Goal: Task Accomplishment & Management: Use online tool/utility

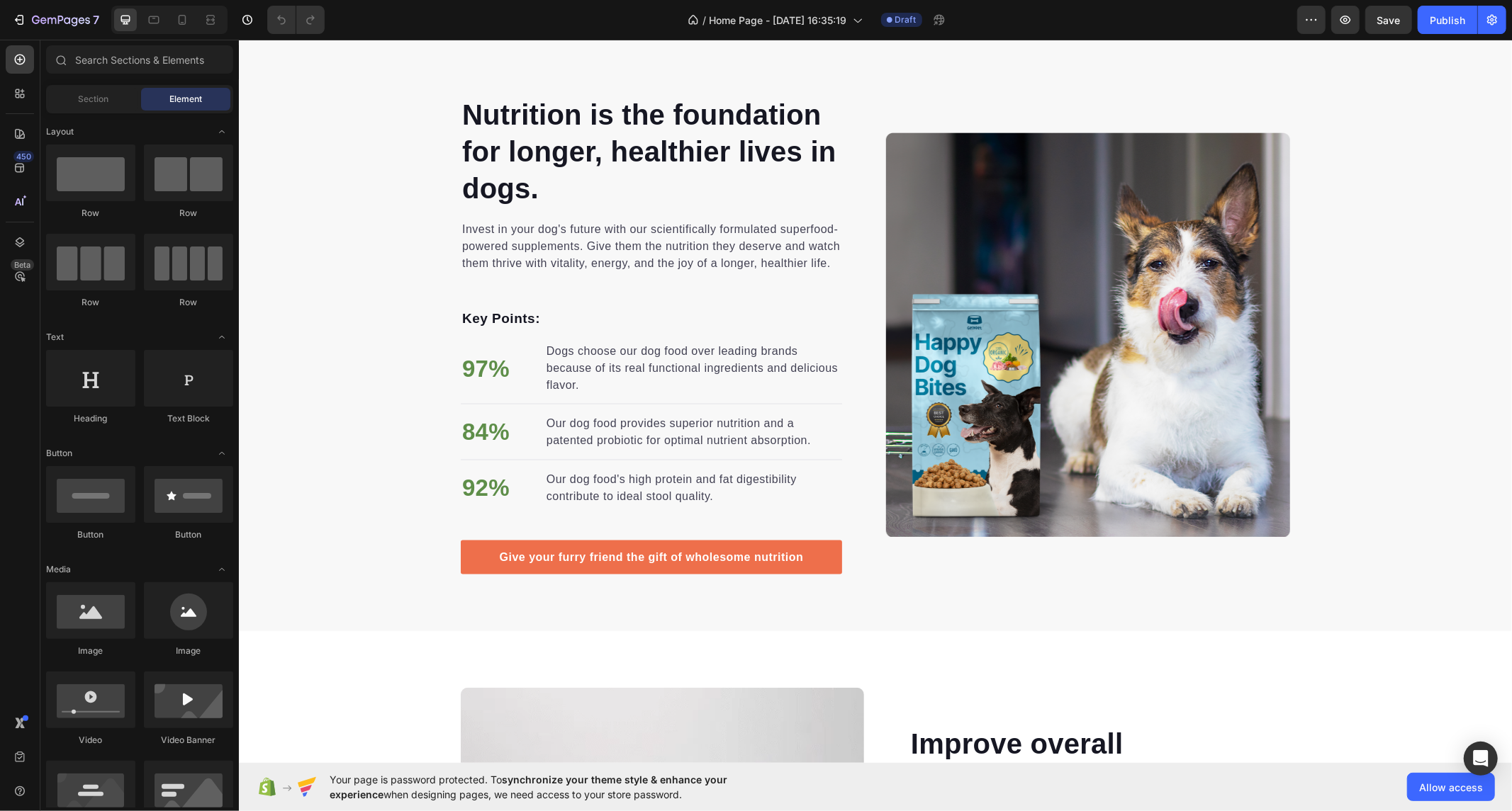
scroll to position [1676, 0]
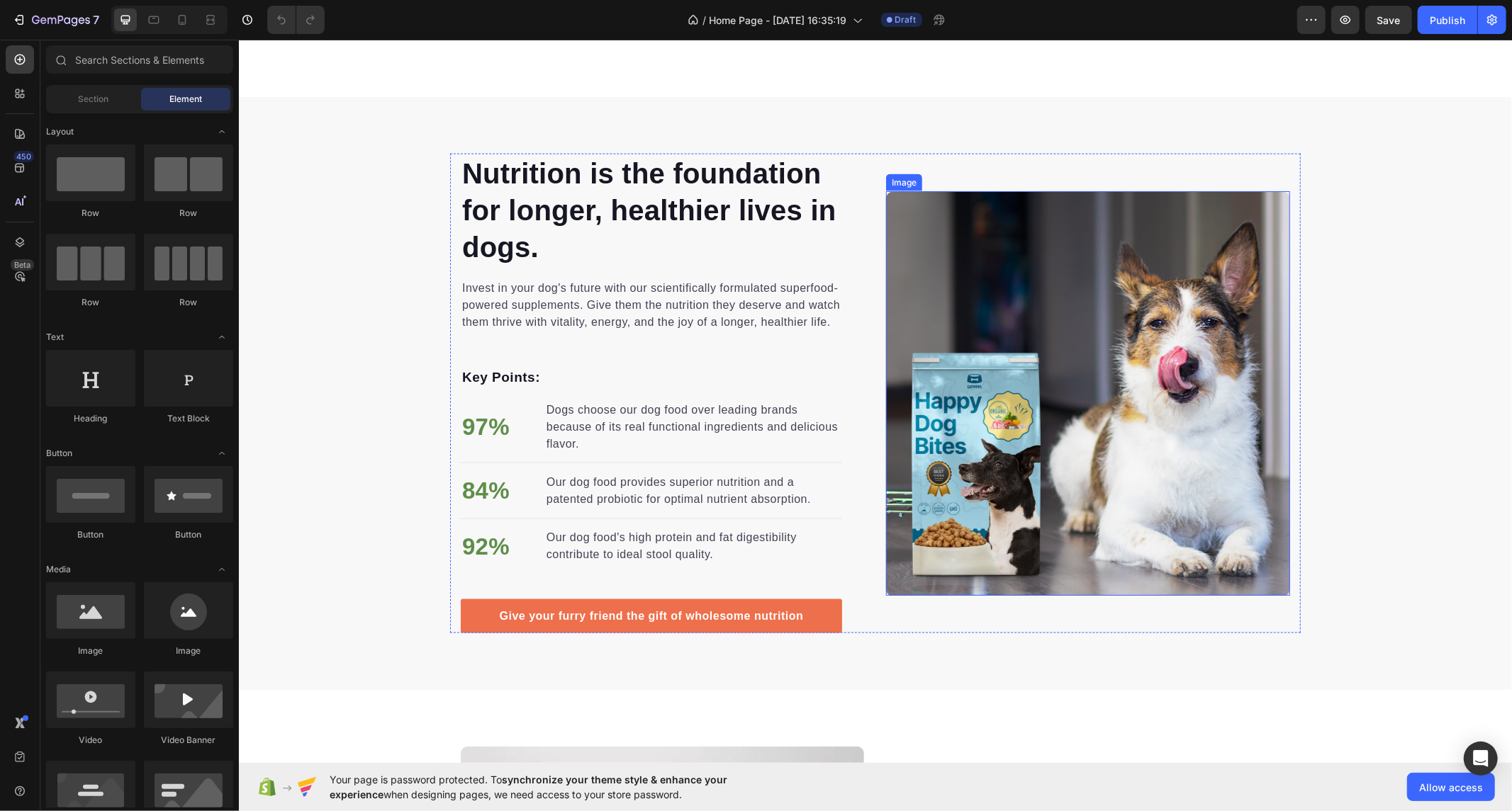
click at [1125, 364] on img at bounding box center [1088, 393] width 404 height 404
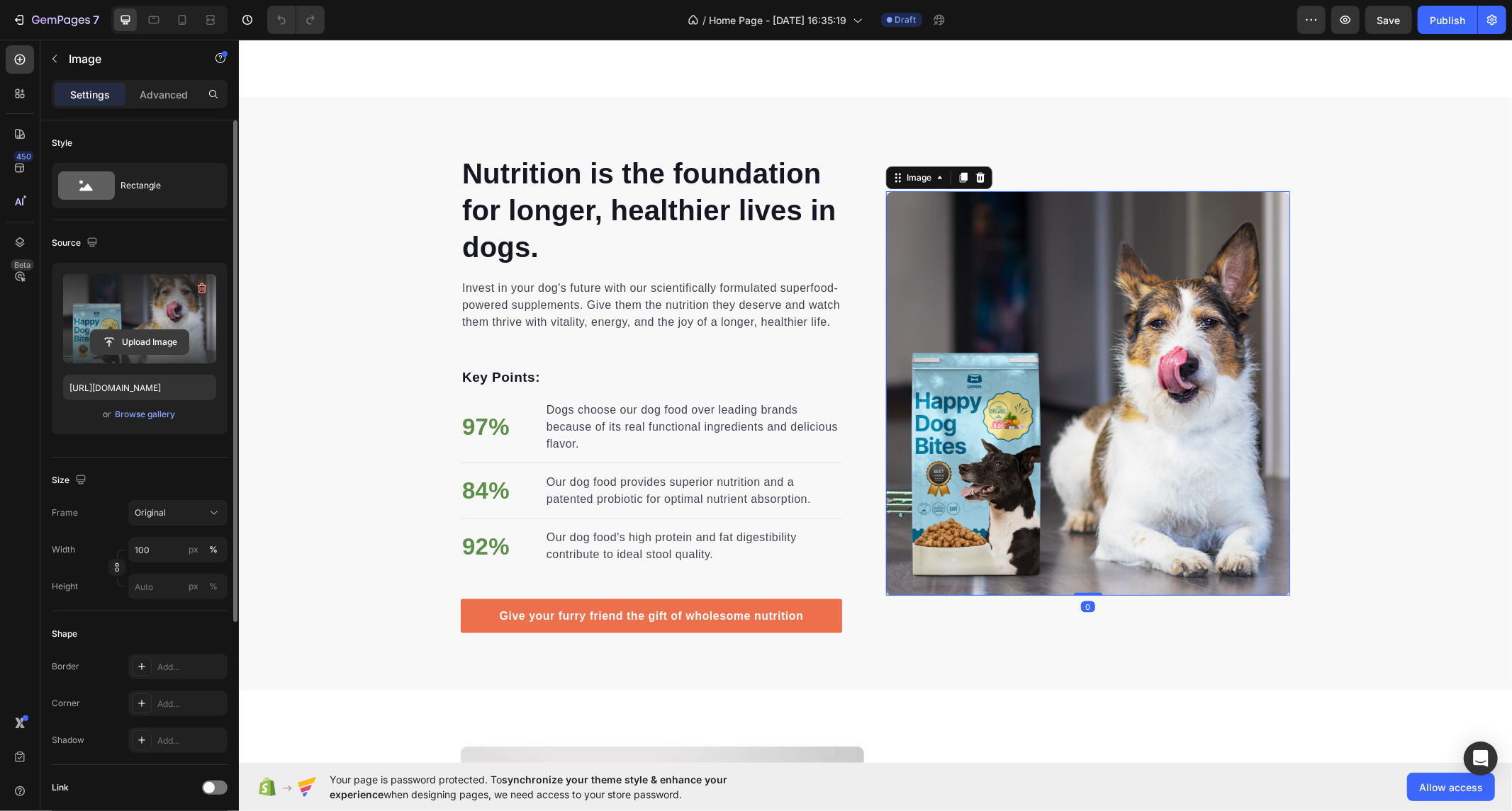
click at [108, 334] on input "file" at bounding box center [139, 342] width 98 height 24
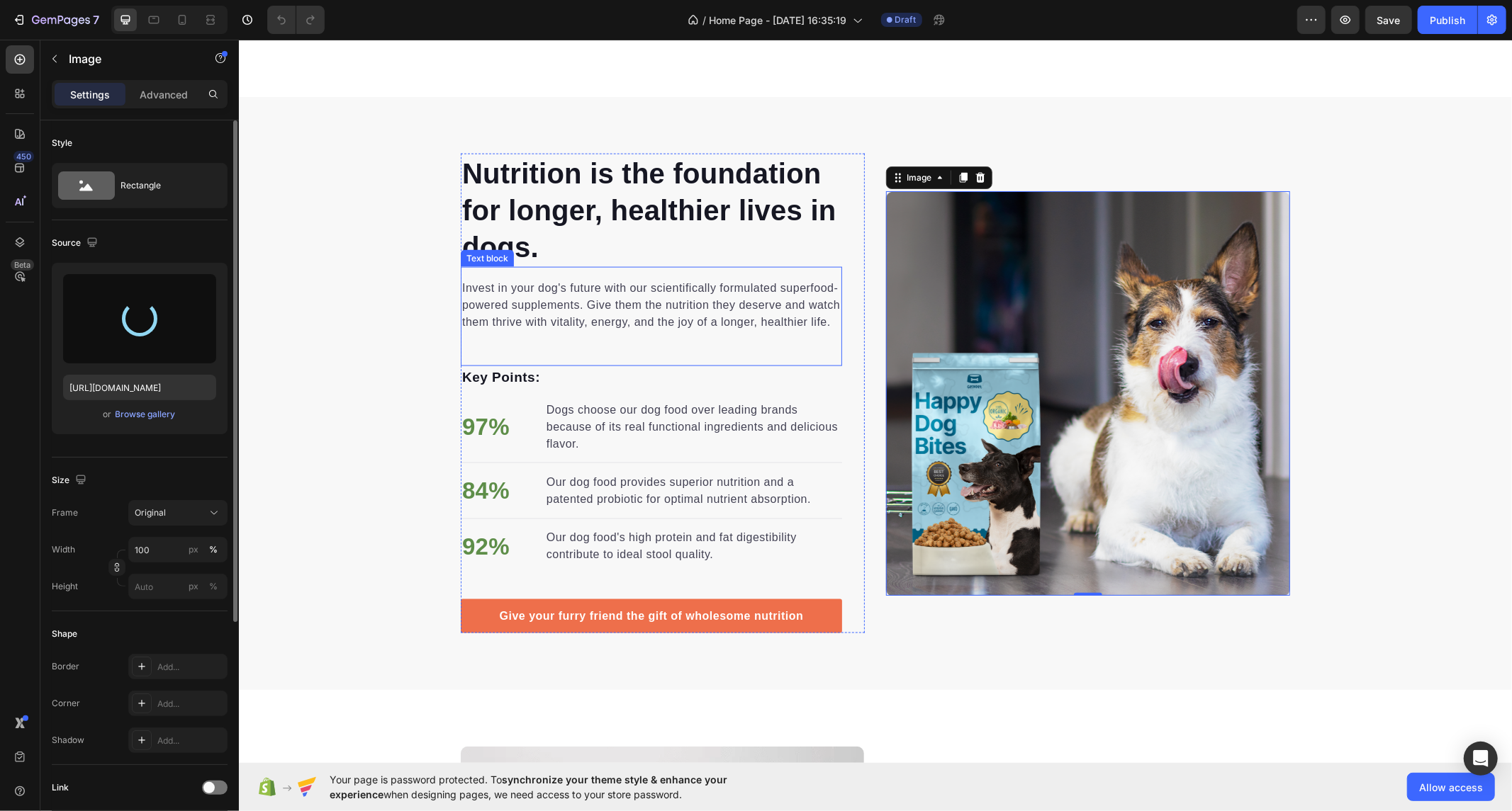
type input "https://cdn.shopify.com/s/files/1/0658/1197/2173/files/gempages_585168863222563…"
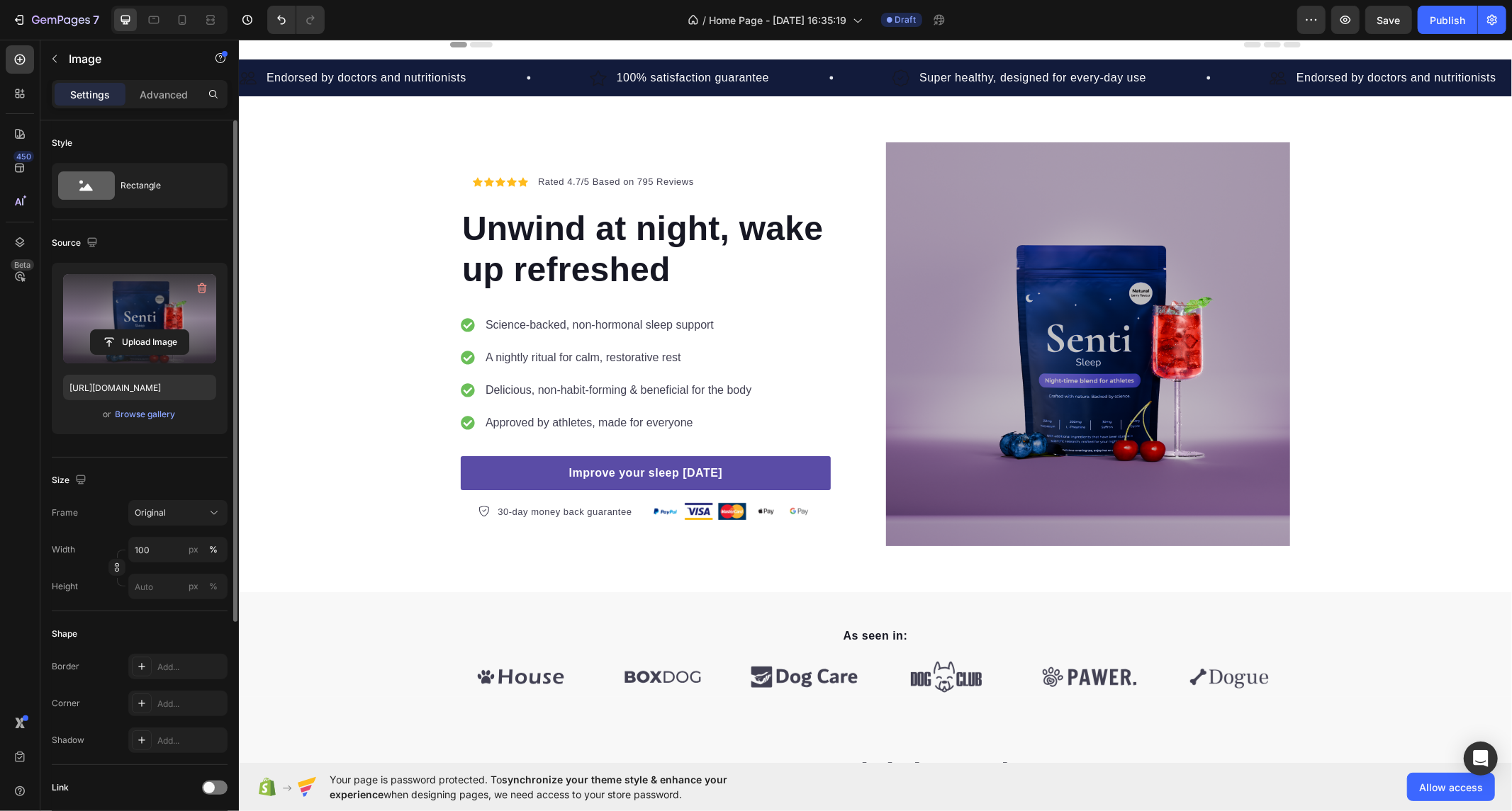
scroll to position [0, 0]
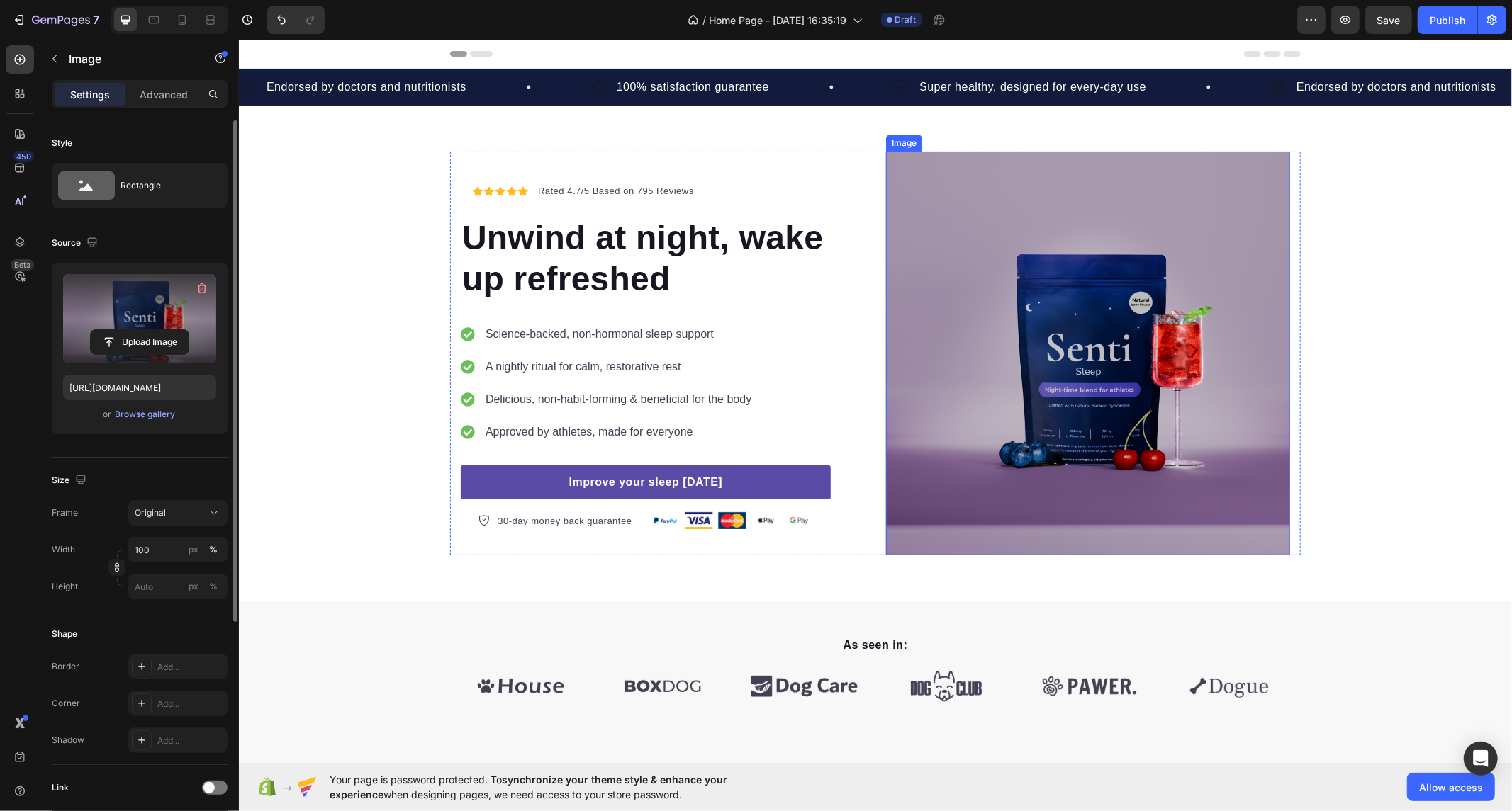
click at [1047, 327] on img at bounding box center [1088, 353] width 404 height 404
click at [124, 332] on input "file" at bounding box center [139, 342] width 98 height 24
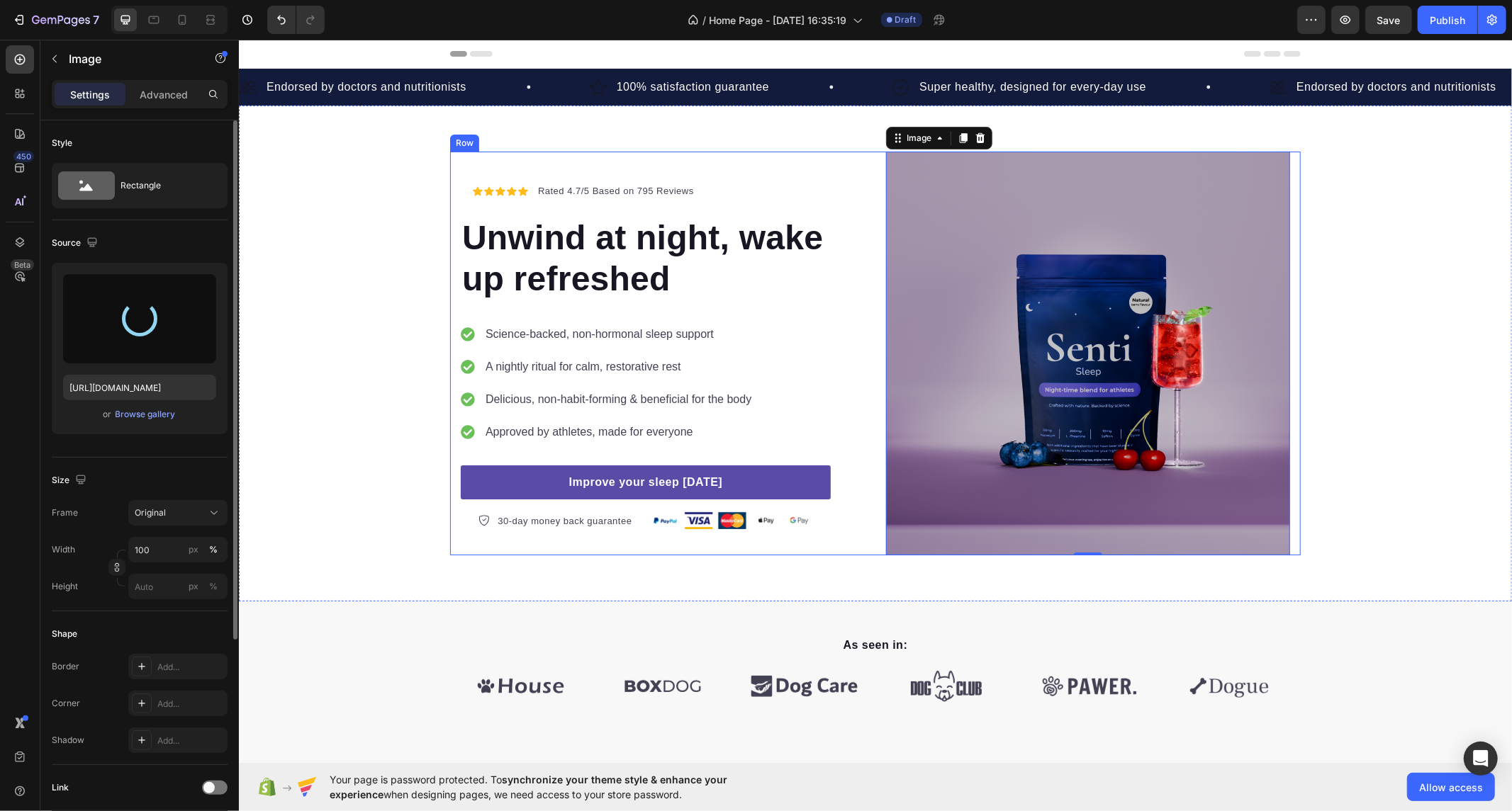
type input "[URL][DOMAIN_NAME]"
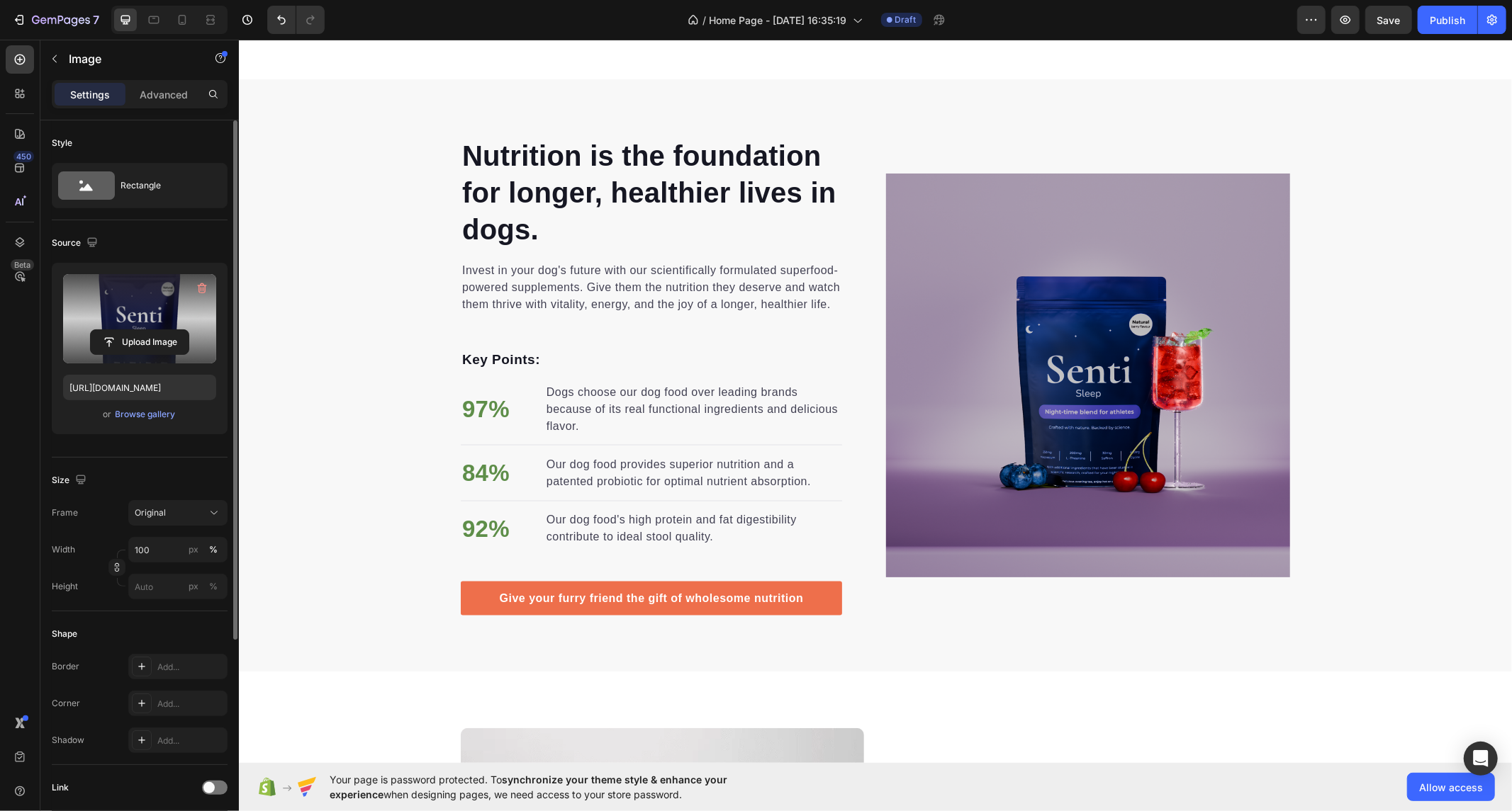
scroll to position [1709, 0]
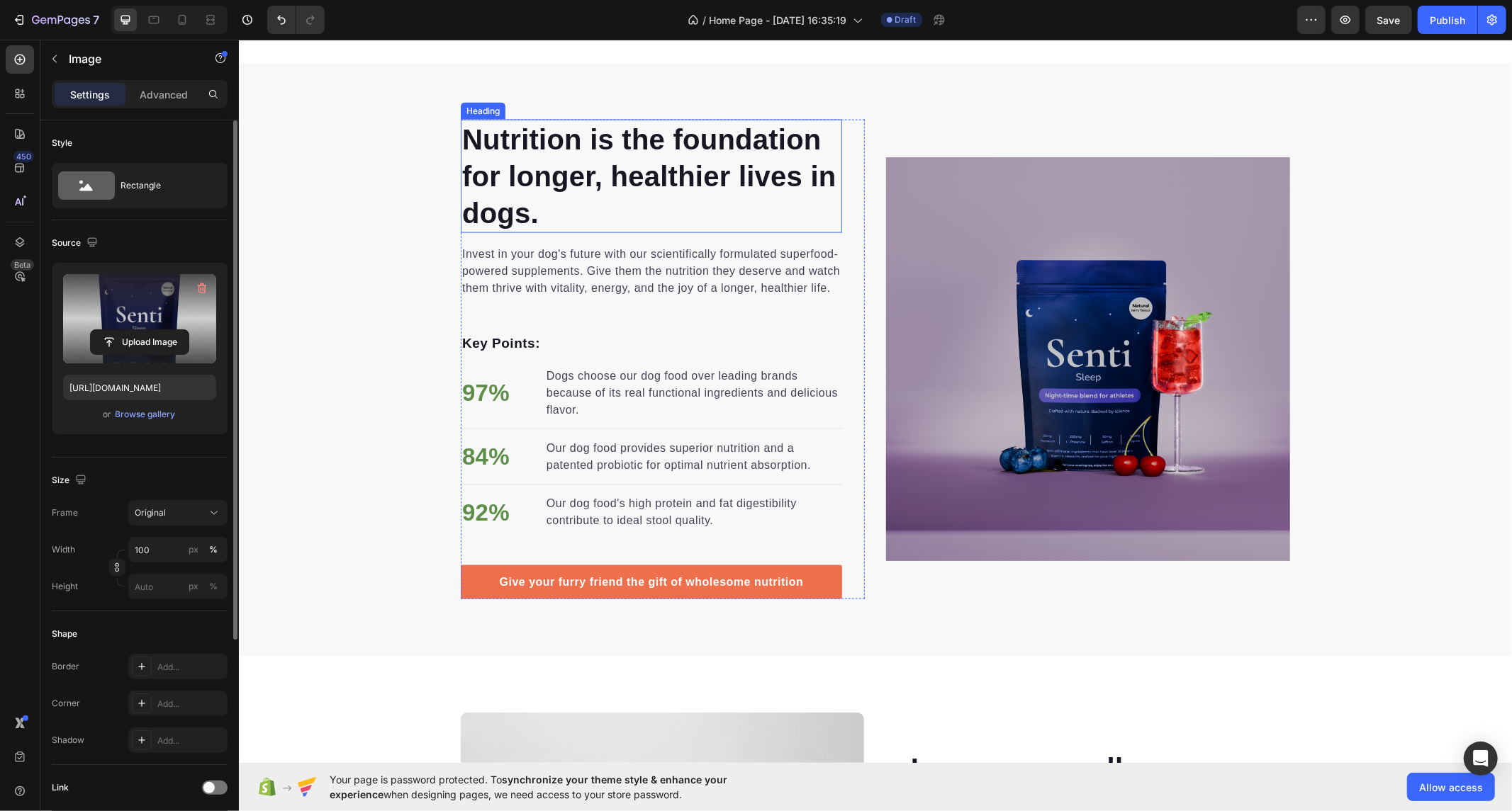
click at [520, 168] on p "Nutrition is the foundation for longer, healthier lives in dogs." at bounding box center [650, 176] width 379 height 111
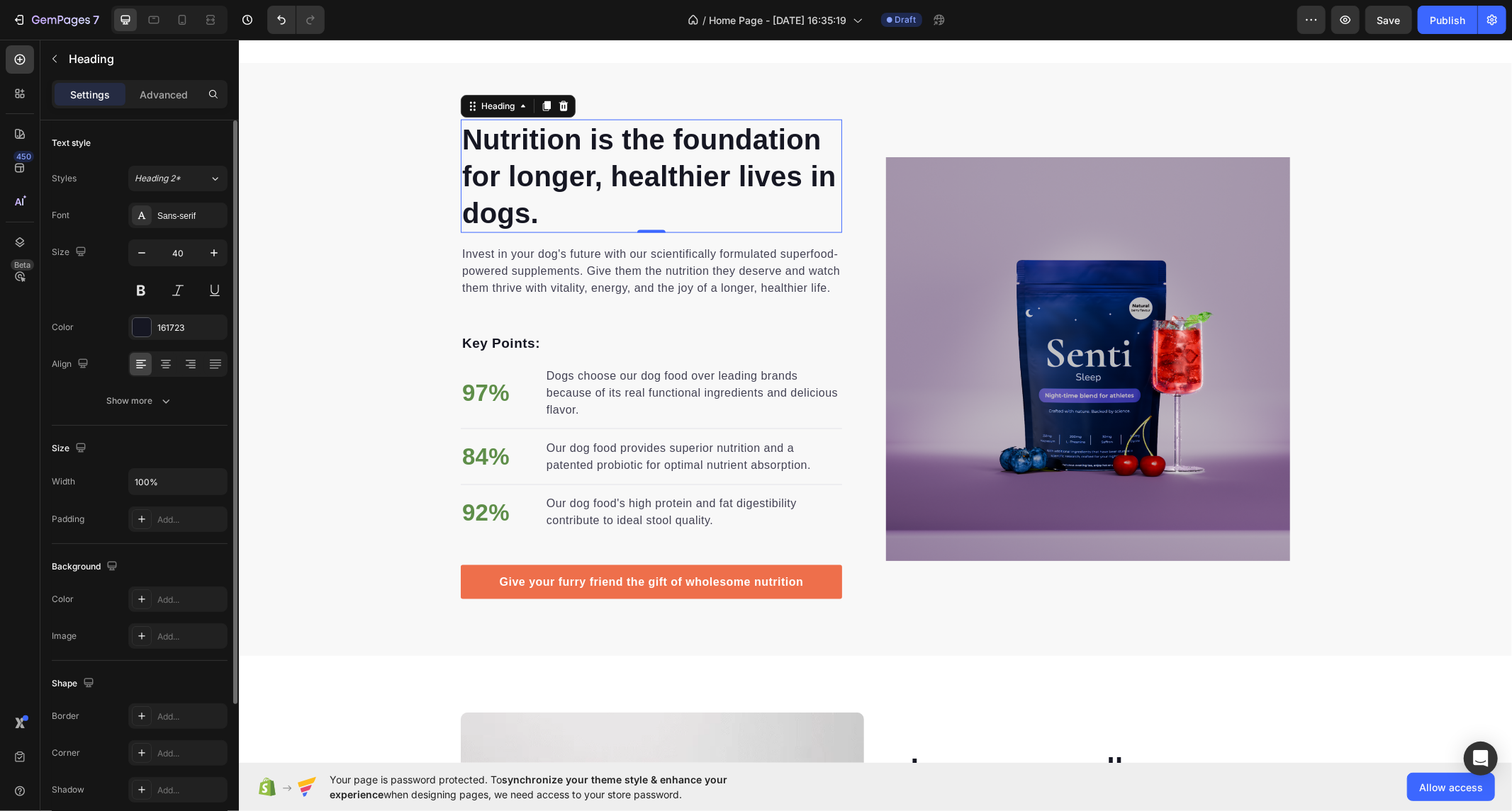
click at [525, 188] on p "Nutrition is the foundation for longer, healthier lives in dogs." at bounding box center [650, 176] width 379 height 111
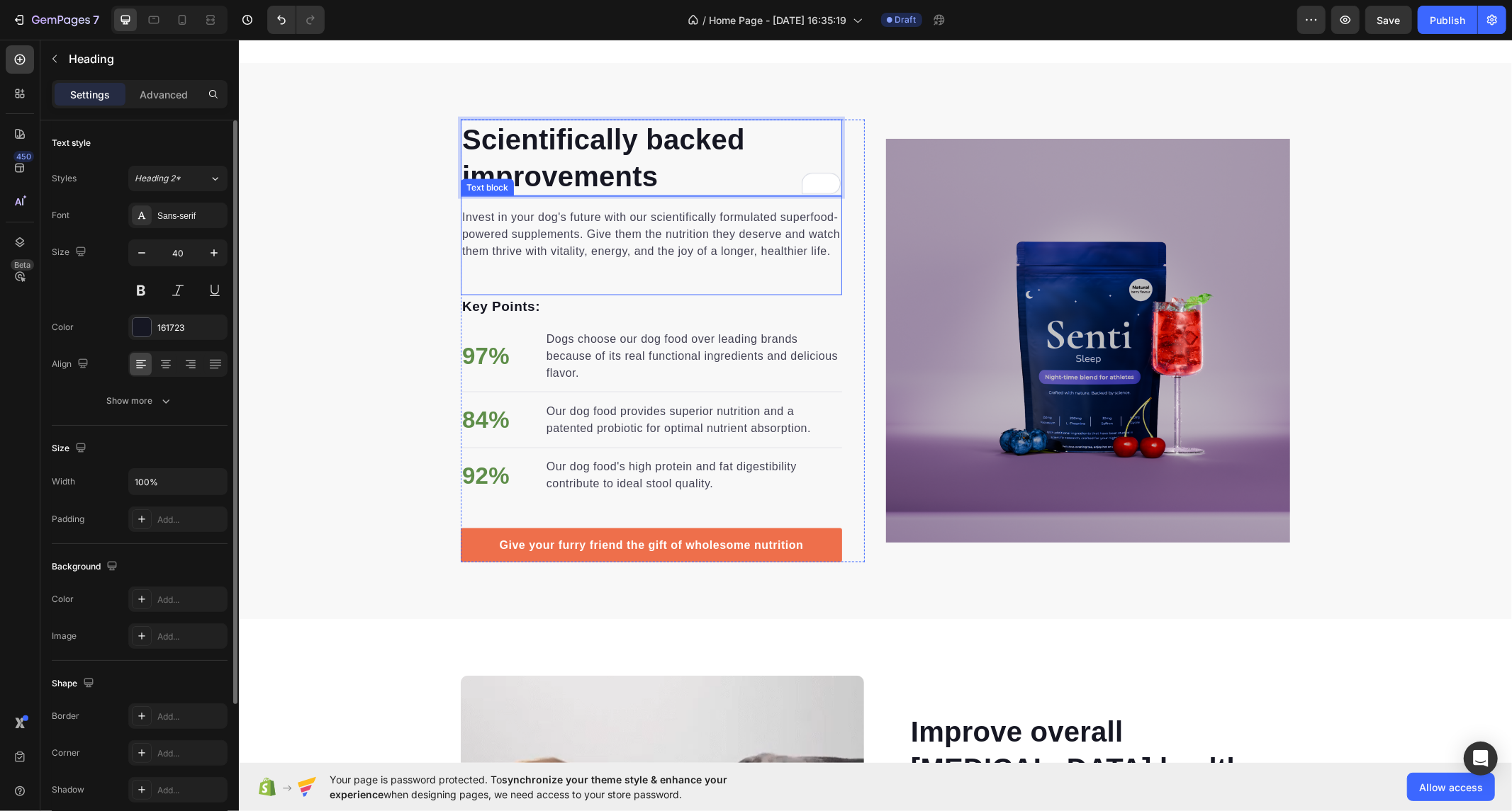
click at [590, 249] on p "Invest in your dog's future with our scientifically formulated superfood-powere…" at bounding box center [650, 234] width 379 height 51
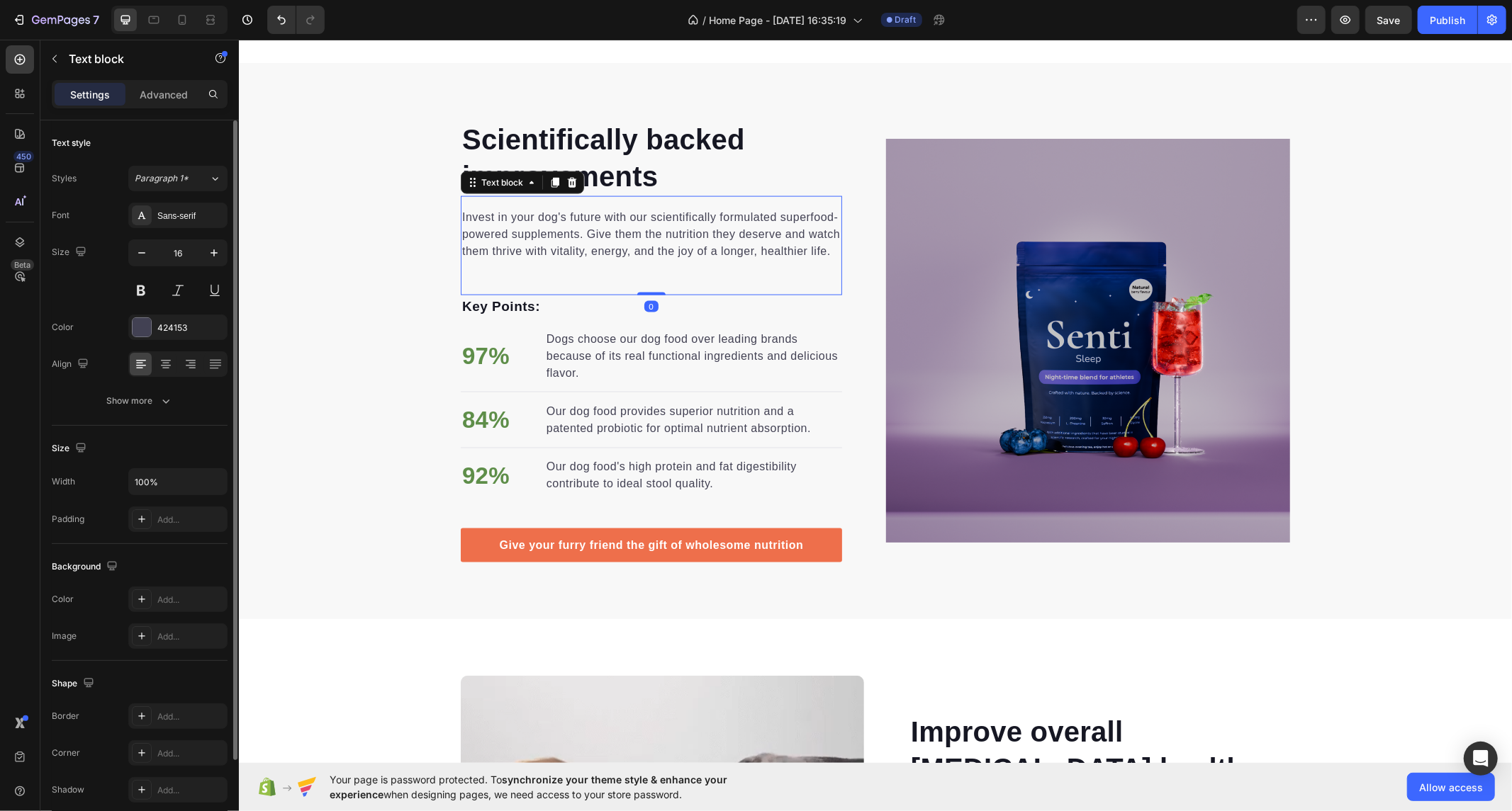
click at [565, 238] on p "Invest in your dog's future with our scientifically formulated superfood-powere…" at bounding box center [650, 234] width 379 height 51
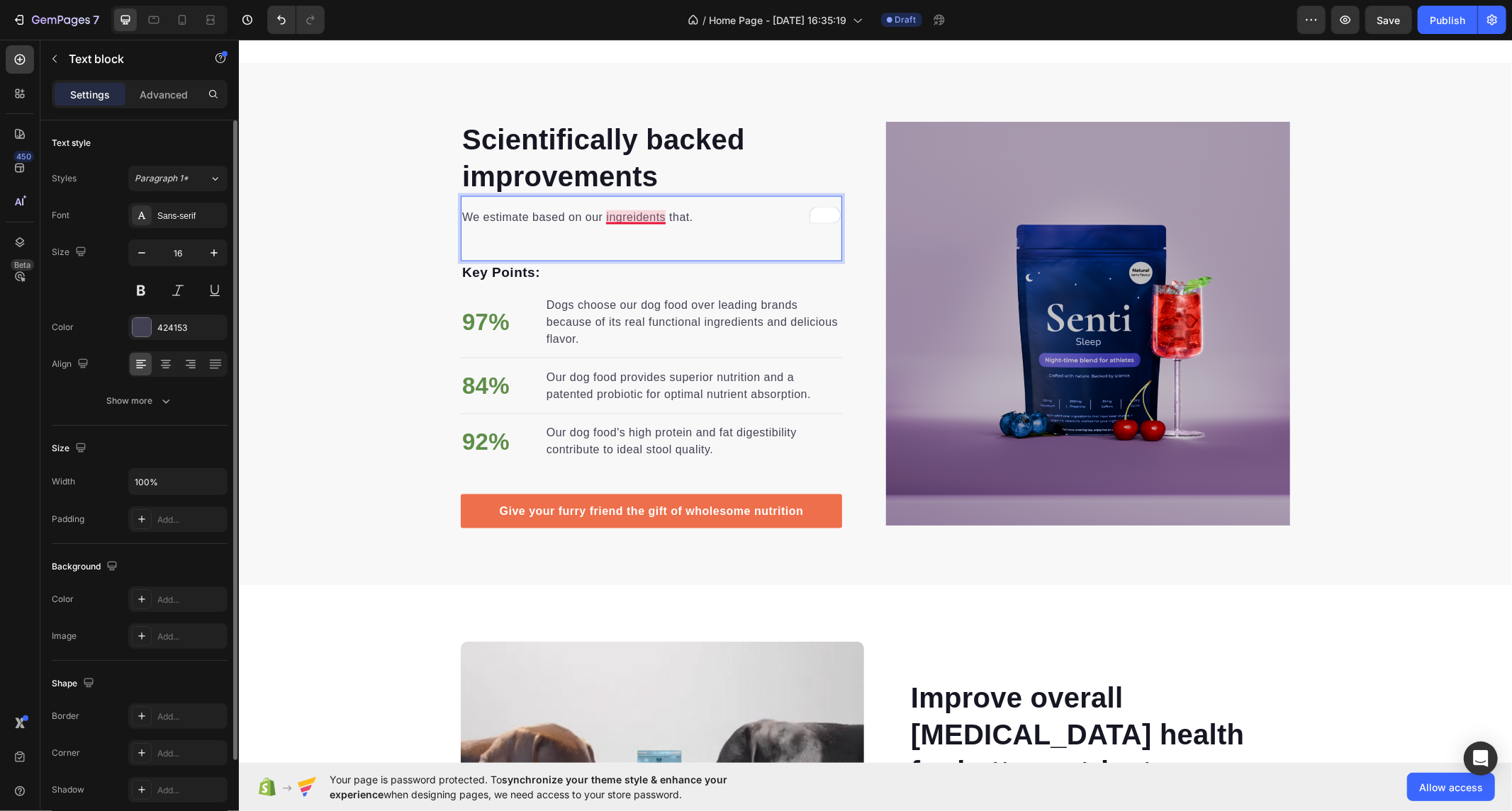
click at [621, 209] on p "We estimate based on our ingreidents that." at bounding box center [650, 217] width 379 height 17
click at [566, 224] on div "We estimate based on our ingreidents that." at bounding box center [650, 217] width 381 height 20
click at [552, 219] on p "We estimate based on our ingreidents that." at bounding box center [650, 217] width 379 height 17
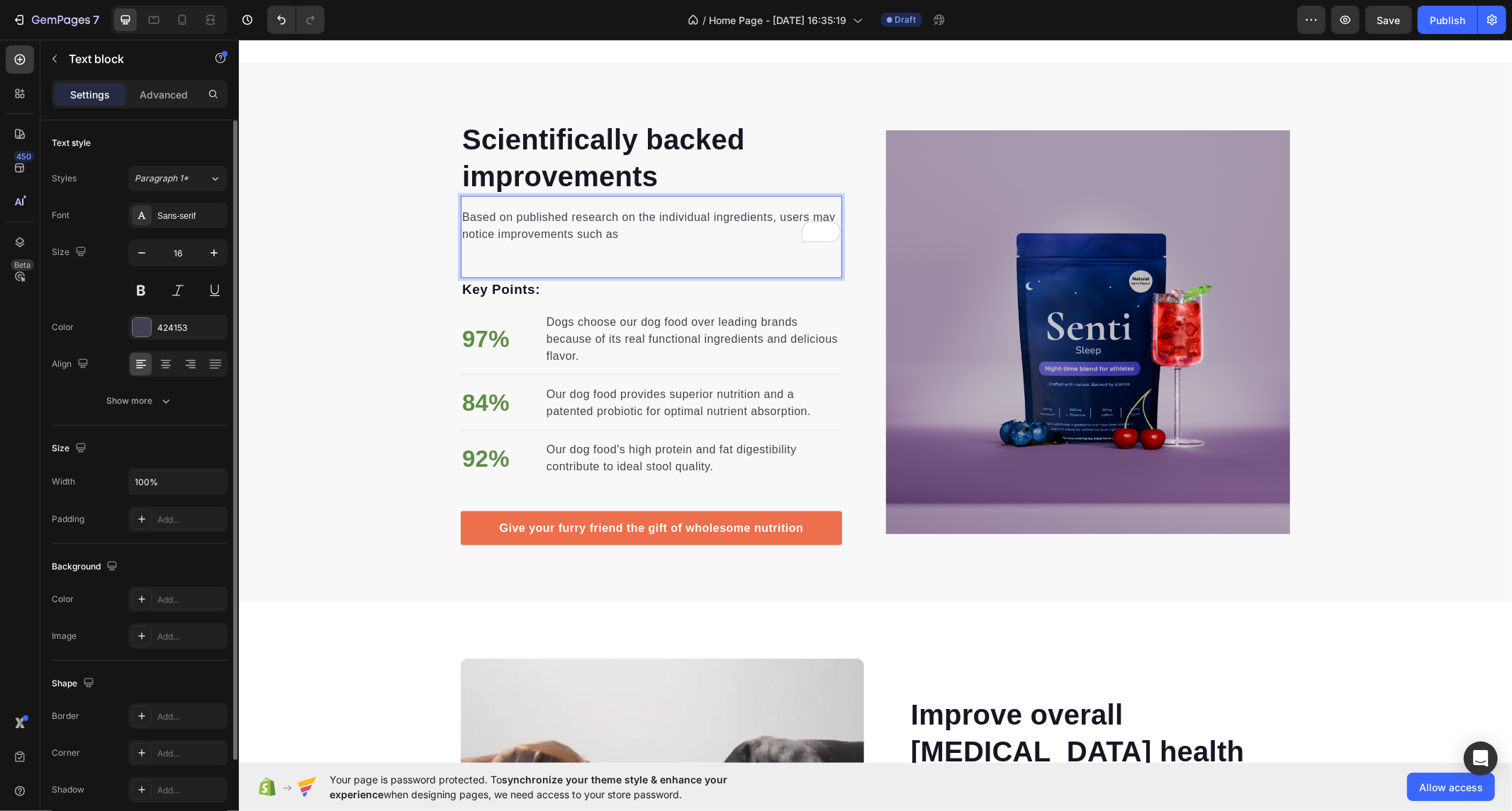
click at [522, 260] on div "Based on published research on the individual ingredients, users may notice imp…" at bounding box center [650, 237] width 381 height 83
click at [464, 338] on p "97%" at bounding box center [485, 338] width 48 height 35
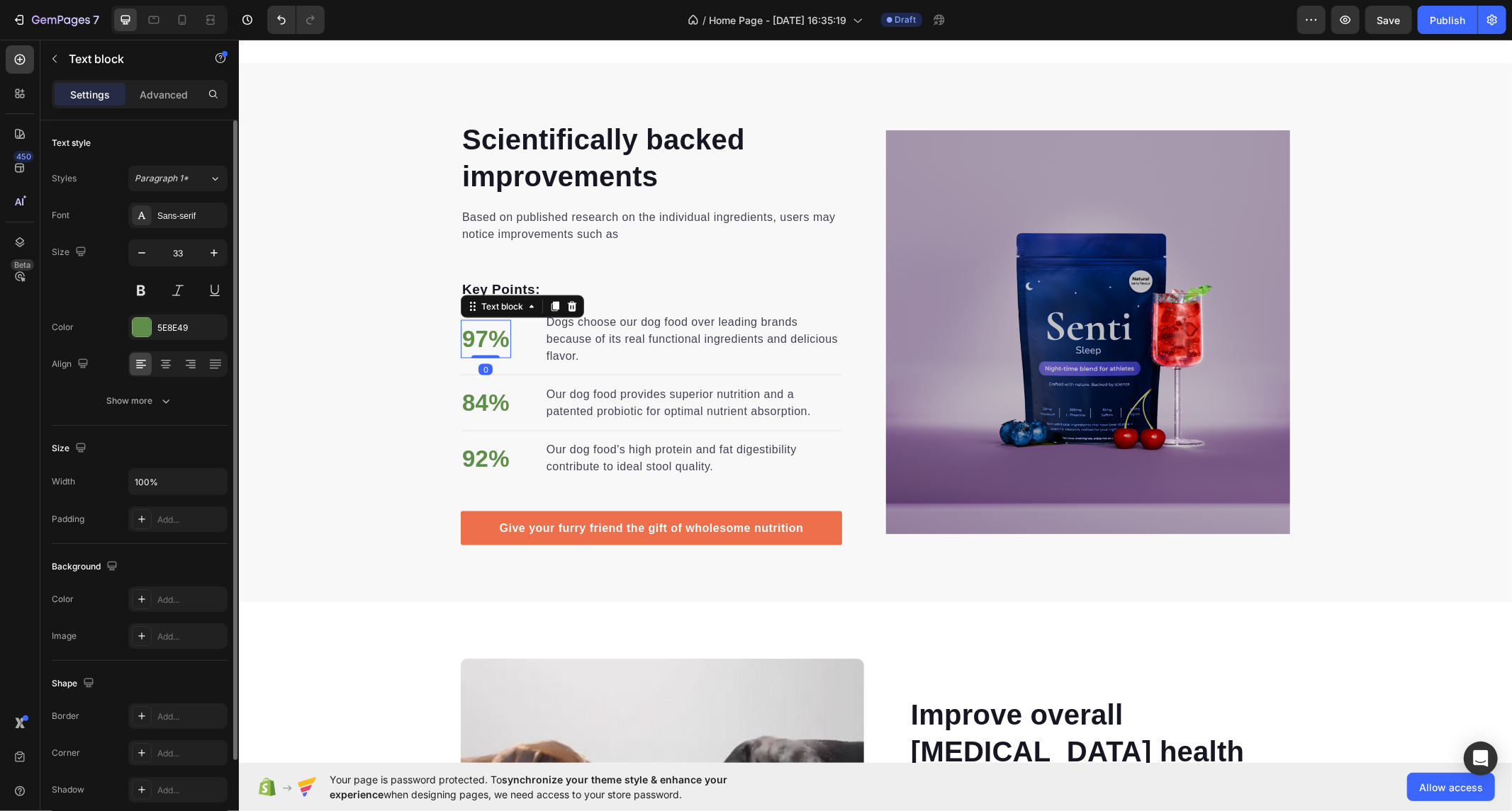
click at [483, 340] on p "97%" at bounding box center [485, 338] width 48 height 35
drag, startPoint x: 478, startPoint y: 337, endPoint x: 451, endPoint y: 334, distance: 27.2
click at [451, 334] on div "Scientifically backed improvements Heading Based on published research on the i…" at bounding box center [875, 332] width 851 height 427
click at [470, 325] on p "35%" at bounding box center [485, 338] width 48 height 35
click at [618, 351] on p "Dogs choose our dog food over leading brands because of its real functional ing…" at bounding box center [692, 339] width 294 height 51
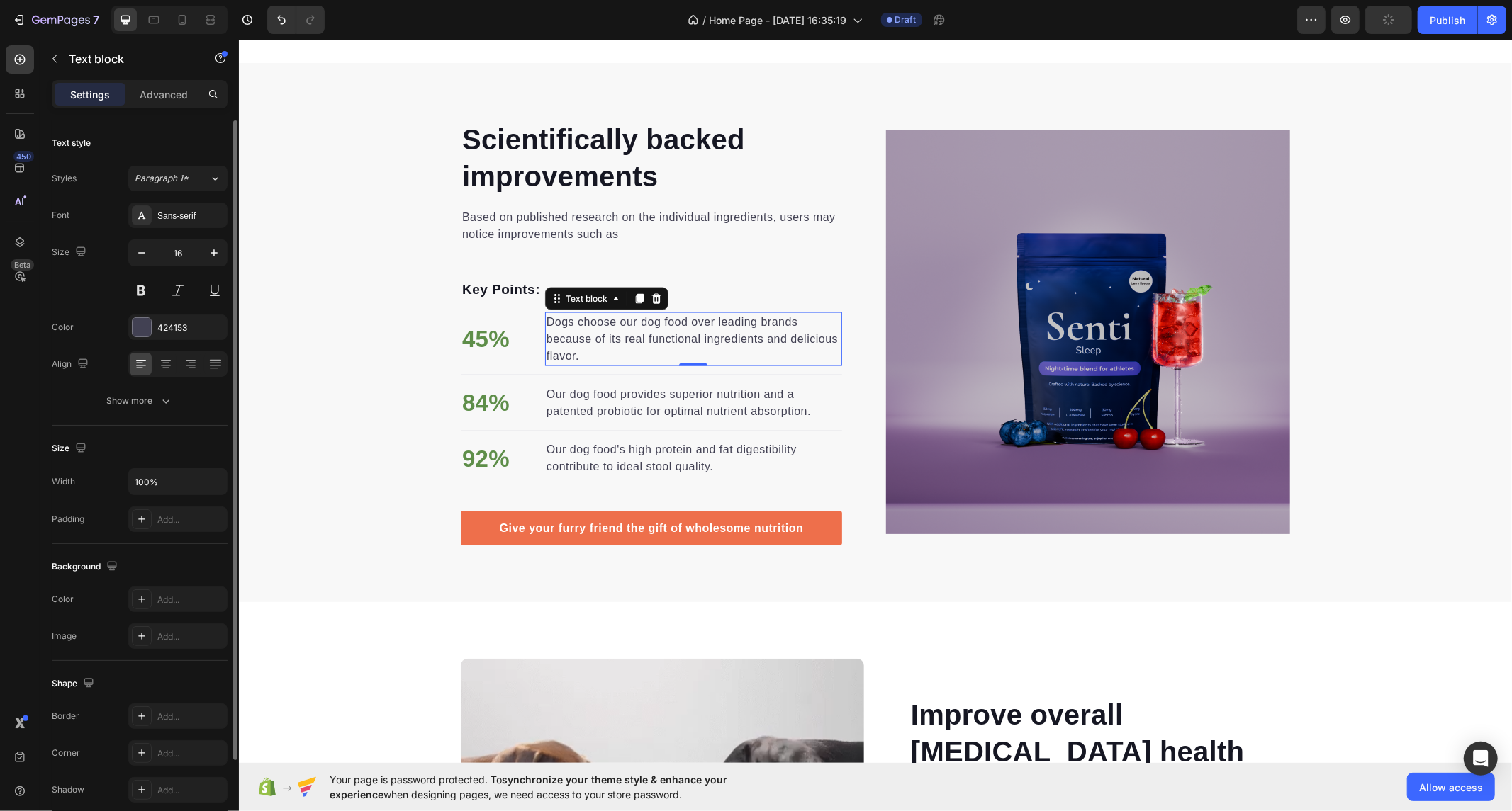
click at [569, 347] on p "Dogs choose our dog food over leading brands because of its real functional ing…" at bounding box center [692, 339] width 294 height 51
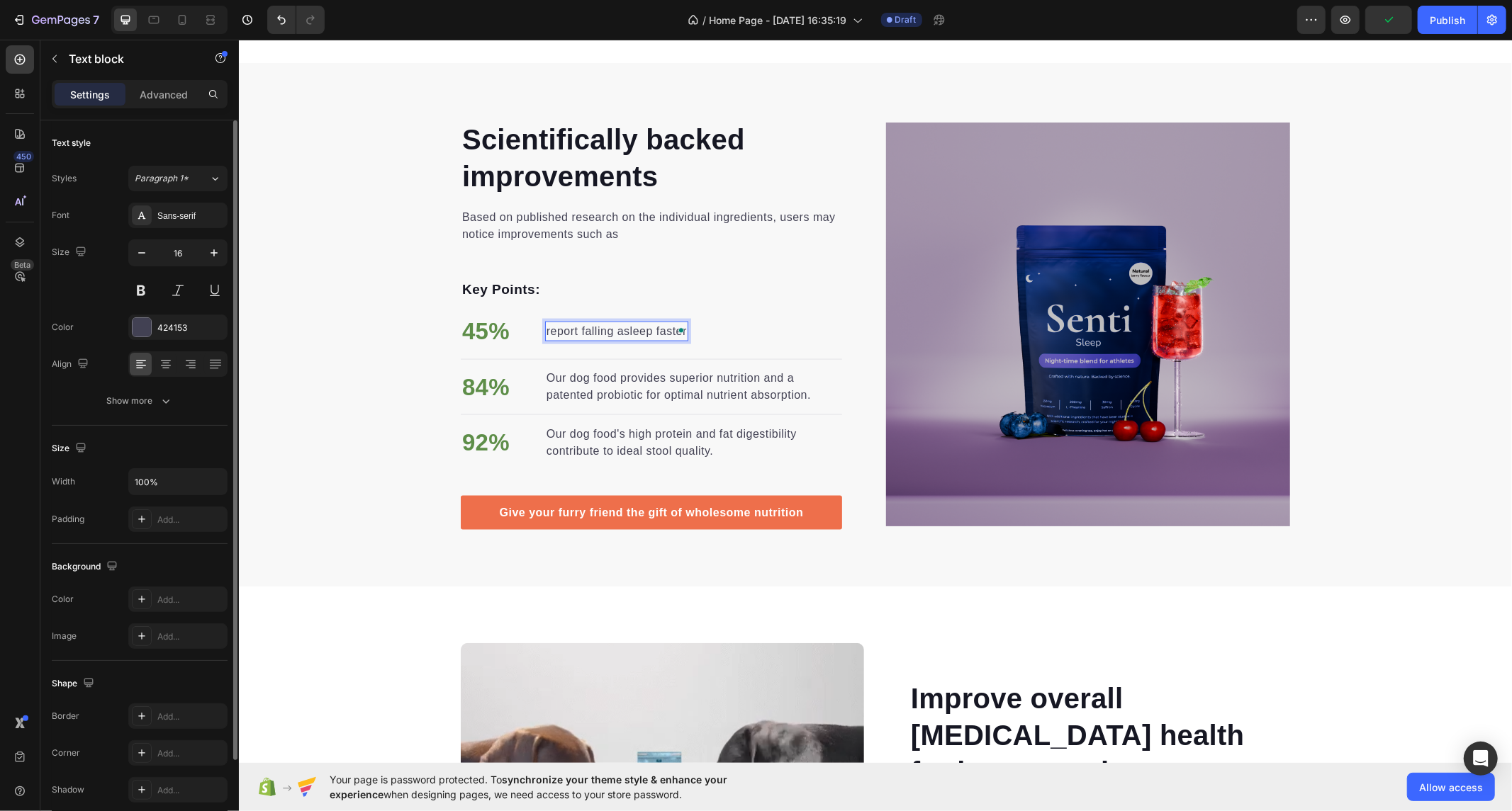
scroll to position [1719, 0]
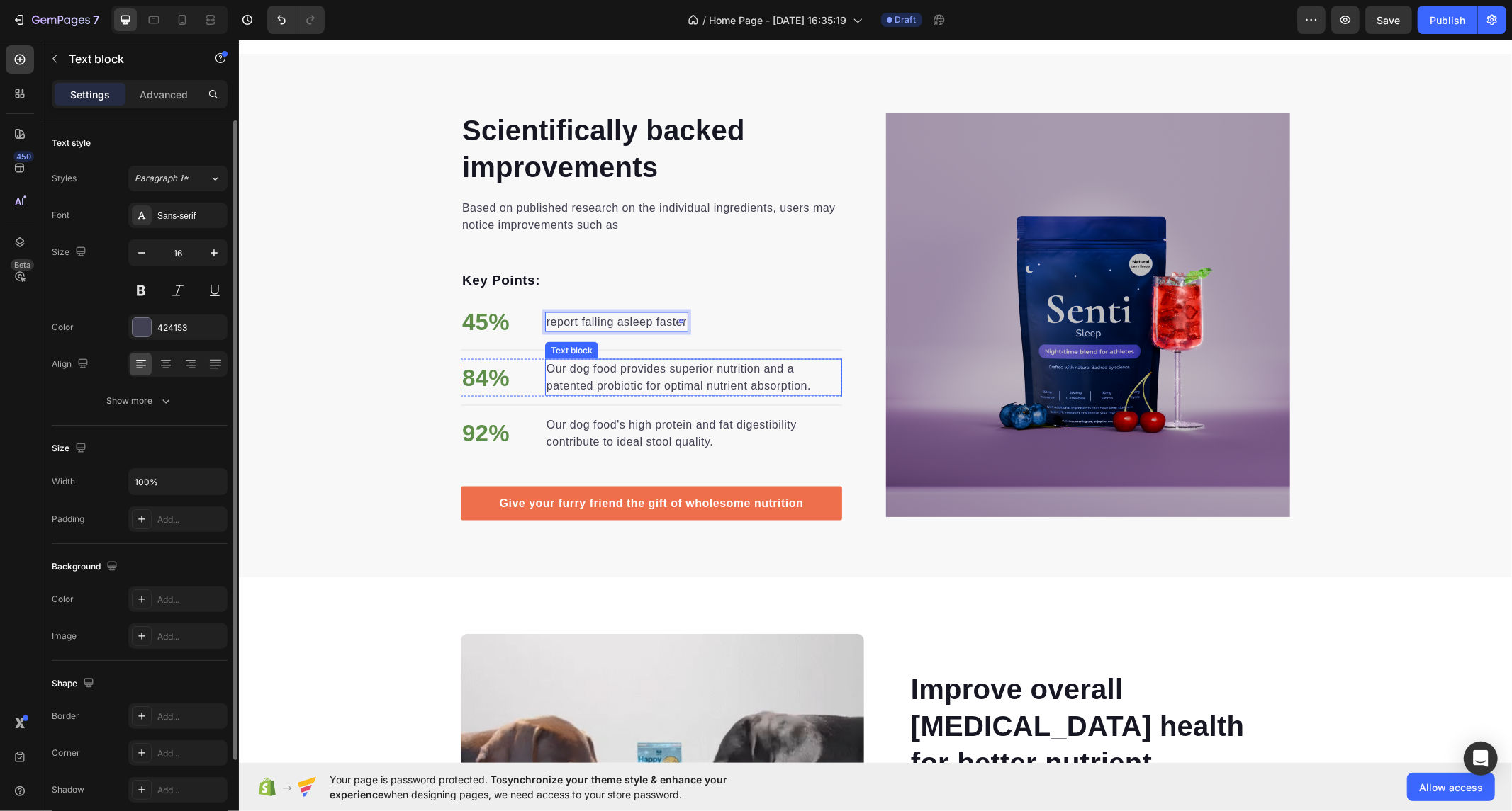
click at [574, 370] on p "Our dog food provides superior nutrition and a patented probiotic for optimal n…" at bounding box center [692, 376] width 294 height 34
click at [471, 370] on p "84%" at bounding box center [485, 377] width 48 height 35
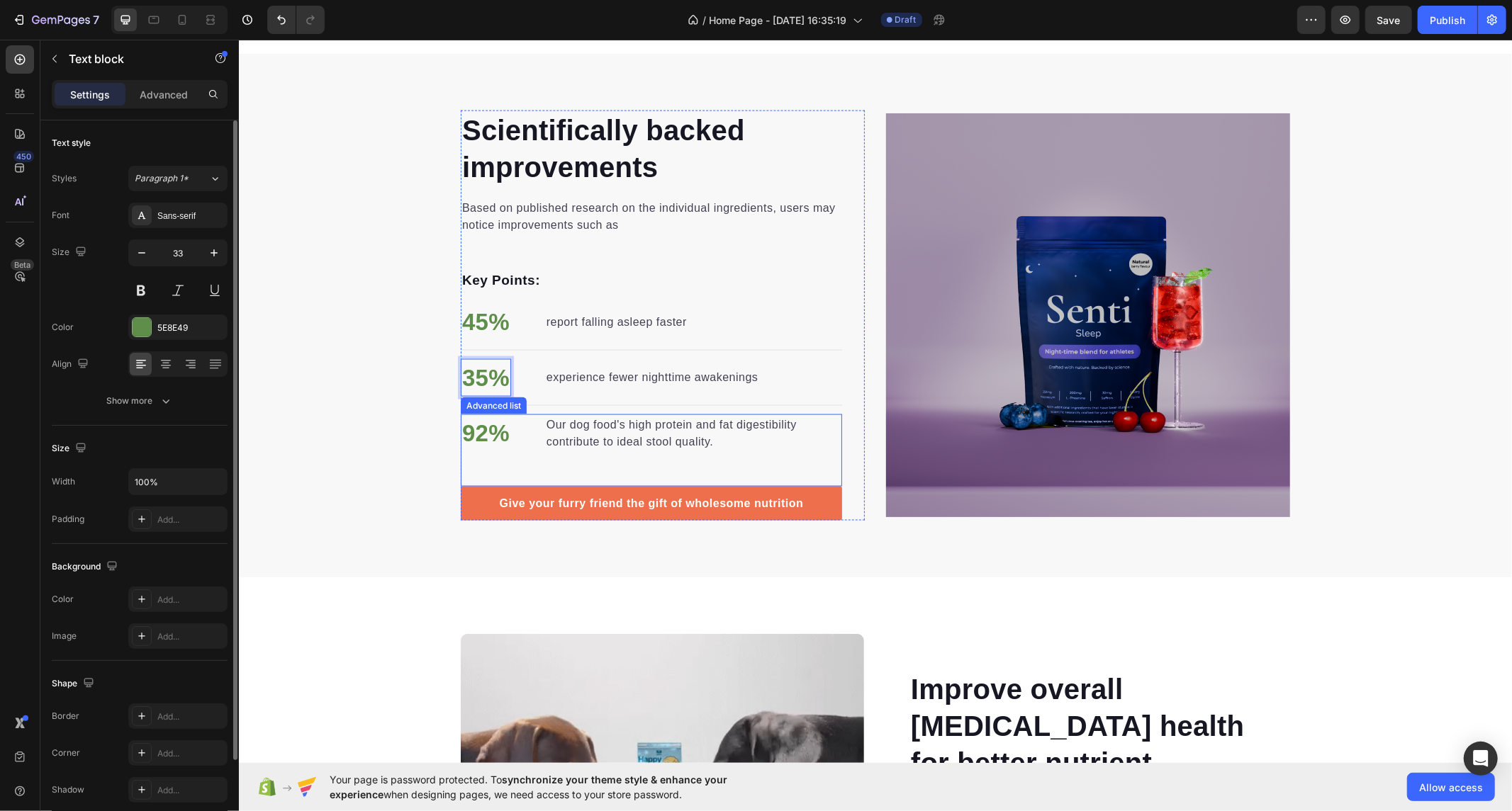
click at [573, 446] on p "Our dog food's high protein and fat digestibility contribute to ideal stool qua…" at bounding box center [692, 432] width 294 height 34
click at [580, 432] on p "Our dog food's high protein and fat digestibility contribute to ideal stool qua…" at bounding box center [692, 432] width 294 height 34
click at [465, 427] on p "92%" at bounding box center [485, 432] width 48 height 35
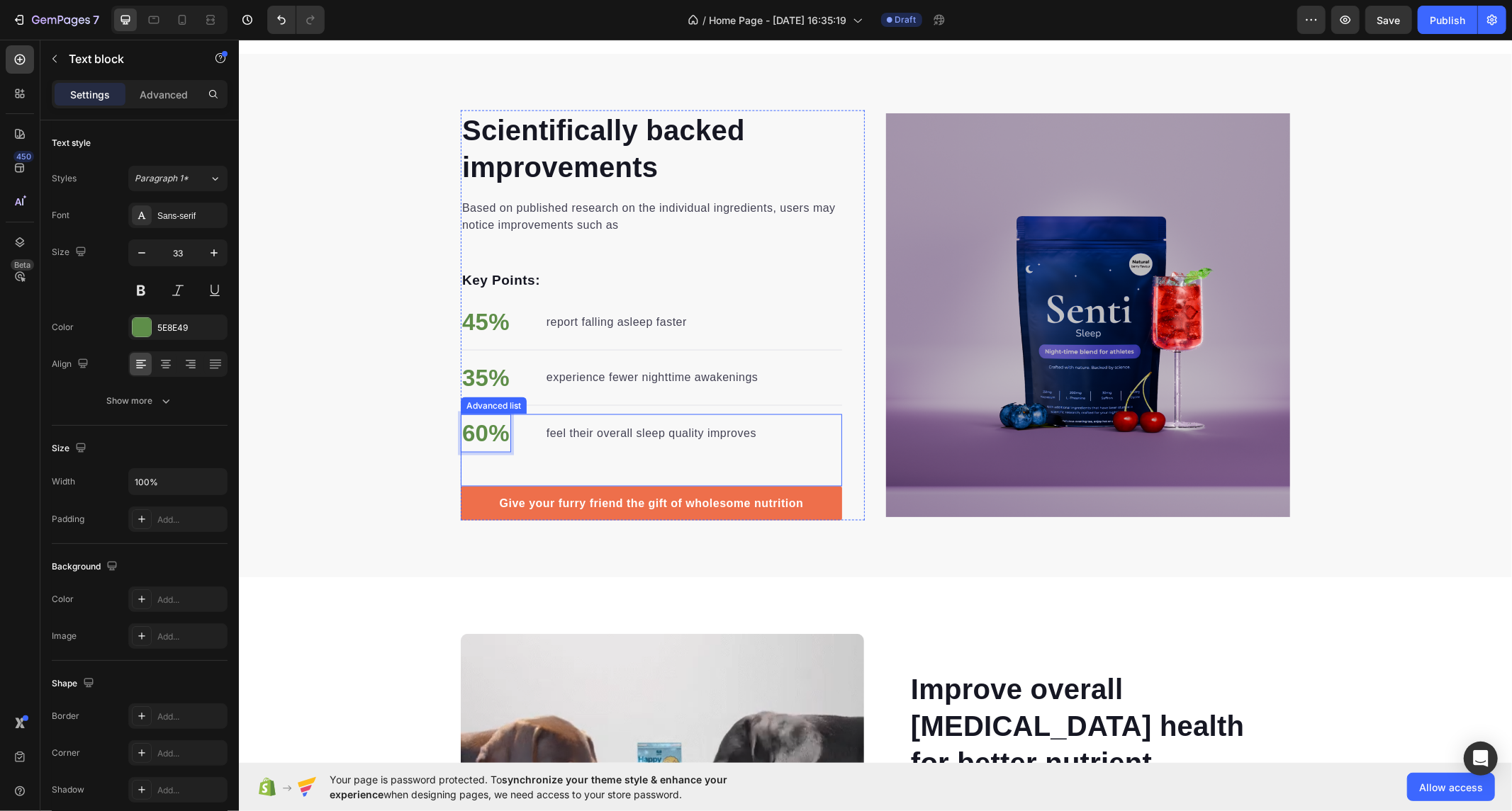
scroll to position [1719, 0]
click at [522, 417] on li "60% Text block 0 feel their overall sleep quality improves Text block" at bounding box center [608, 433] width 297 height 38
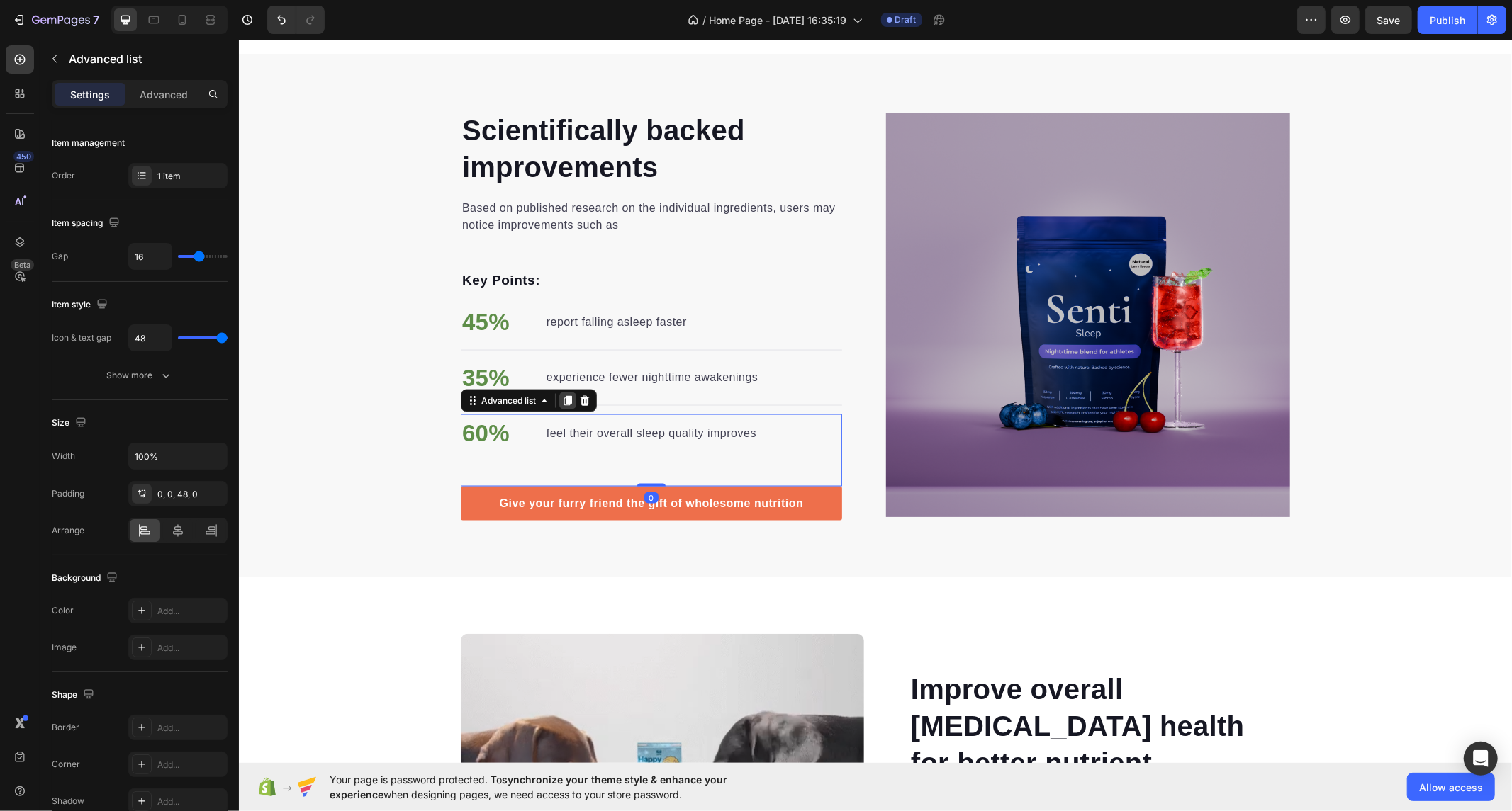
click at [564, 398] on icon at bounding box center [567, 400] width 7 height 10
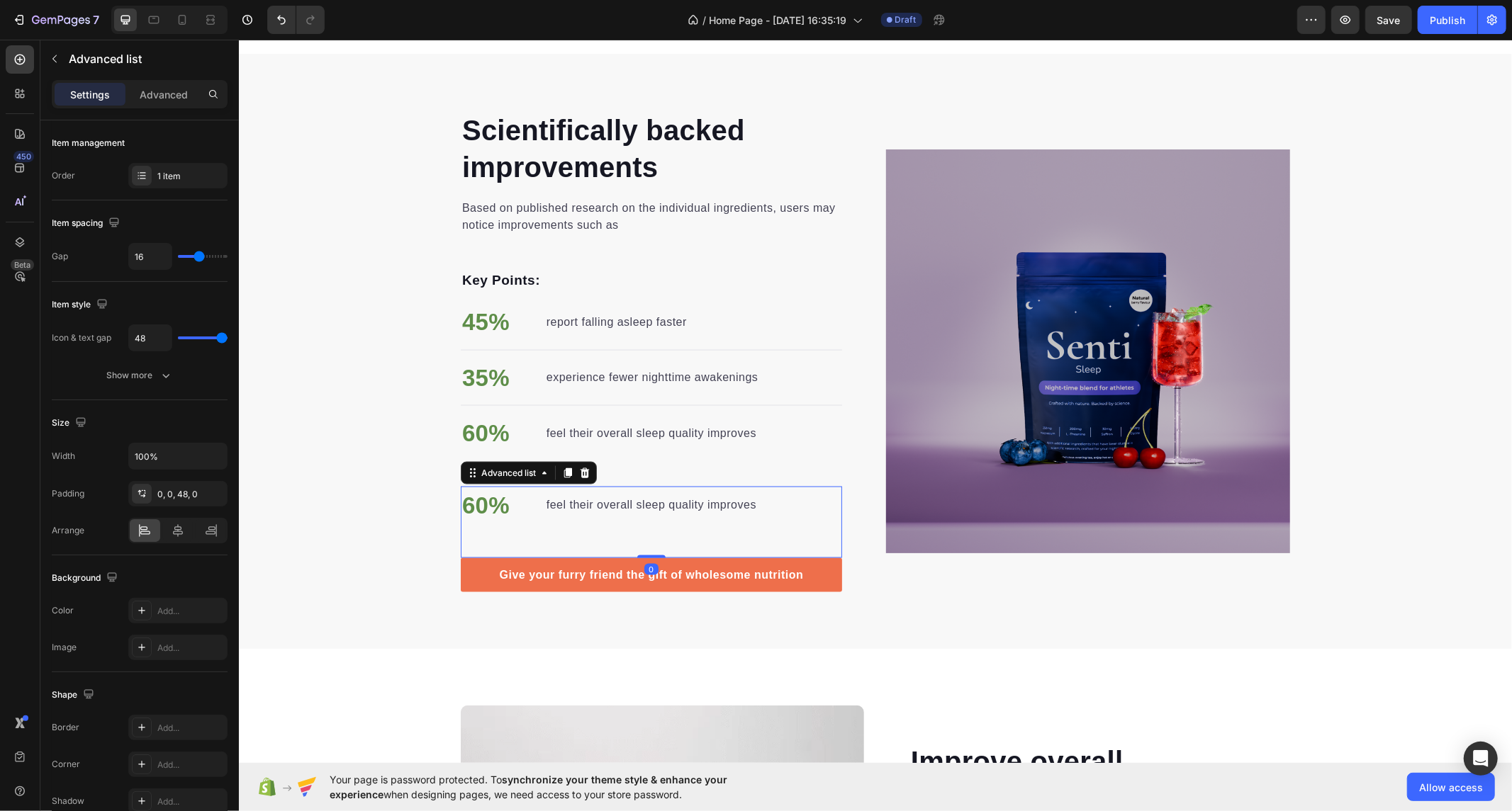
click at [605, 513] on li "60% Text block feel their overall sleep quality improves Text block" at bounding box center [608, 505] width 297 height 38
click at [636, 492] on li "60% Text block feel their overall sleep quality improves Text block" at bounding box center [608, 505] width 297 height 38
click at [644, 507] on p "feel their overall sleep quality improves" at bounding box center [650, 504] width 210 height 17
click at [644, 507] on div "feel their overall sleep quality improves Text block 0" at bounding box center [651, 505] width 213 height 20
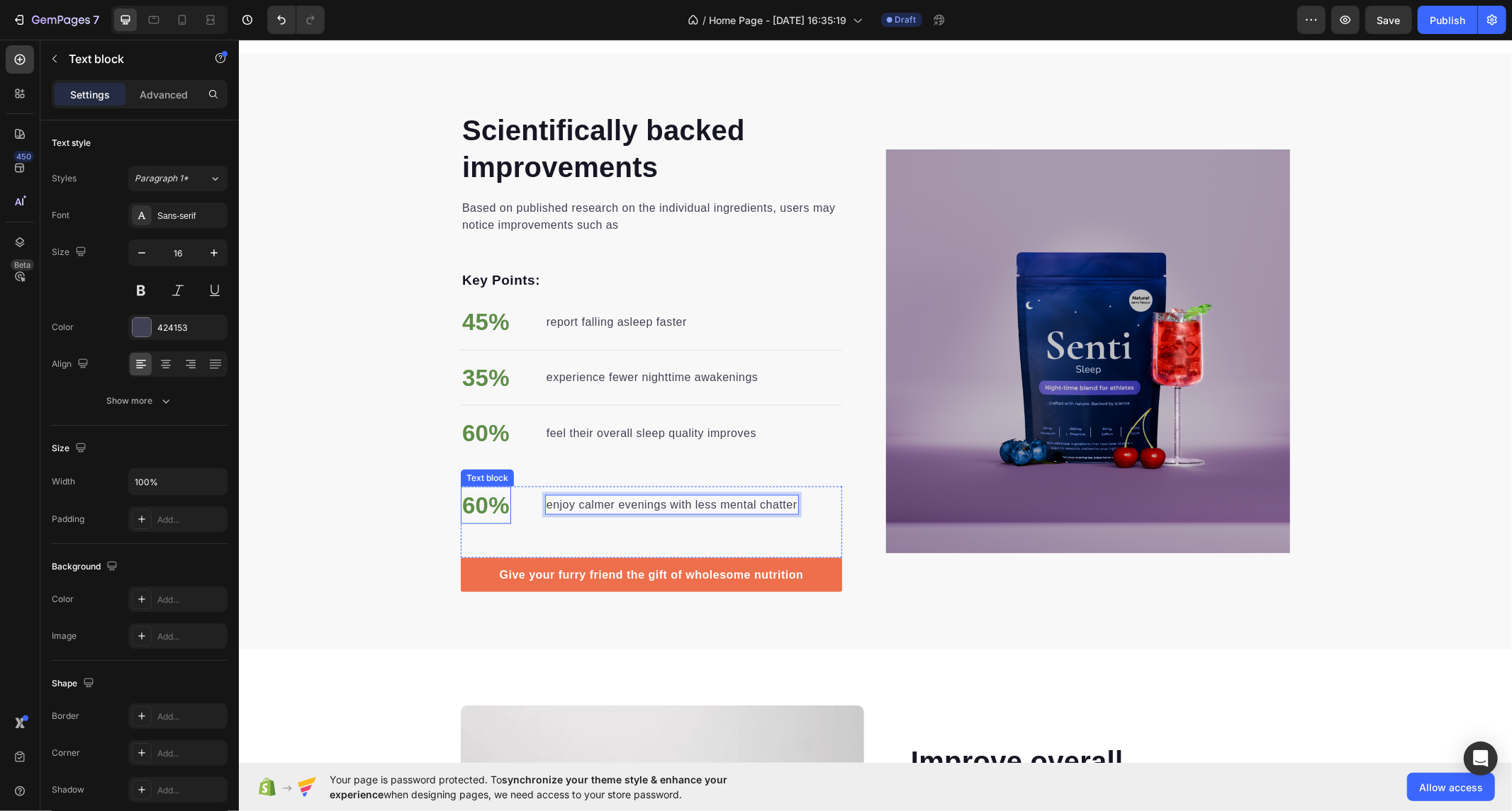
click at [470, 494] on p "60%" at bounding box center [485, 505] width 48 height 35
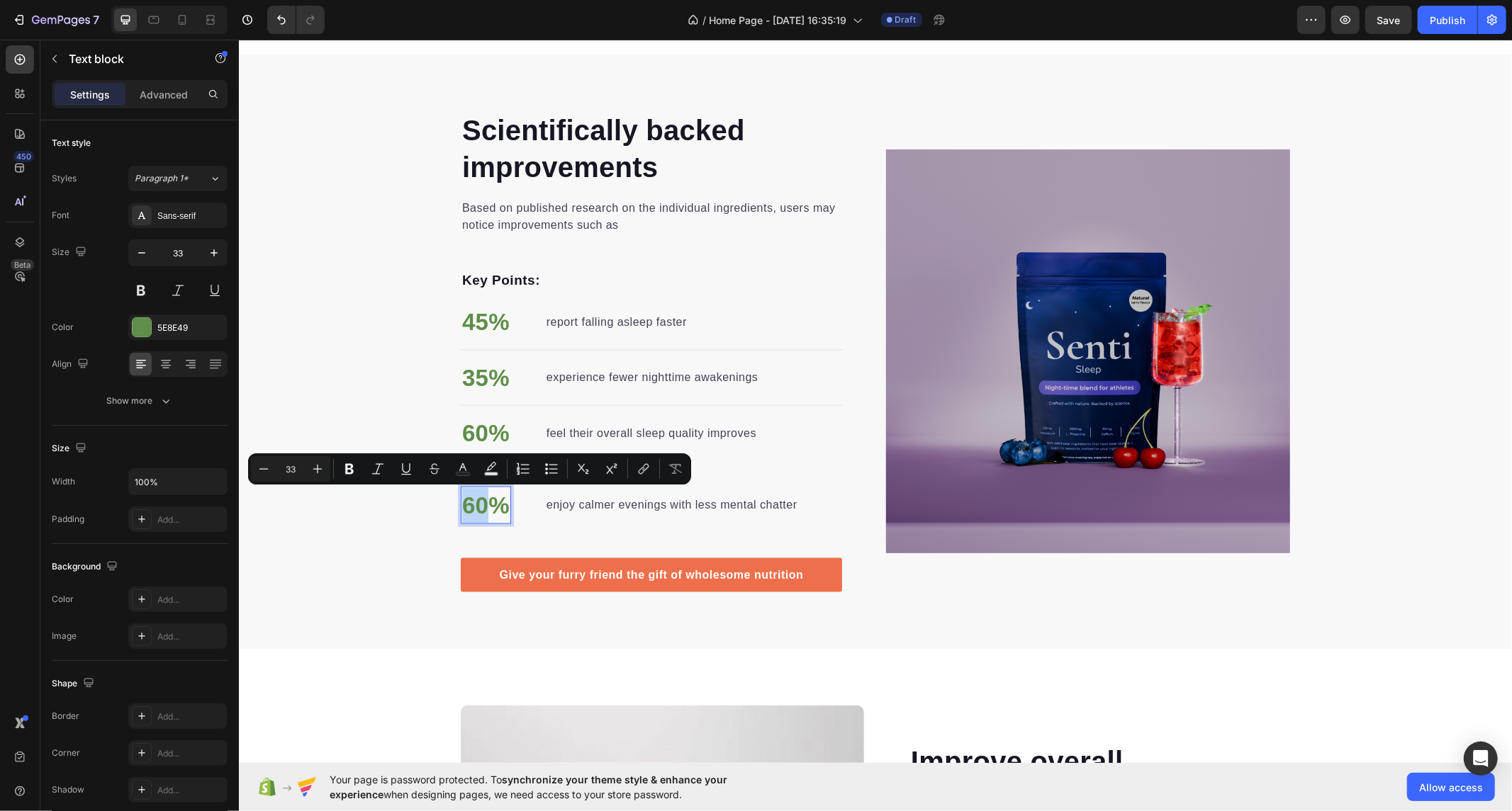
click at [484, 504] on p "60%" at bounding box center [485, 505] width 48 height 35
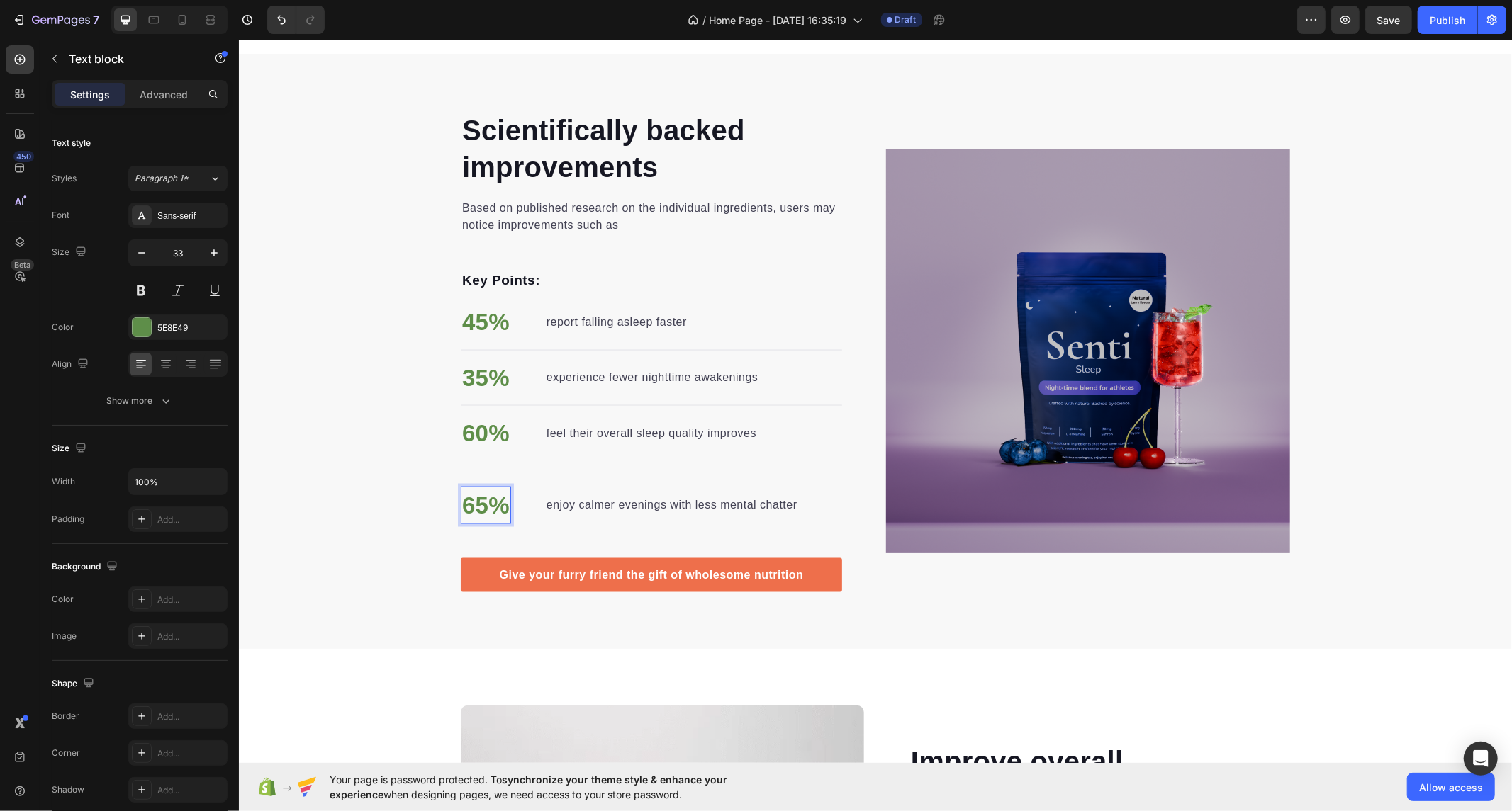
click at [462, 493] on p "65%" at bounding box center [485, 505] width 48 height 35
click at [520, 463] on div "60% Text block feel their overall sleep quality improves Text block" at bounding box center [650, 450] width 381 height 73
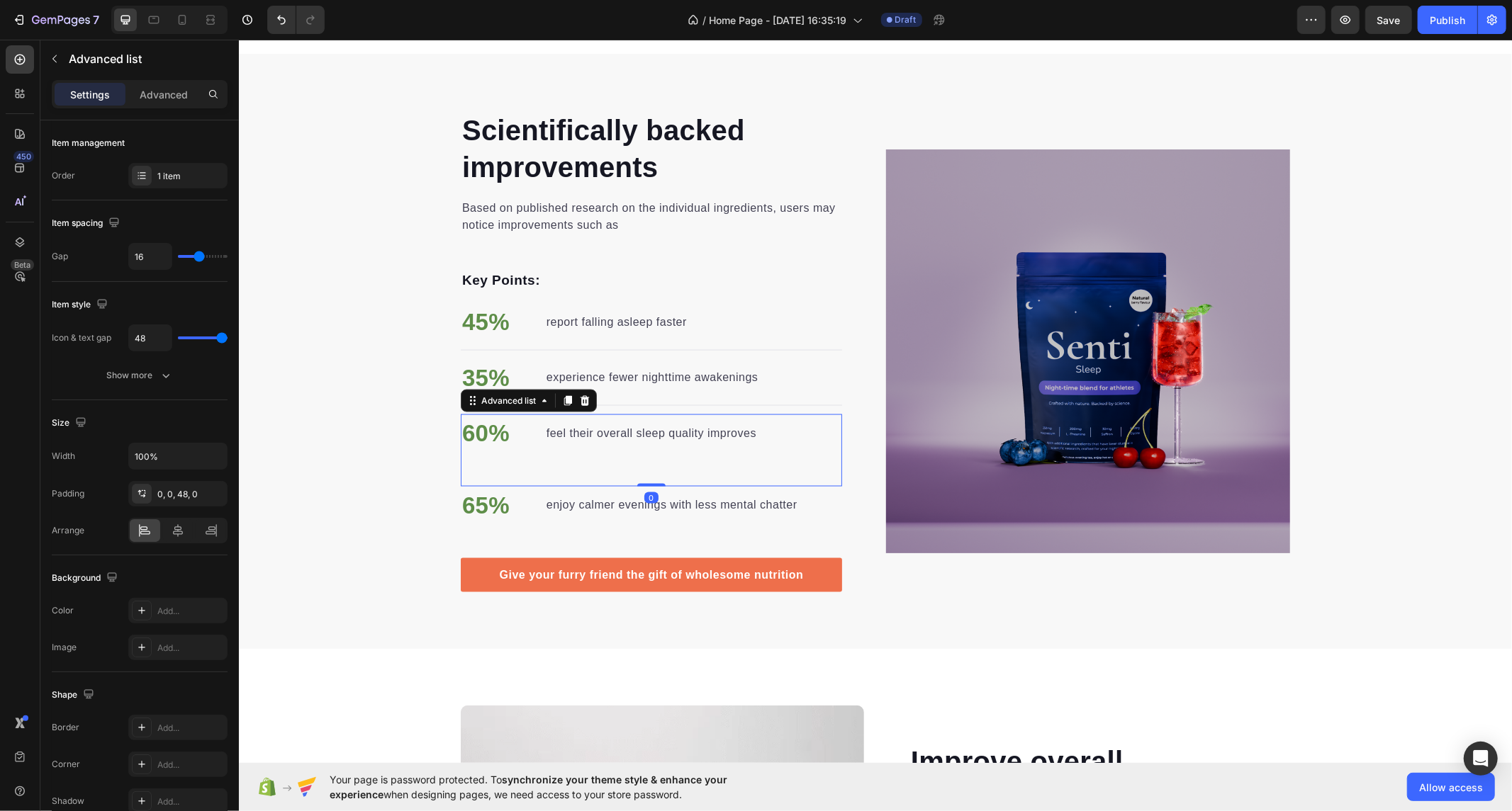
click at [585, 464] on div "60% Text block feel their overall sleep quality improves Text block" at bounding box center [650, 450] width 381 height 73
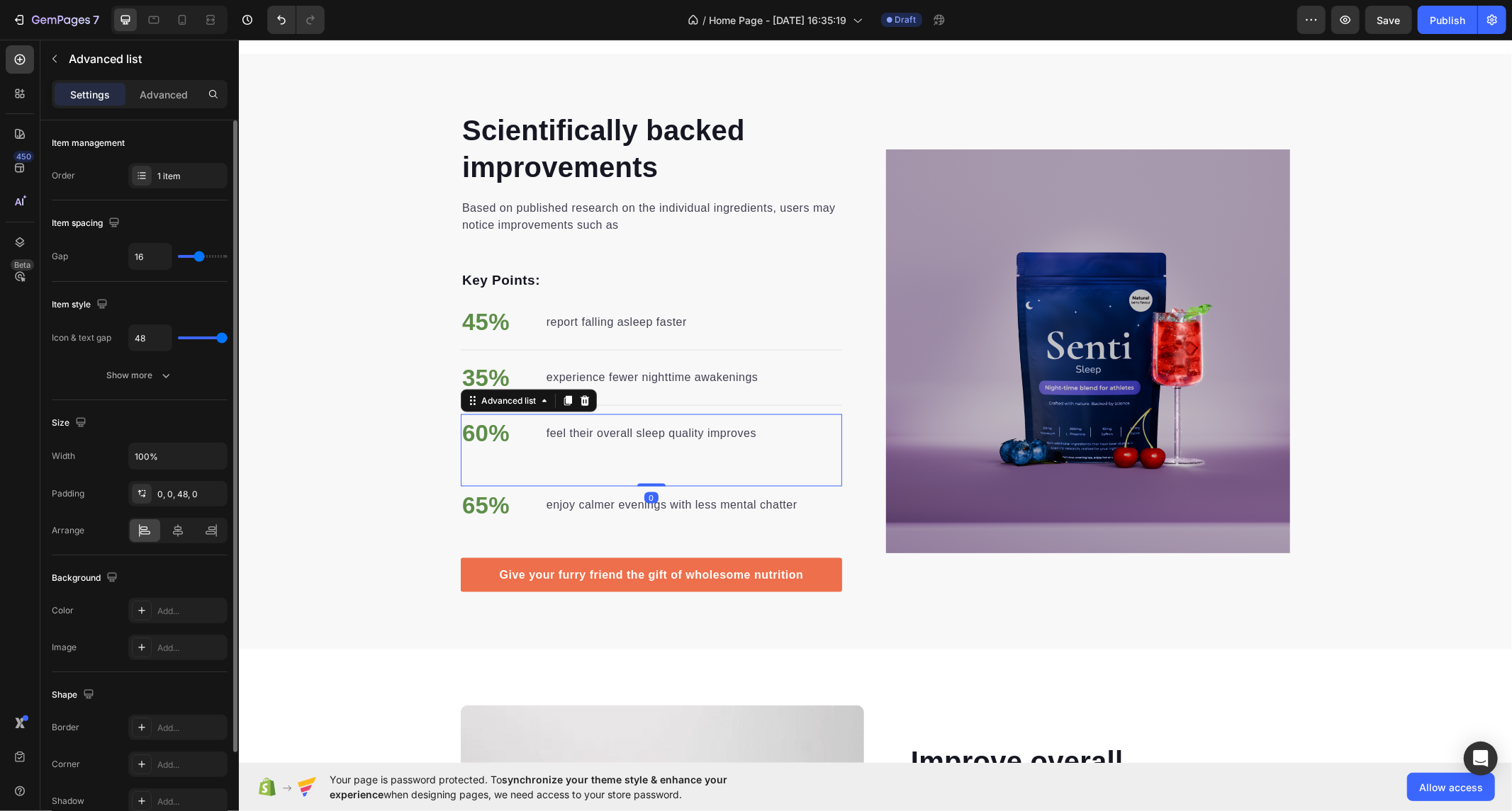
click at [206, 434] on div "Size Width 100% Padding 0, 0, 48, 0 Arrange" at bounding box center [139, 478] width 176 height 155
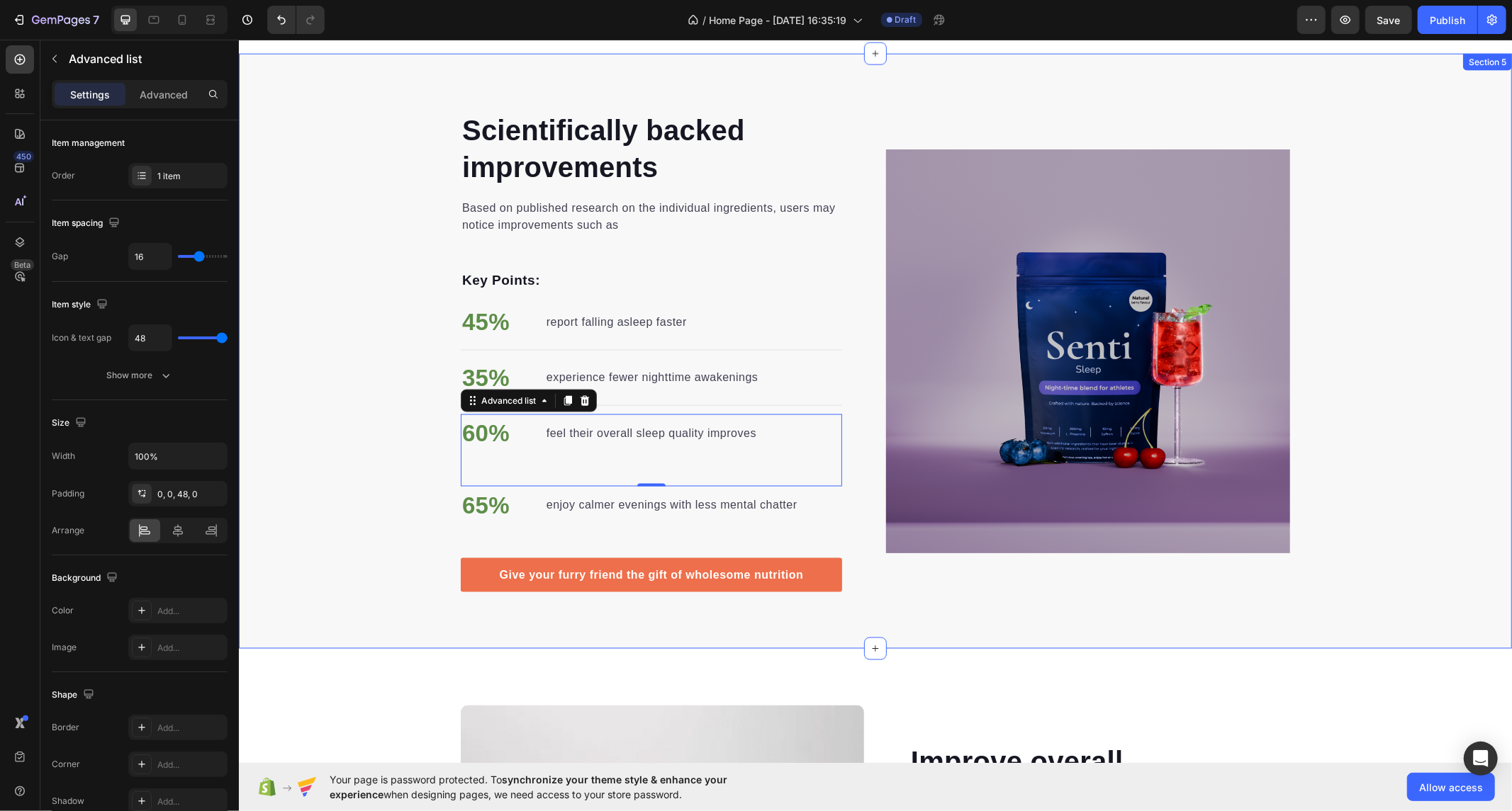
click at [319, 407] on div "Scientifically backed improvements Heading Based on published research on the i…" at bounding box center [875, 351] width 1273 height 483
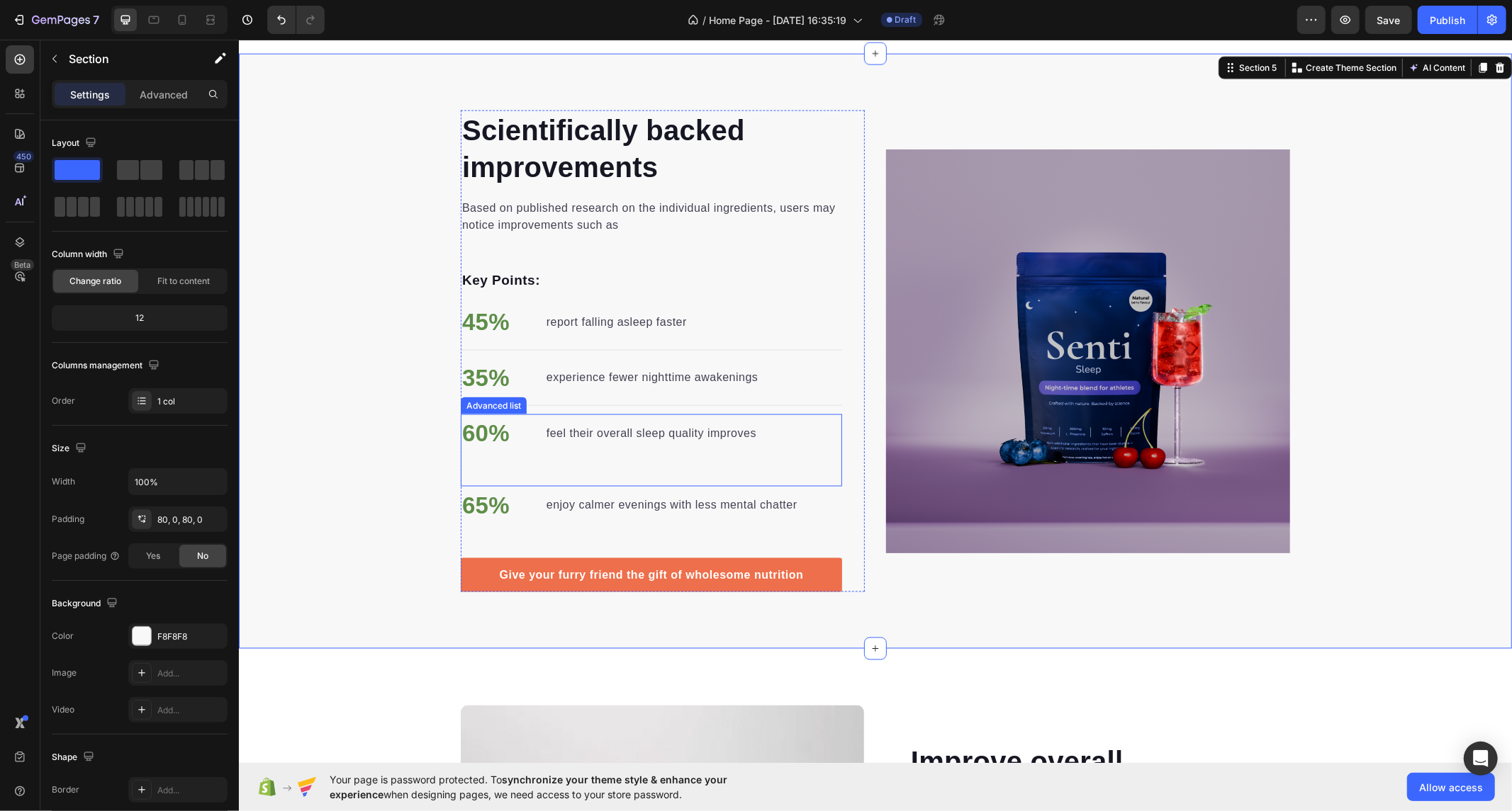
click at [682, 470] on div "60% Text block feel their overall sleep quality improves Text block" at bounding box center [650, 450] width 381 height 73
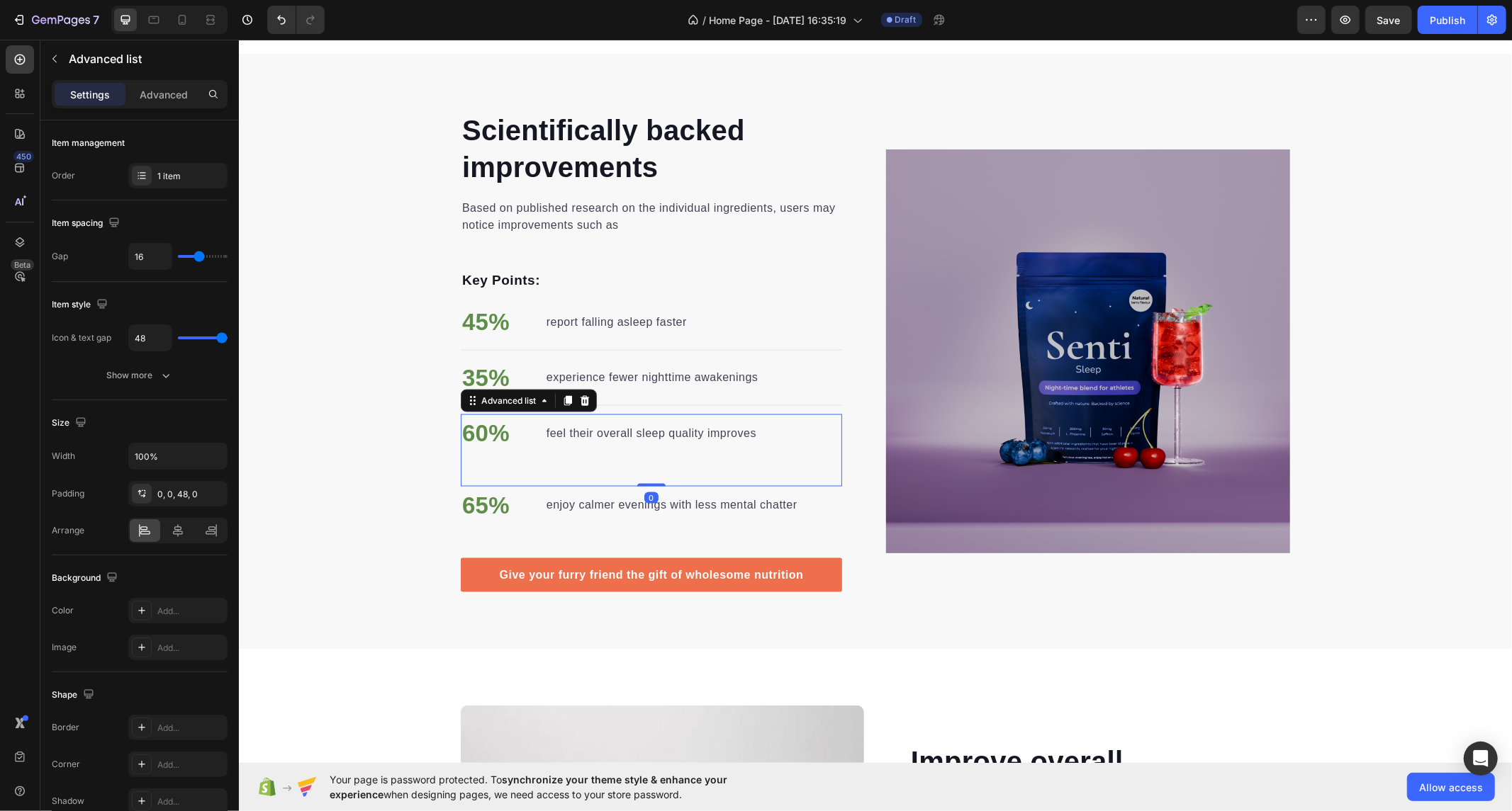
click at [682, 470] on div "60% Text block feel their overall sleep quality improves Text block" at bounding box center [650, 450] width 381 height 73
click at [643, 486] on li "65% Text block enjoy calmer evenings with less mental chatter Text block" at bounding box center [629, 505] width 338 height 38
click at [650, 465] on div "60% Text block feel their overall sleep quality improves Text block" at bounding box center [650, 450] width 381 height 73
drag, startPoint x: 644, startPoint y: 483, endPoint x: 640, endPoint y: 440, distance: 43.2
click at [640, 440] on div "60% Text block feel their overall sleep quality improves Text block Advanced li…" at bounding box center [650, 450] width 381 height 73
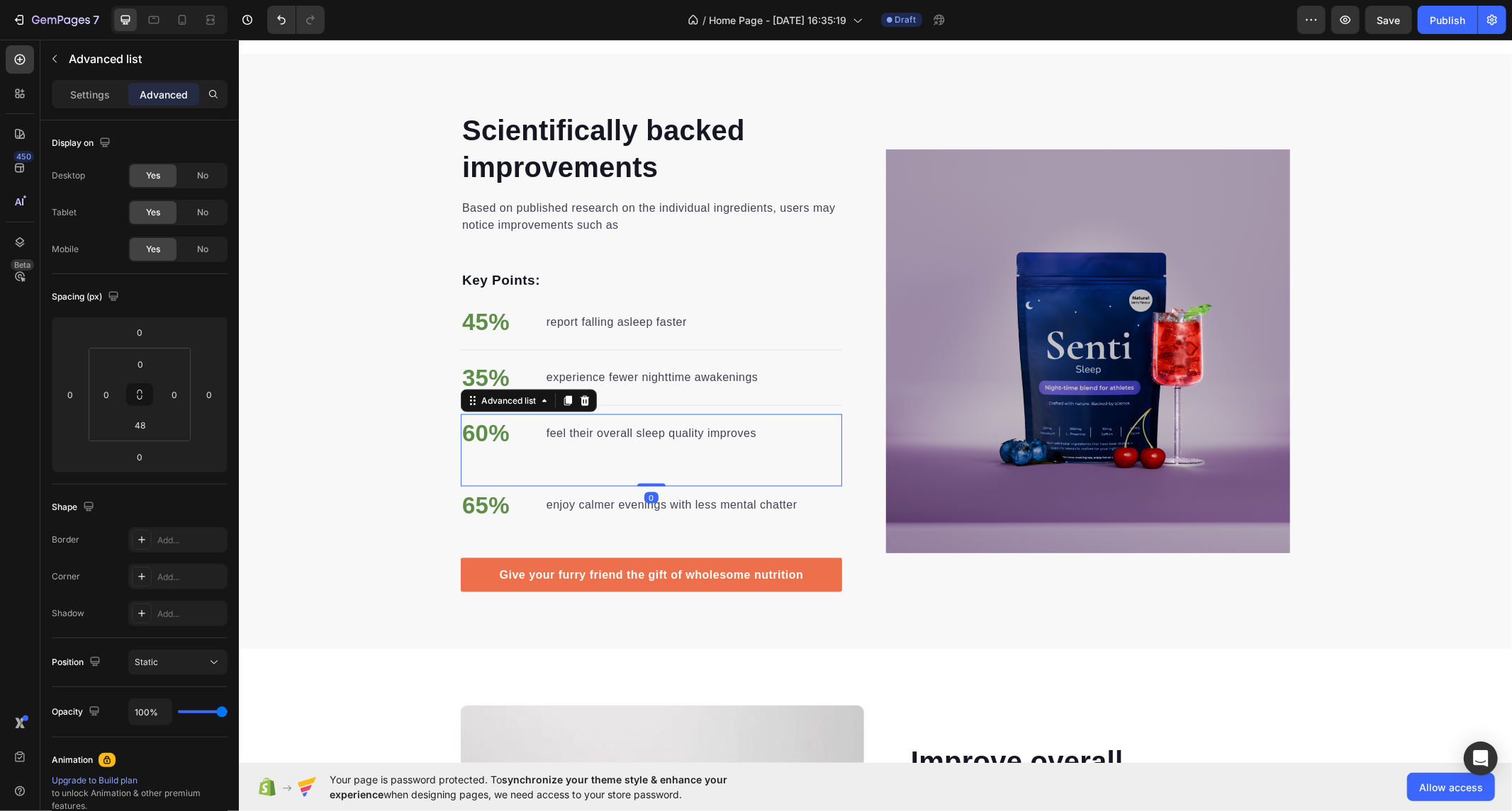
click at [778, 460] on div "60% Text block feel their overall sleep quality improves Text block" at bounding box center [650, 450] width 381 height 73
click at [756, 375] on div "35% Text block experience fewer nighttime awakenings Text block" at bounding box center [650, 378] width 381 height 38
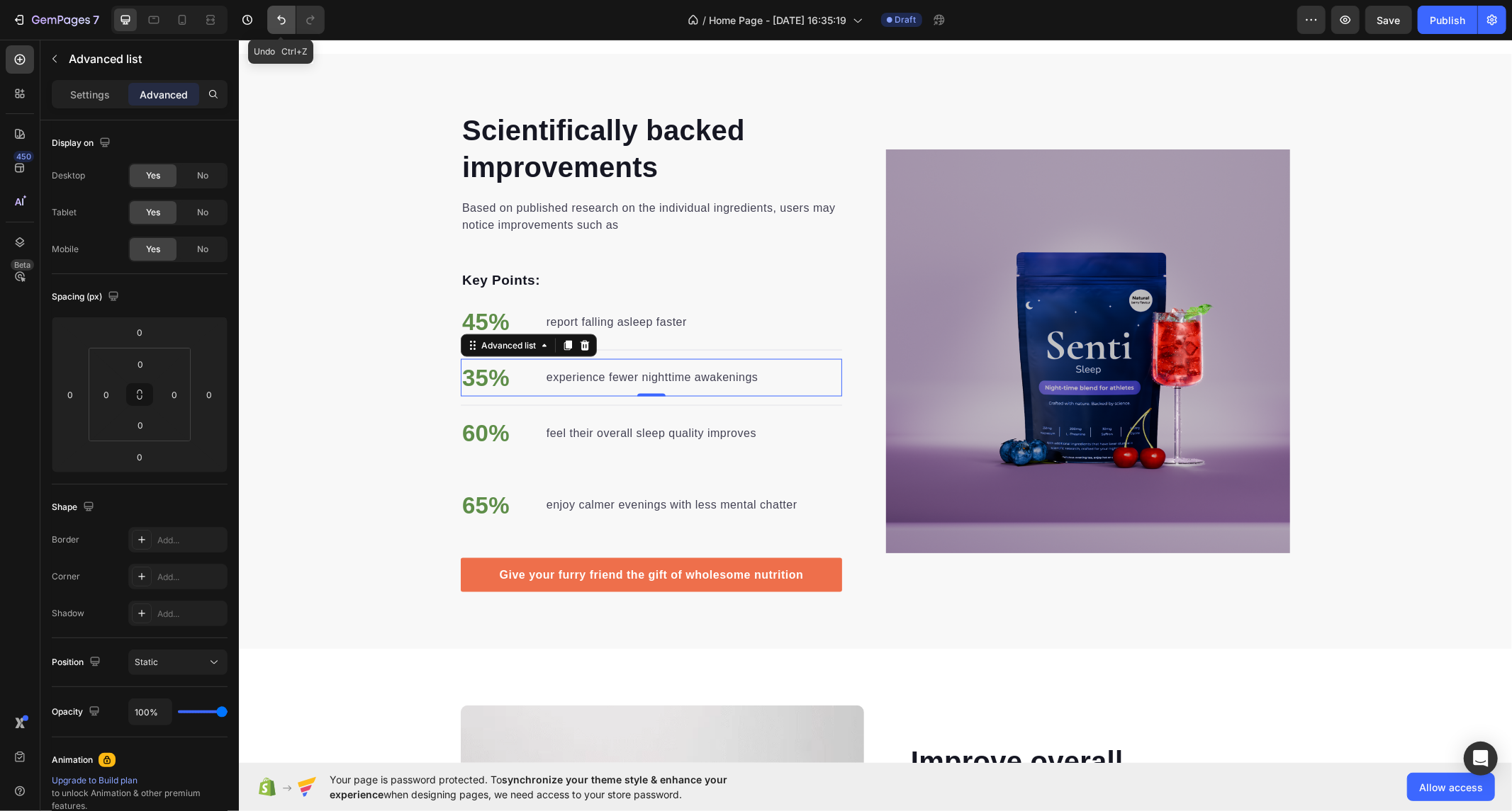
click at [280, 17] on icon "Undo/Redo" at bounding box center [281, 20] width 8 height 9
click at [800, 510] on div "65% Text block enjoy calmer evenings with less mental chatter Text block" at bounding box center [650, 522] width 381 height 73
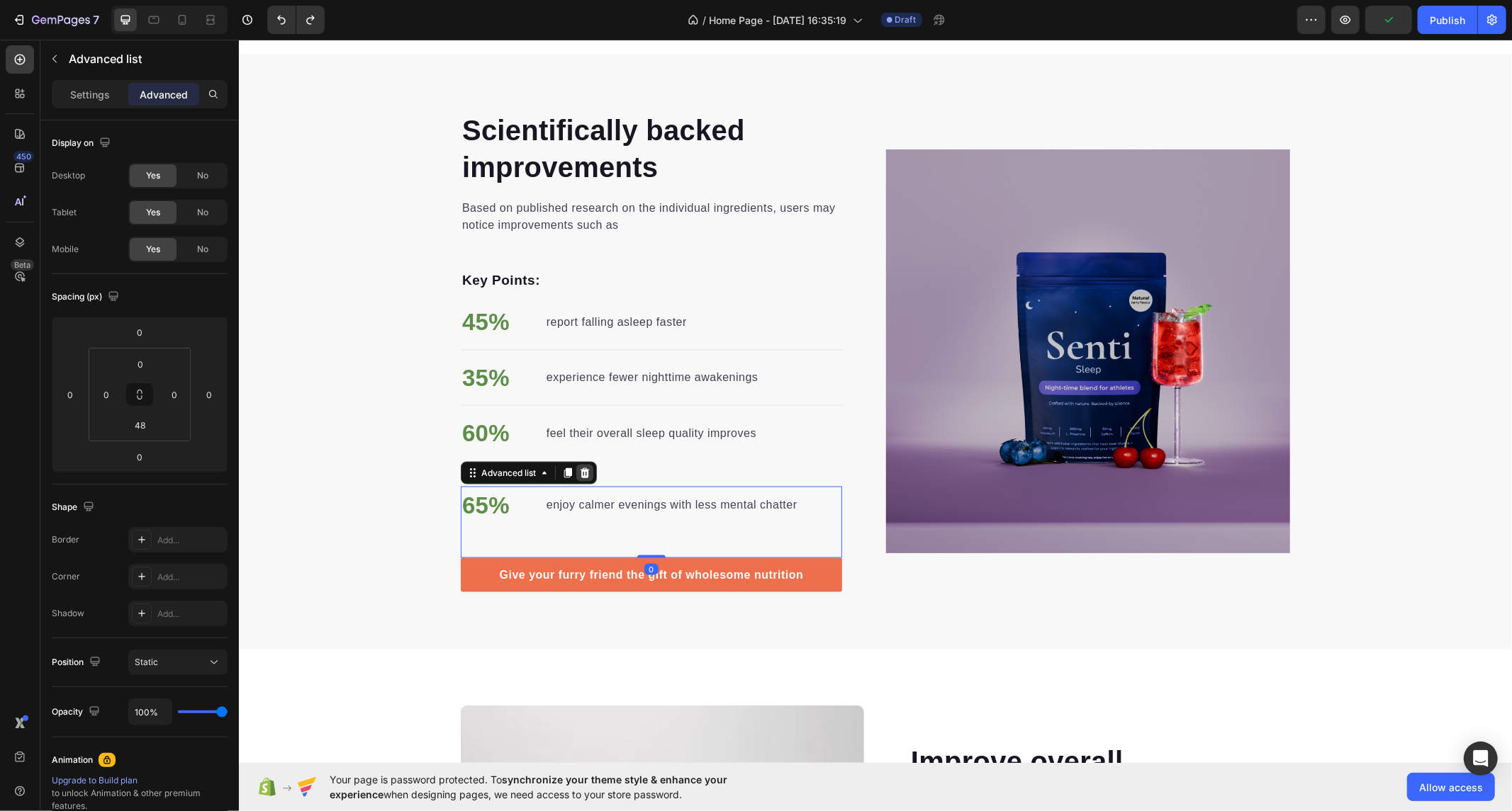
click at [580, 469] on icon at bounding box center [584, 473] width 9 height 10
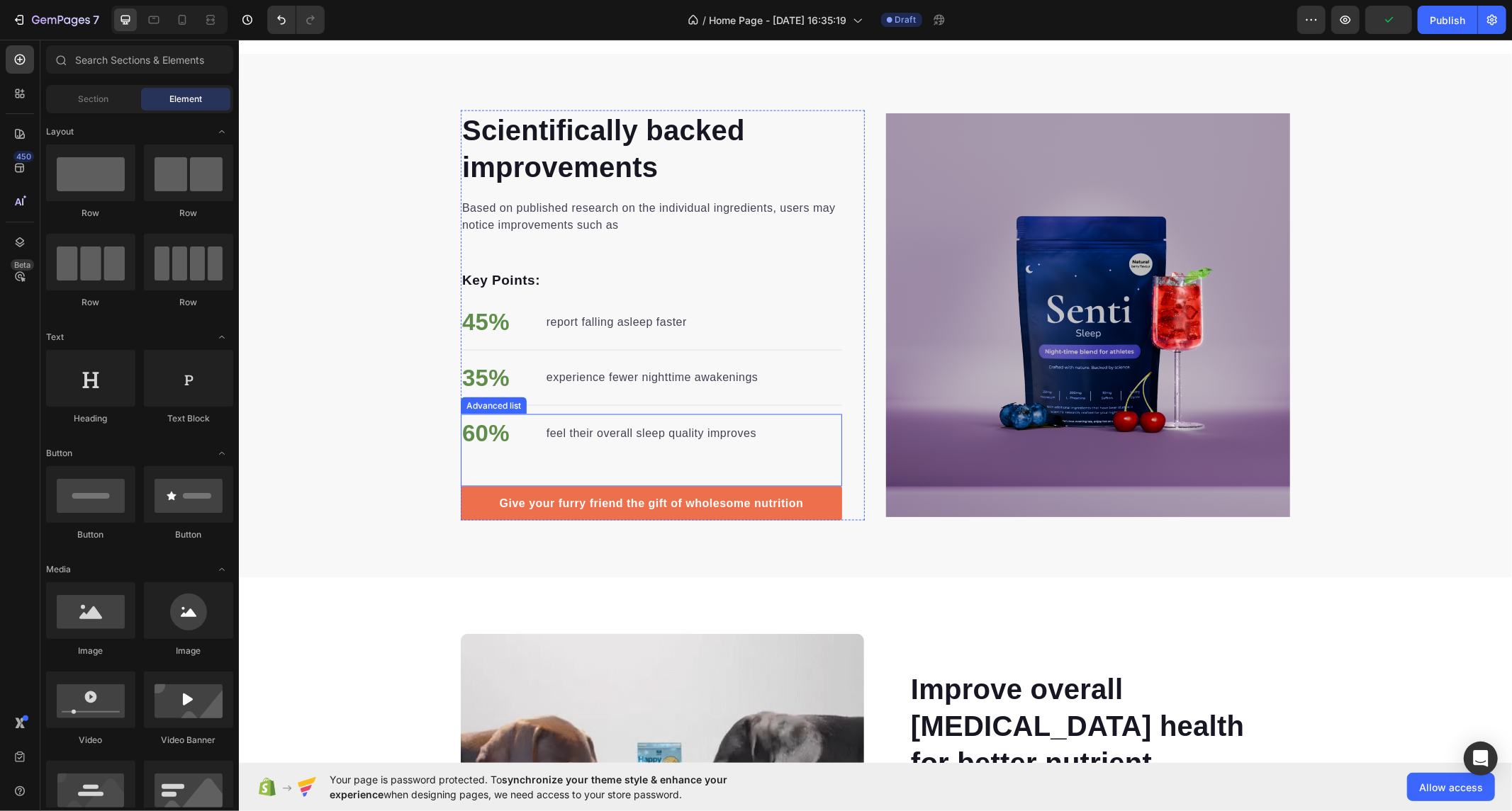
click at [802, 430] on div "60% Text block feel their overall sleep quality improves Text block" at bounding box center [650, 450] width 381 height 73
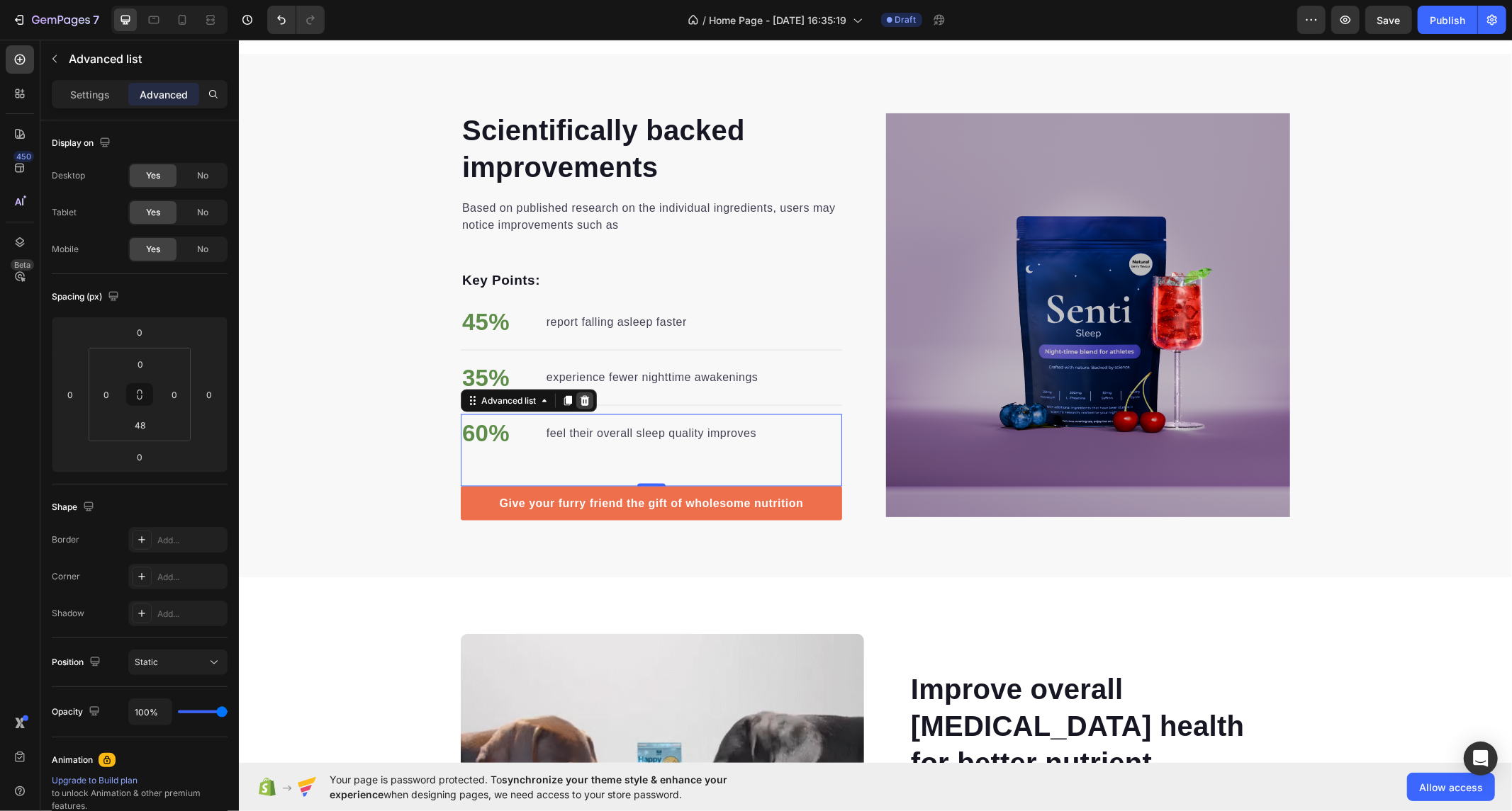
click at [581, 402] on icon at bounding box center [584, 400] width 9 height 10
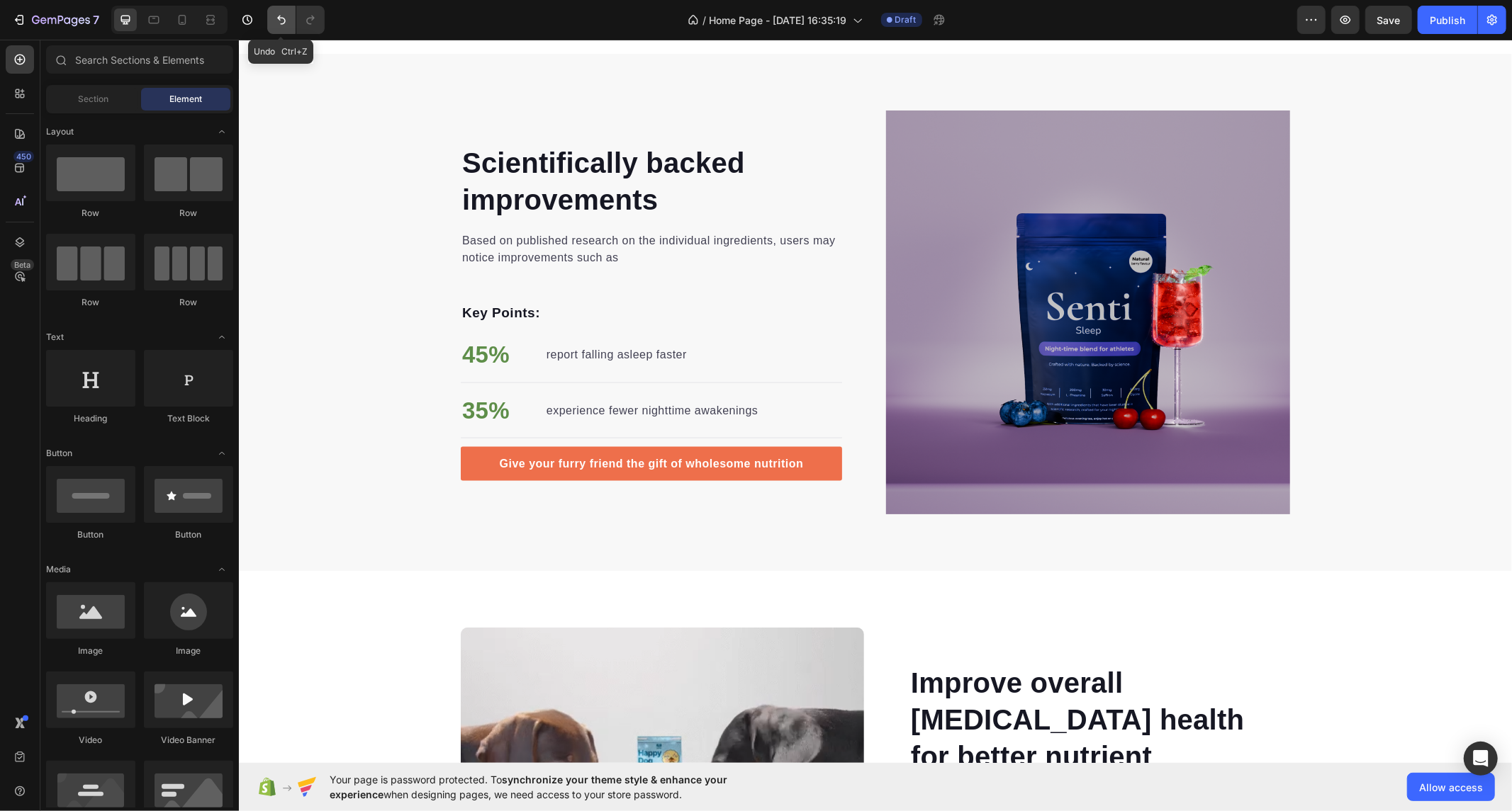
click at [276, 21] on icon "Undo/Redo" at bounding box center [281, 19] width 14 height 14
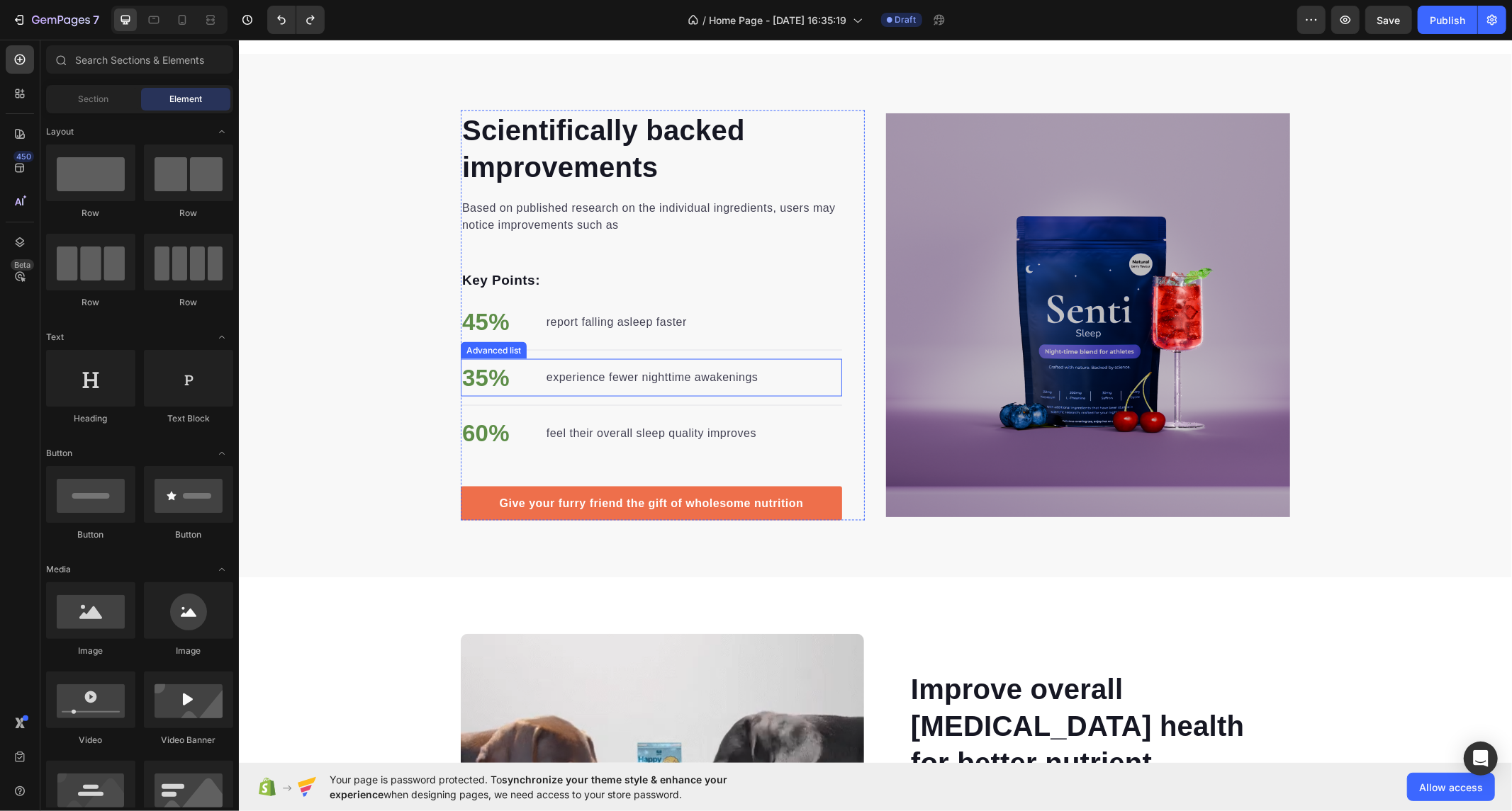
click at [820, 365] on div "35% Text block experience fewer nighttime awakenings Text block" at bounding box center [650, 378] width 381 height 38
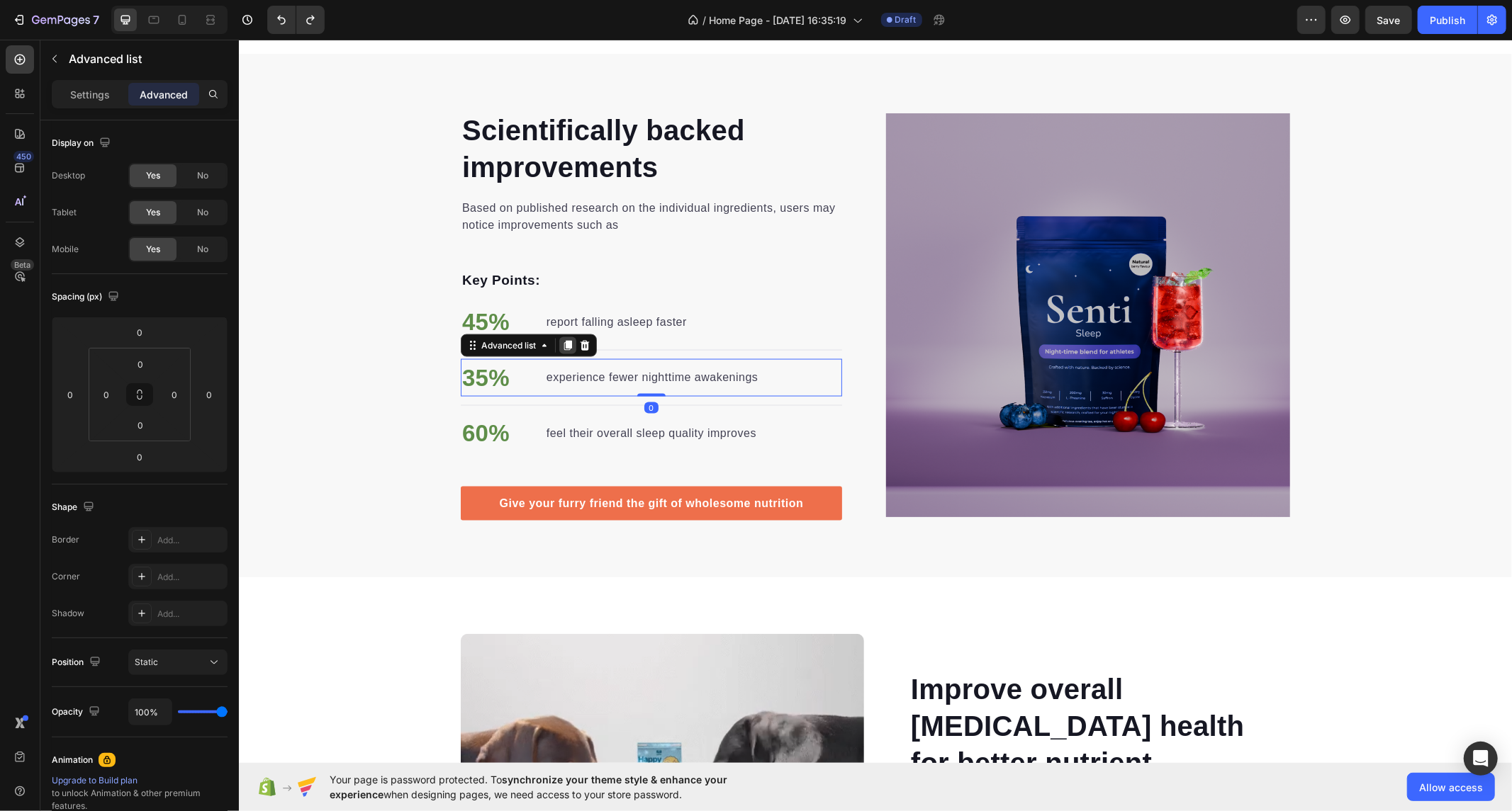
click at [561, 339] on icon at bounding box center [567, 345] width 12 height 12
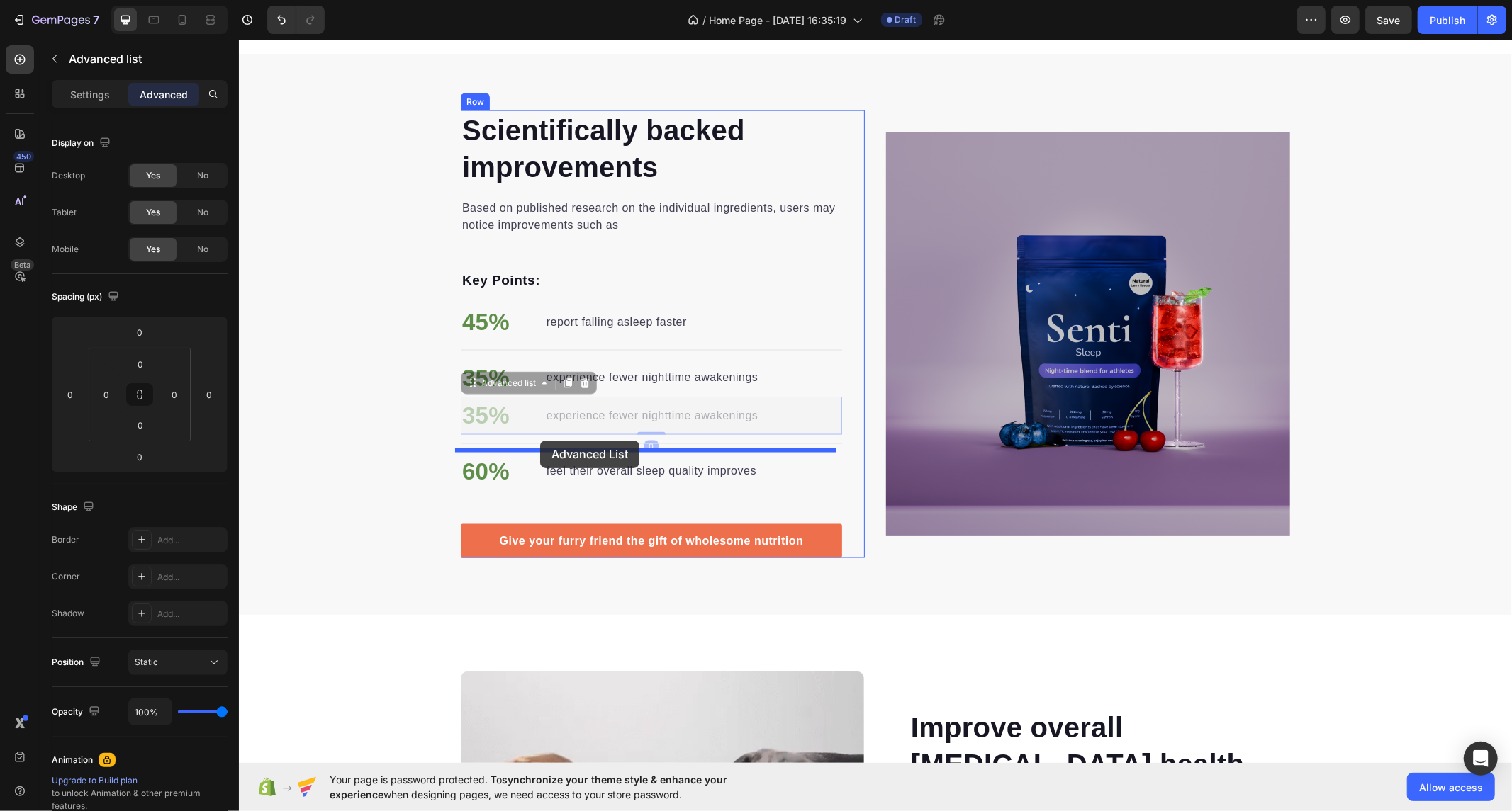
drag, startPoint x: 524, startPoint y: 414, endPoint x: 540, endPoint y: 440, distance: 30.5
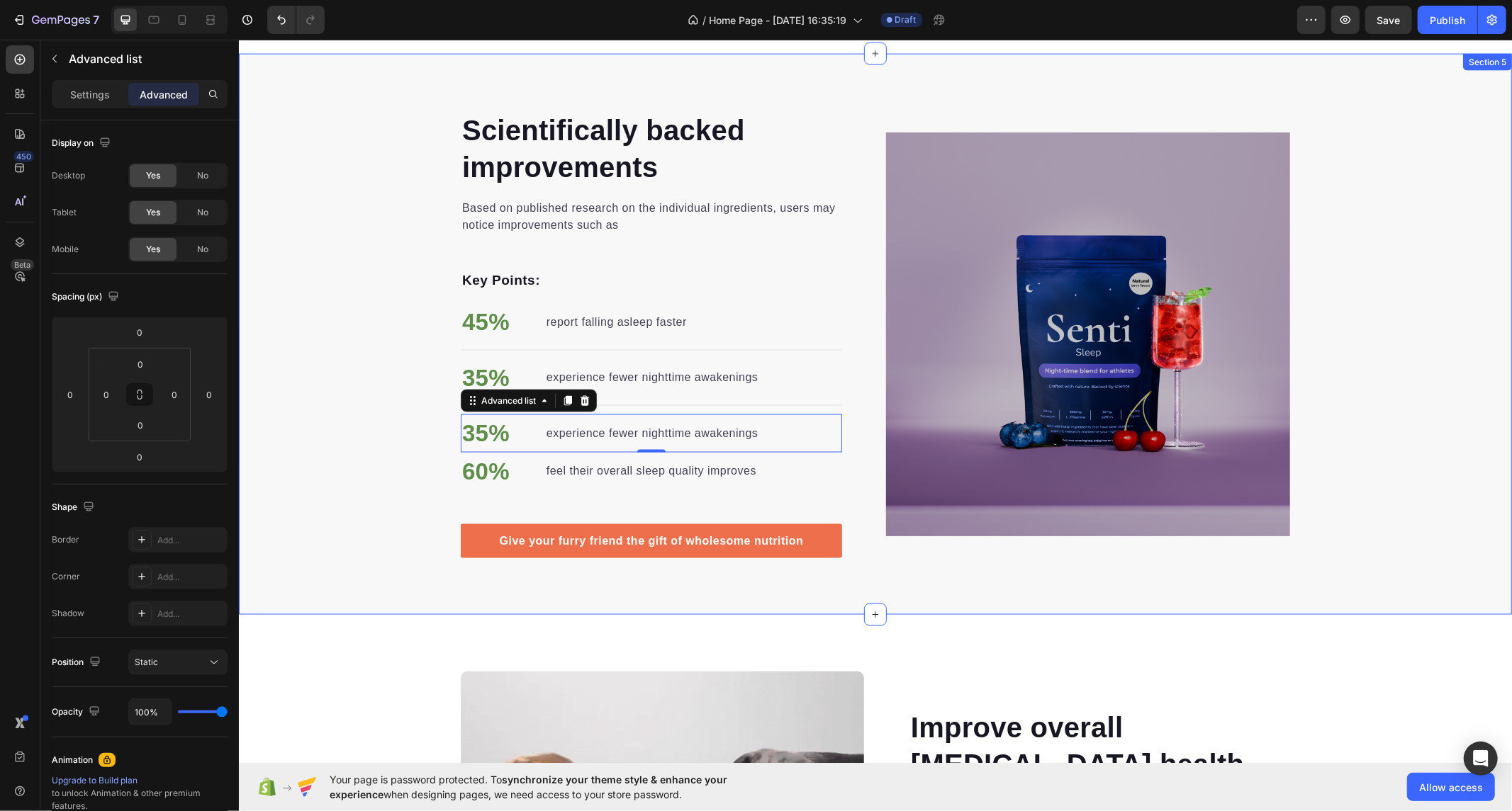
click at [406, 403] on div "Scientifically backed improvements Heading Based on published research on the i…" at bounding box center [875, 334] width 1273 height 449
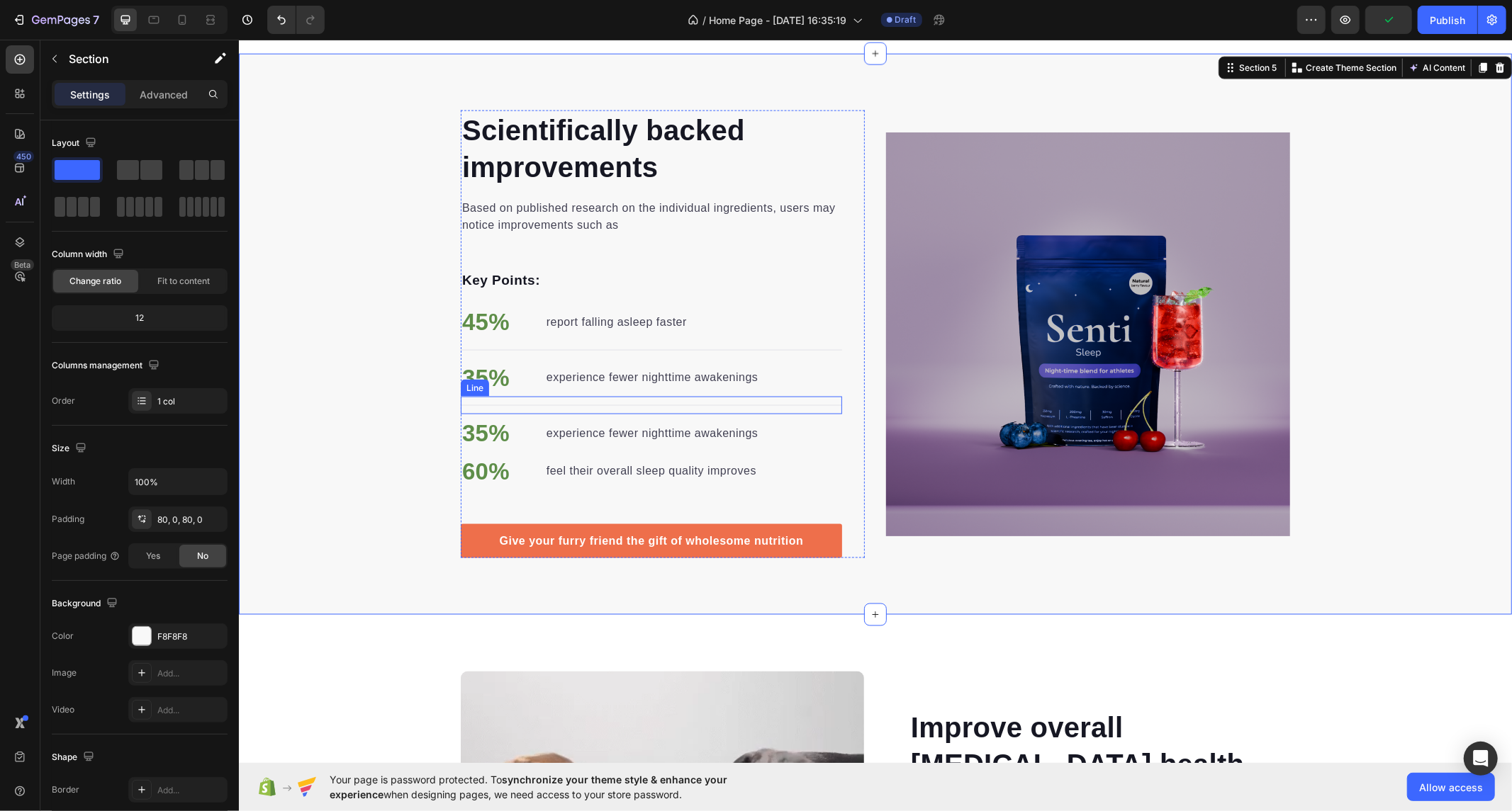
click at [555, 397] on div "Title Line" at bounding box center [650, 404] width 381 height 17
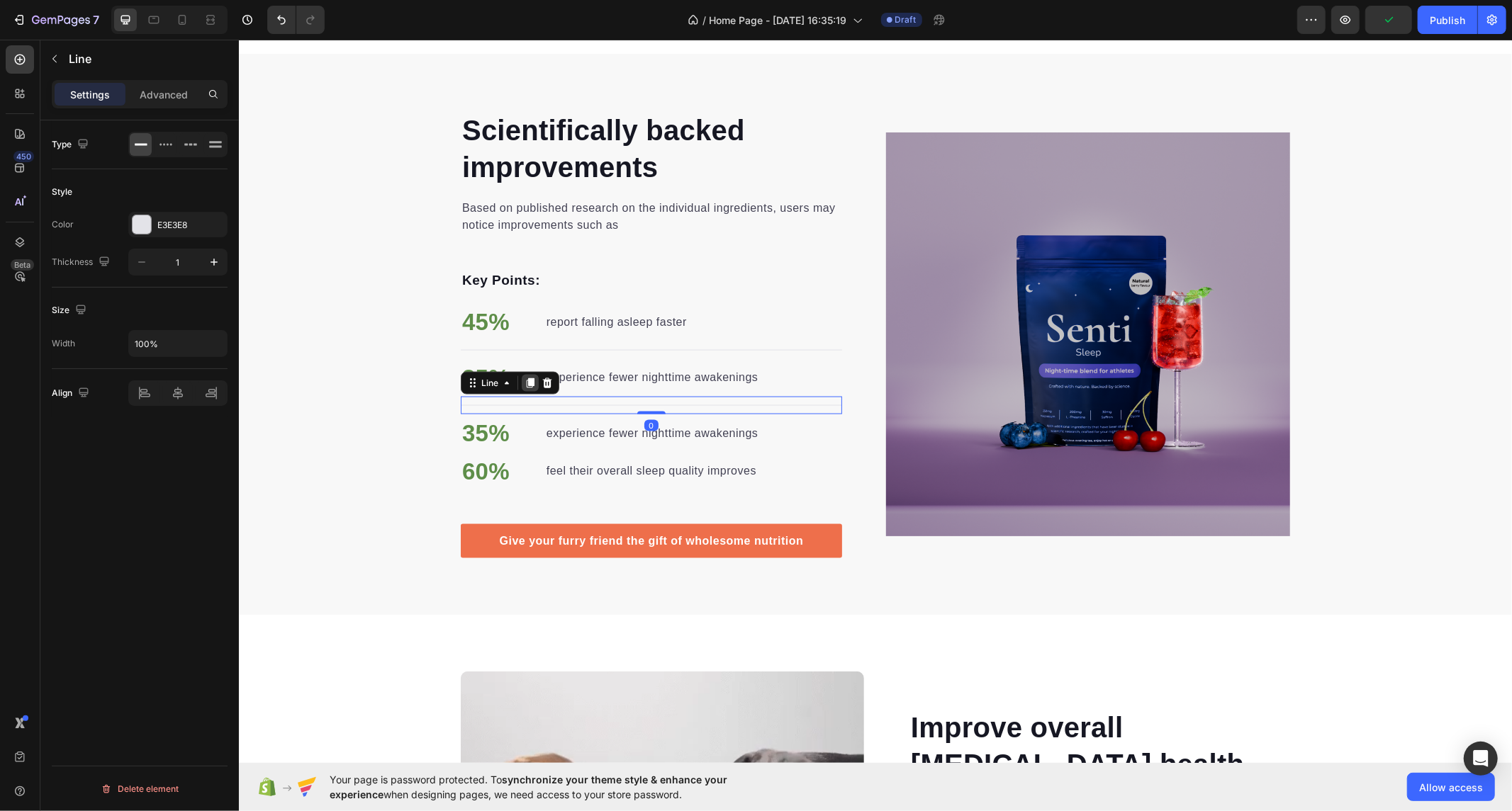
click at [526, 383] on icon at bounding box center [529, 383] width 7 height 10
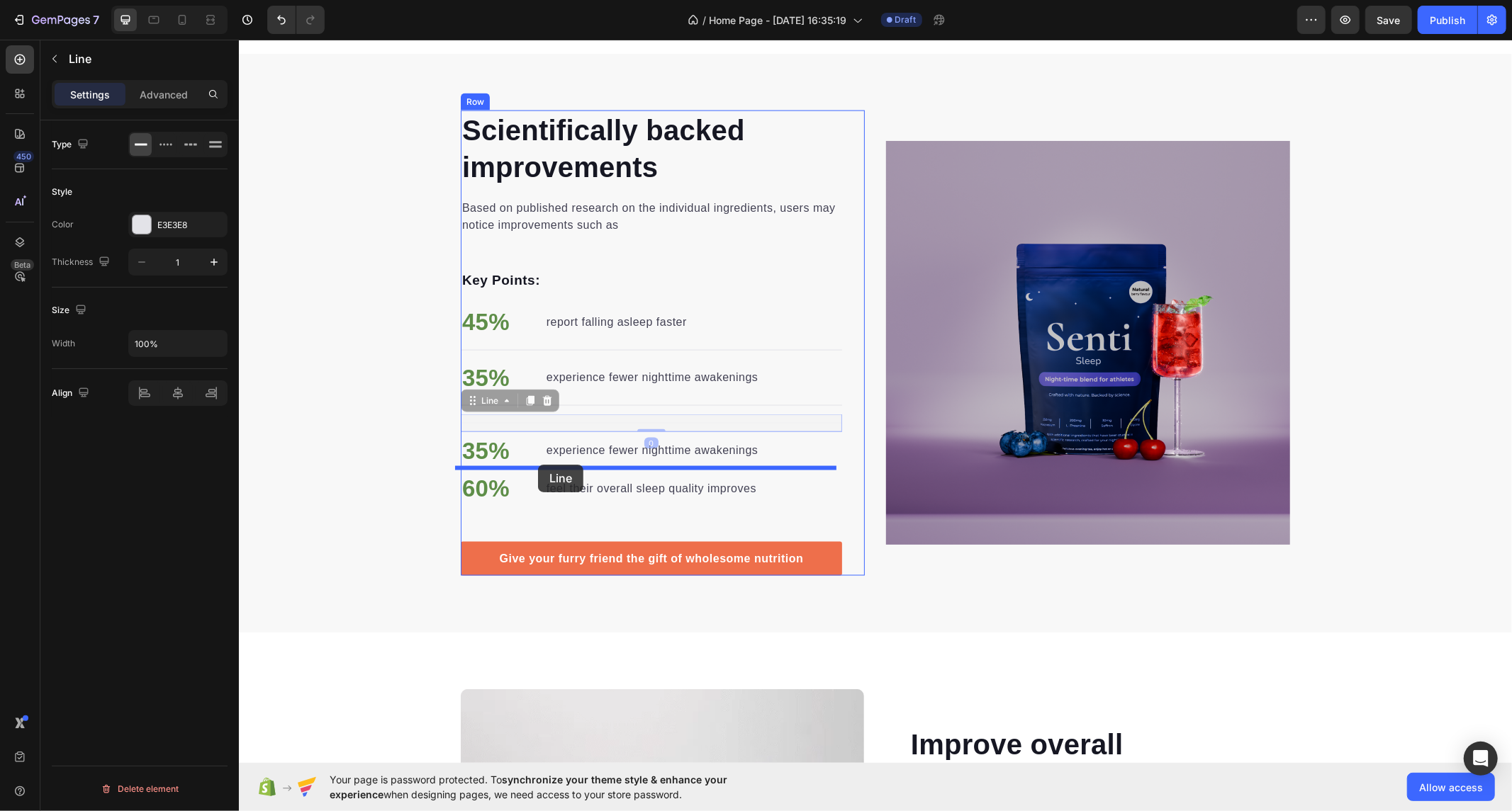
drag, startPoint x: 470, startPoint y: 404, endPoint x: 537, endPoint y: 464, distance: 89.9
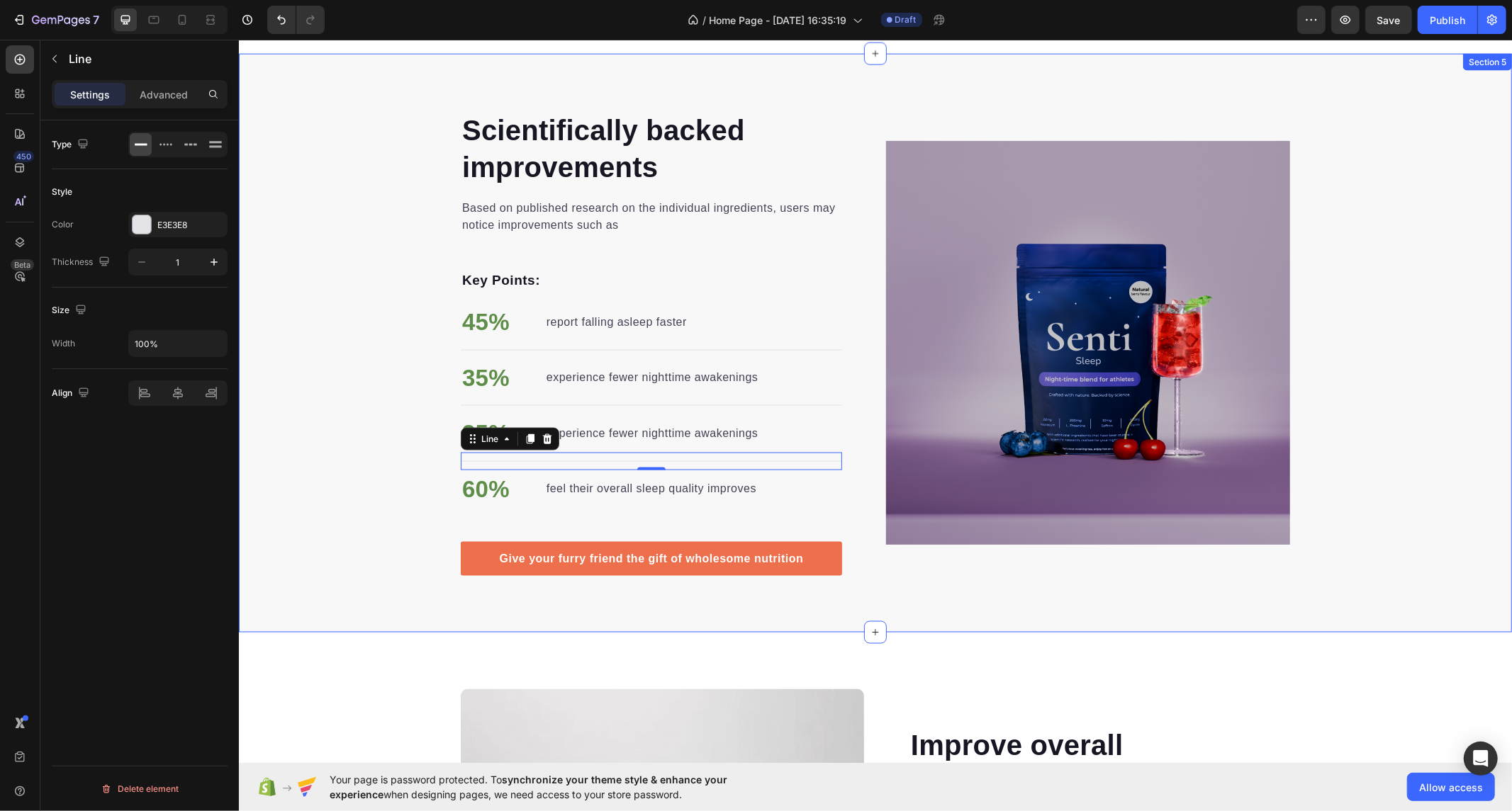
click at [414, 421] on div "Scientifically backed improvements Heading Based on published research on the i…" at bounding box center [875, 342] width 1273 height 466
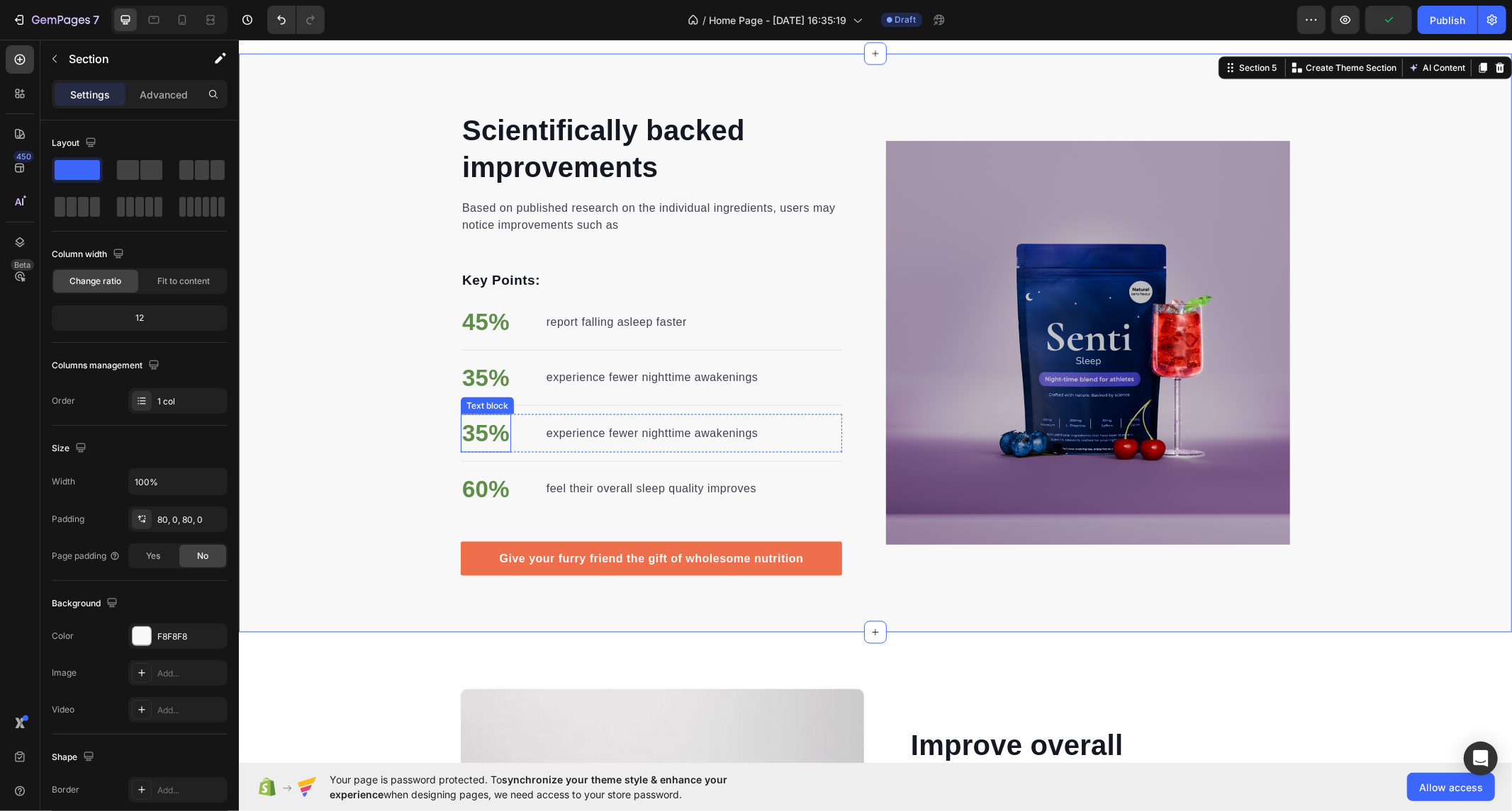
click at [478, 429] on p "35%" at bounding box center [485, 432] width 48 height 35
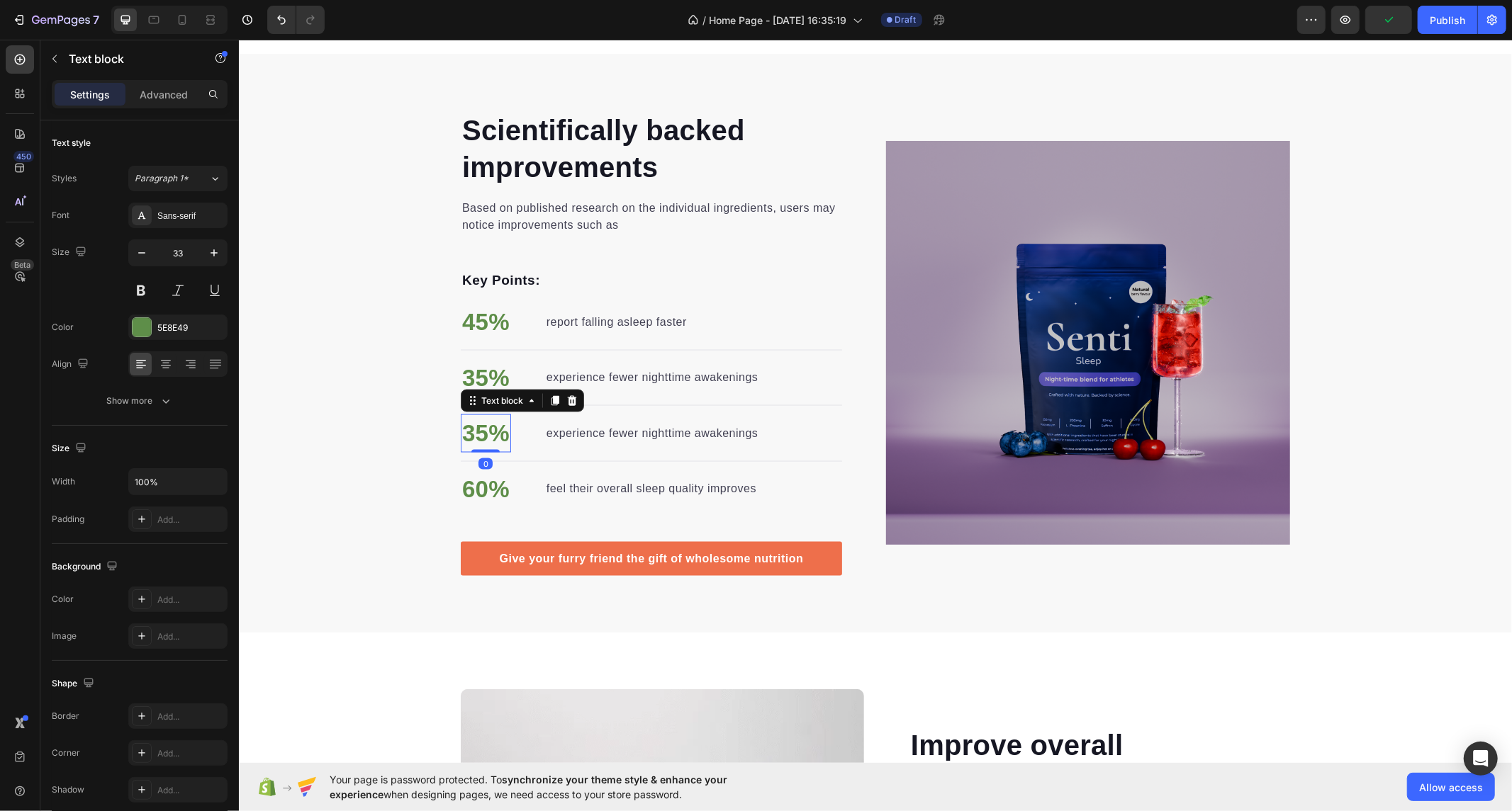
click at [475, 430] on p "35%" at bounding box center [485, 432] width 48 height 35
click at [586, 428] on p "experience fewer nighttime awakenings" at bounding box center [651, 432] width 212 height 17
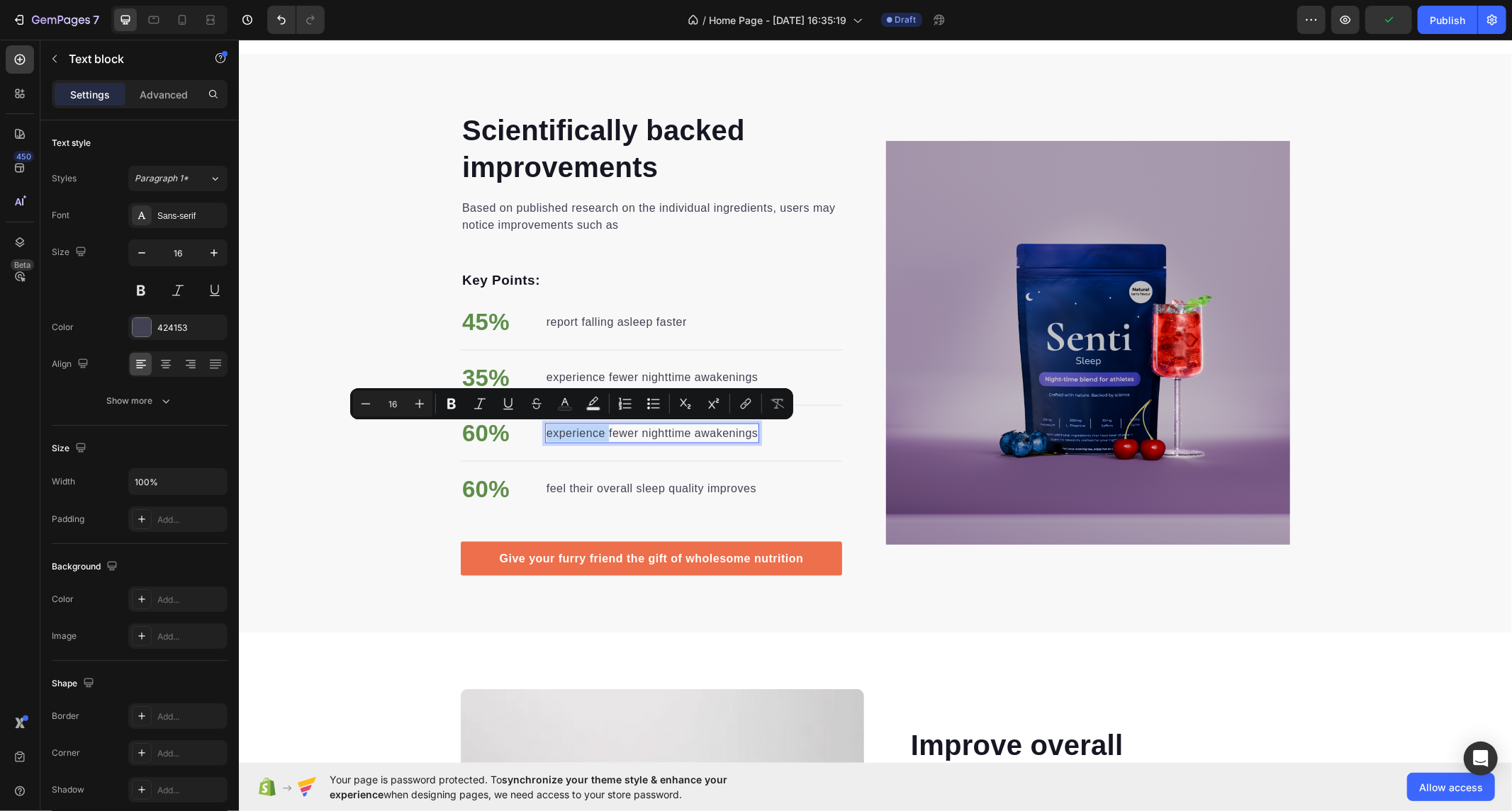
scroll to position [1710, 0]
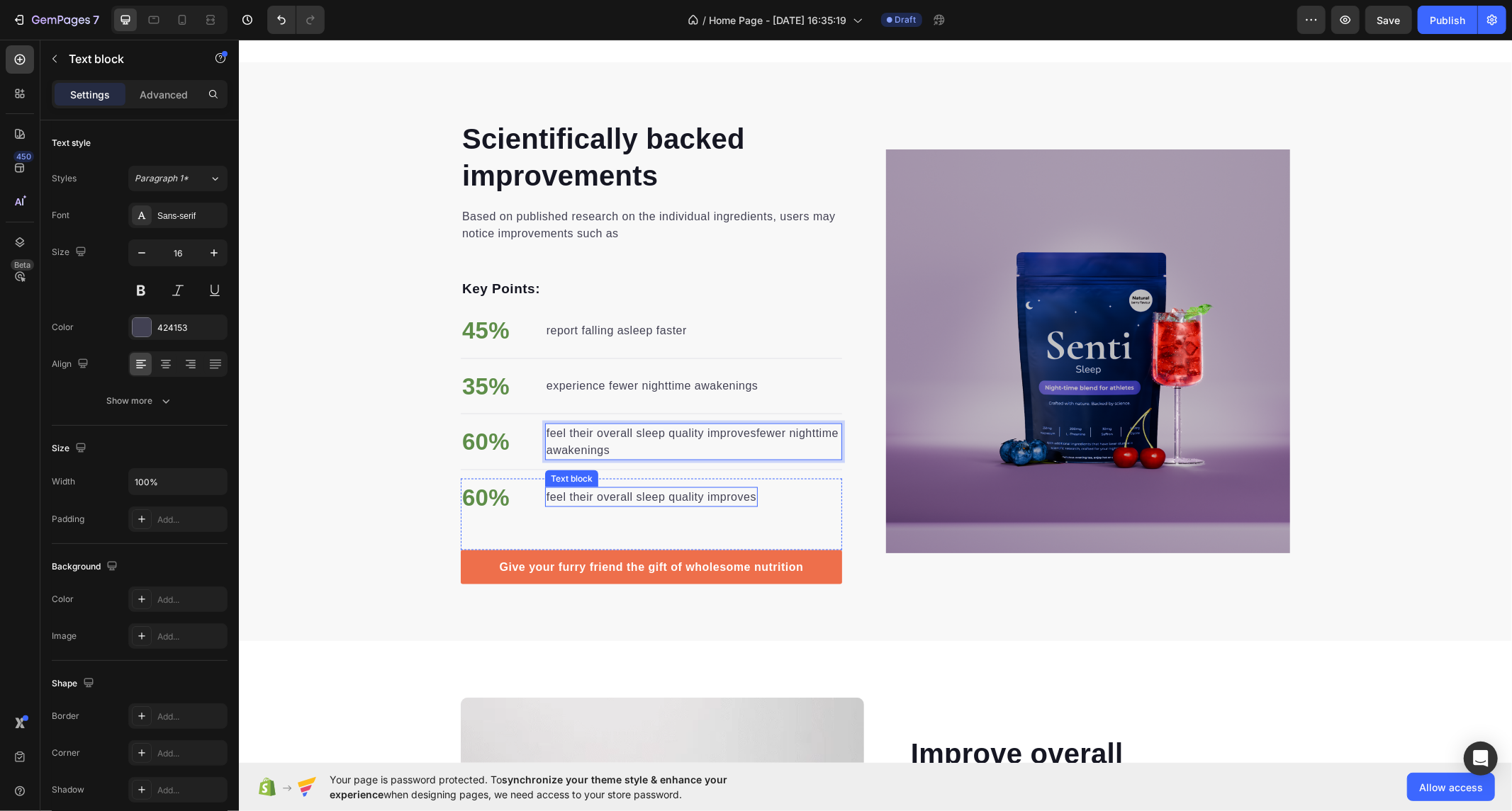
click at [568, 493] on p "feel their overall sleep quality improves" at bounding box center [650, 497] width 210 height 17
click at [473, 489] on p "60%" at bounding box center [485, 497] width 48 height 35
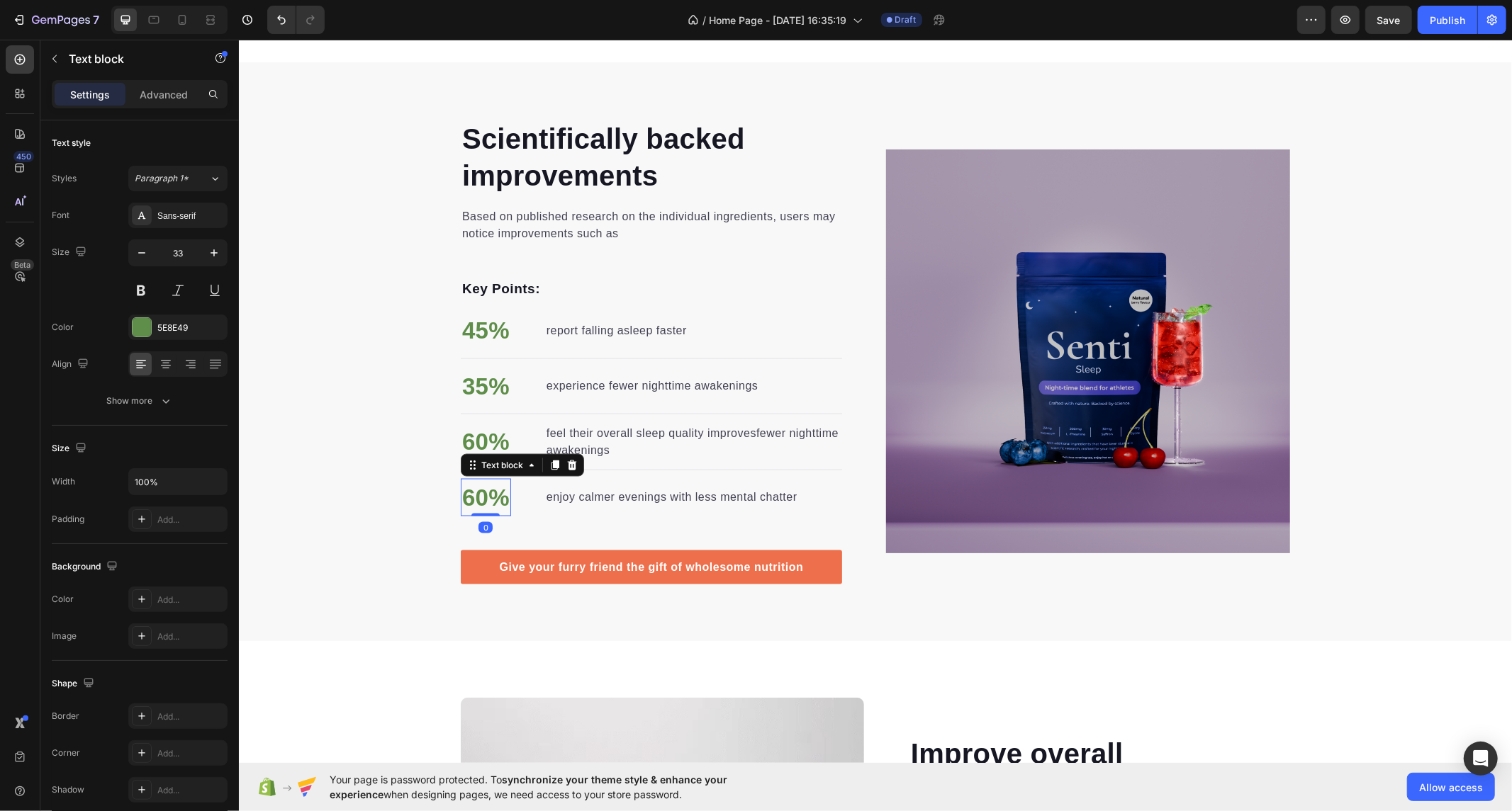
click at [474, 499] on p "60%" at bounding box center [485, 497] width 48 height 35
click at [481, 496] on p "60%" at bounding box center [485, 497] width 48 height 35
click at [728, 483] on li "65% Text block 0 enjoy calmer evenings with less mental chatter Text block" at bounding box center [629, 497] width 338 height 38
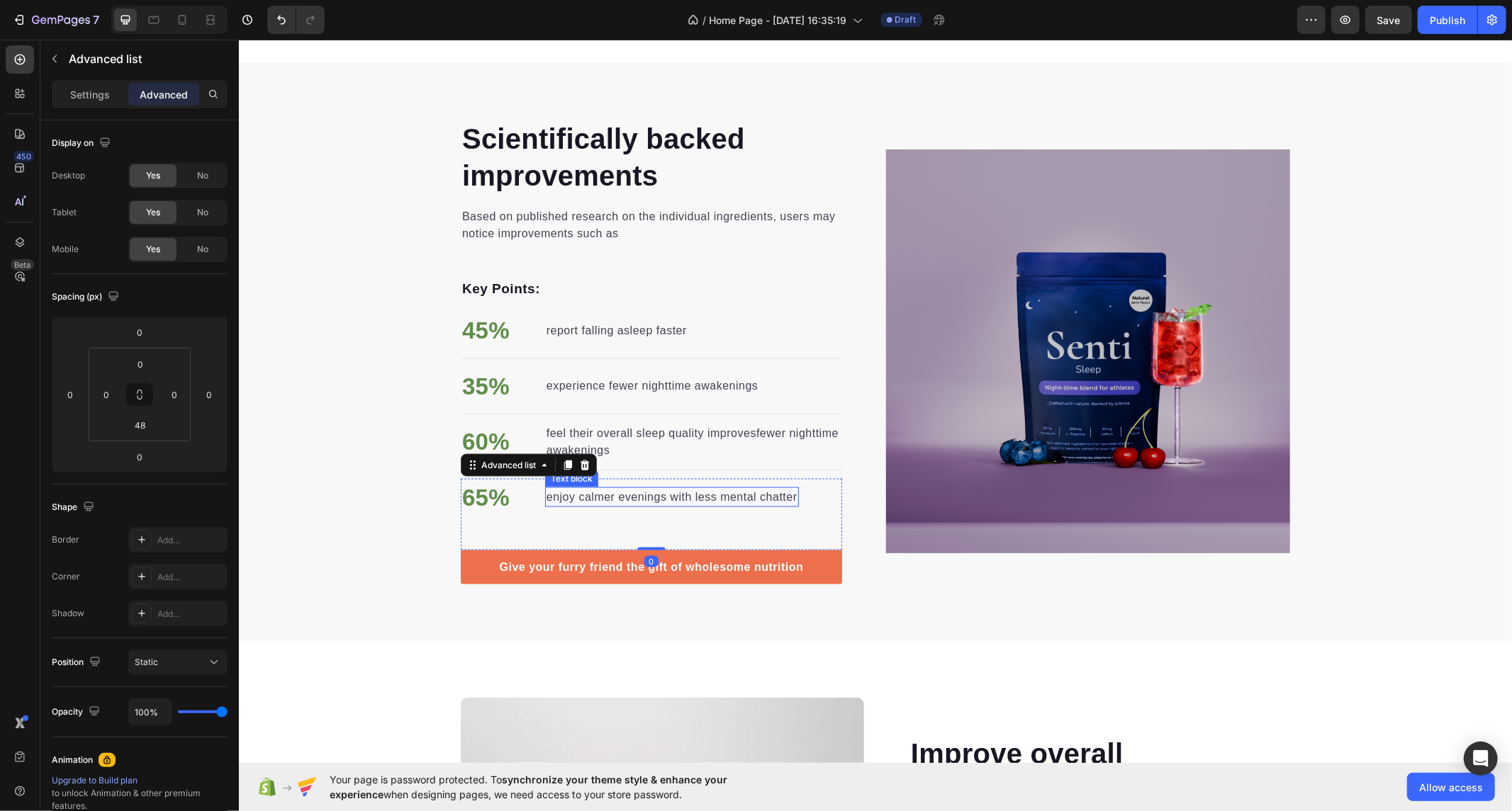
click at [630, 498] on p "enjoy calmer evenings with less mental chatter" at bounding box center [671, 497] width 251 height 17
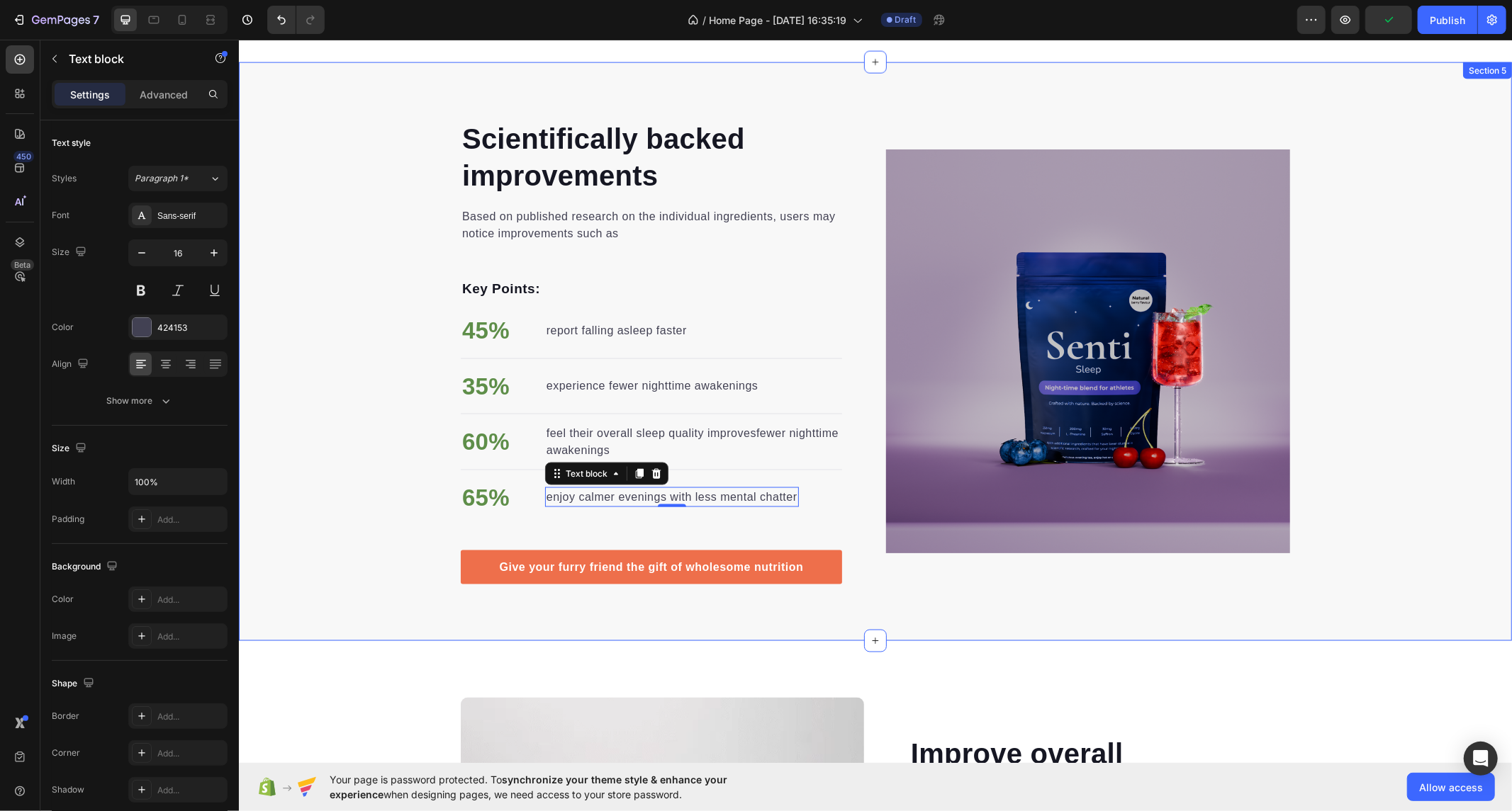
click at [369, 468] on div "Scientifically backed improvements Heading Based on published research on the i…" at bounding box center [875, 351] width 1273 height 466
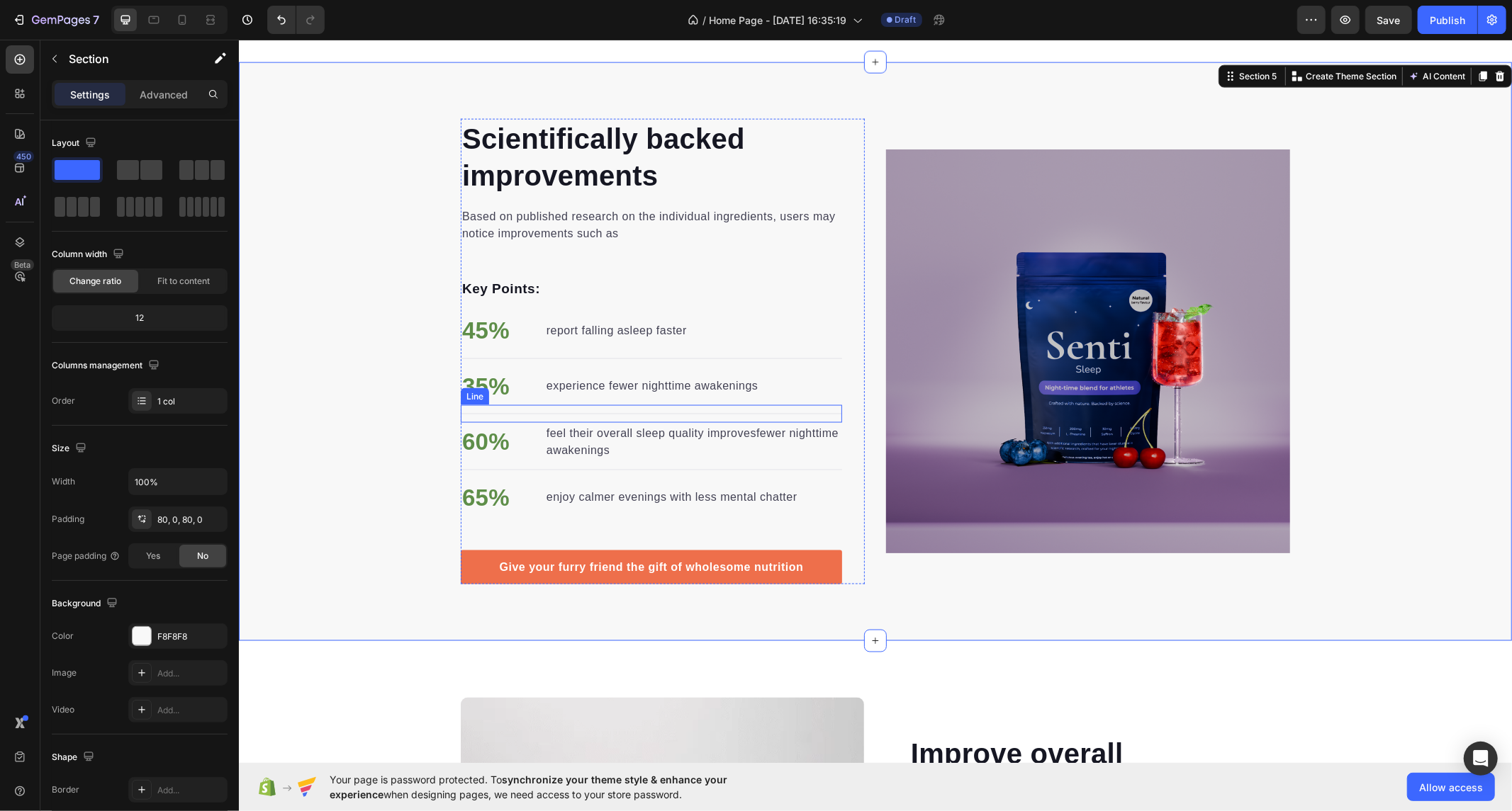
click at [806, 410] on div "Title Line" at bounding box center [650, 413] width 381 height 17
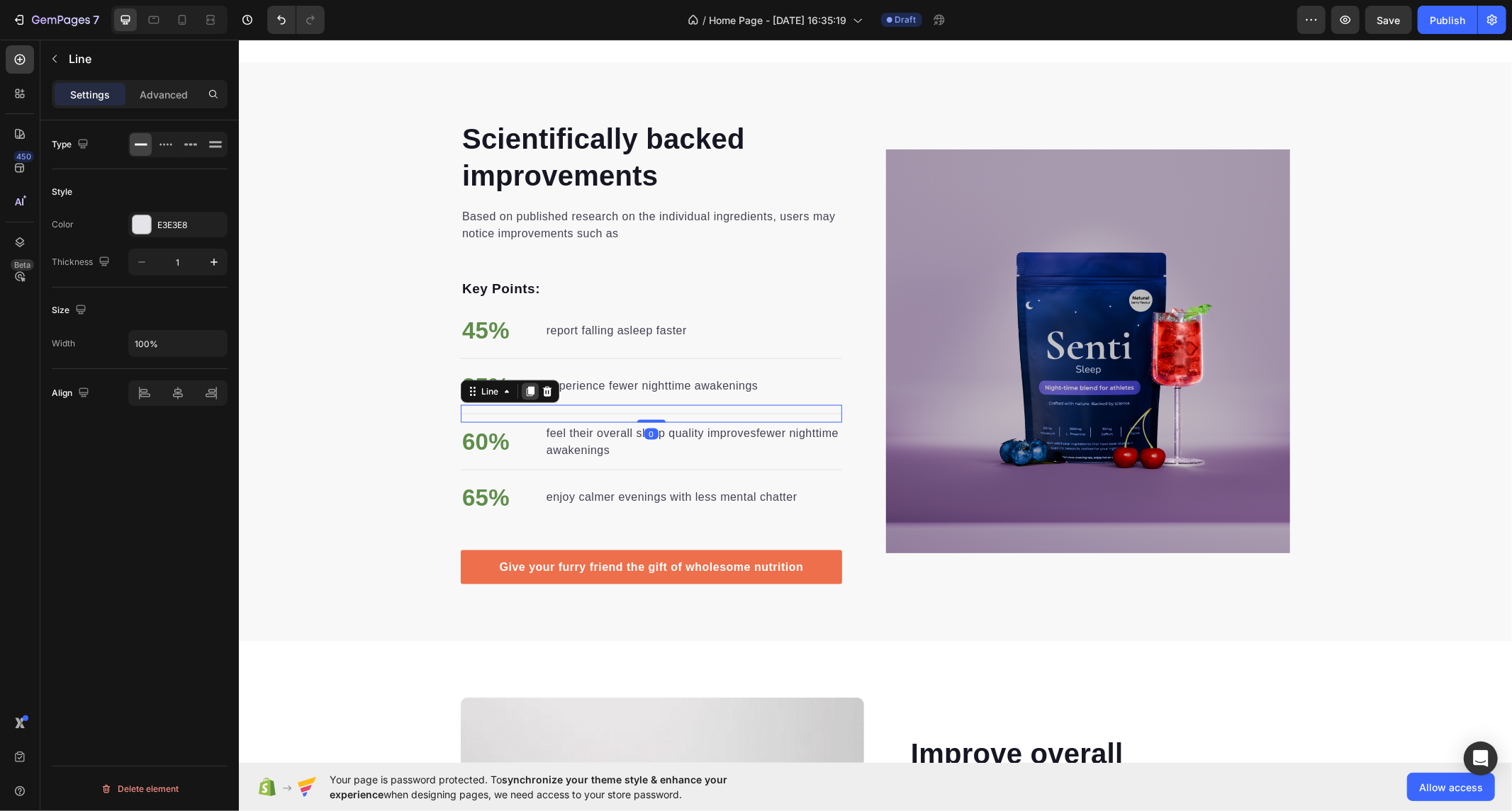
click at [524, 388] on icon at bounding box center [530, 391] width 12 height 12
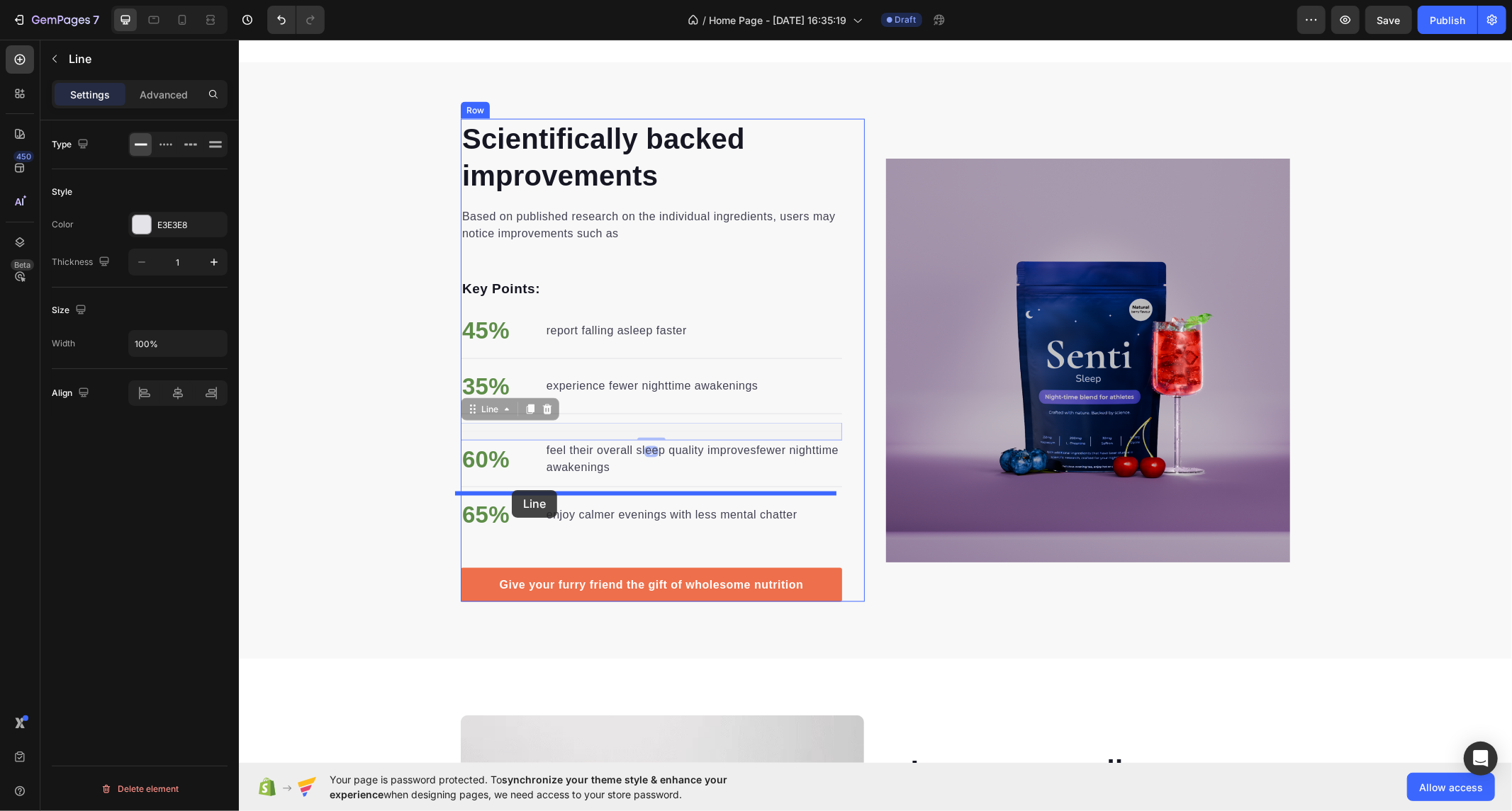
drag, startPoint x: 560, startPoint y: 427, endPoint x: 511, endPoint y: 489, distance: 79.0
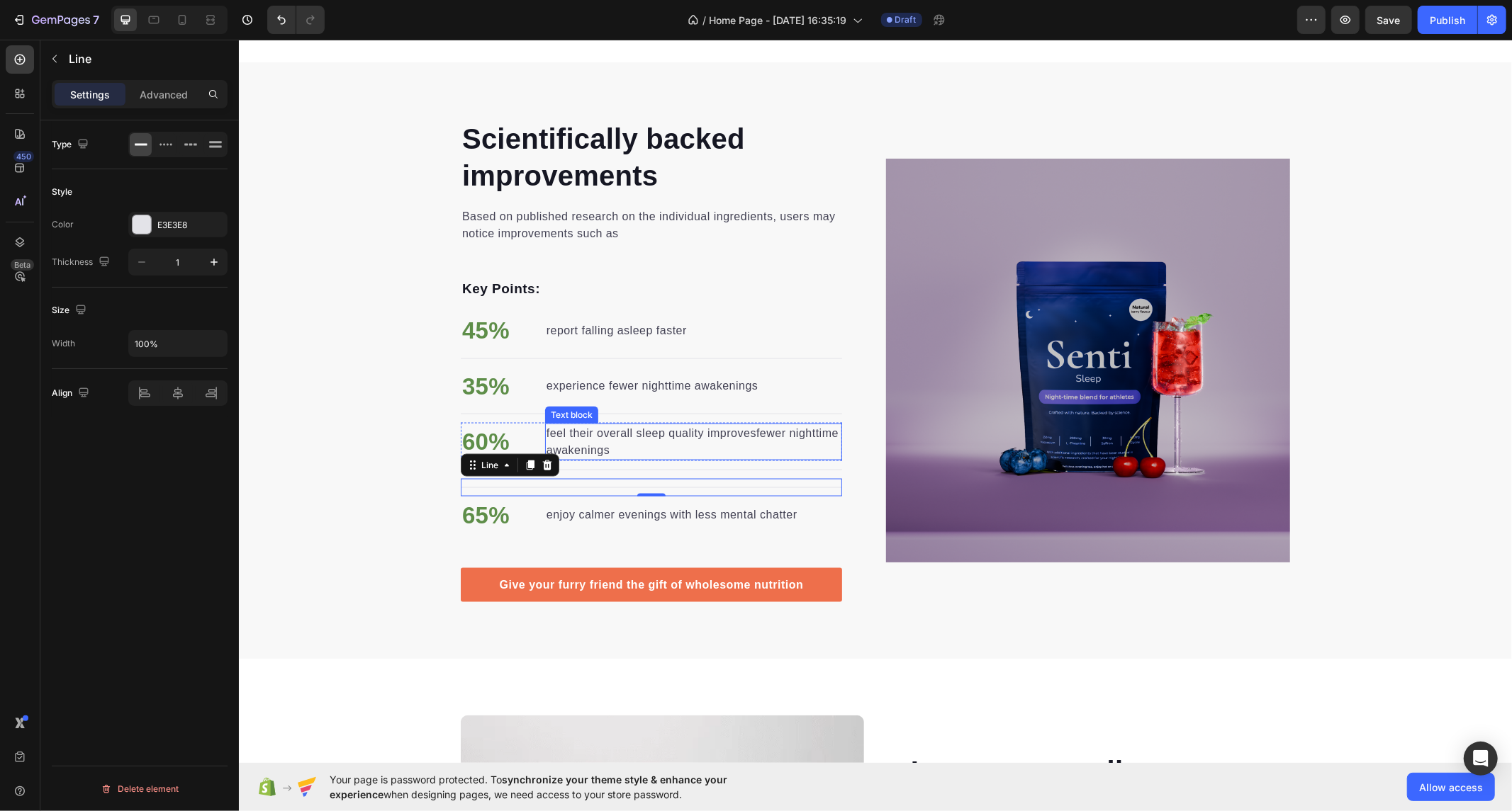
click at [678, 440] on p "feel their overall sleep quality improvesfewer nighttime awakenings" at bounding box center [692, 441] width 294 height 34
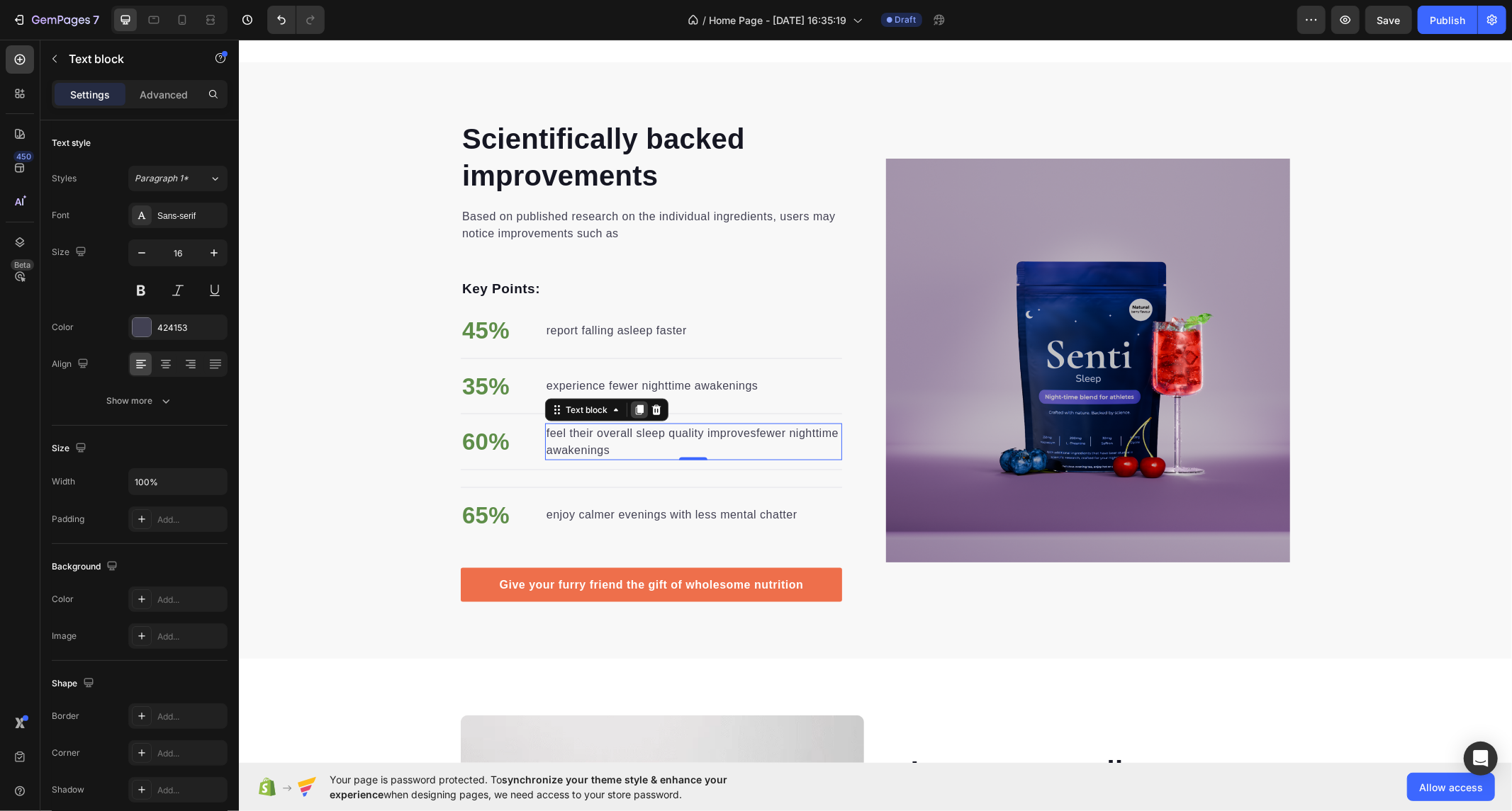
click at [636, 411] on icon at bounding box center [639, 409] width 7 height 10
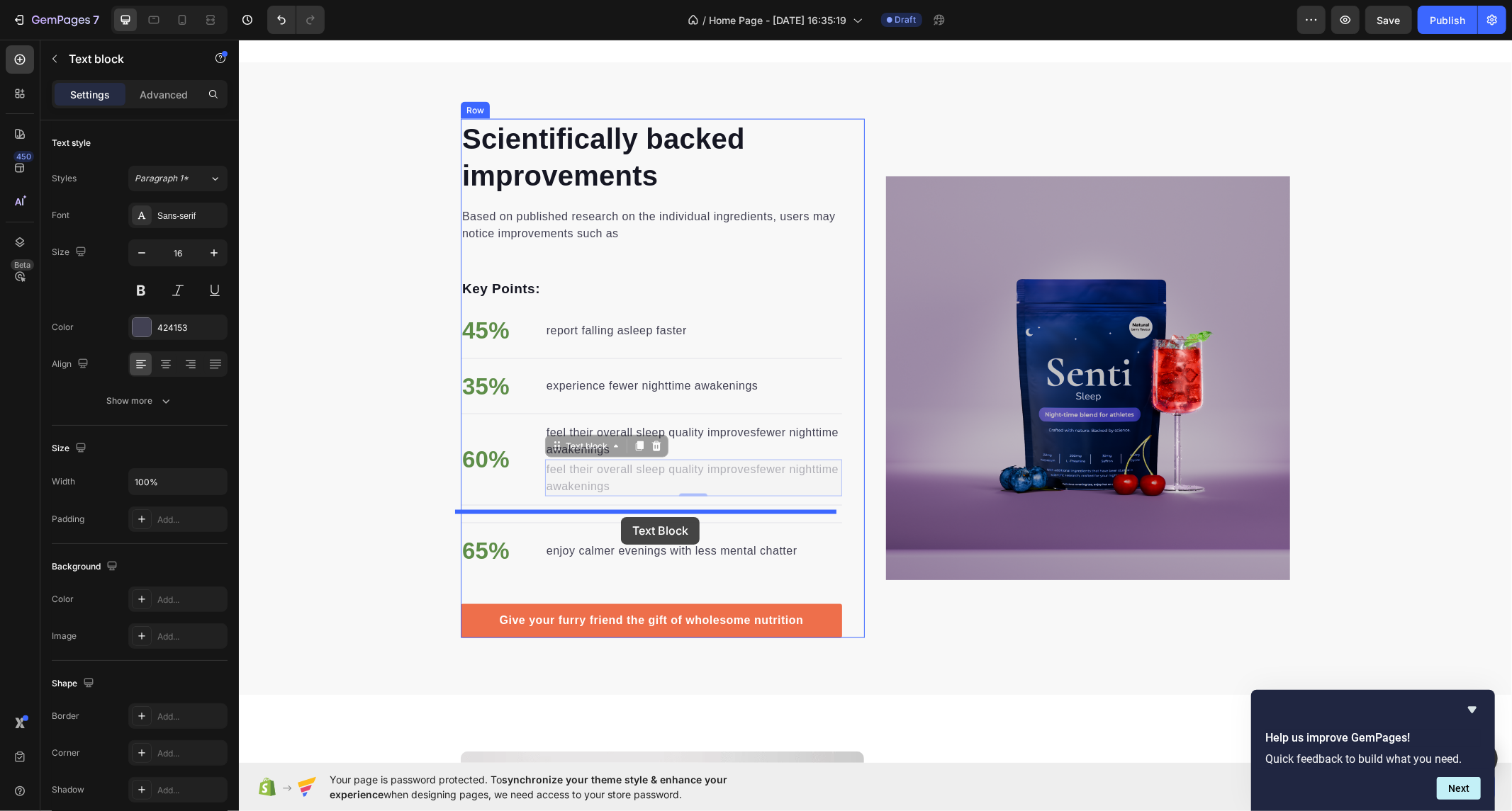
drag, startPoint x: 604, startPoint y: 471, endPoint x: 620, endPoint y: 518, distance: 49.6
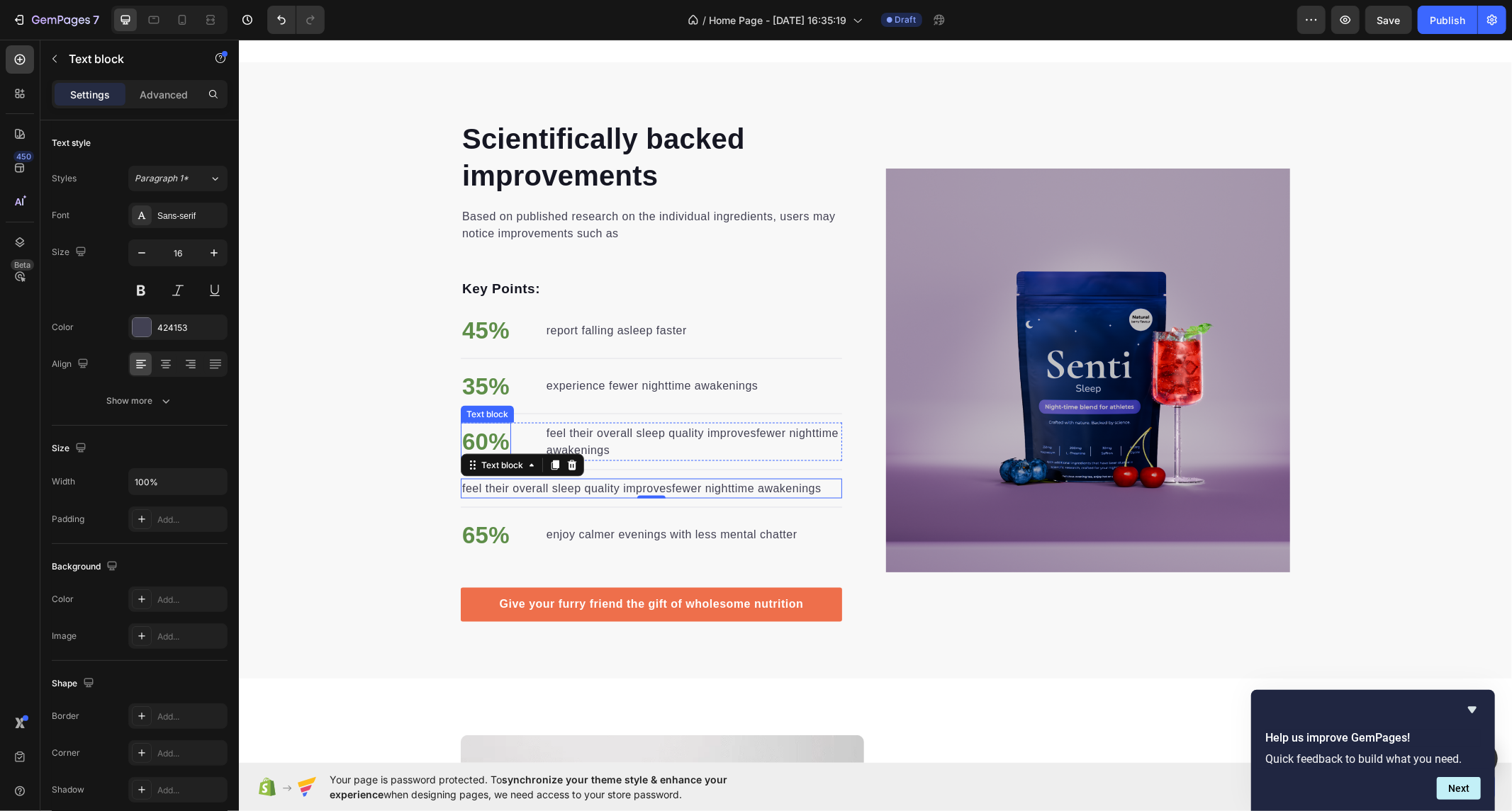
click at [476, 424] on p "60%" at bounding box center [485, 441] width 48 height 35
click at [549, 412] on icon at bounding box center [555, 409] width 12 height 12
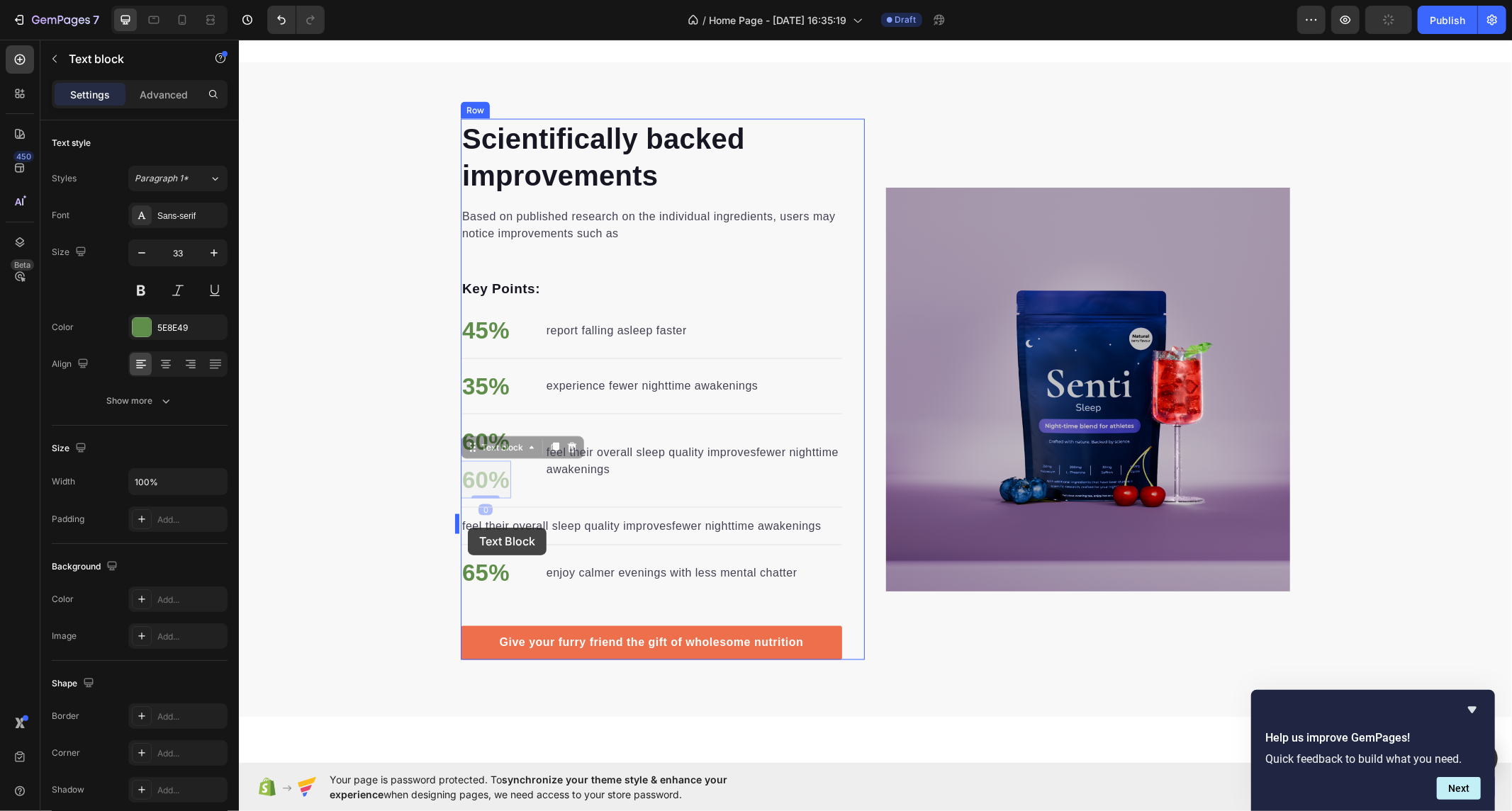
drag, startPoint x: 470, startPoint y: 469, endPoint x: 467, endPoint y: 527, distance: 58.1
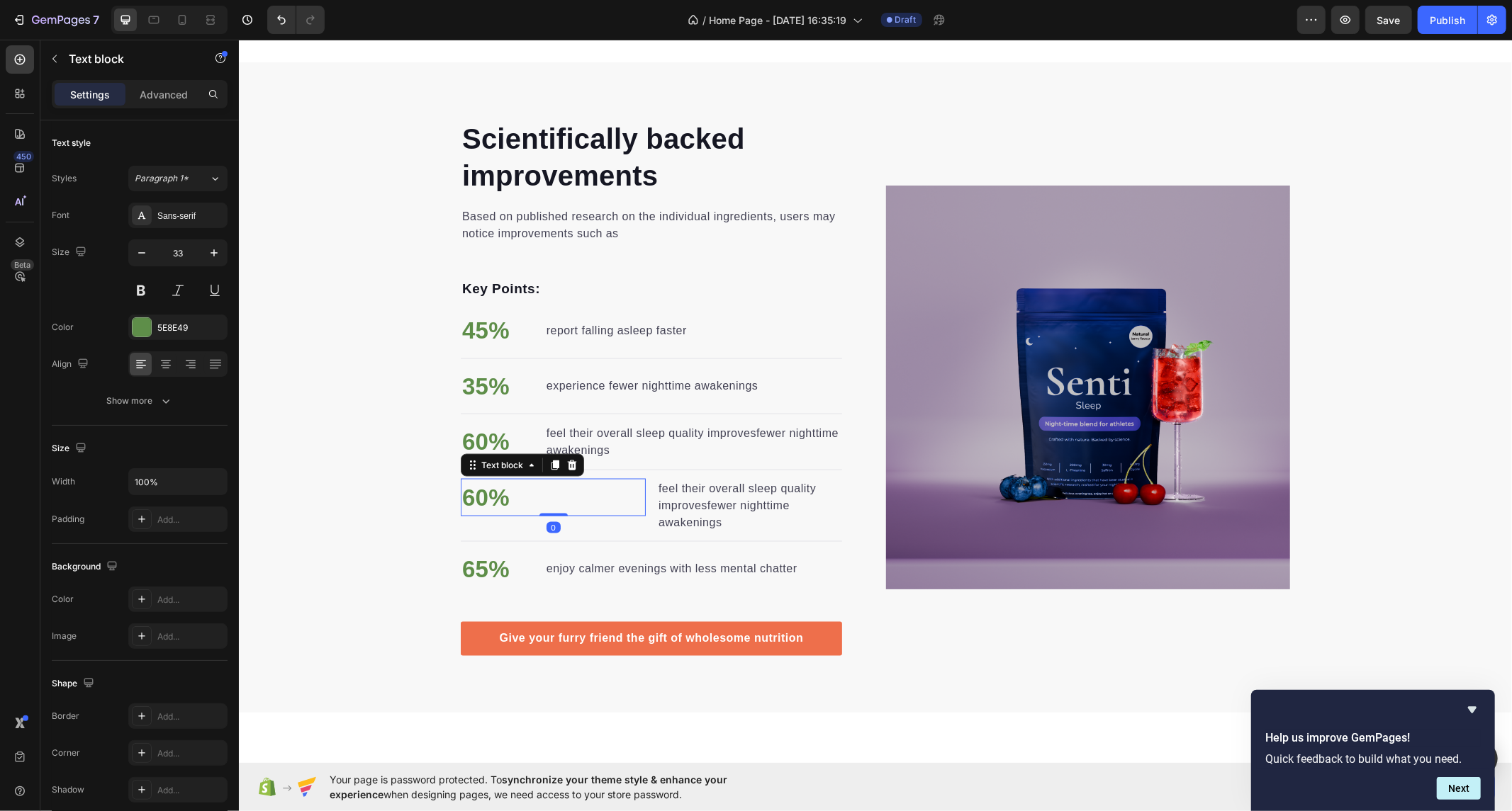
click at [637, 494] on p "60%" at bounding box center [552, 497] width 182 height 35
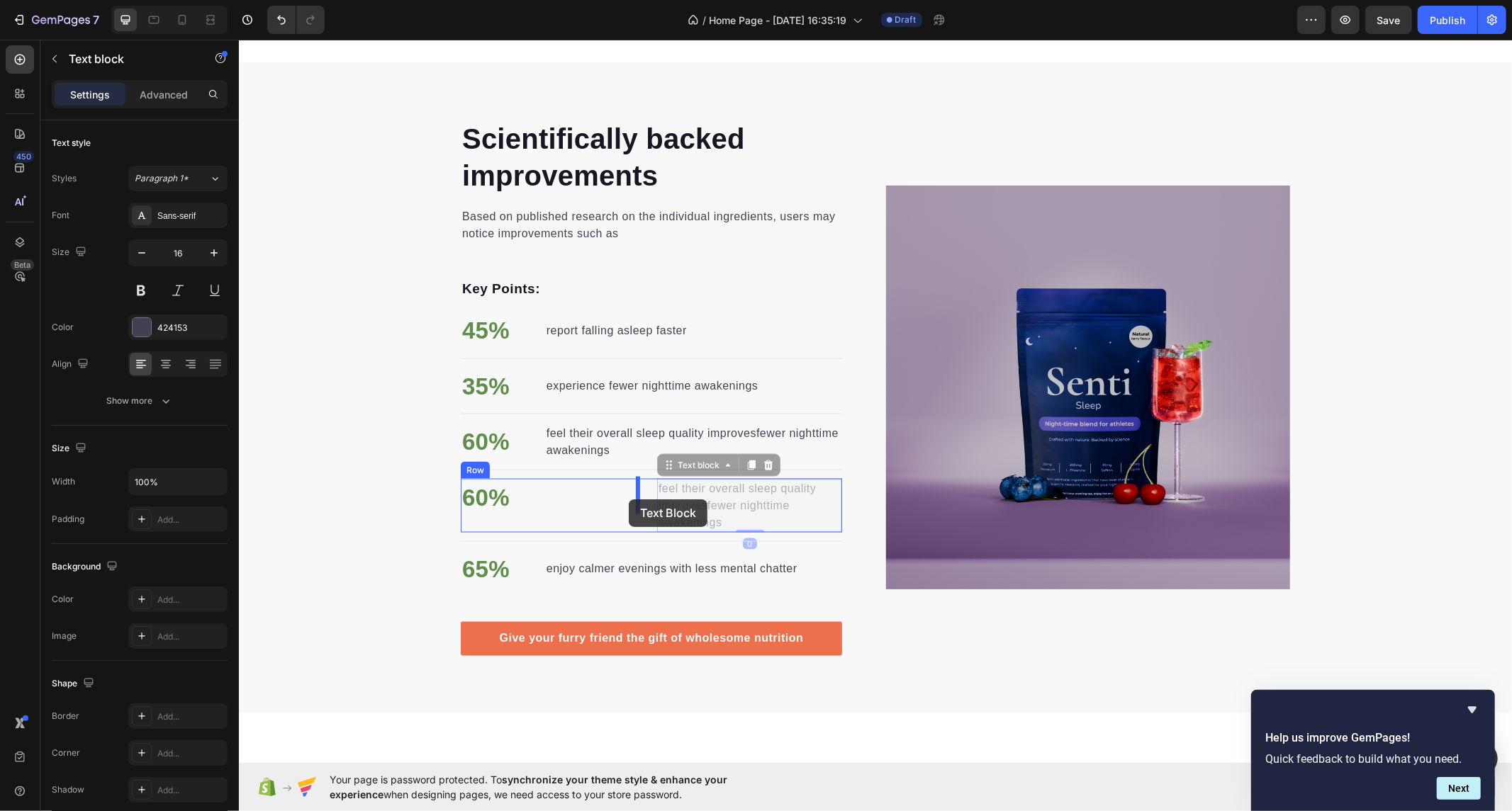
drag, startPoint x: 701, startPoint y: 495, endPoint x: 628, endPoint y: 499, distance: 73.1
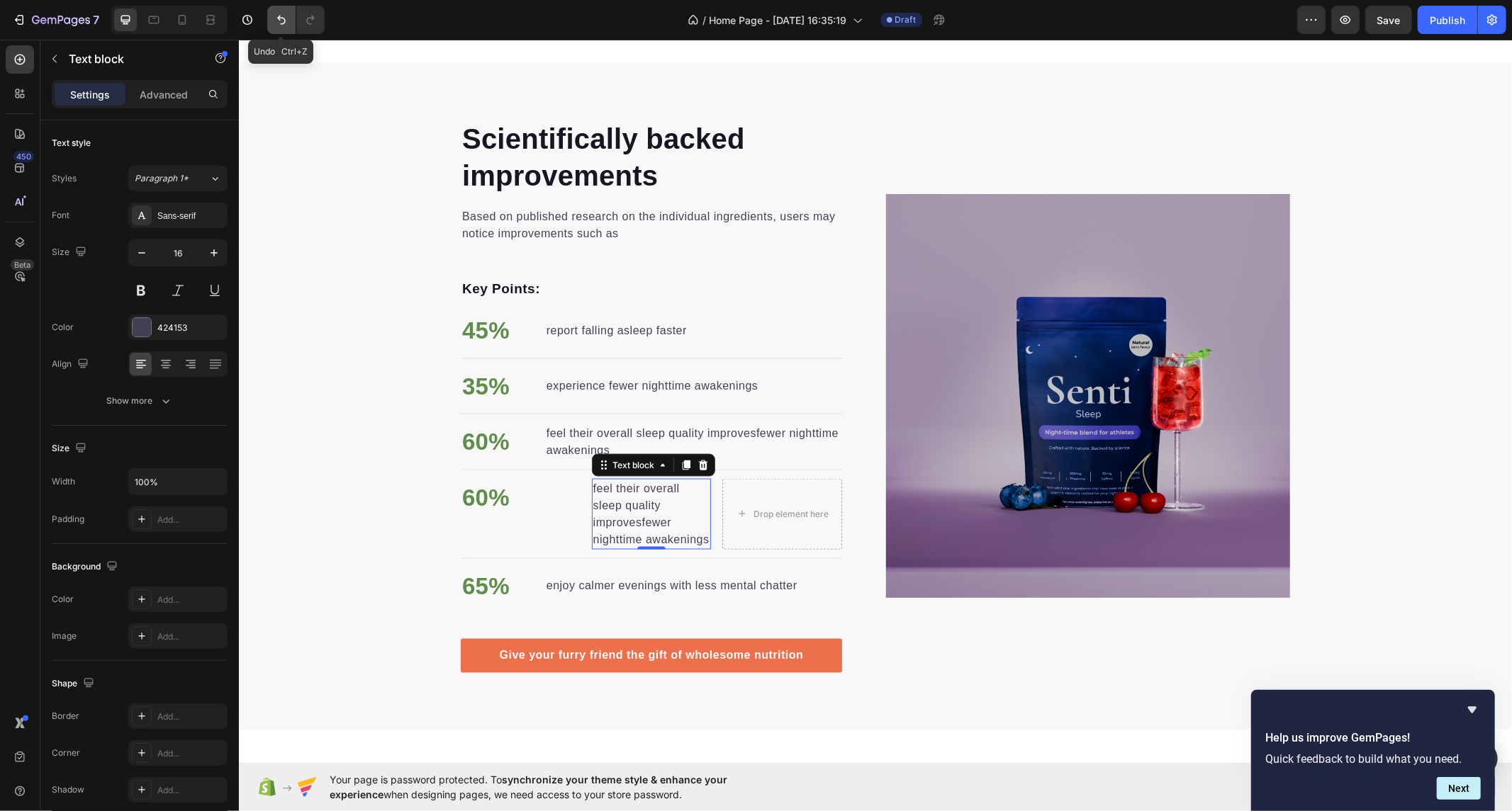
click at [286, 22] on icon "Undo/Redo" at bounding box center [281, 19] width 14 height 14
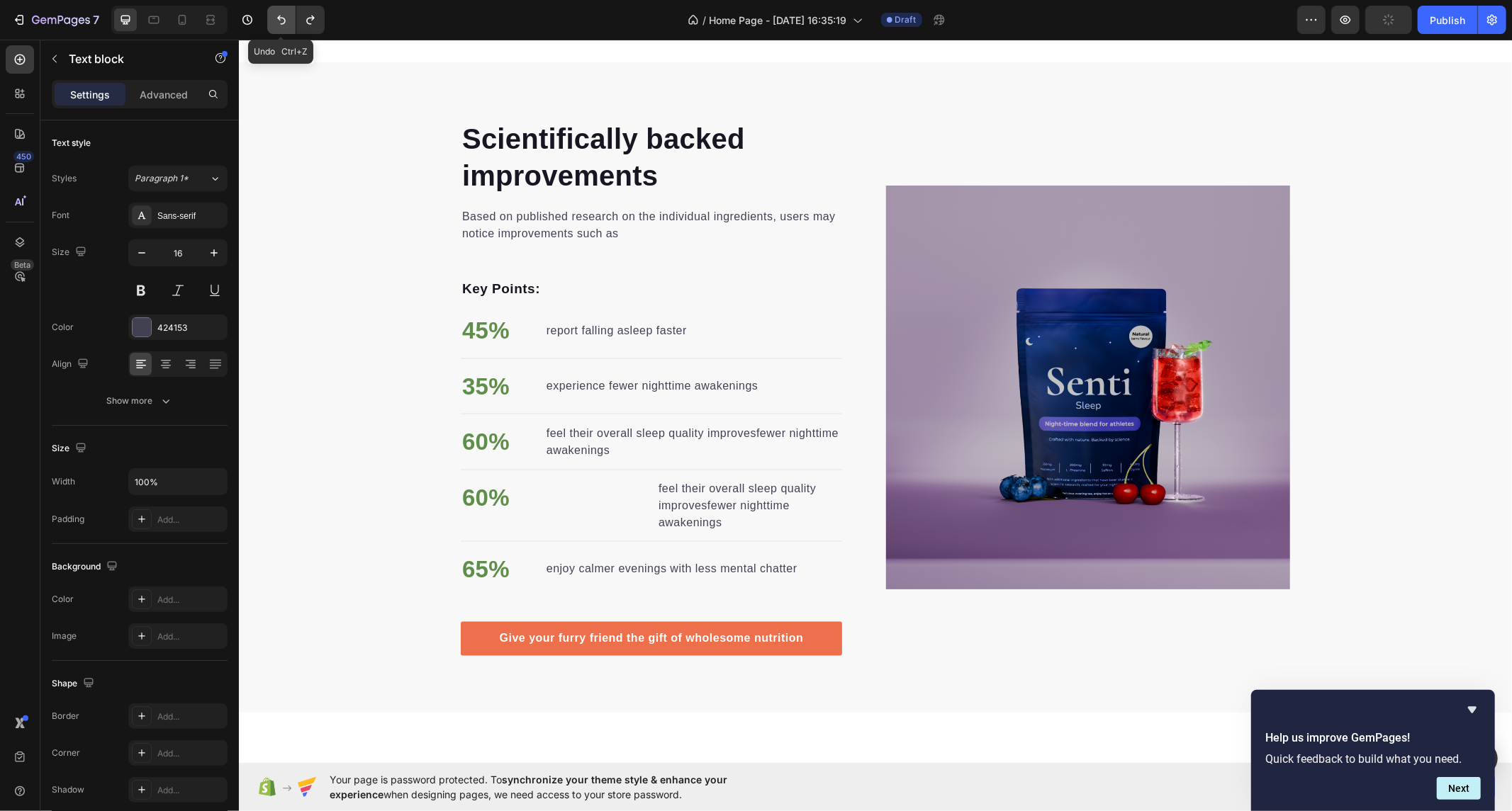
click at [286, 22] on icon "Undo/Redo" at bounding box center [281, 19] width 14 height 14
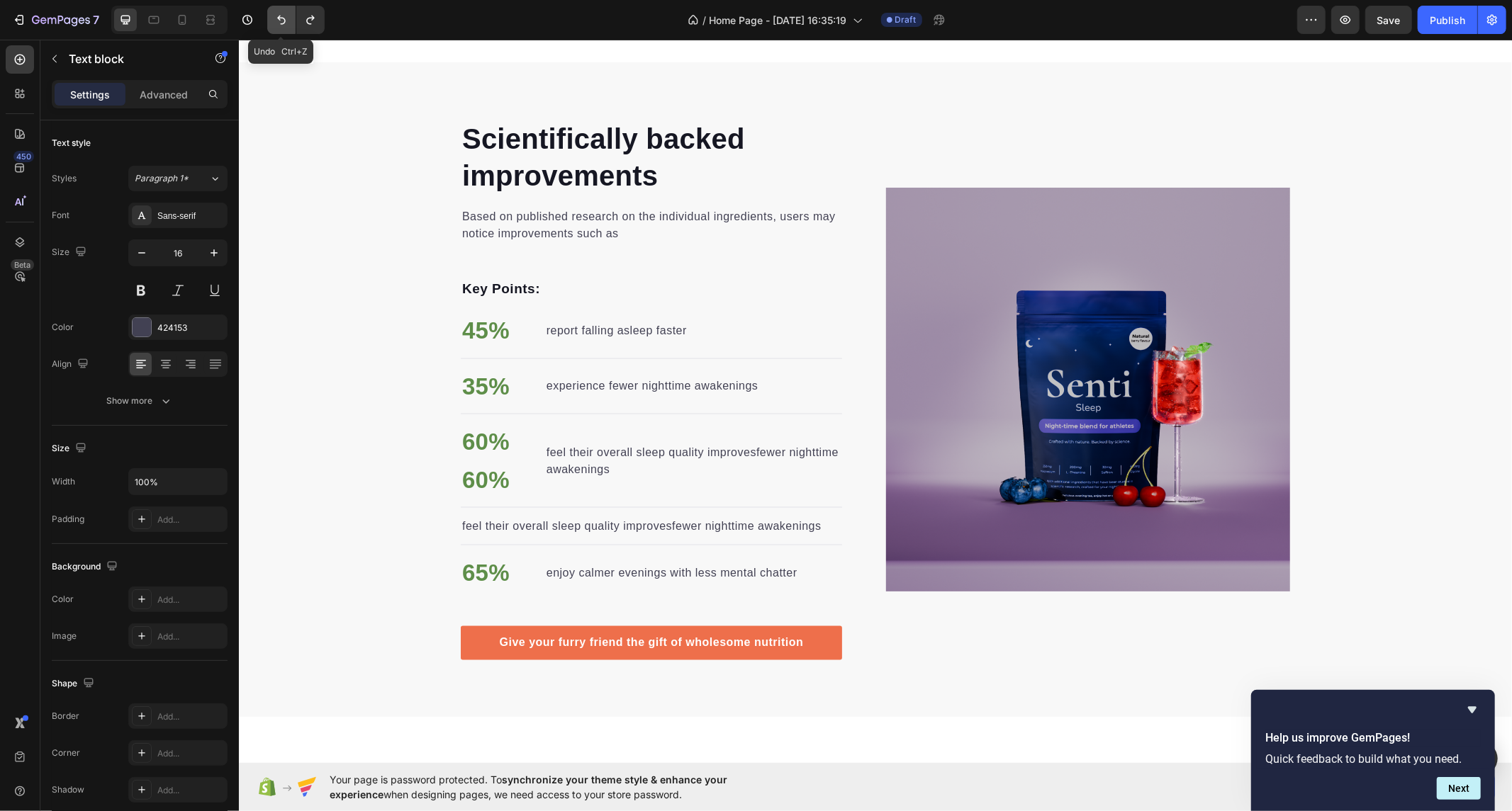
click at [286, 22] on icon "Undo/Redo" at bounding box center [281, 19] width 14 height 14
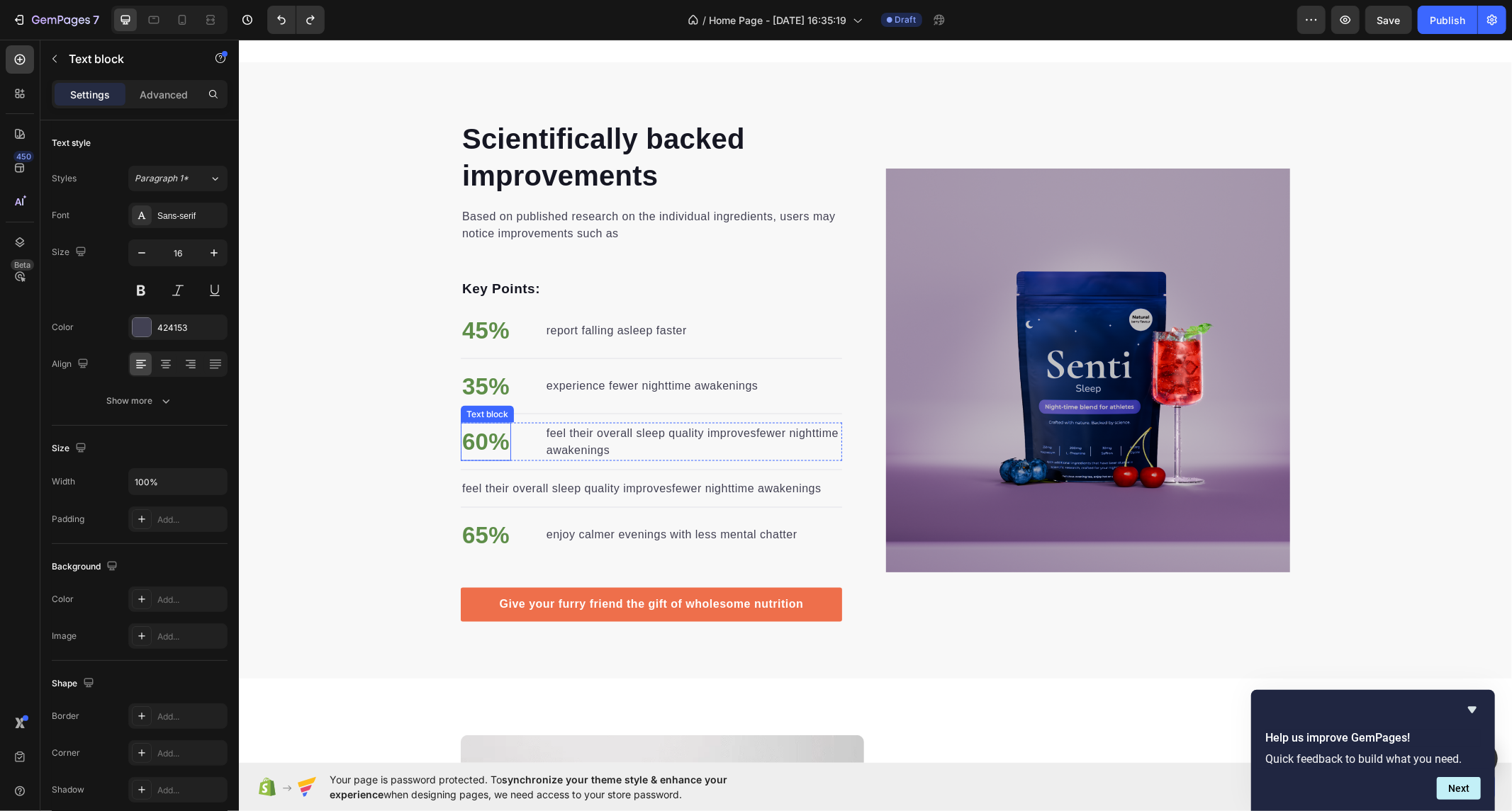
click at [484, 429] on p "60%" at bounding box center [485, 441] width 48 height 35
click at [550, 408] on icon at bounding box center [554, 409] width 7 height 10
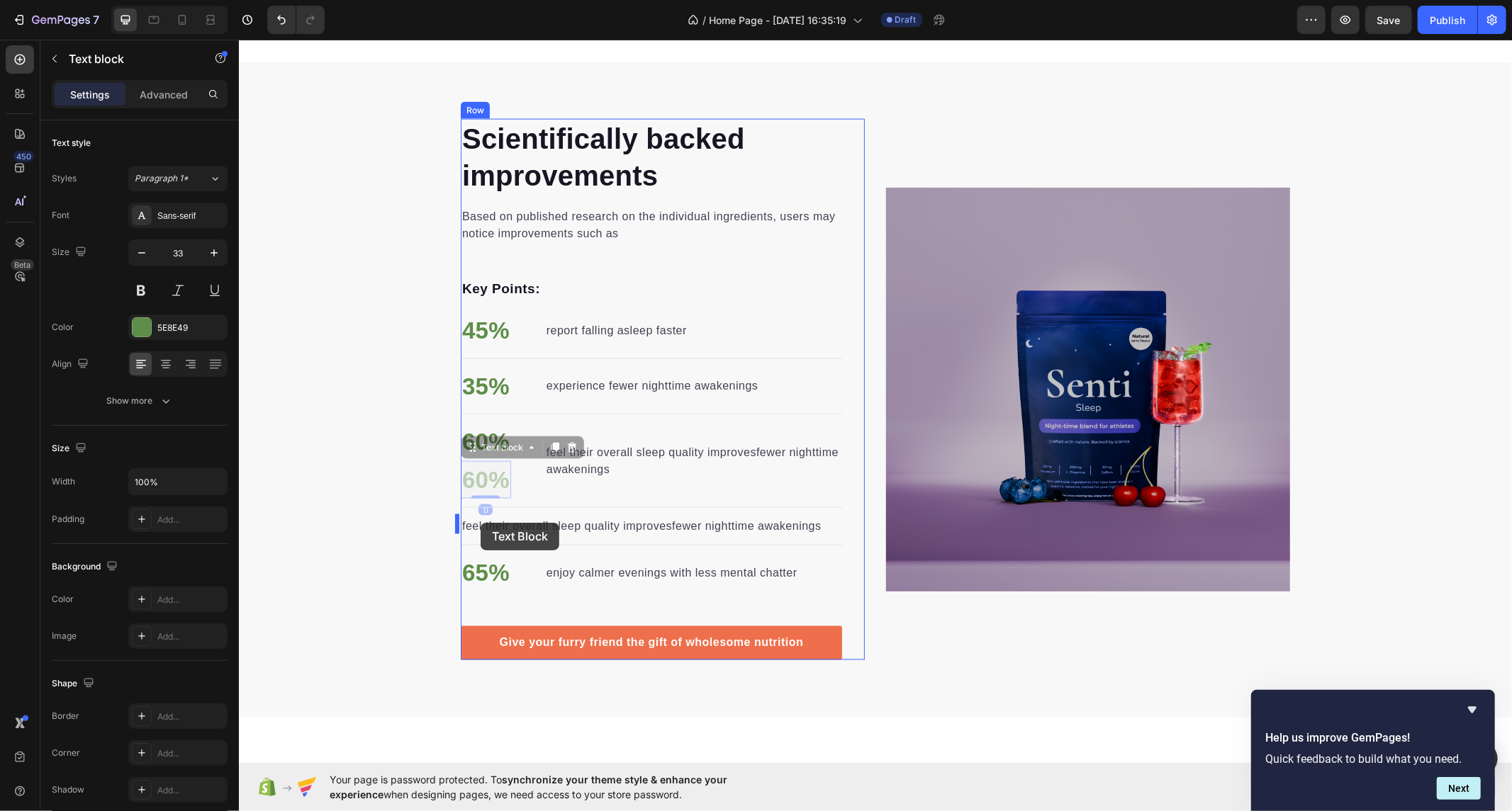
drag, startPoint x: 480, startPoint y: 475, endPoint x: 480, endPoint y: 522, distance: 47.0
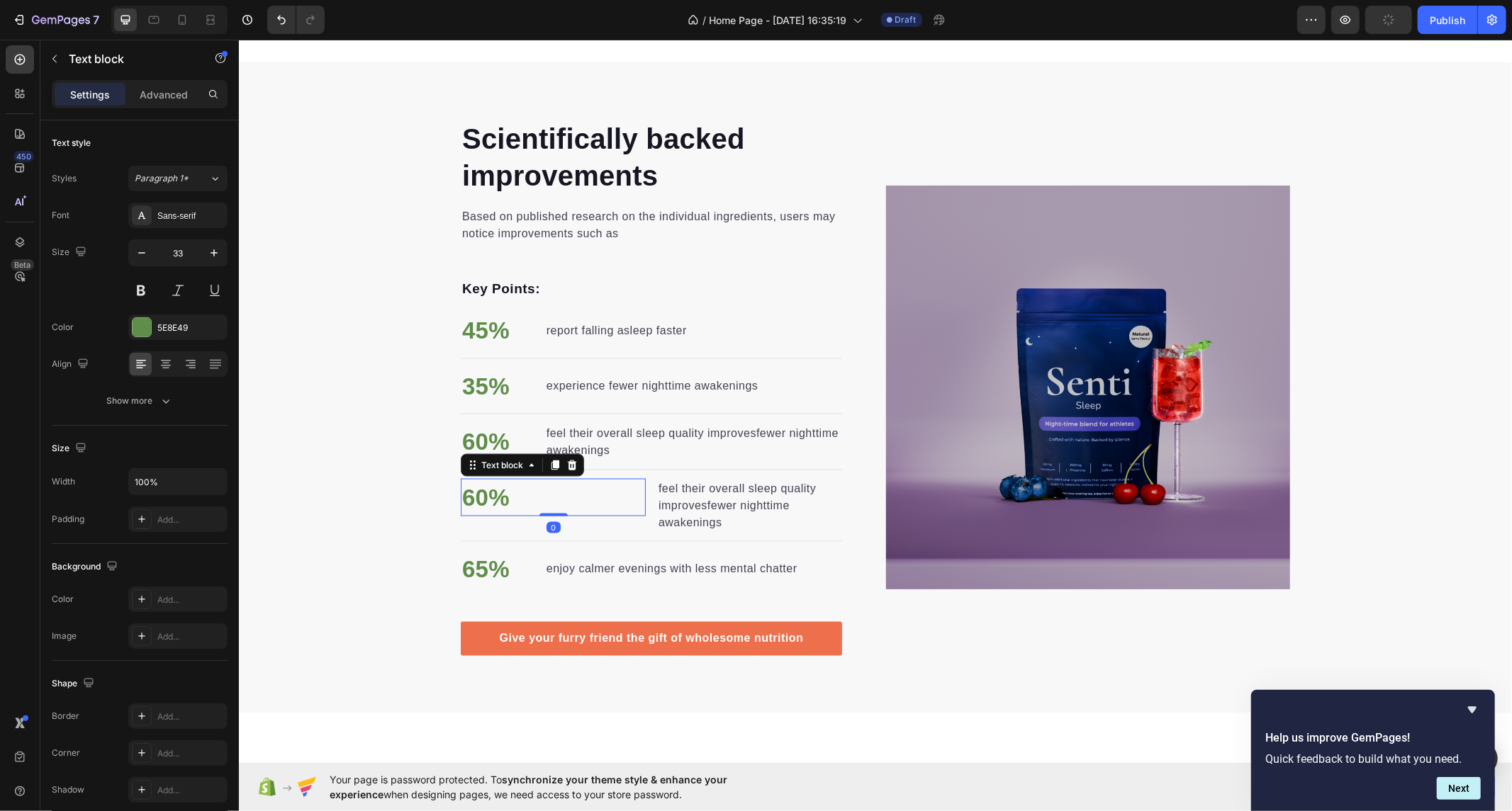
click at [640, 495] on div "60% Text block 0 feel their overall sleep quality improvesfewer nighttime awake…" at bounding box center [650, 505] width 381 height 54
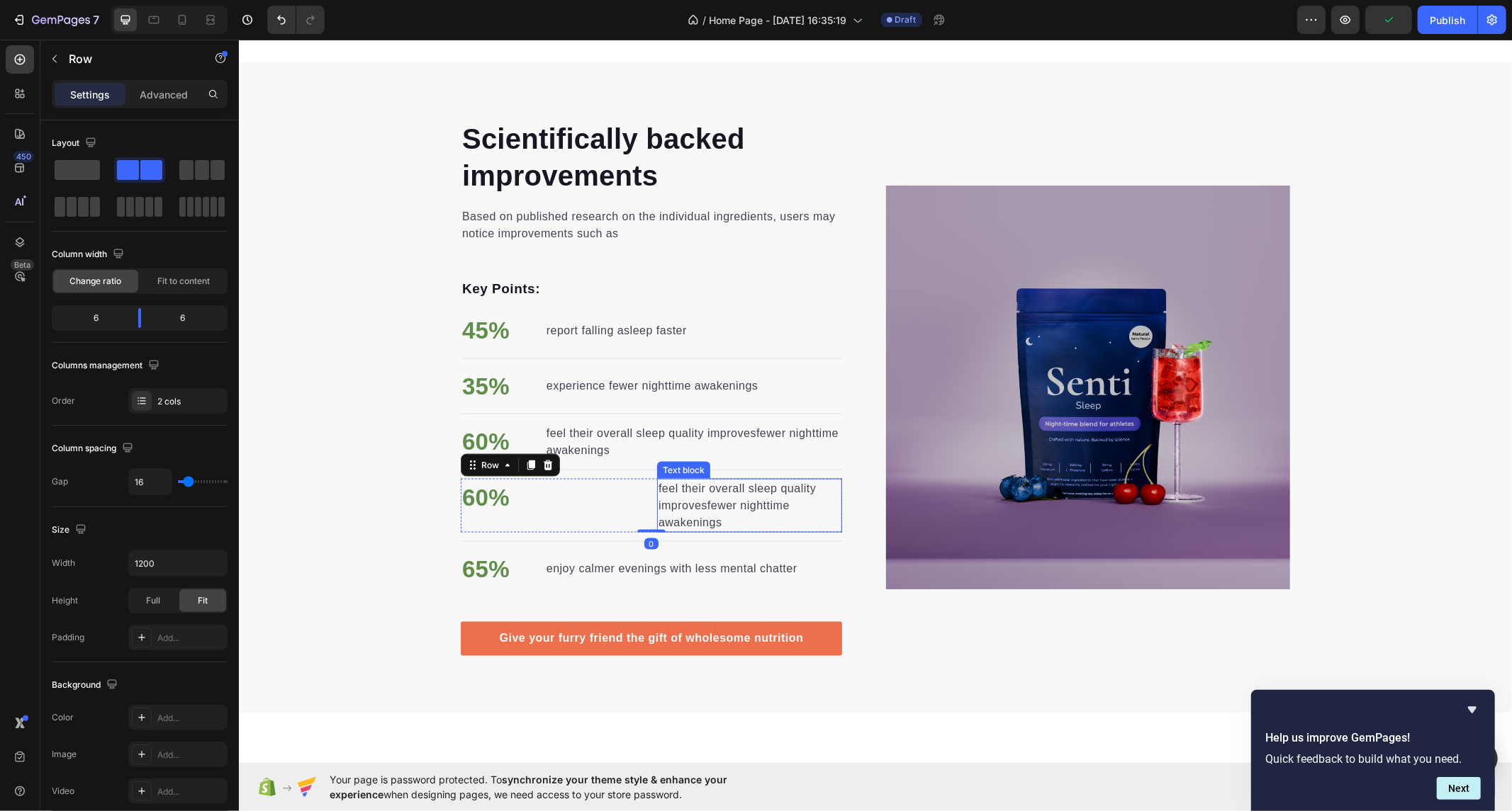
click at [678, 492] on p "feel their overall sleep quality improvesfewer nighttime awakenings" at bounding box center [749, 505] width 182 height 51
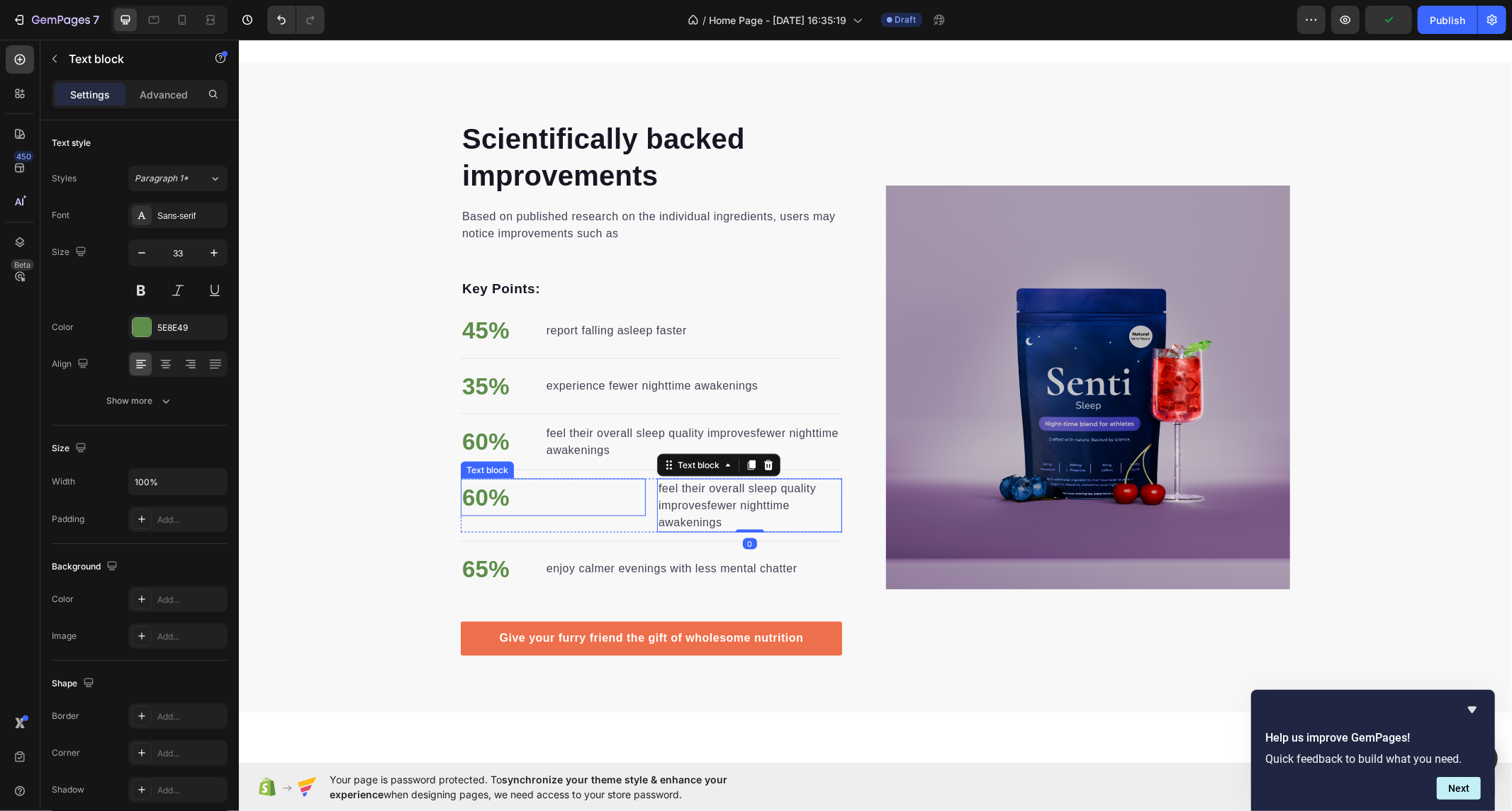
click at [631, 500] on p "60%" at bounding box center [552, 497] width 182 height 35
click at [656, 501] on div "feel their overall sleep quality improvesfewer nighttime awakenings" at bounding box center [749, 505] width 185 height 54
click at [630, 502] on p "60%" at bounding box center [552, 497] width 182 height 35
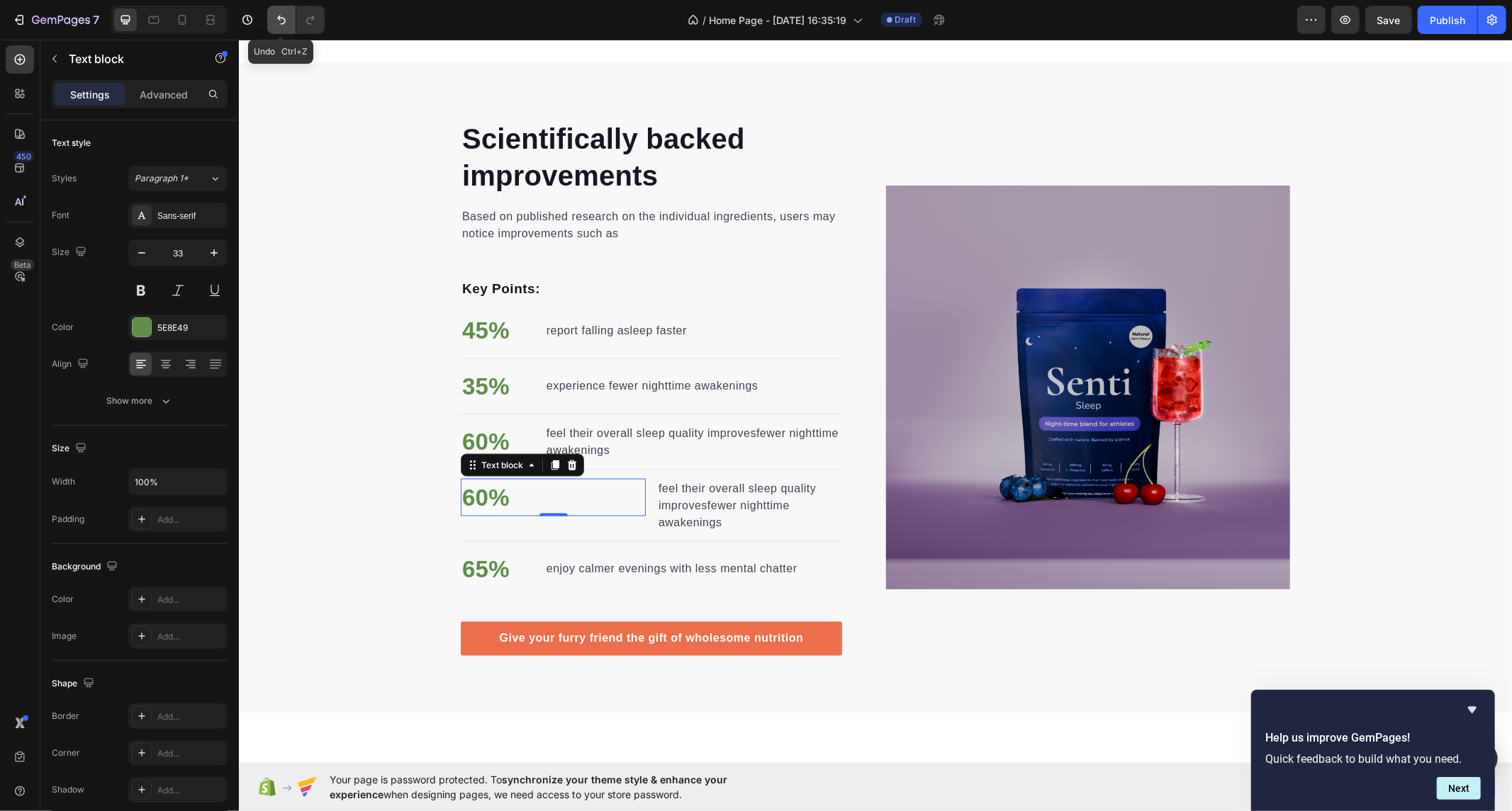
click at [284, 26] on icon "Undo/Redo" at bounding box center [281, 19] width 14 height 14
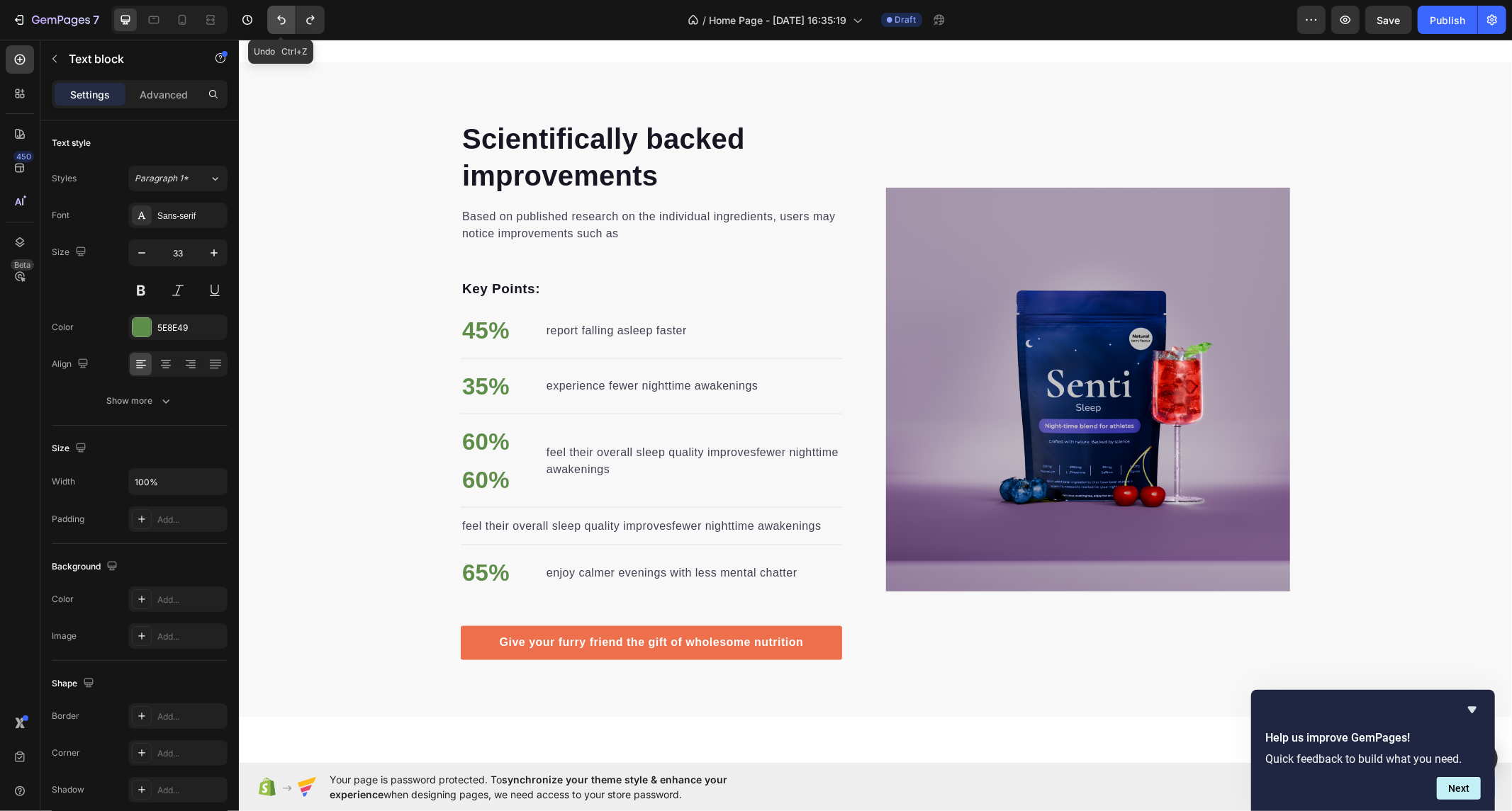
click at [279, 17] on icon "Undo/Redo" at bounding box center [281, 20] width 8 height 9
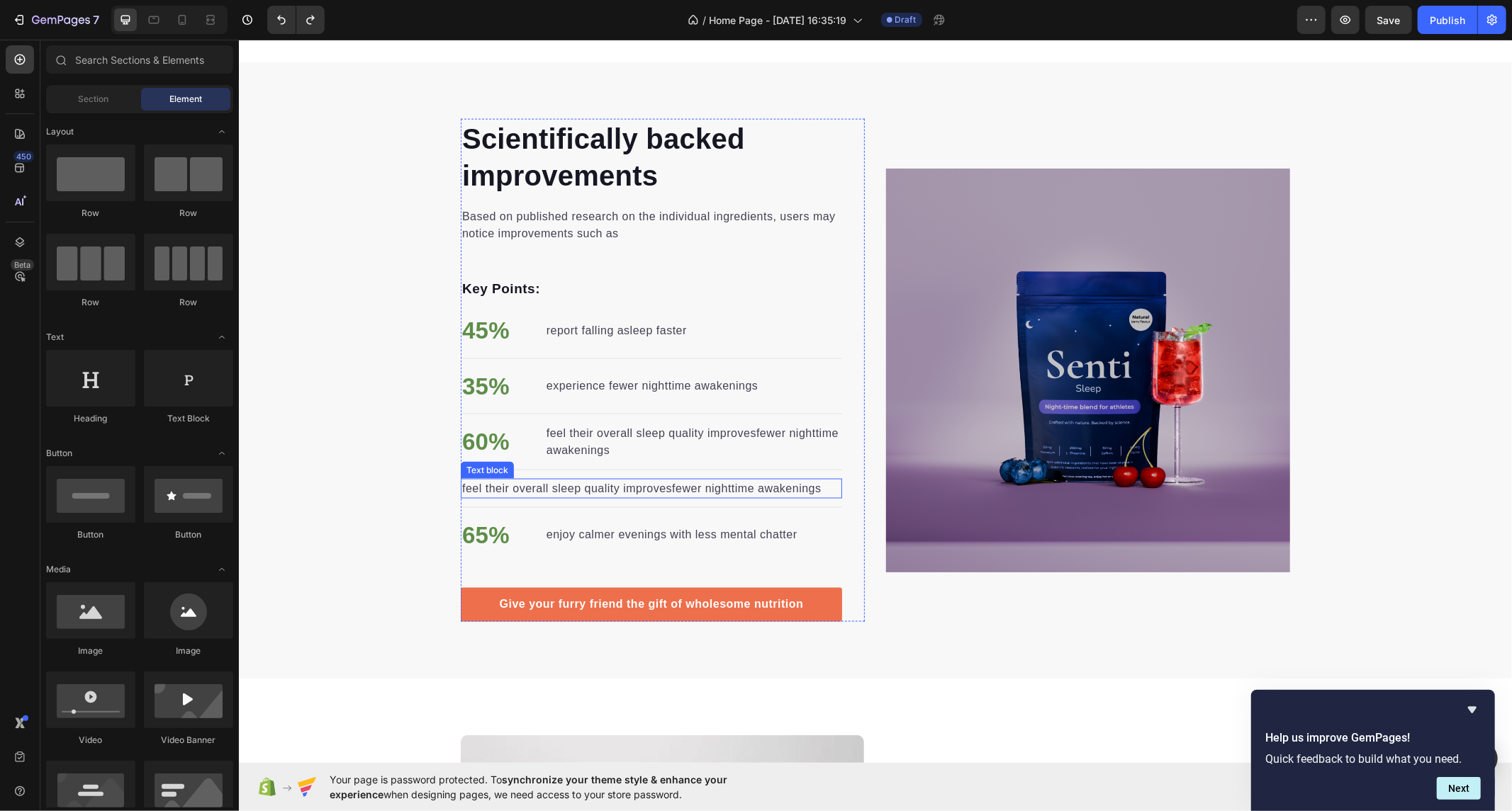
click at [750, 479] on p "feel their overall sleep quality improvesfewer nighttime awakenings" at bounding box center [650, 488] width 379 height 17
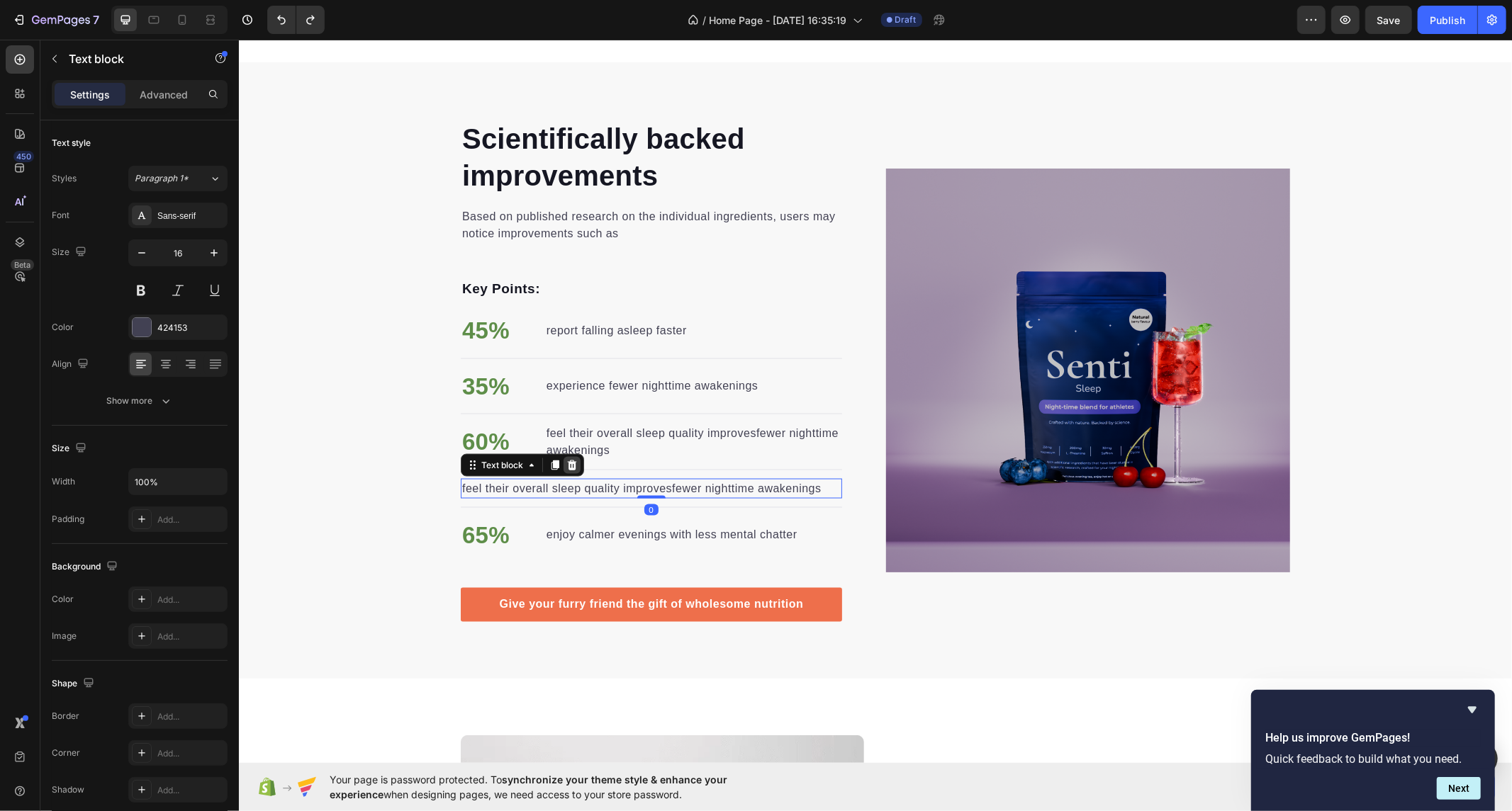
click at [565, 460] on icon at bounding box center [571, 465] width 12 height 12
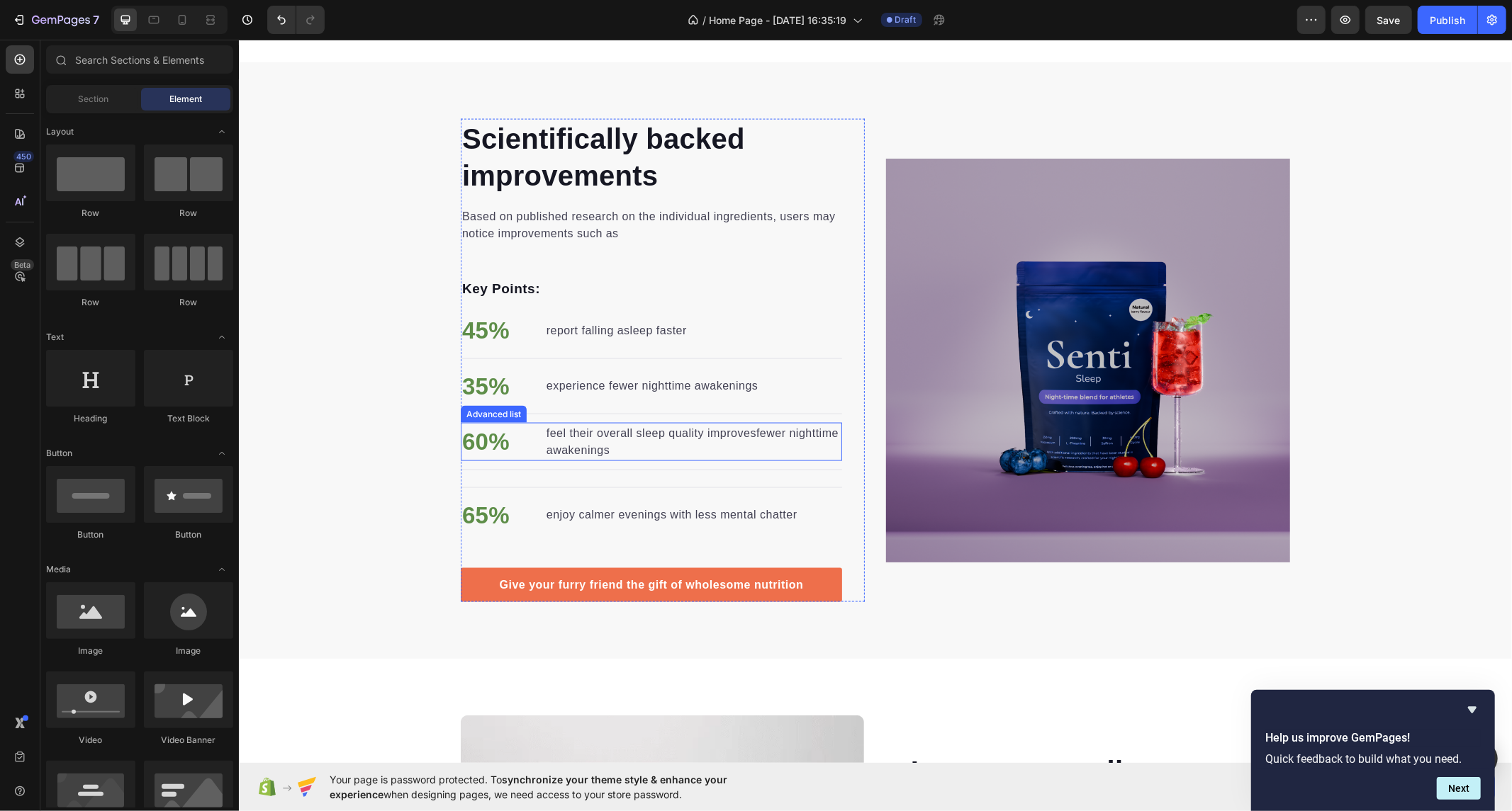
click at [533, 435] on li "60% Text block feel their overall sleep quality improvesfewer nighttime awakeni…" at bounding box center [650, 441] width 381 height 38
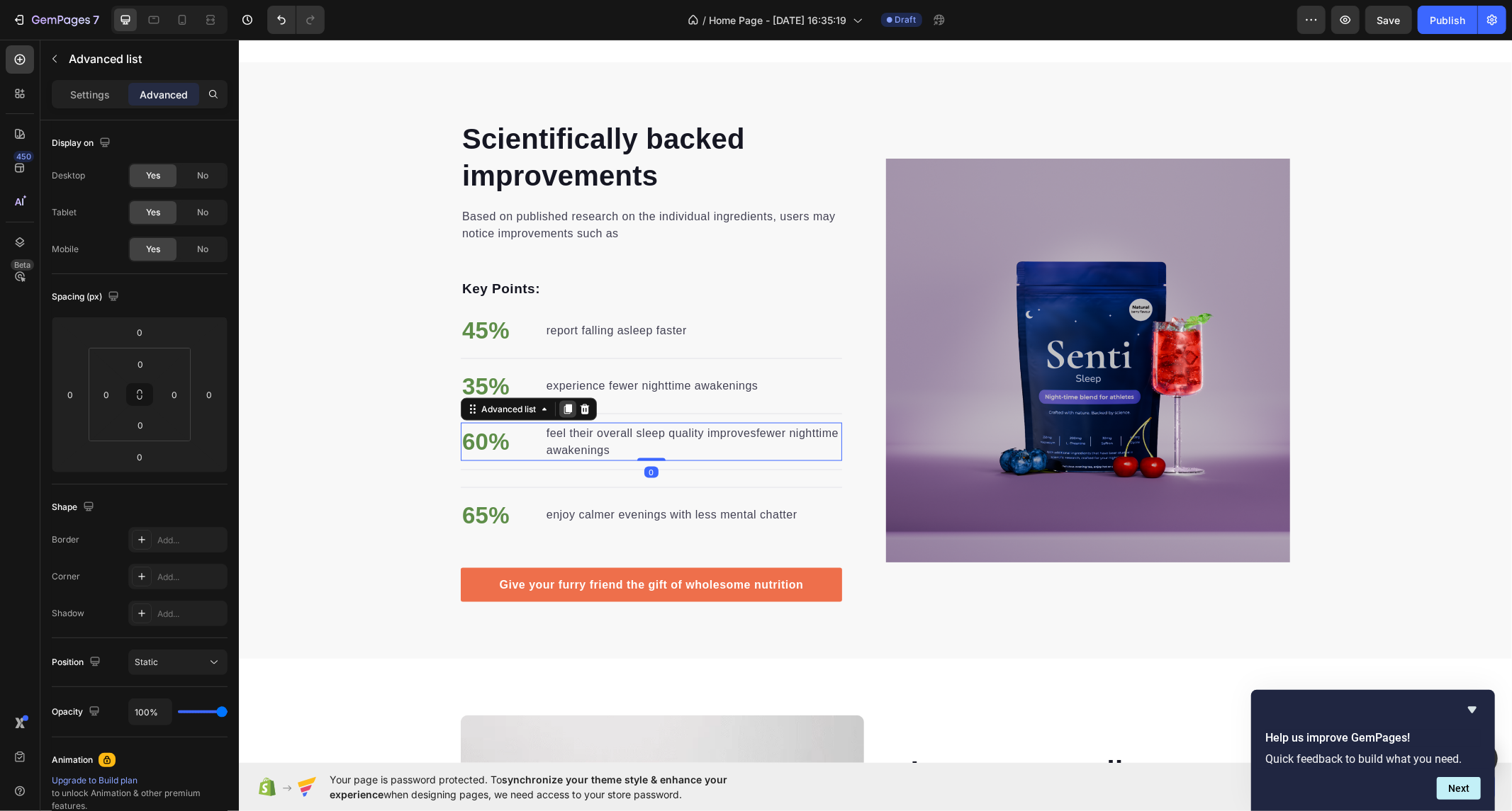
click at [561, 412] on icon at bounding box center [567, 409] width 12 height 12
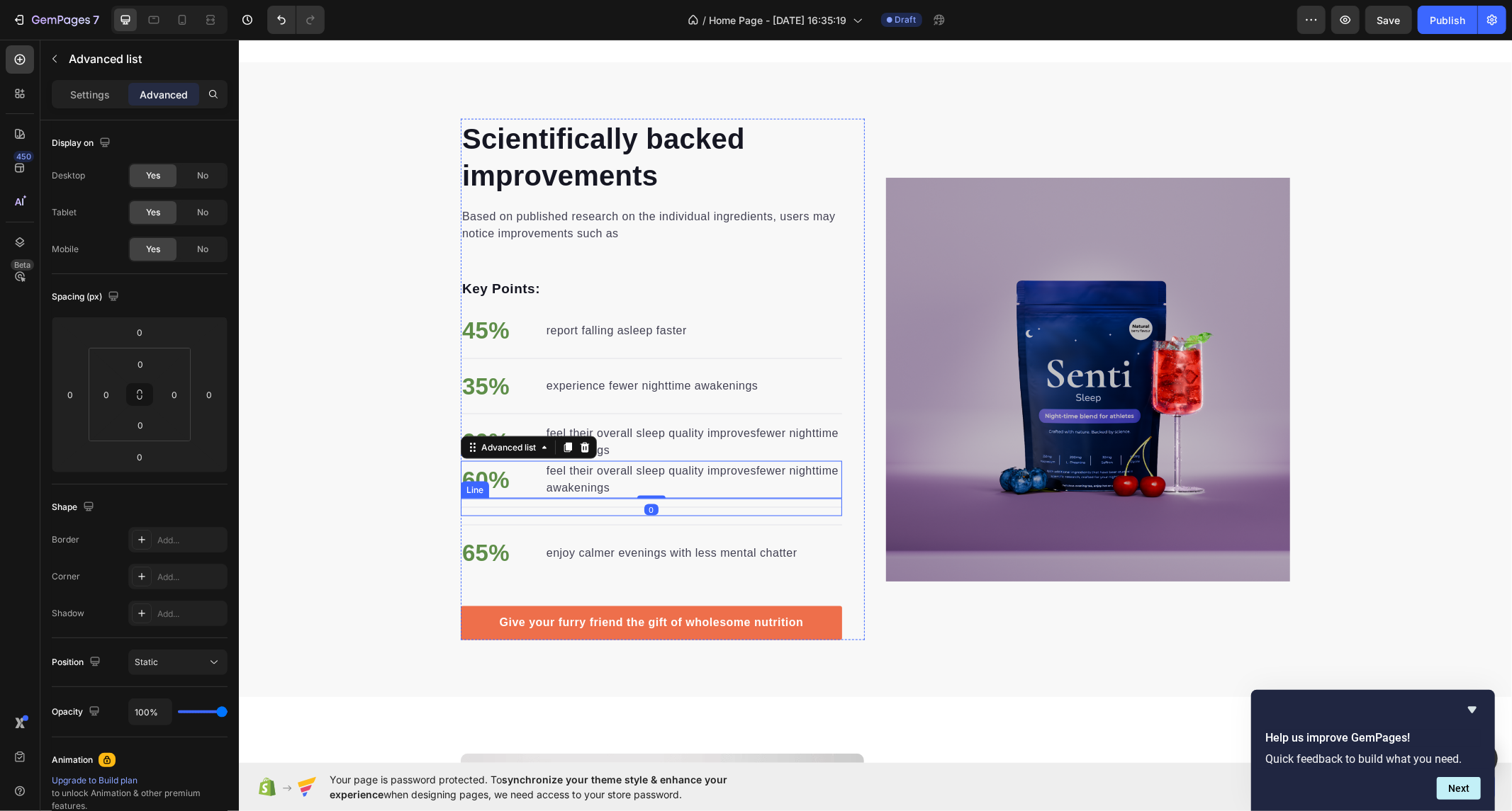
click at [500, 503] on div "Title Line" at bounding box center [650, 507] width 381 height 17
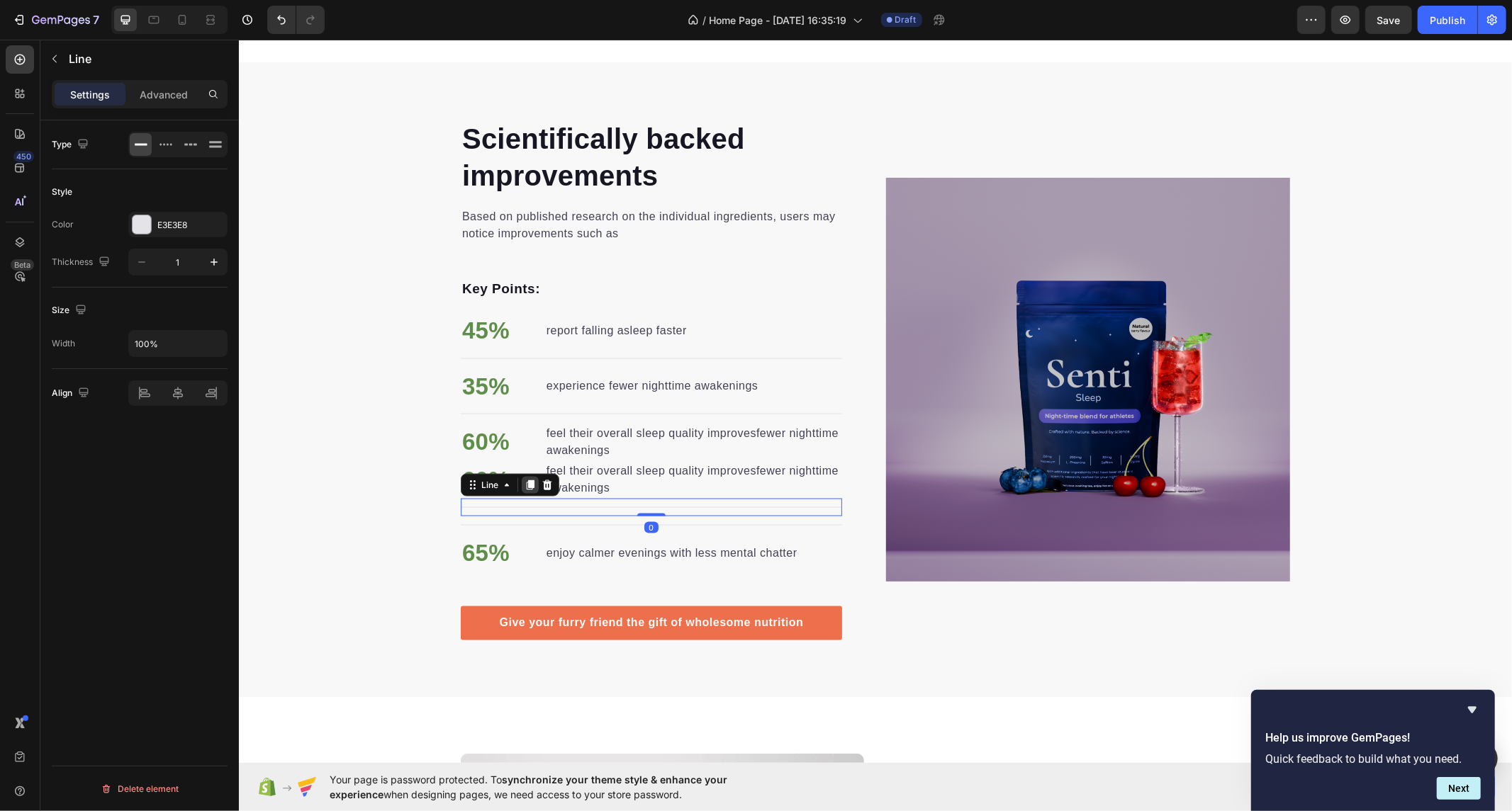
click at [527, 486] on icon at bounding box center [530, 485] width 12 height 12
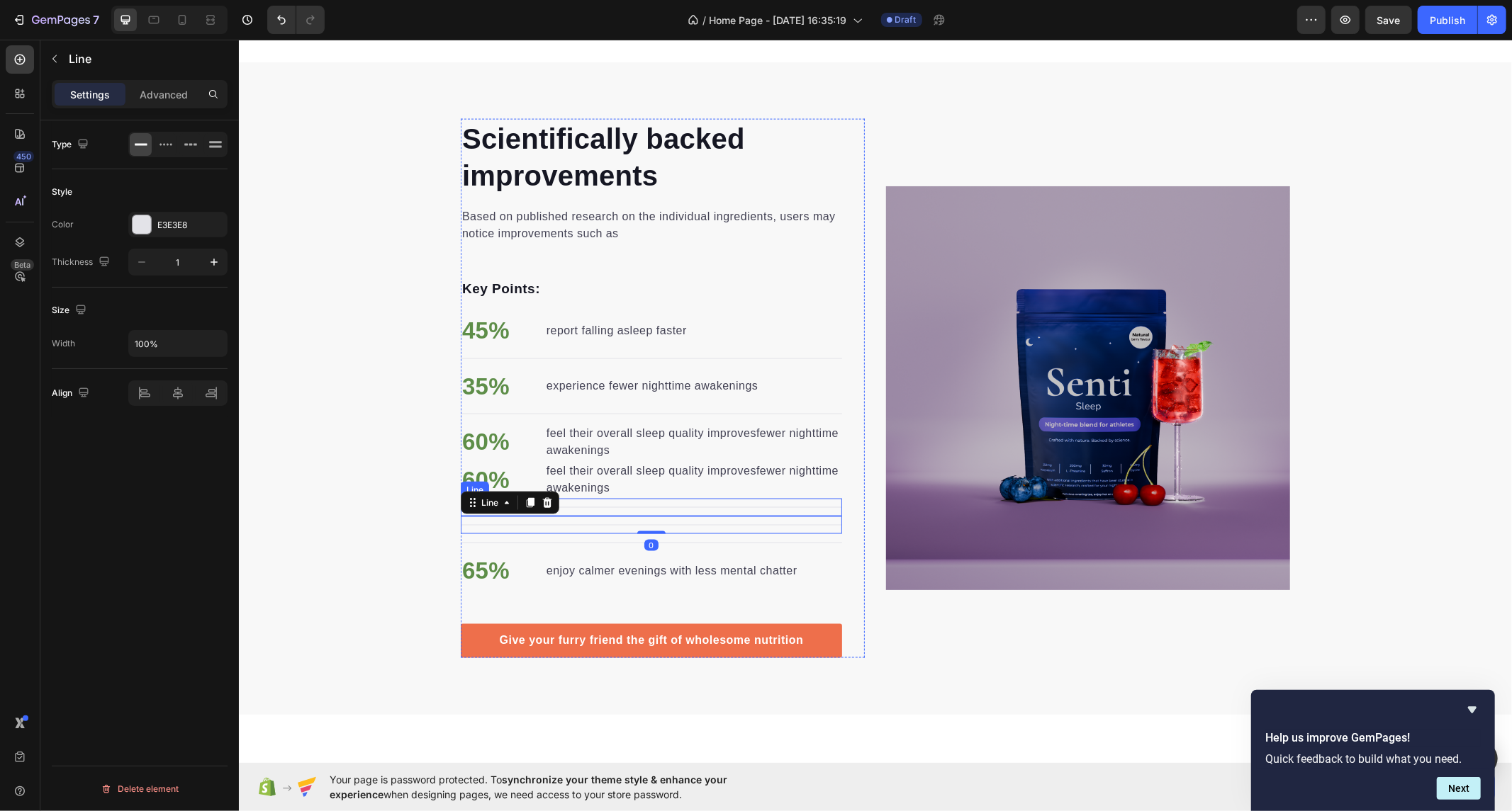
click at [591, 499] on div "Title Line" at bounding box center [650, 507] width 381 height 17
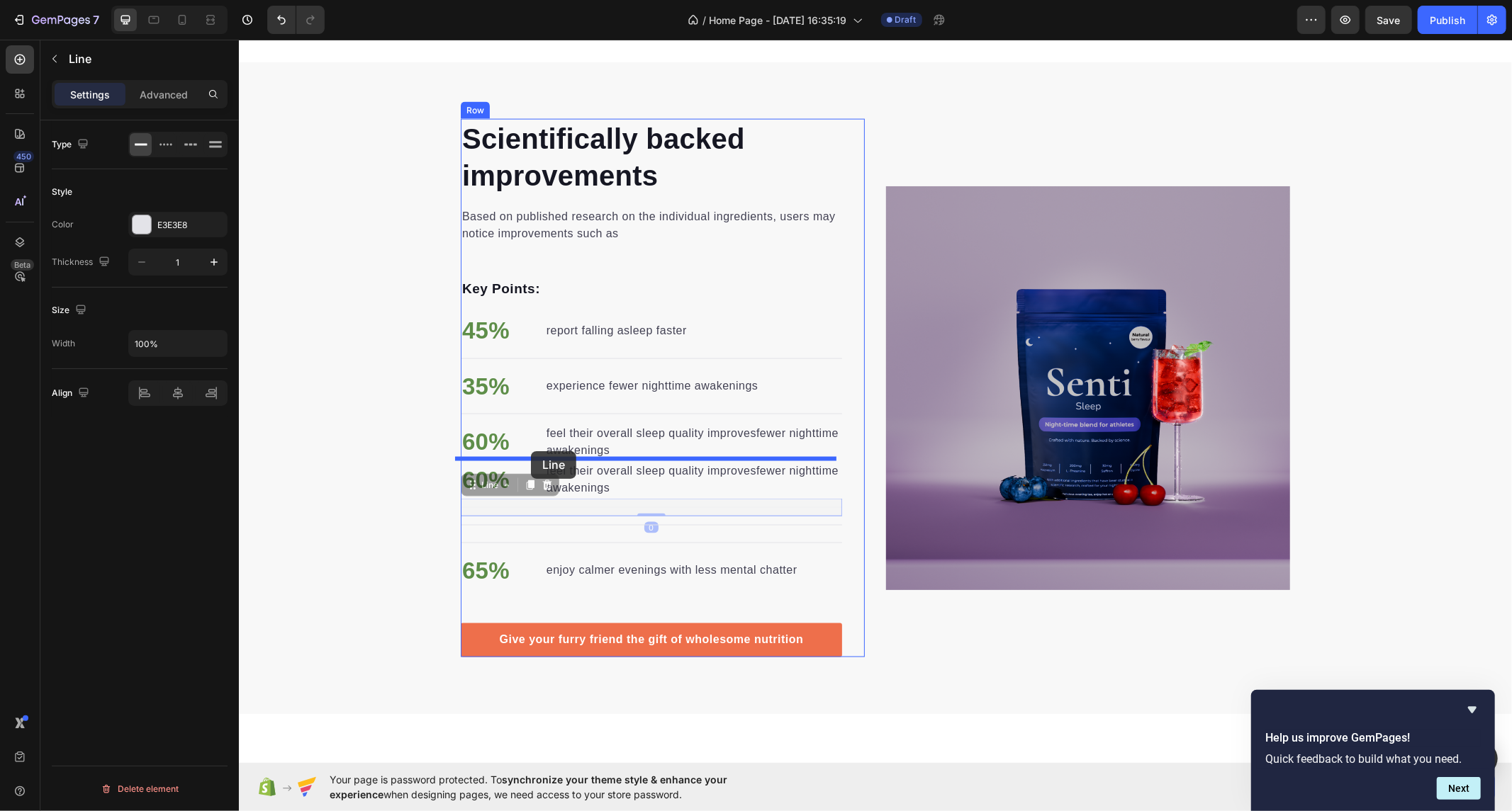
drag, startPoint x: 574, startPoint y: 501, endPoint x: 530, endPoint y: 450, distance: 67.4
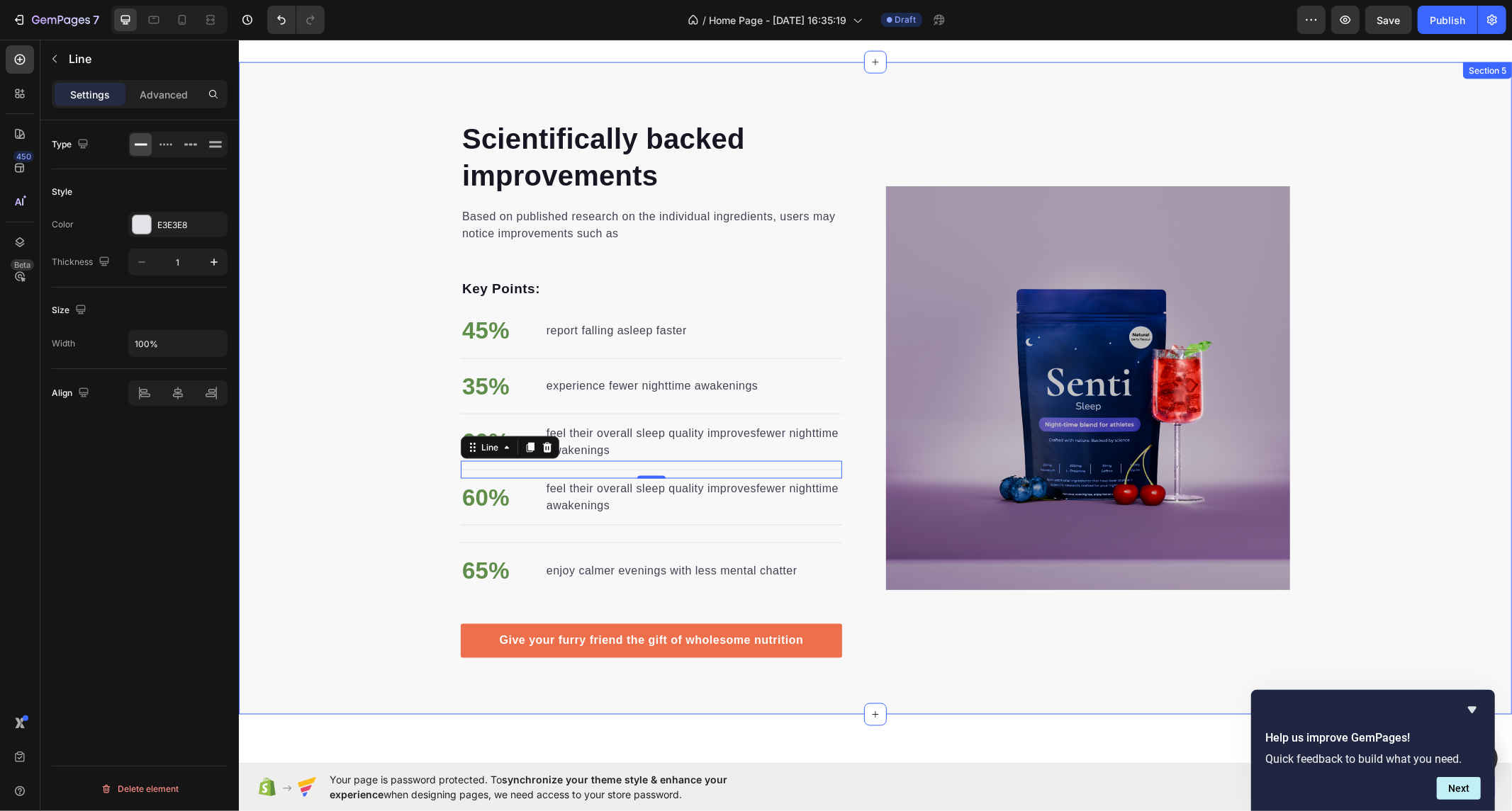
click at [396, 515] on div "Scientifically backed improvements Heading Based on published research on the i…" at bounding box center [875, 388] width 1273 height 540
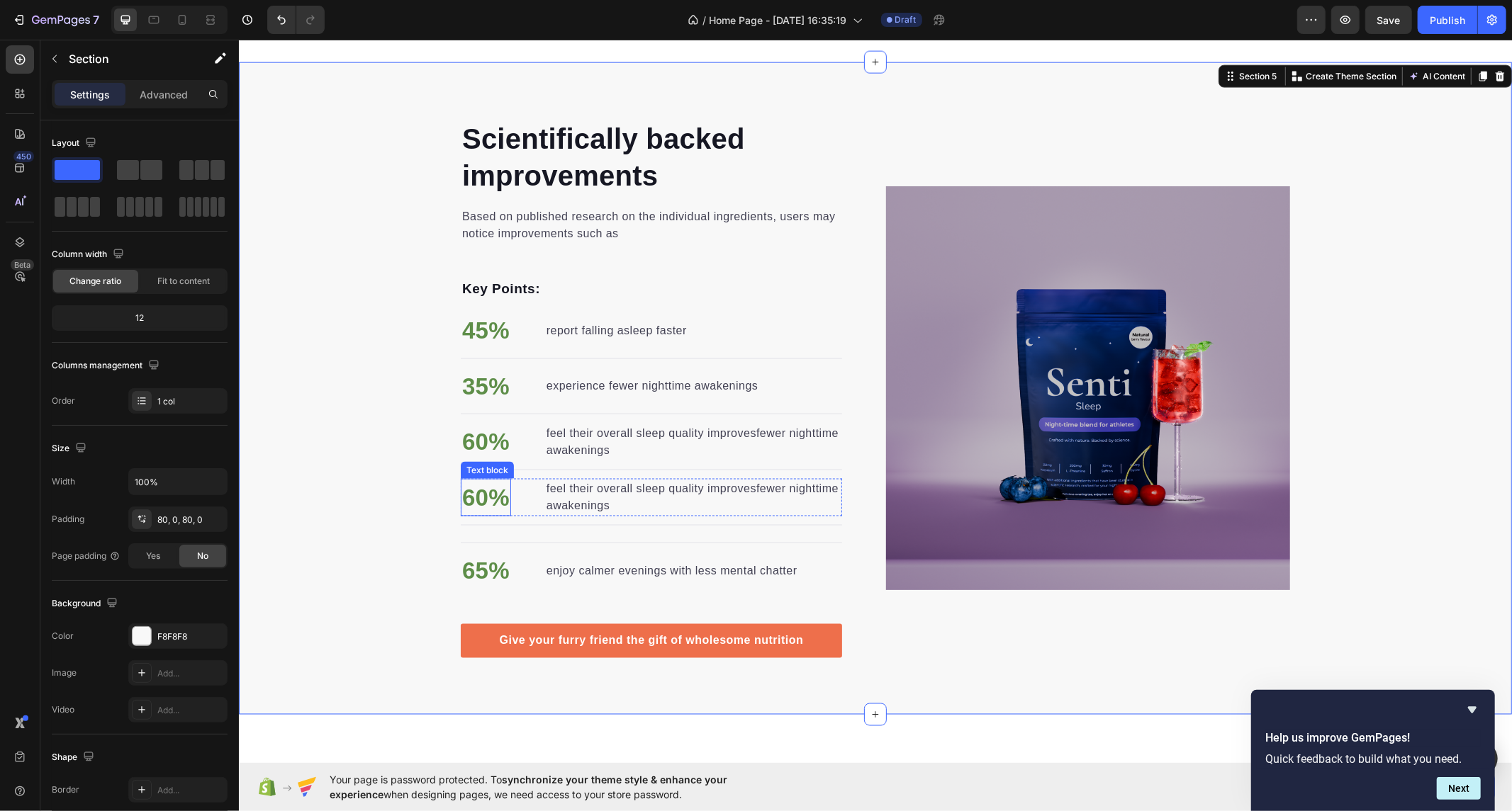
click at [471, 501] on p "60%" at bounding box center [485, 497] width 48 height 35
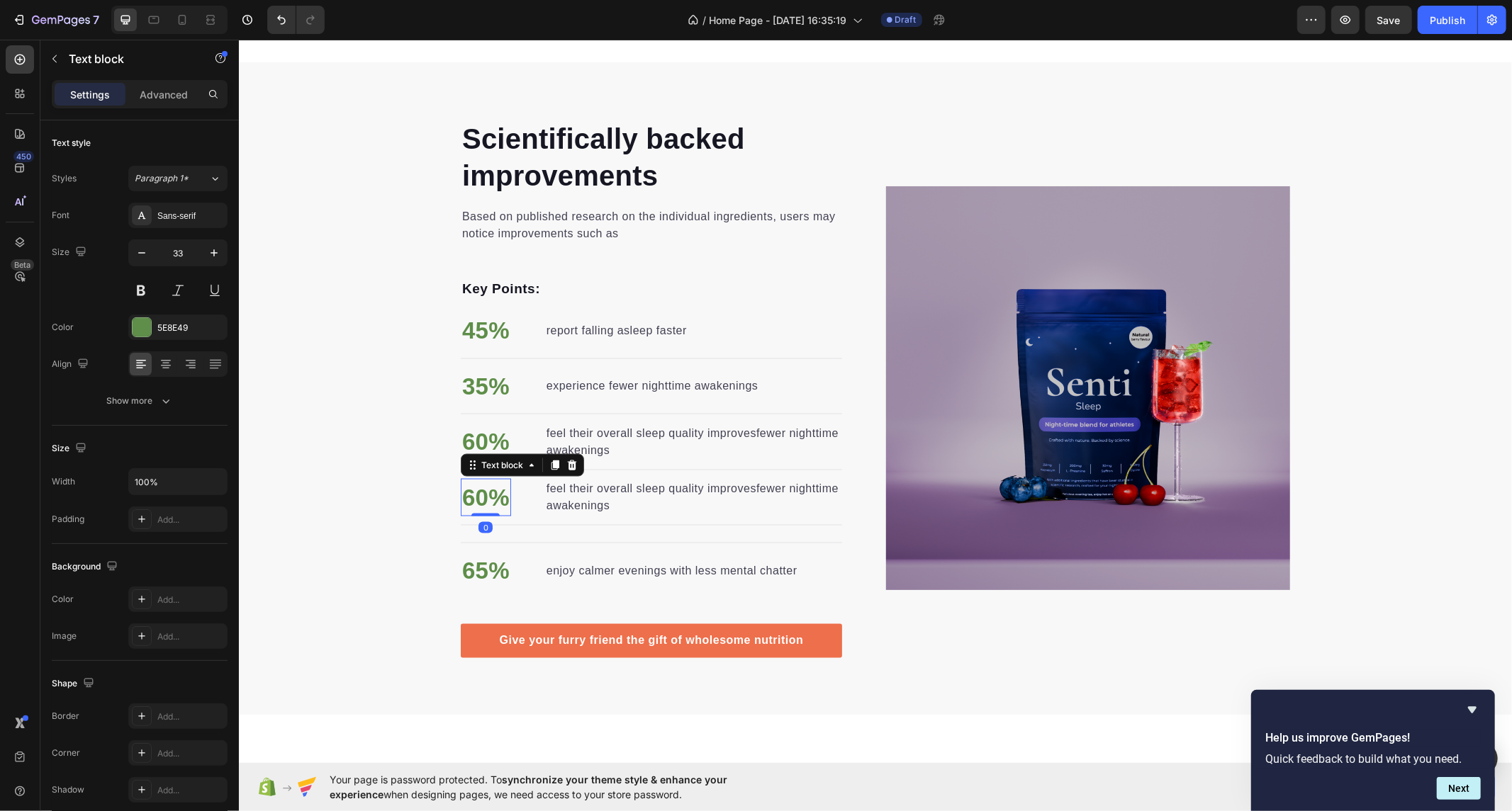
click at [483, 490] on p "60%" at bounding box center [485, 497] width 48 height 35
click at [479, 488] on p "60%" at bounding box center [485, 497] width 48 height 35
click at [646, 569] on p "enjoy calmer evenings with less mental chatter" at bounding box center [671, 570] width 251 height 17
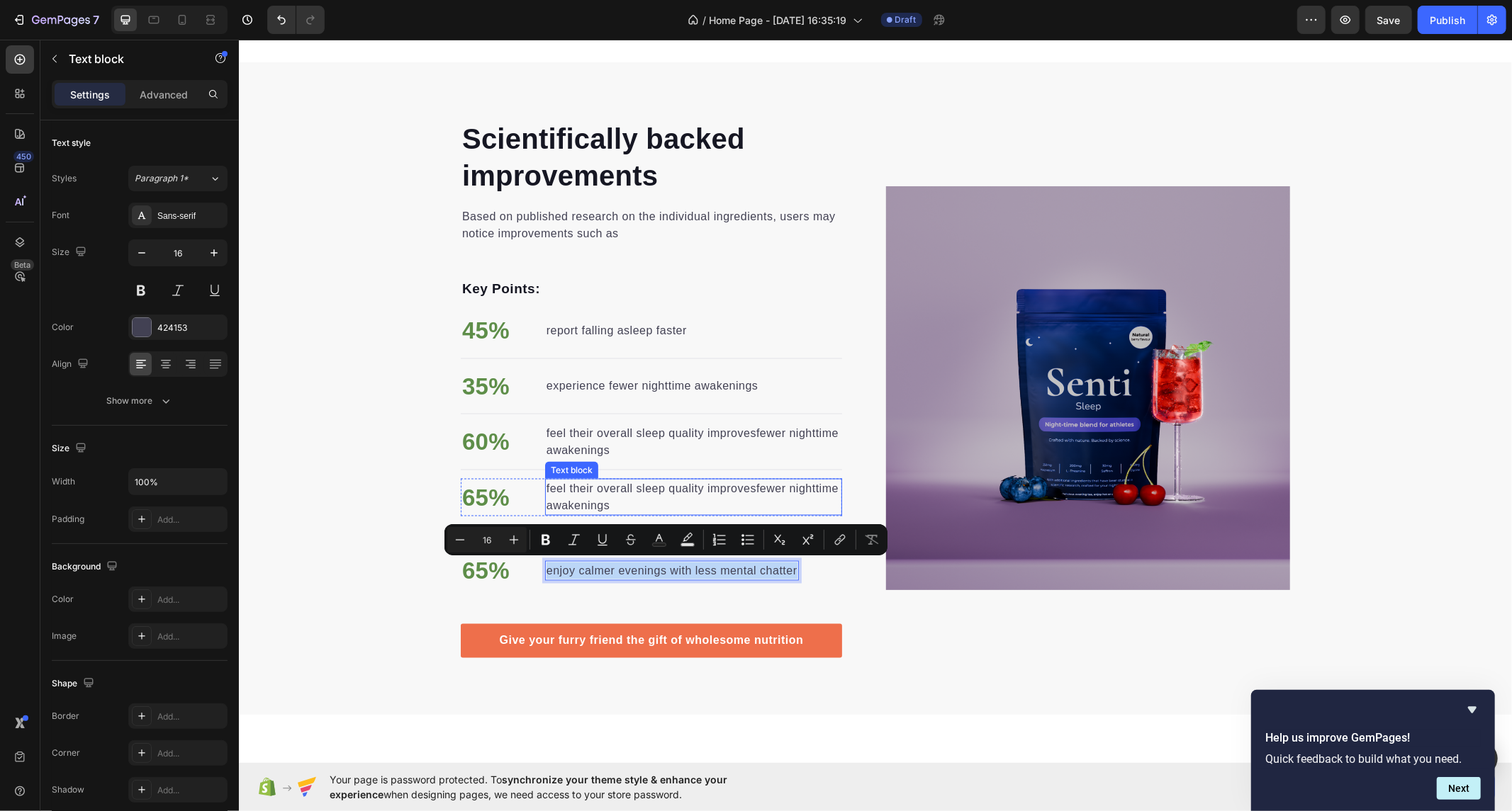
click at [616, 486] on p "feel their overall sleep quality improvesfewer nighttime awakenings" at bounding box center [692, 496] width 294 height 34
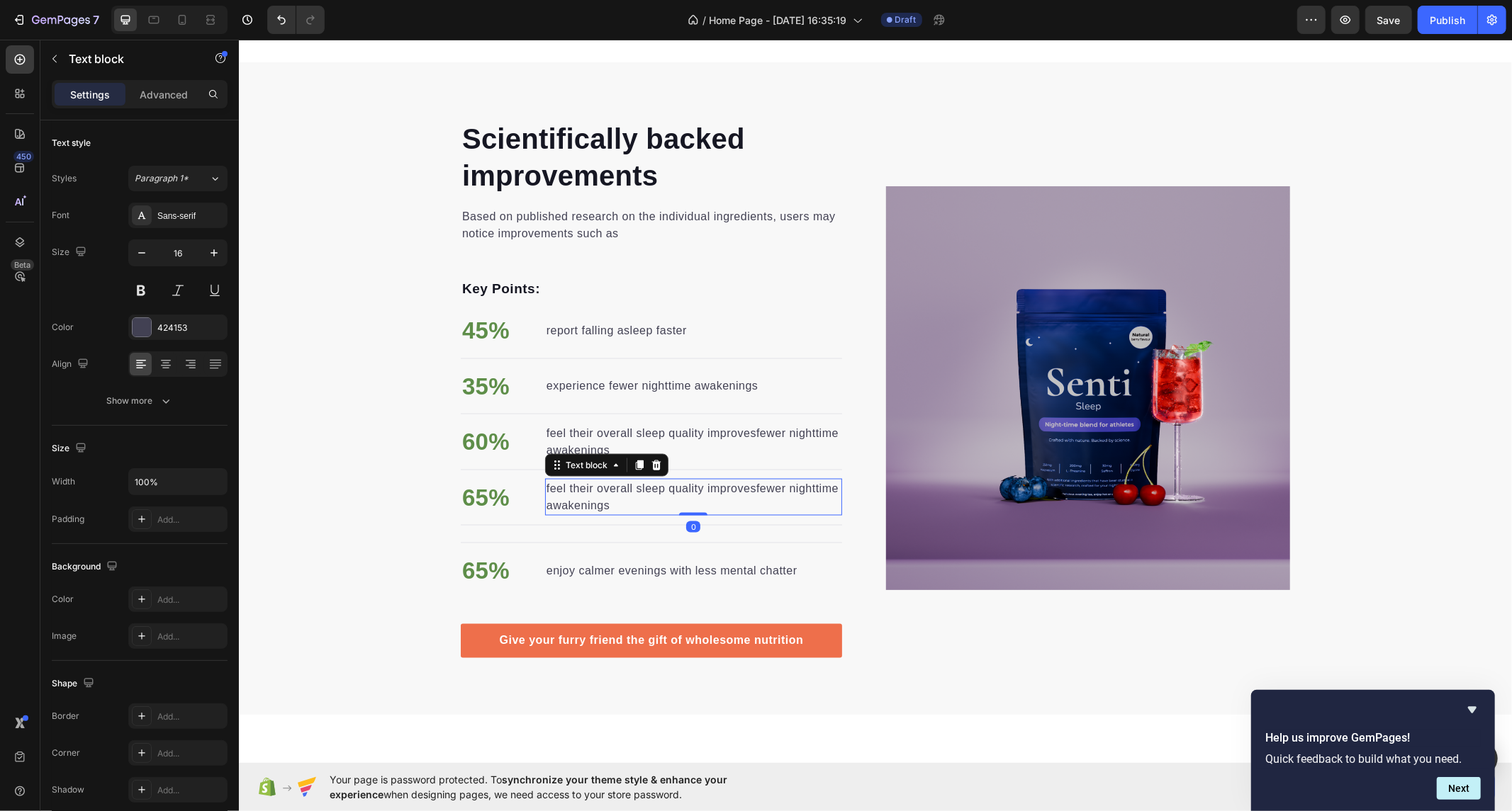
click at [588, 493] on p "feel their overall sleep quality improvesfewer nighttime awakenings" at bounding box center [692, 496] width 294 height 34
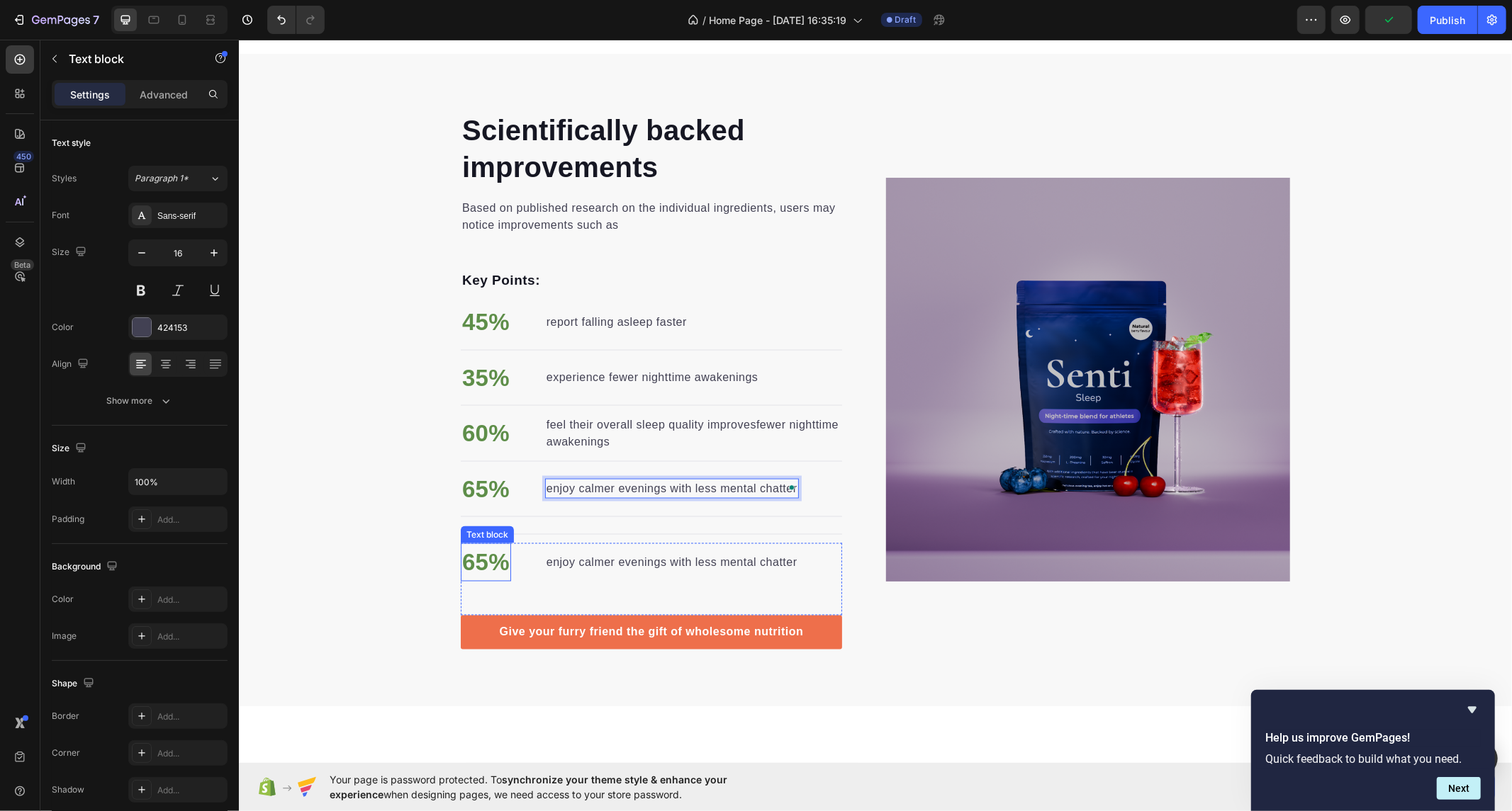
click at [473, 555] on p "65%" at bounding box center [485, 562] width 48 height 35
click at [478, 558] on p "65%" at bounding box center [485, 562] width 48 height 35
click at [702, 560] on p "enjoy calmer evenings with less mental chatter" at bounding box center [671, 562] width 251 height 17
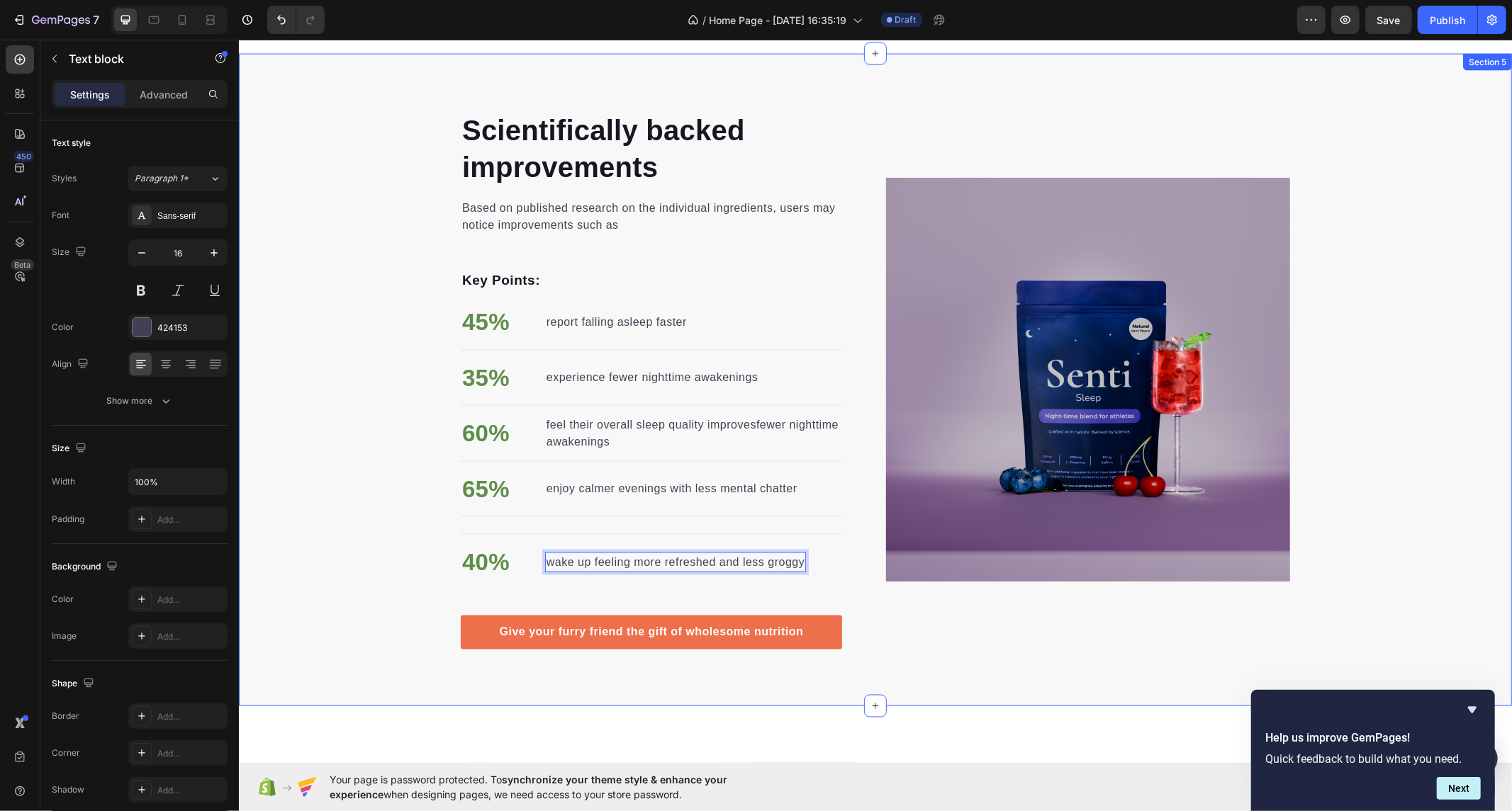
click at [345, 481] on div "Scientifically backed improvements Heading Based on published research on the i…" at bounding box center [875, 380] width 1273 height 540
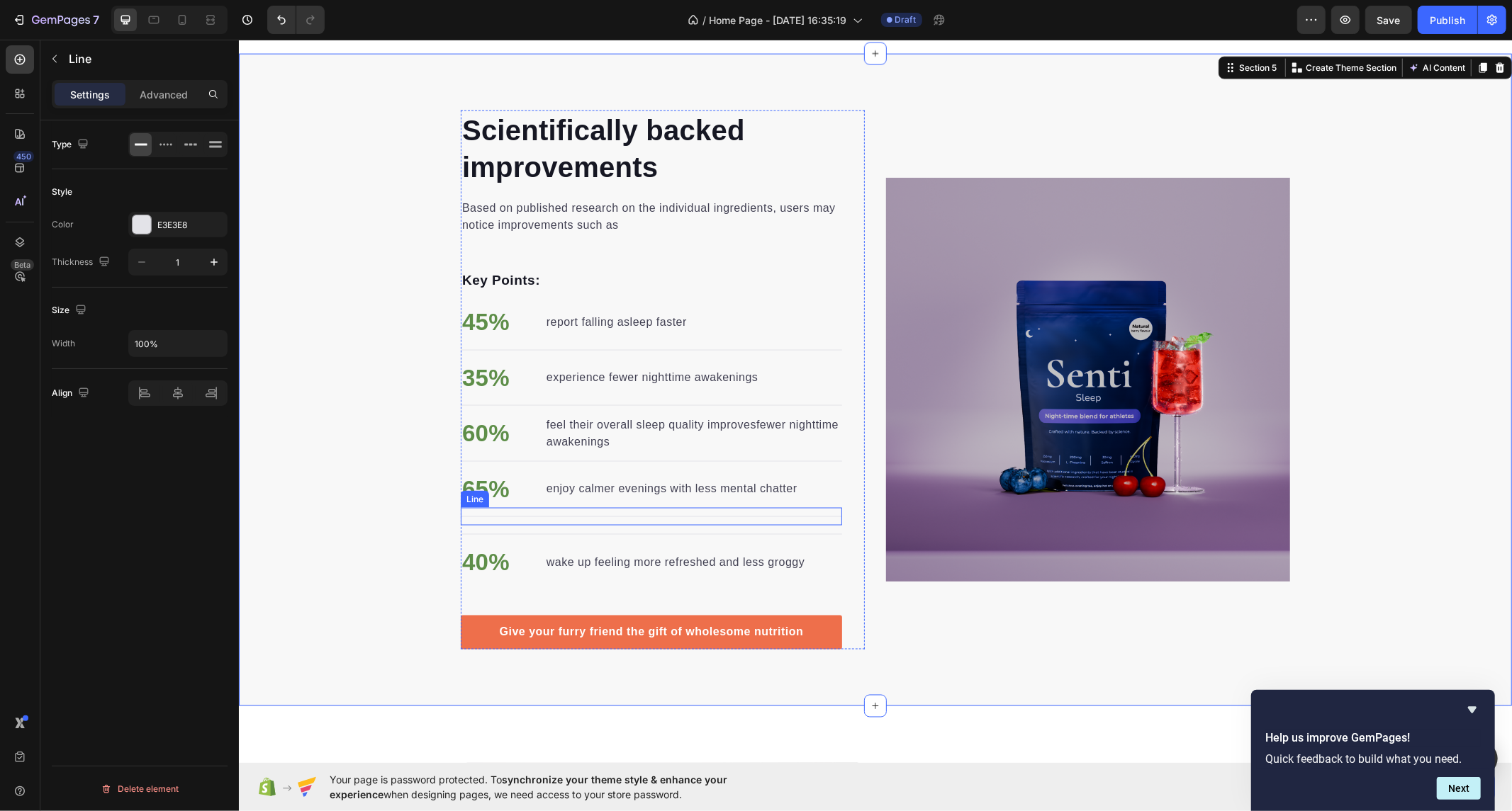
click at [543, 516] on div "Title Line" at bounding box center [650, 516] width 381 height 17
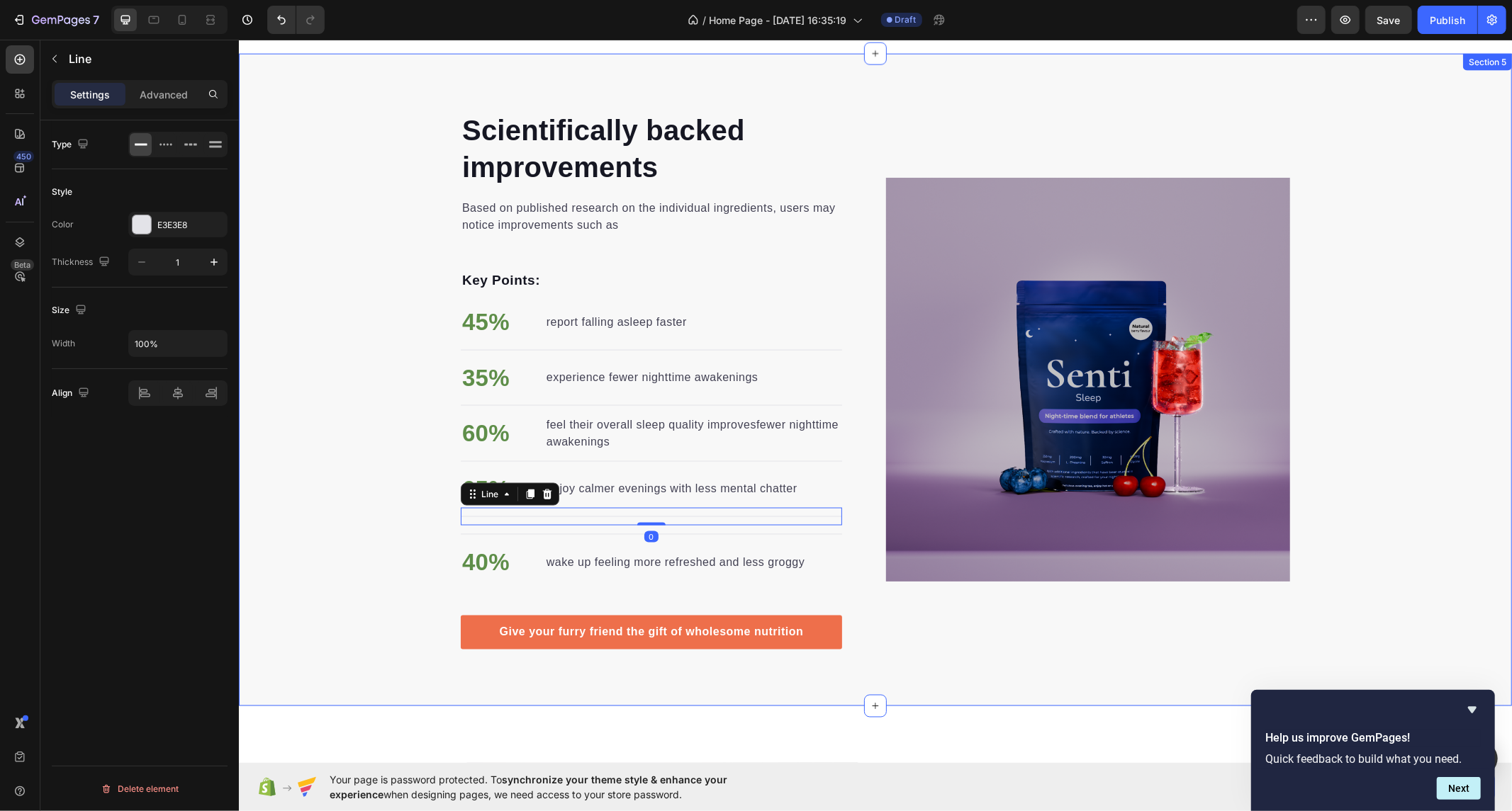
click at [346, 531] on div "Scientifically backed improvements Heading Based on published research on the i…" at bounding box center [875, 380] width 1273 height 540
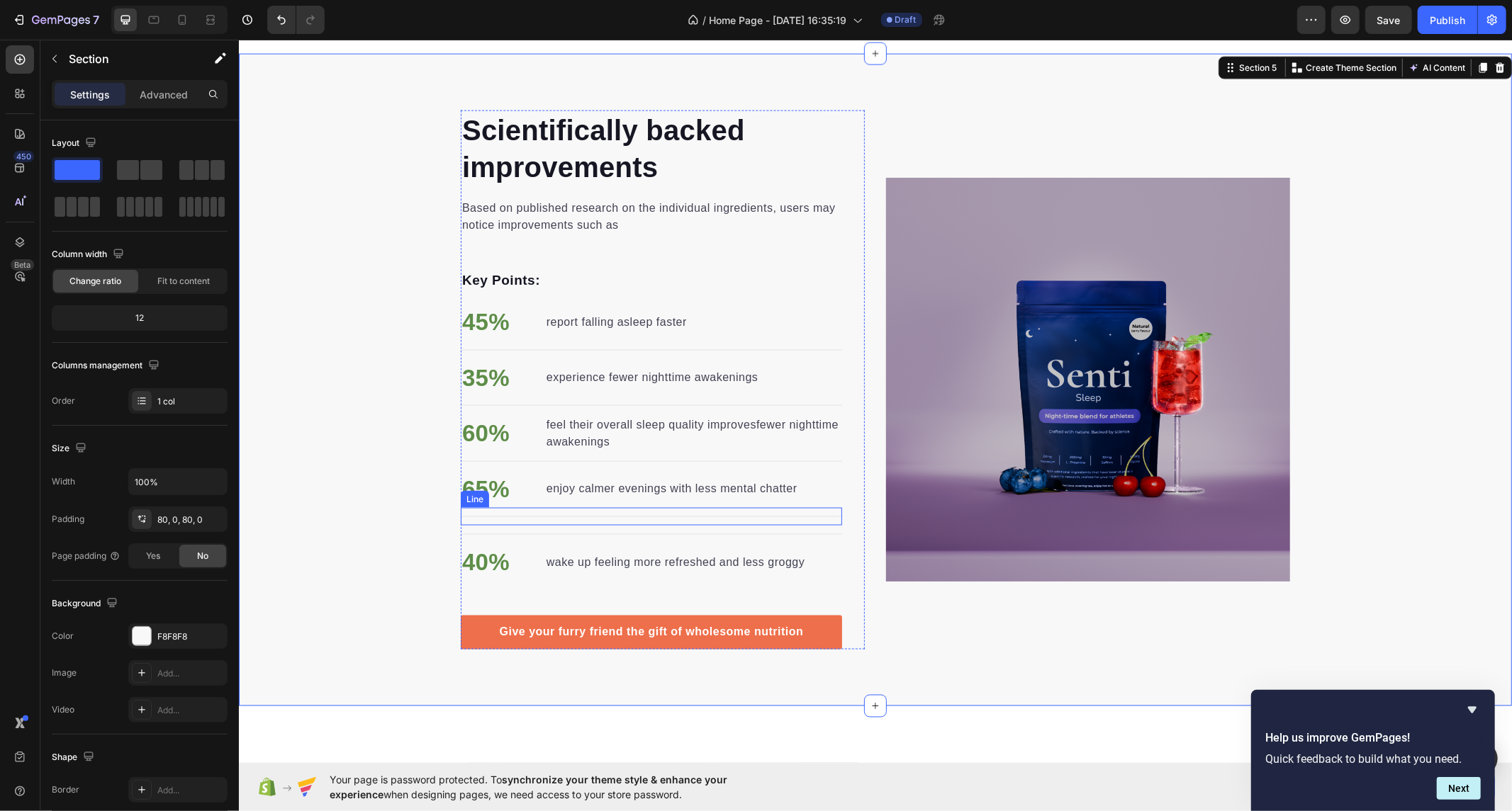
click at [524, 510] on div "Title Line" at bounding box center [650, 516] width 381 height 17
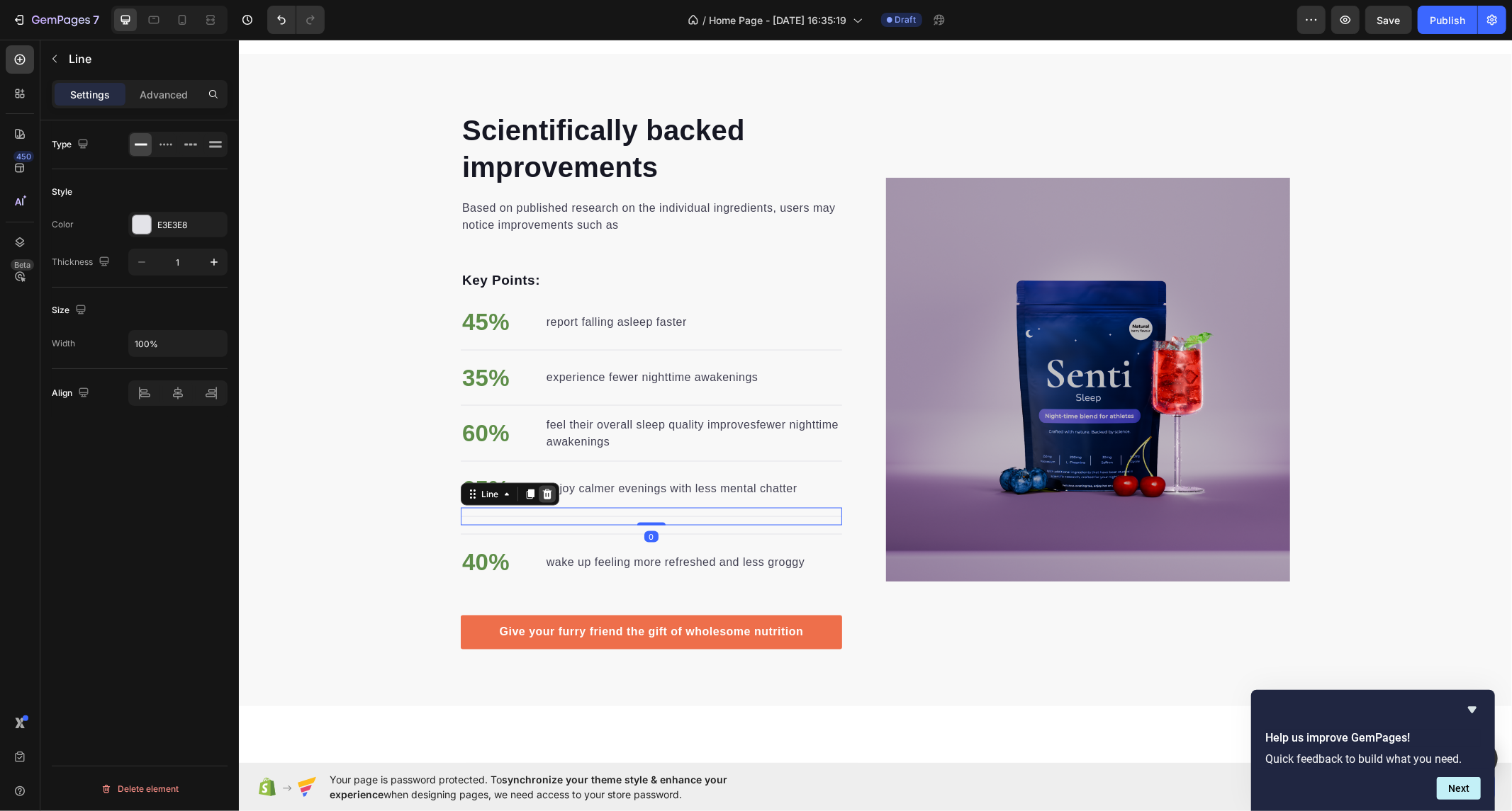
click at [544, 493] on icon at bounding box center [546, 494] width 9 height 10
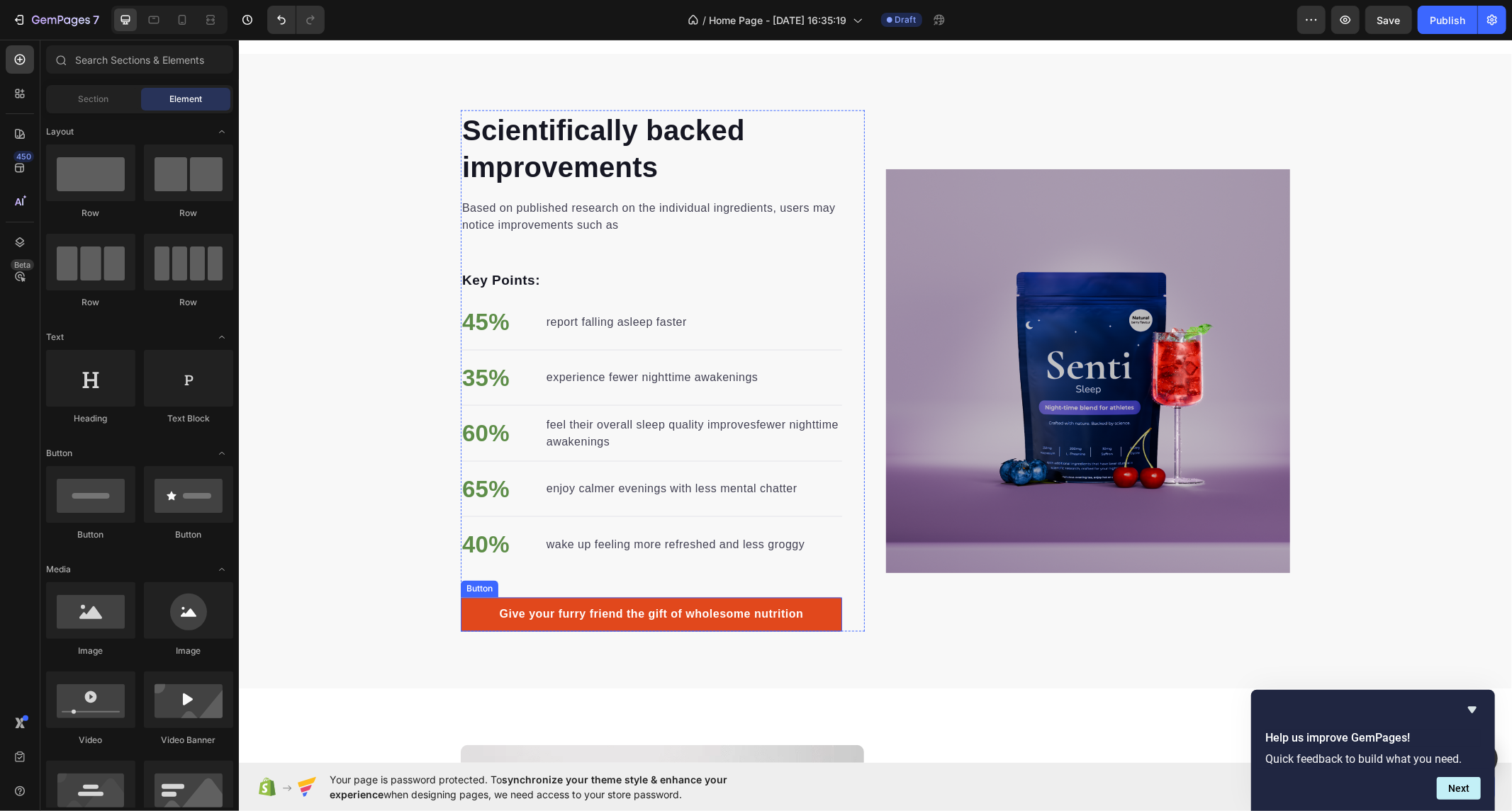
click at [818, 599] on link "Give your furry friend the gift of wholesome nutrition" at bounding box center [650, 614] width 381 height 34
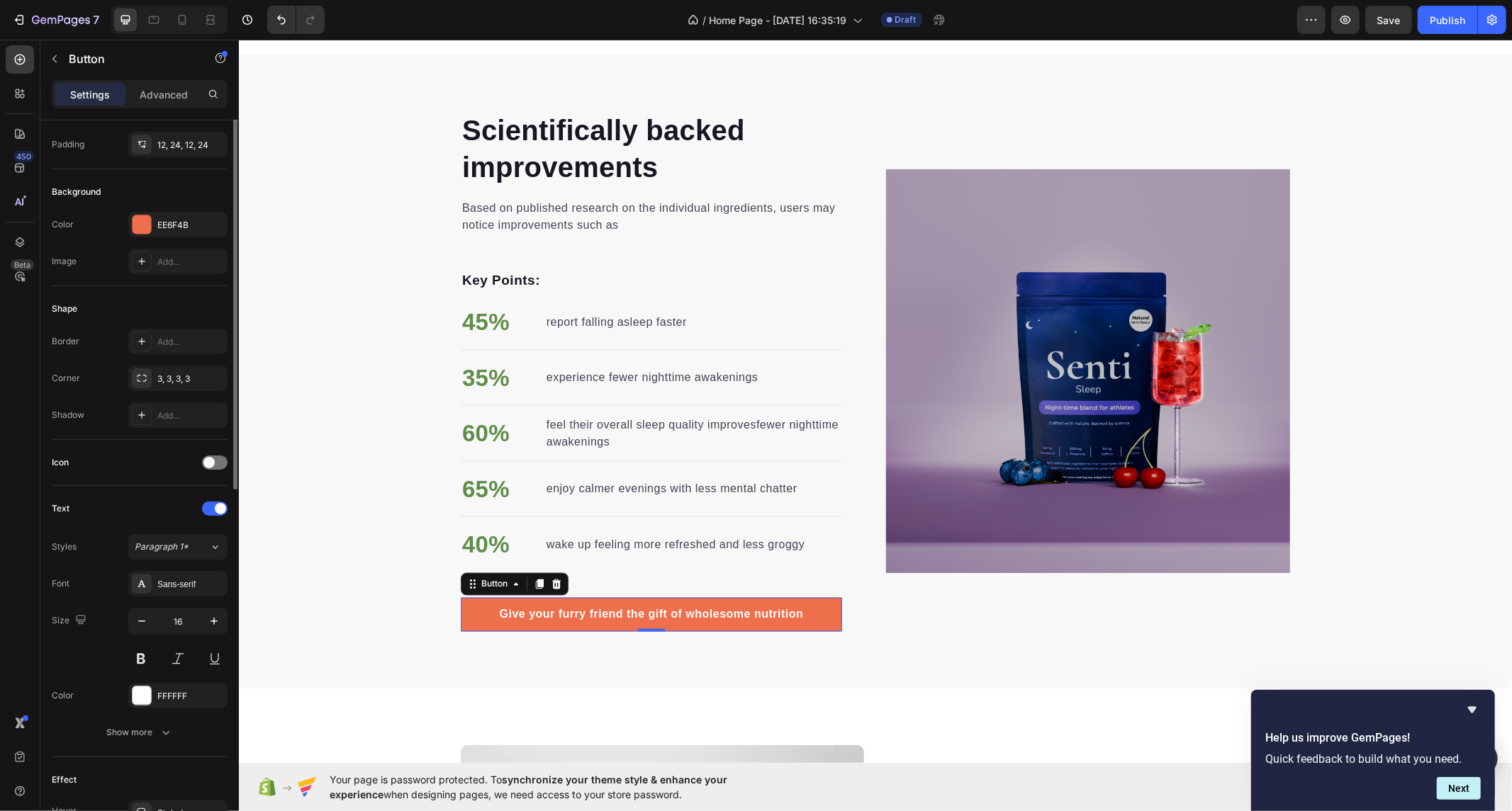
scroll to position [0, 0]
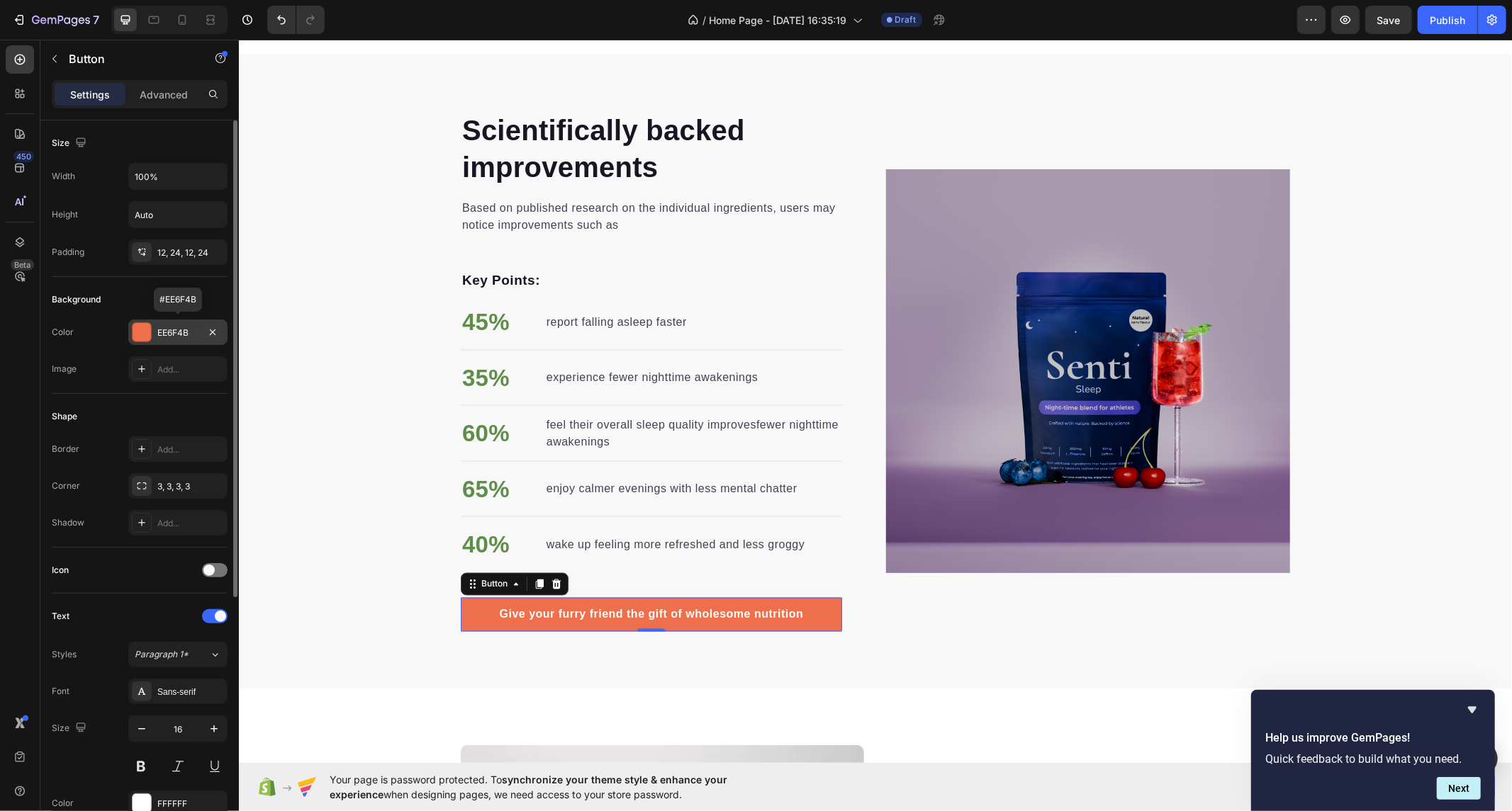
click at [183, 327] on div "EE6F4B" at bounding box center [178, 332] width 41 height 12
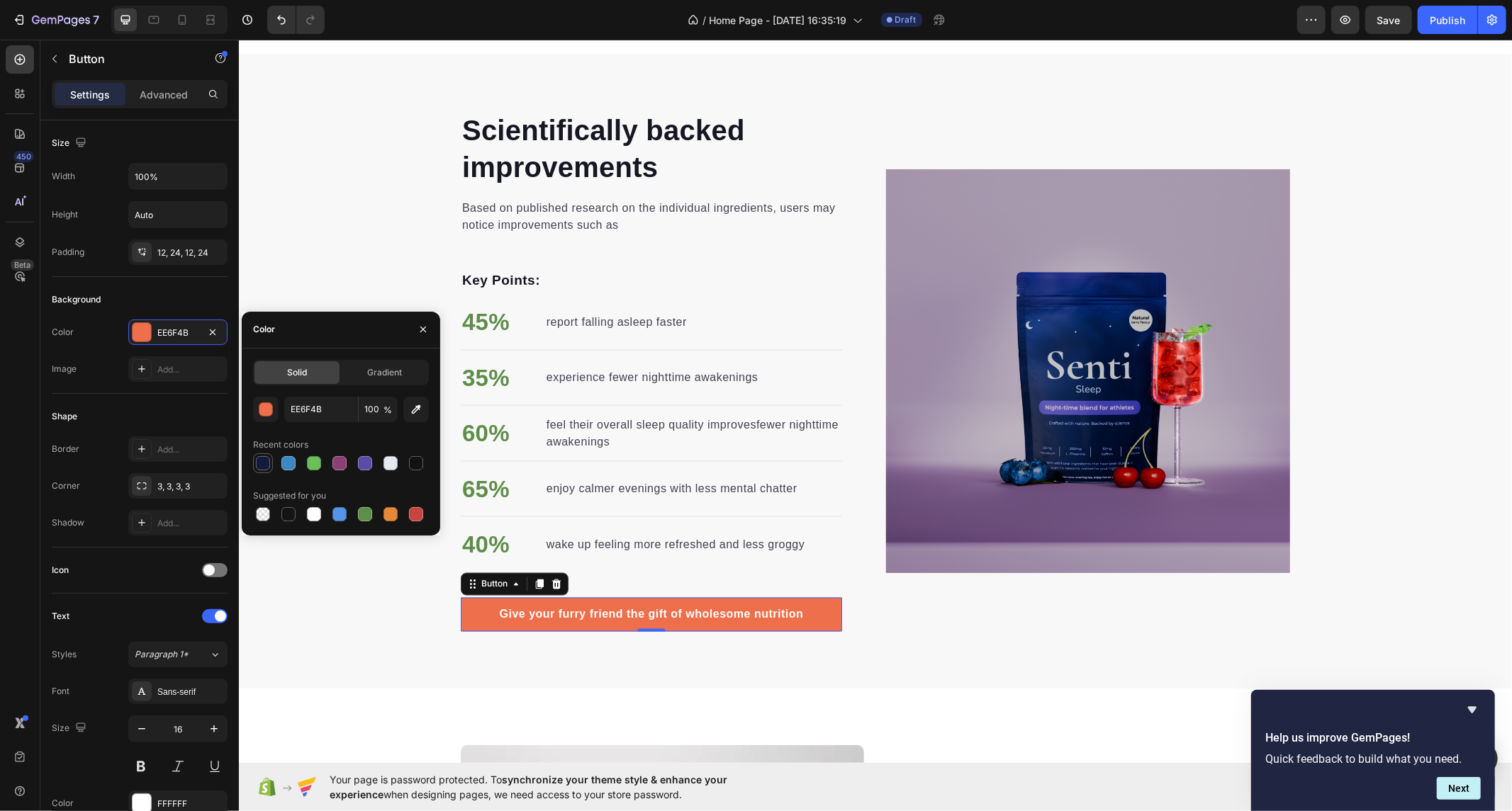
click at [258, 461] on div at bounding box center [262, 463] width 14 height 14
type input "121B3B"
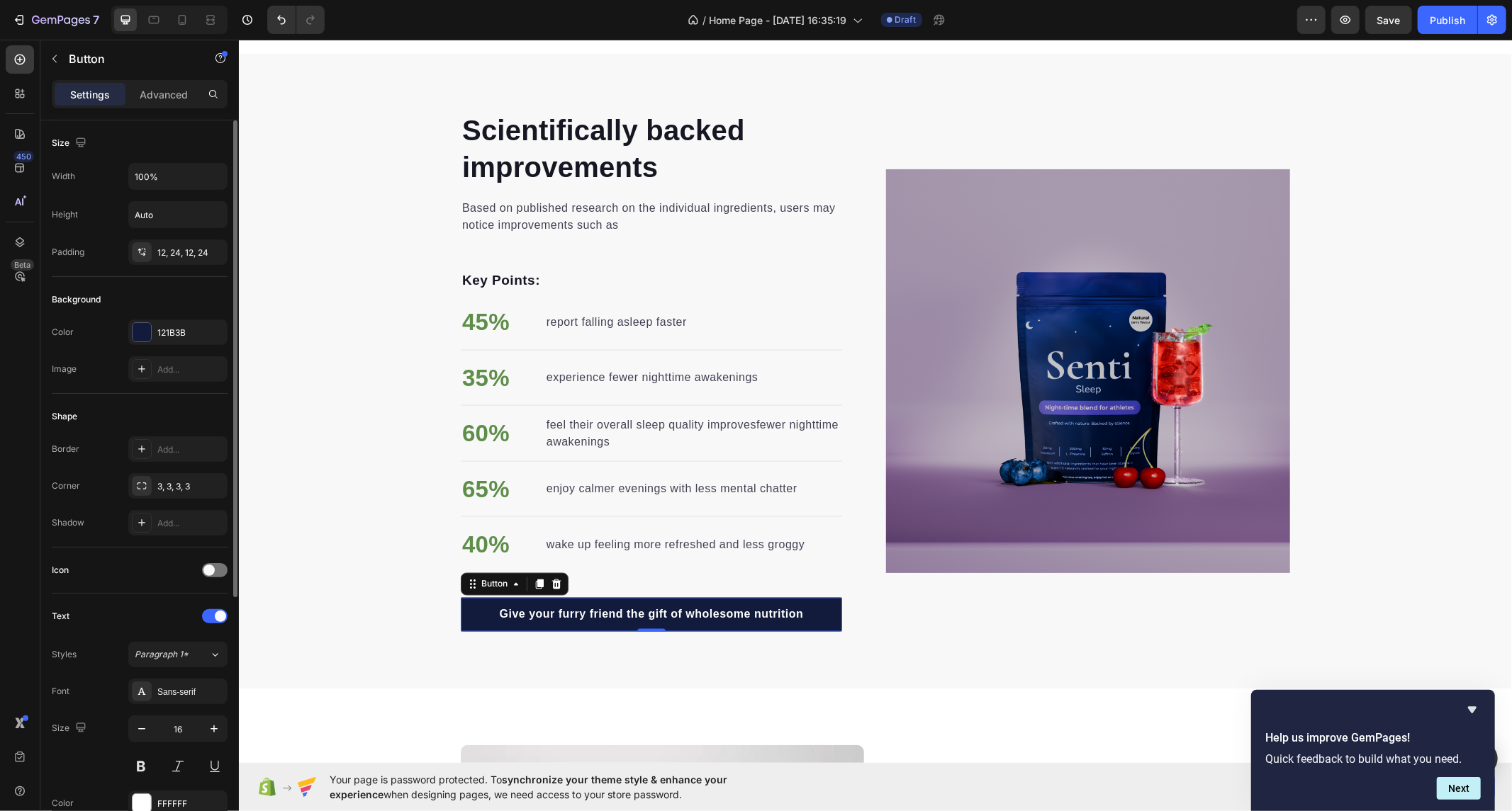
click at [109, 345] on div "Color 121B3B Image Add..." at bounding box center [139, 351] width 176 height 63
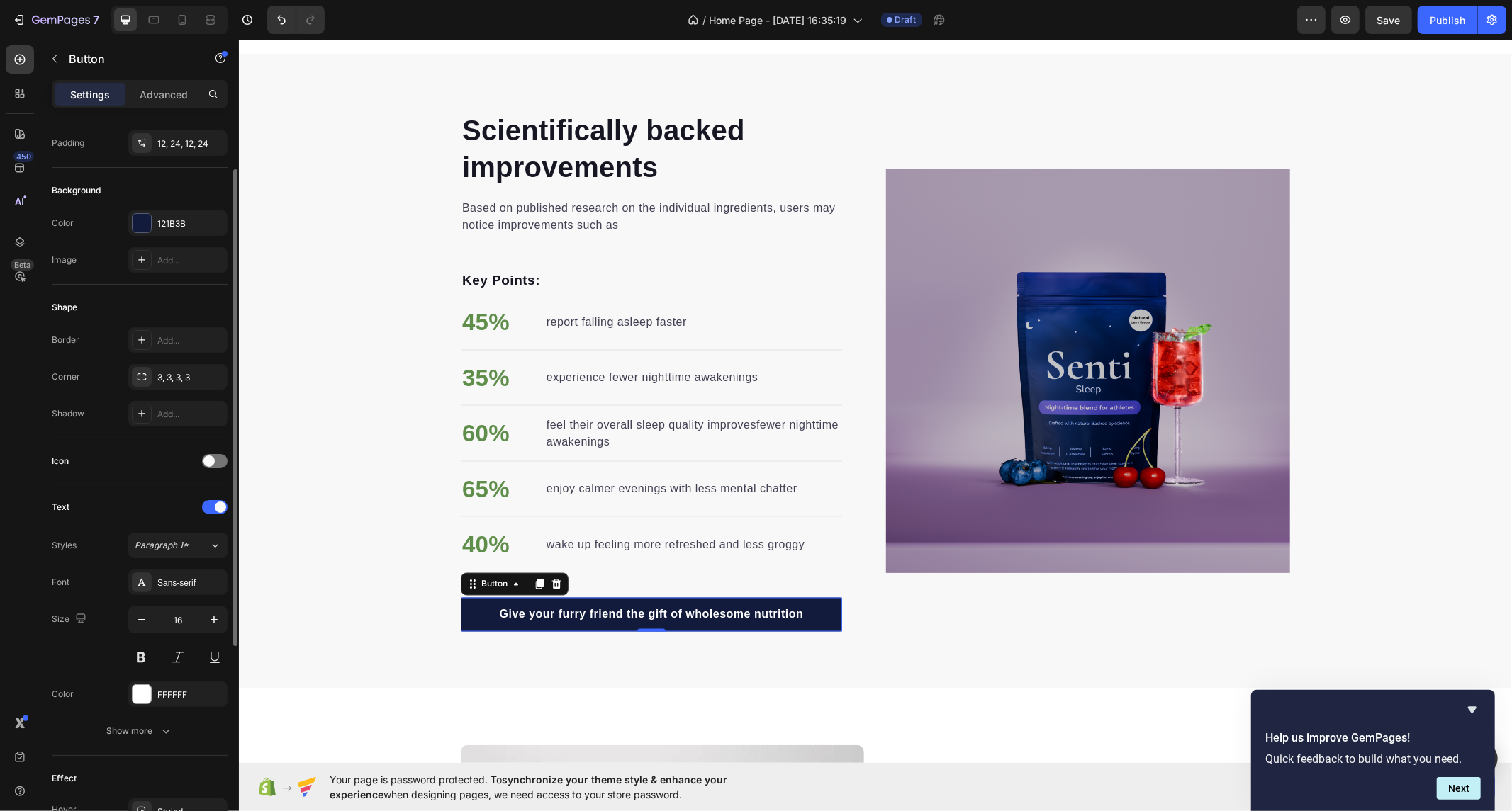
scroll to position [73, 0]
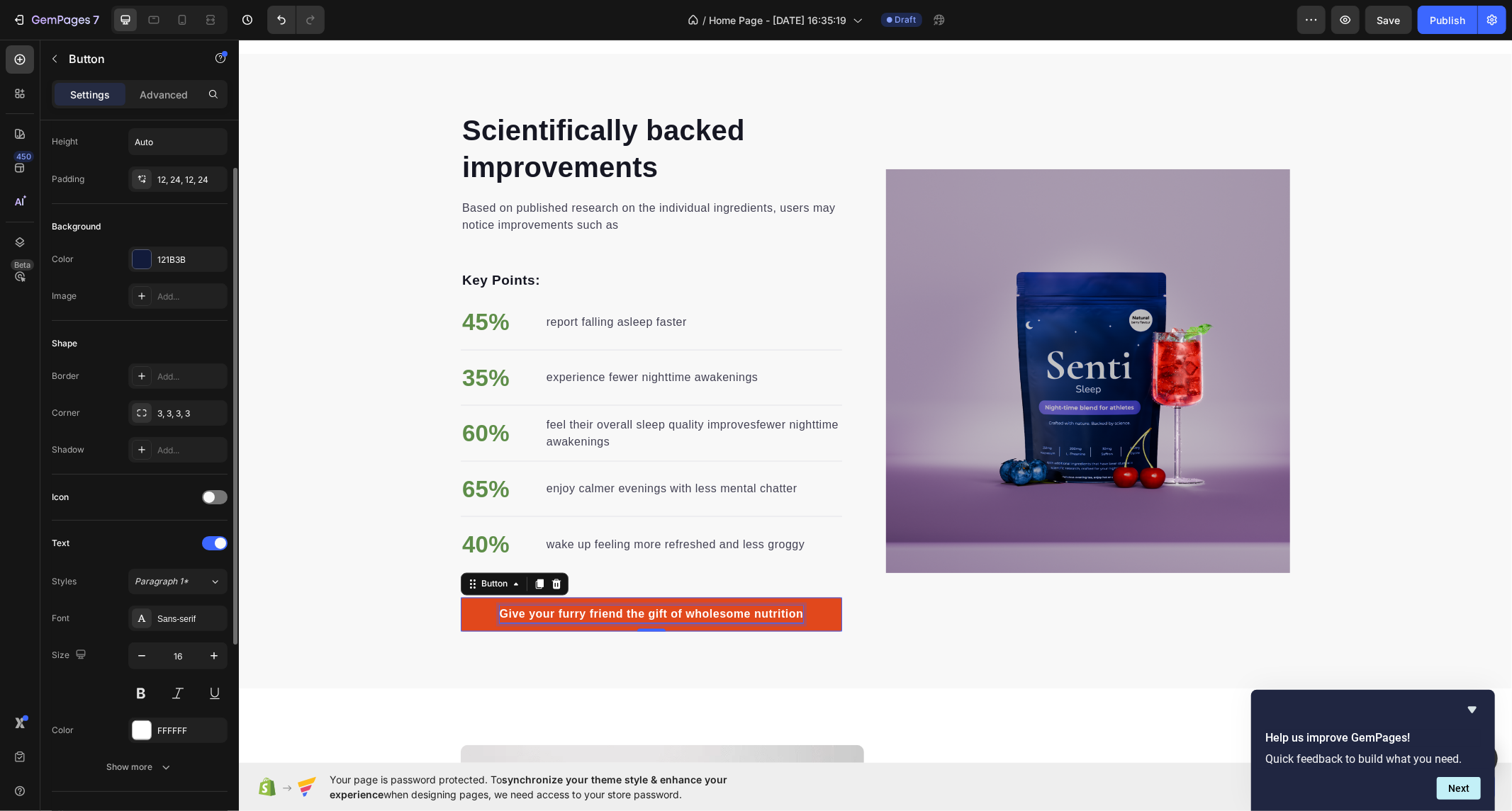
click at [621, 607] on div "Give your furry friend the gift of wholesome nutrition" at bounding box center [651, 614] width 304 height 17
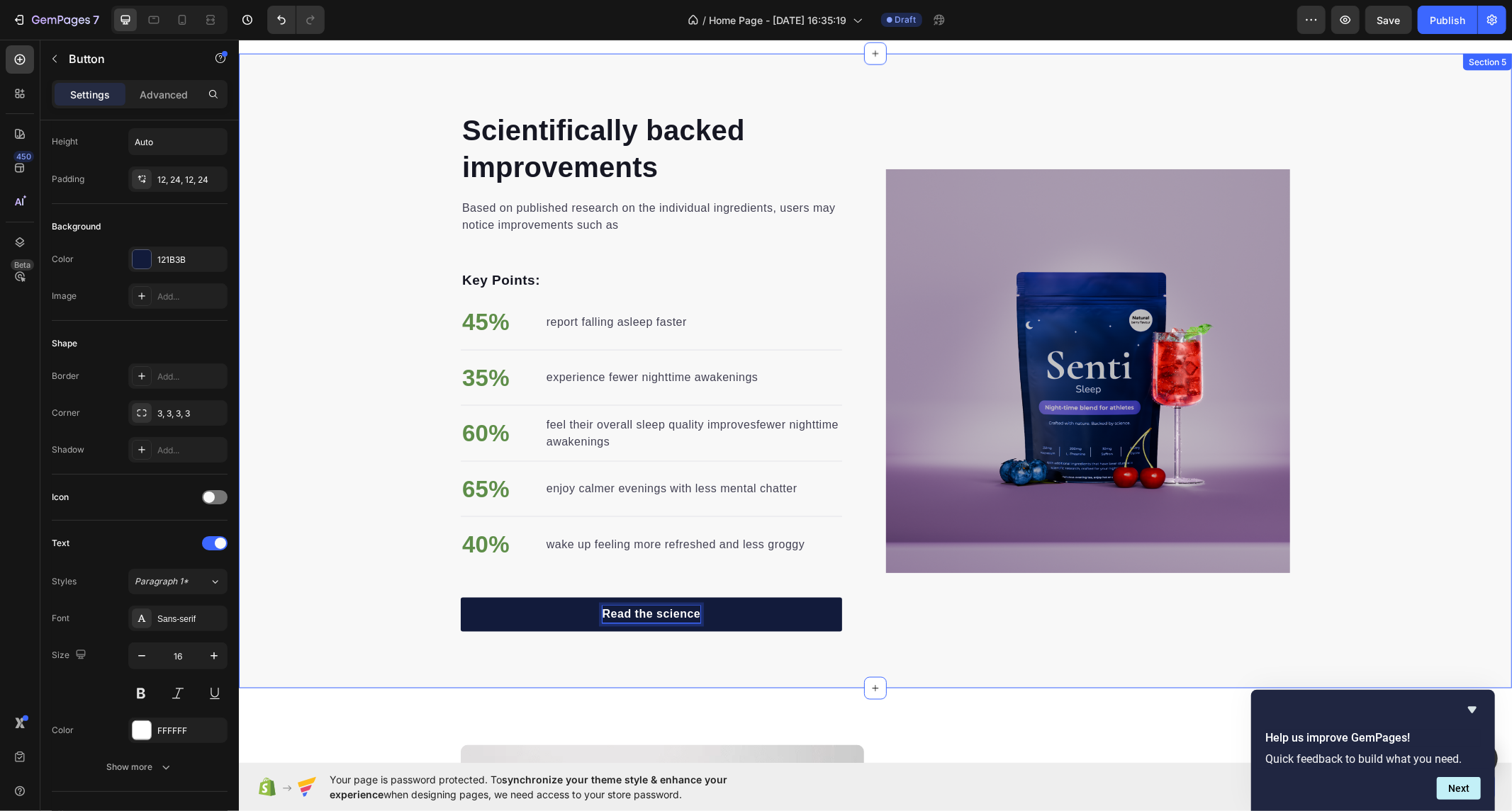
click at [383, 490] on div "Scientifically backed improvements Heading Based on published research on the i…" at bounding box center [875, 370] width 1273 height 521
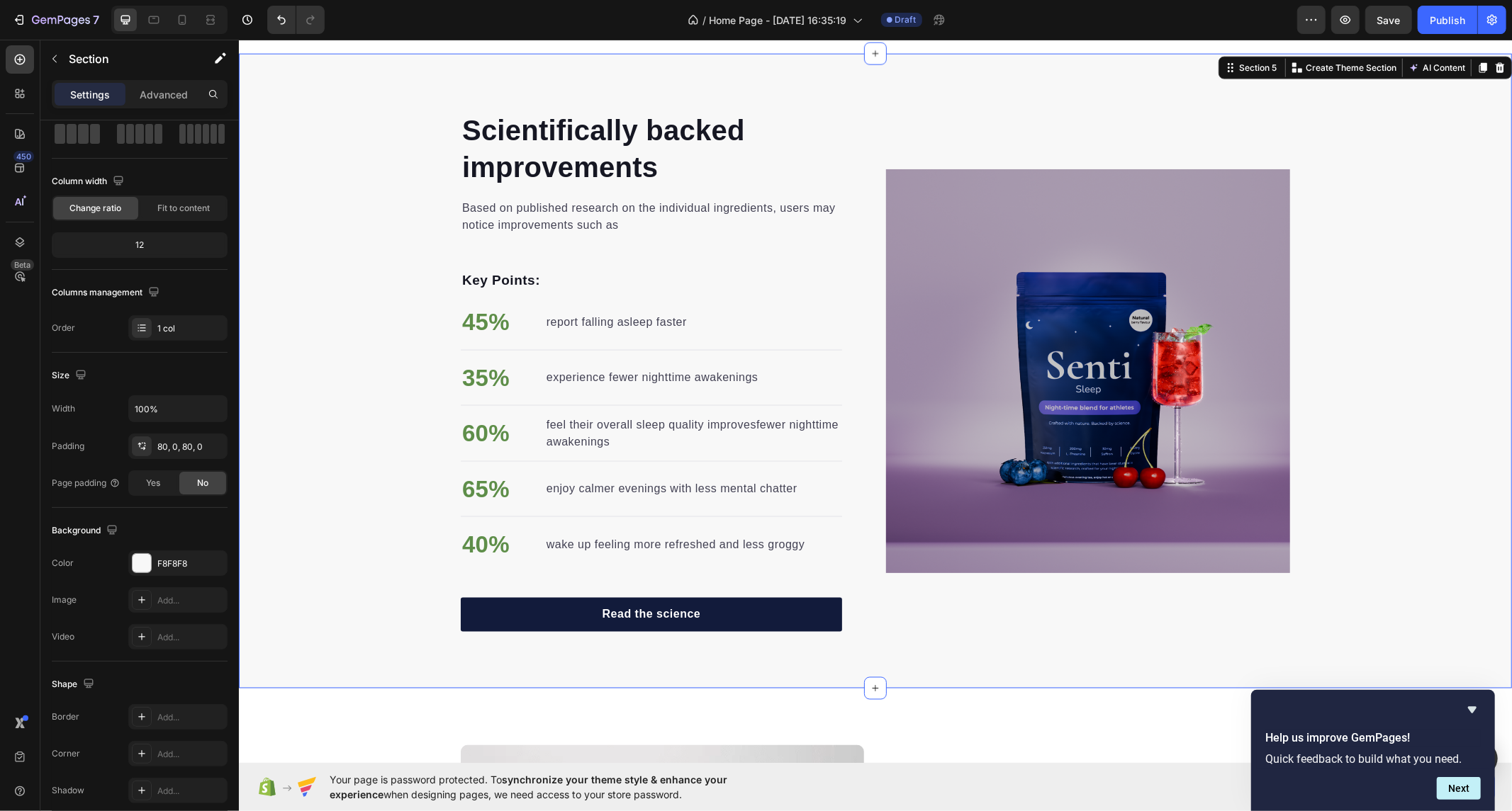
scroll to position [0, 0]
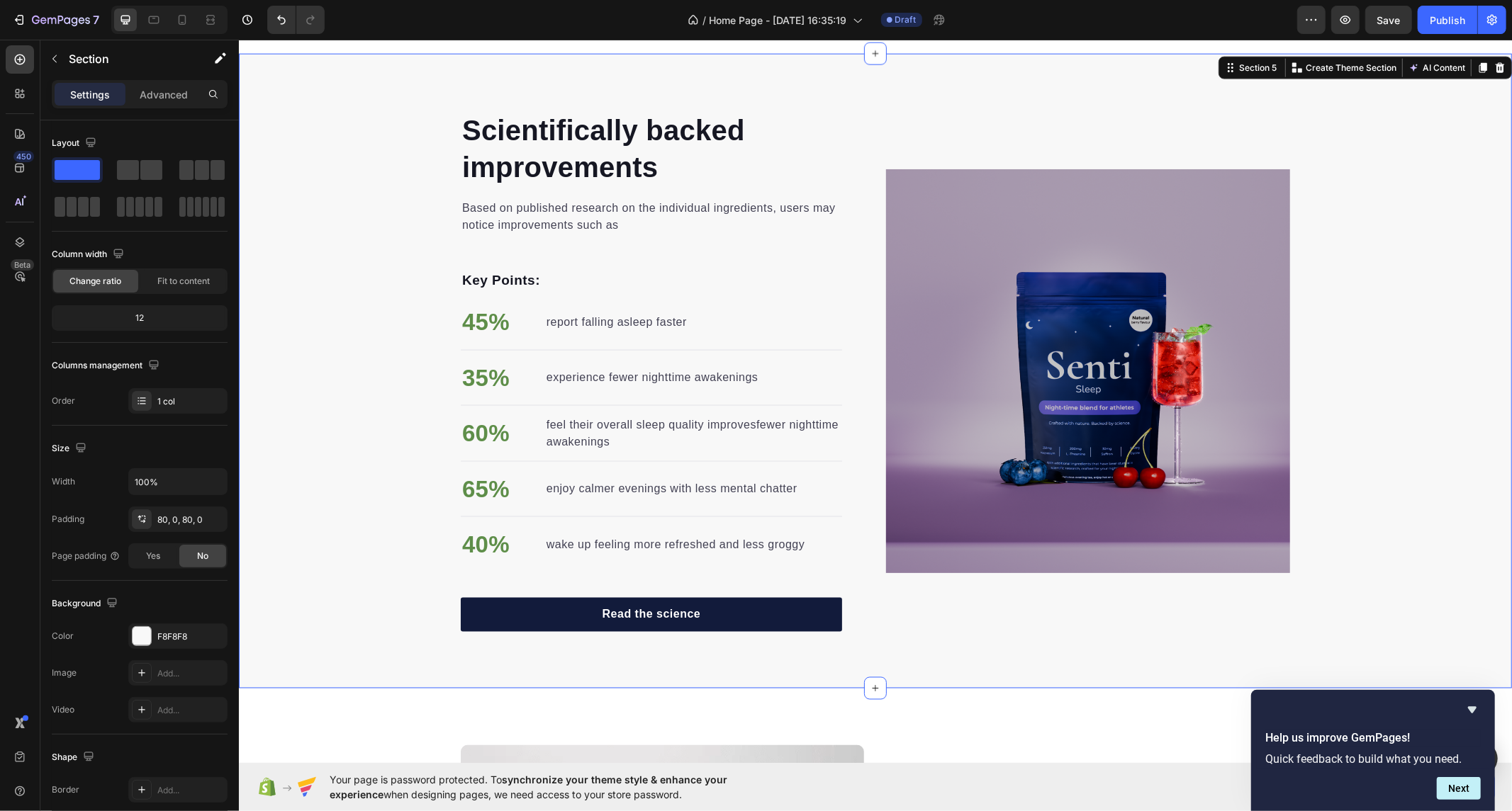
click at [364, 290] on div "Scientifically backed improvements Heading Based on published research on the i…" at bounding box center [875, 370] width 1273 height 521
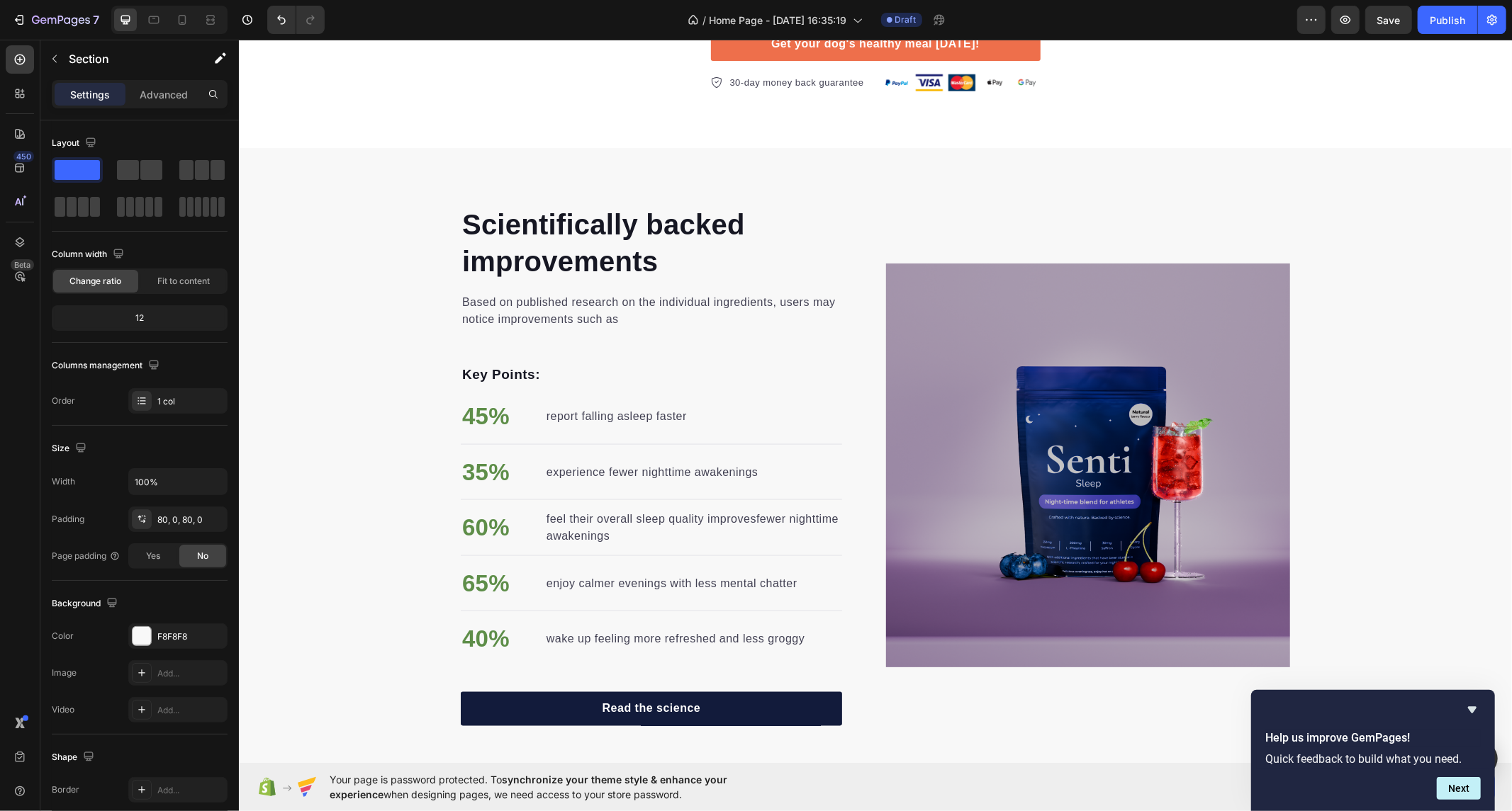
scroll to position [1621, 0]
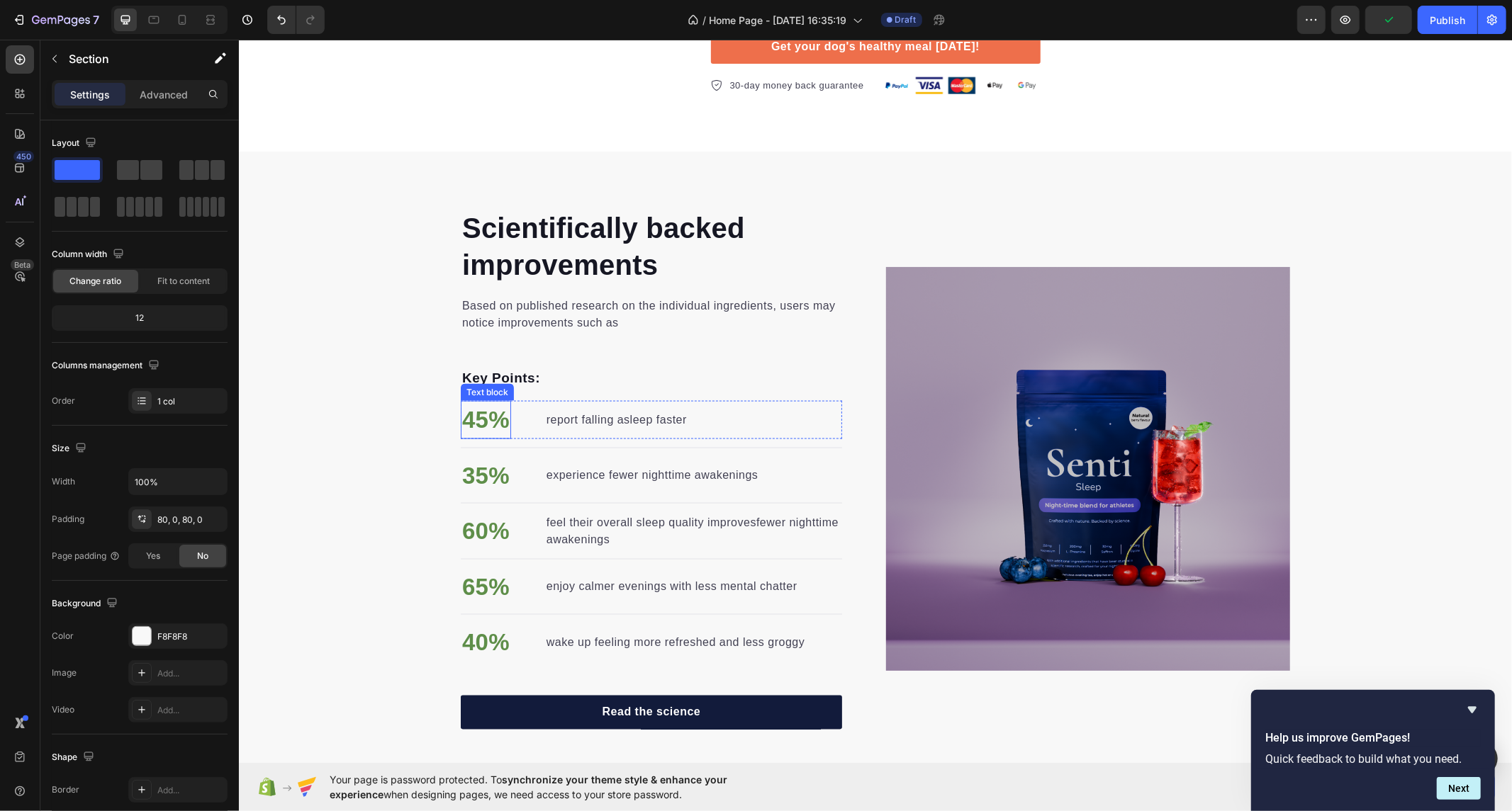
click at [478, 416] on p "45%" at bounding box center [485, 419] width 48 height 35
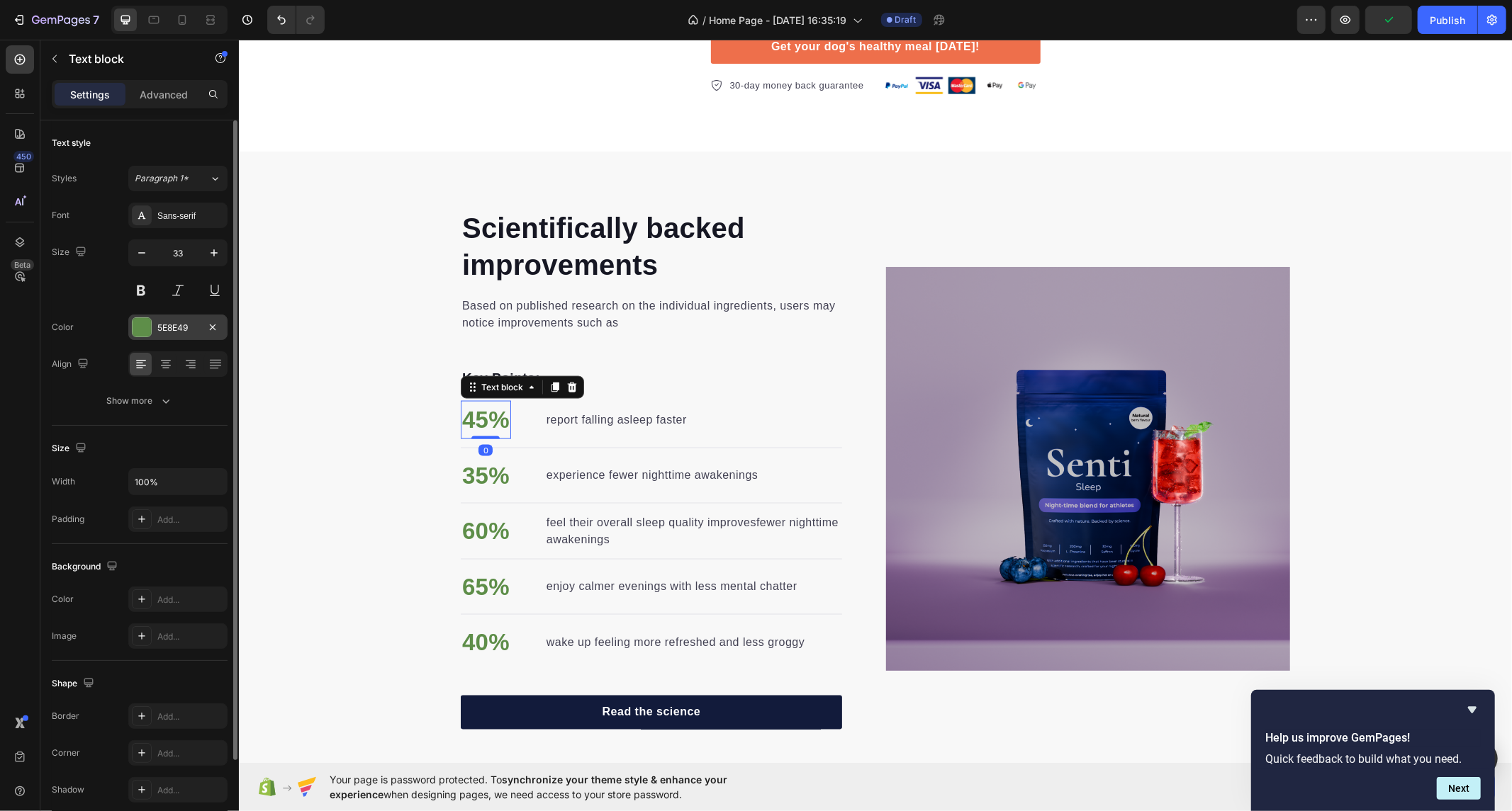
click at [137, 321] on div at bounding box center [142, 328] width 18 height 18
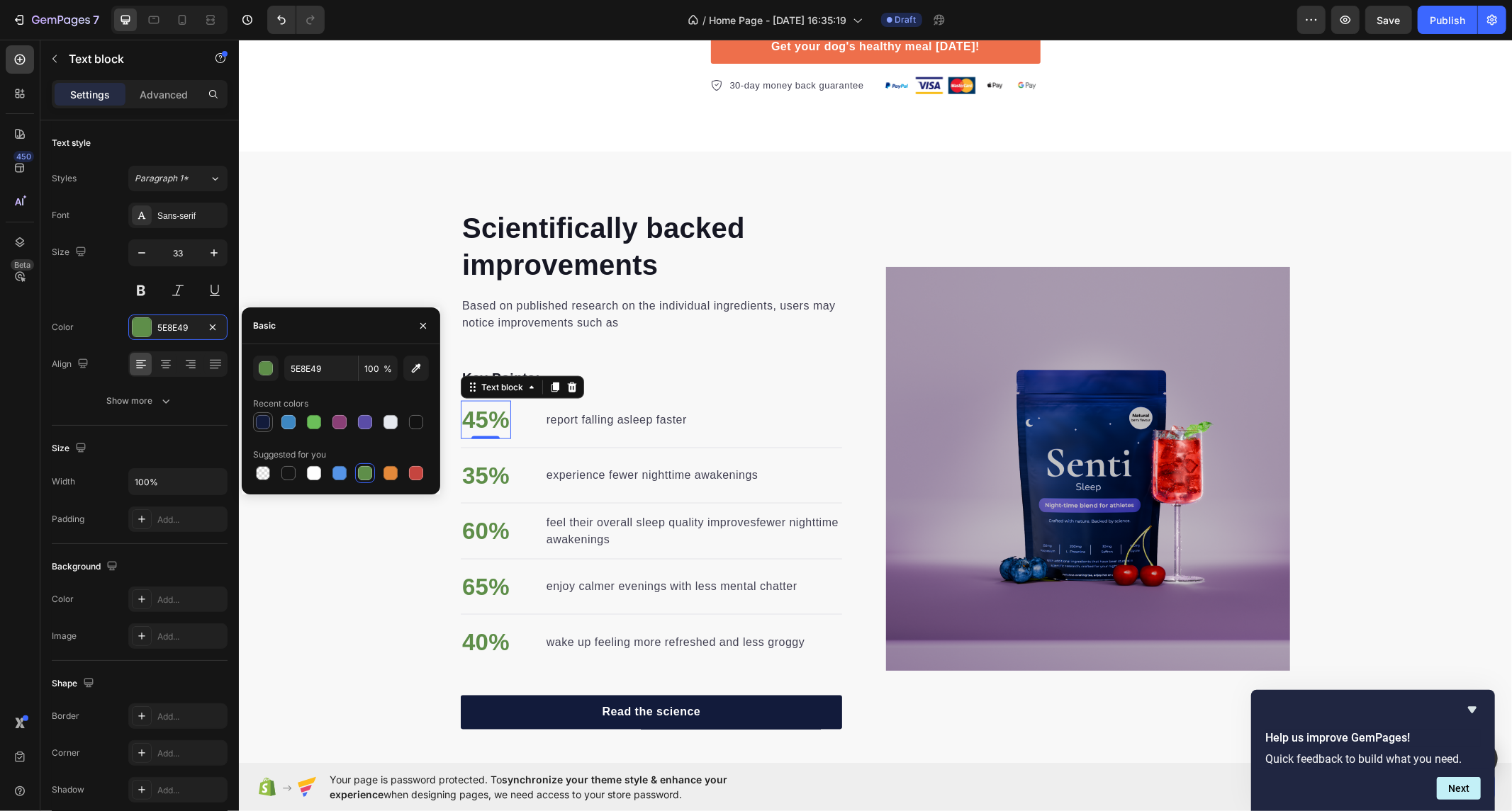
click at [262, 419] on div at bounding box center [262, 422] width 14 height 14
type input "121B3B"
click at [478, 469] on p "35%" at bounding box center [485, 475] width 48 height 35
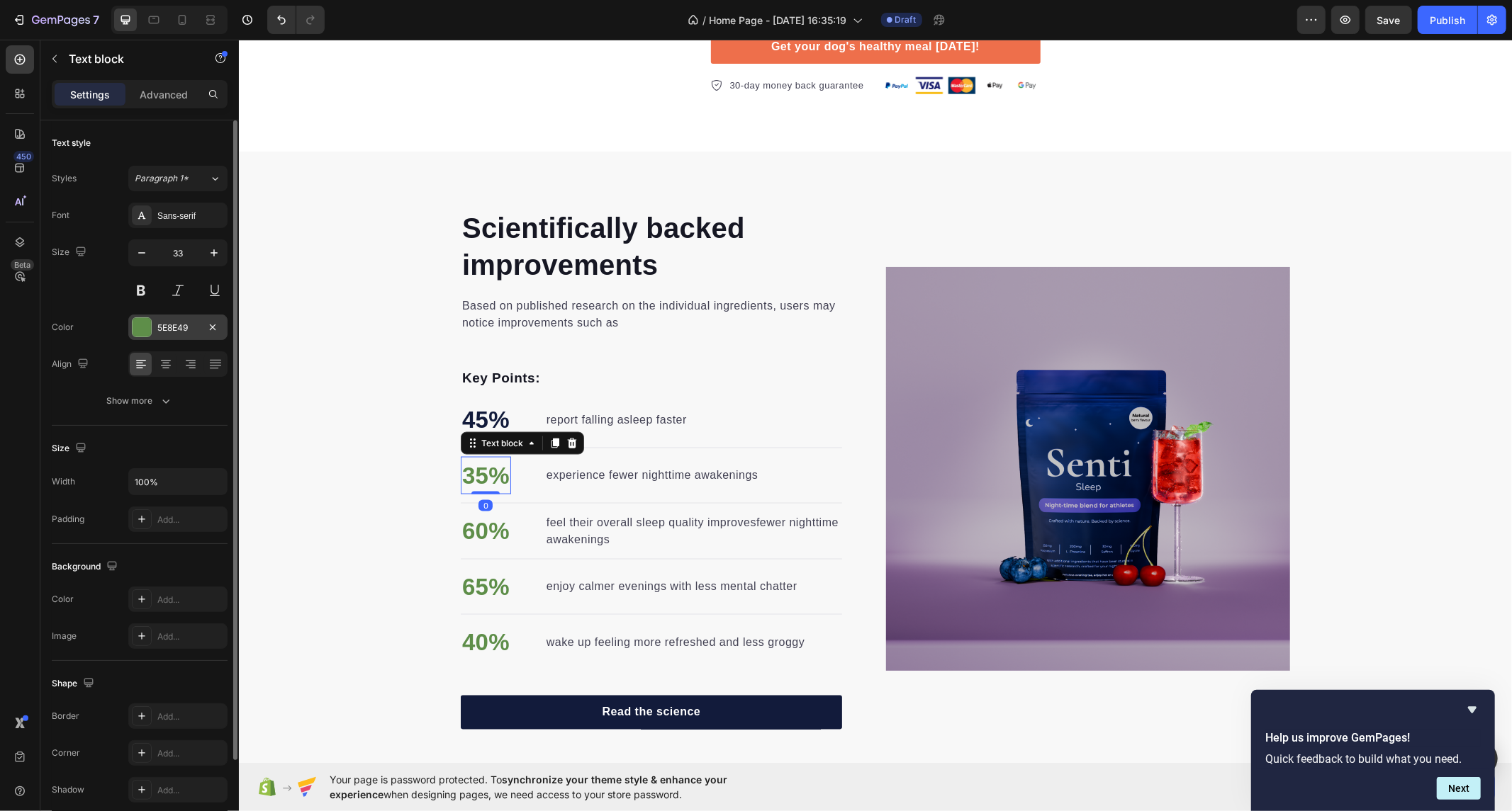
click at [151, 327] on div "5E8E49" at bounding box center [177, 327] width 99 height 26
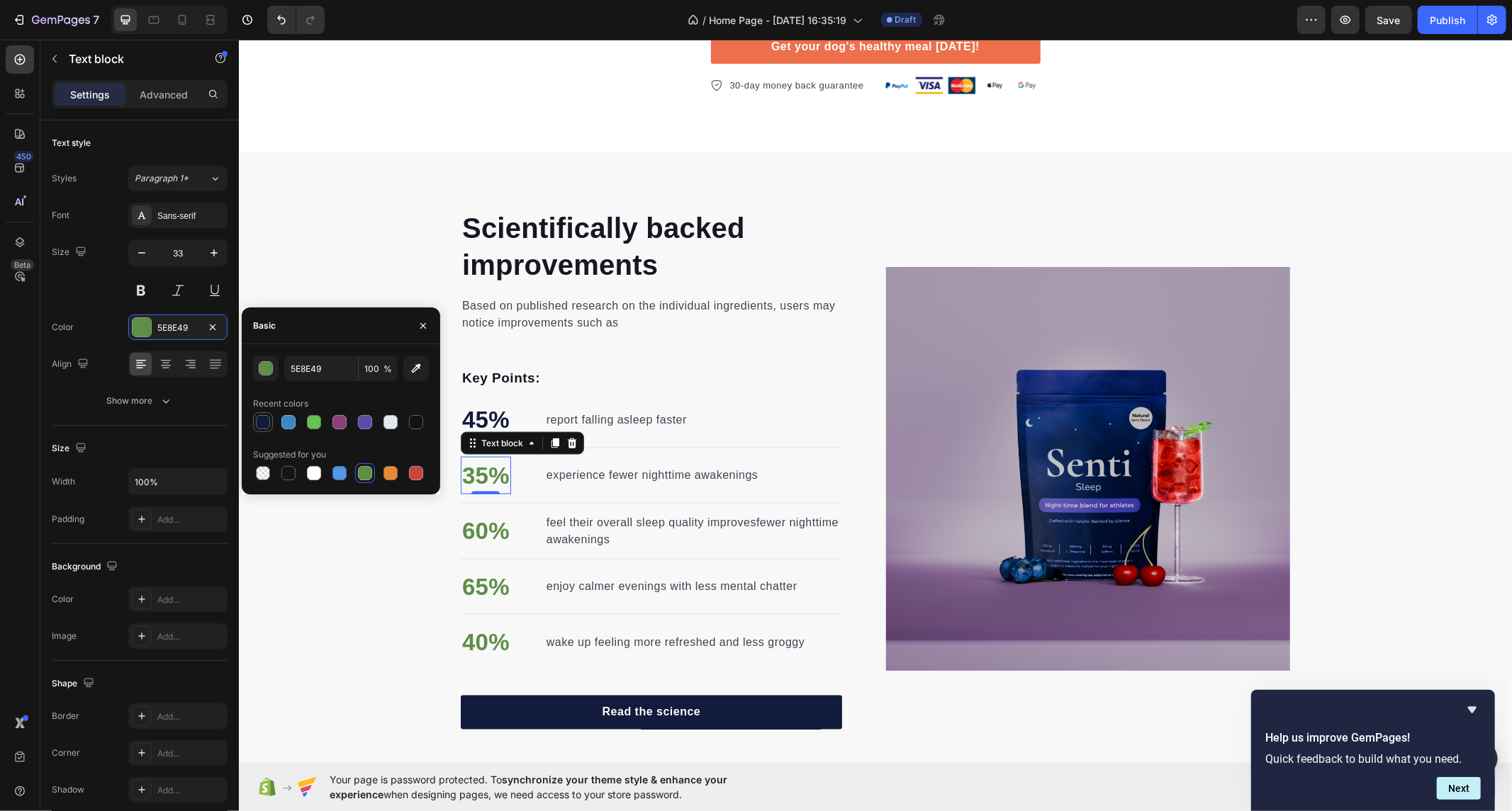
click at [269, 416] on div at bounding box center [262, 422] width 17 height 17
type input "121B3B"
click at [465, 527] on p "60%" at bounding box center [485, 530] width 48 height 35
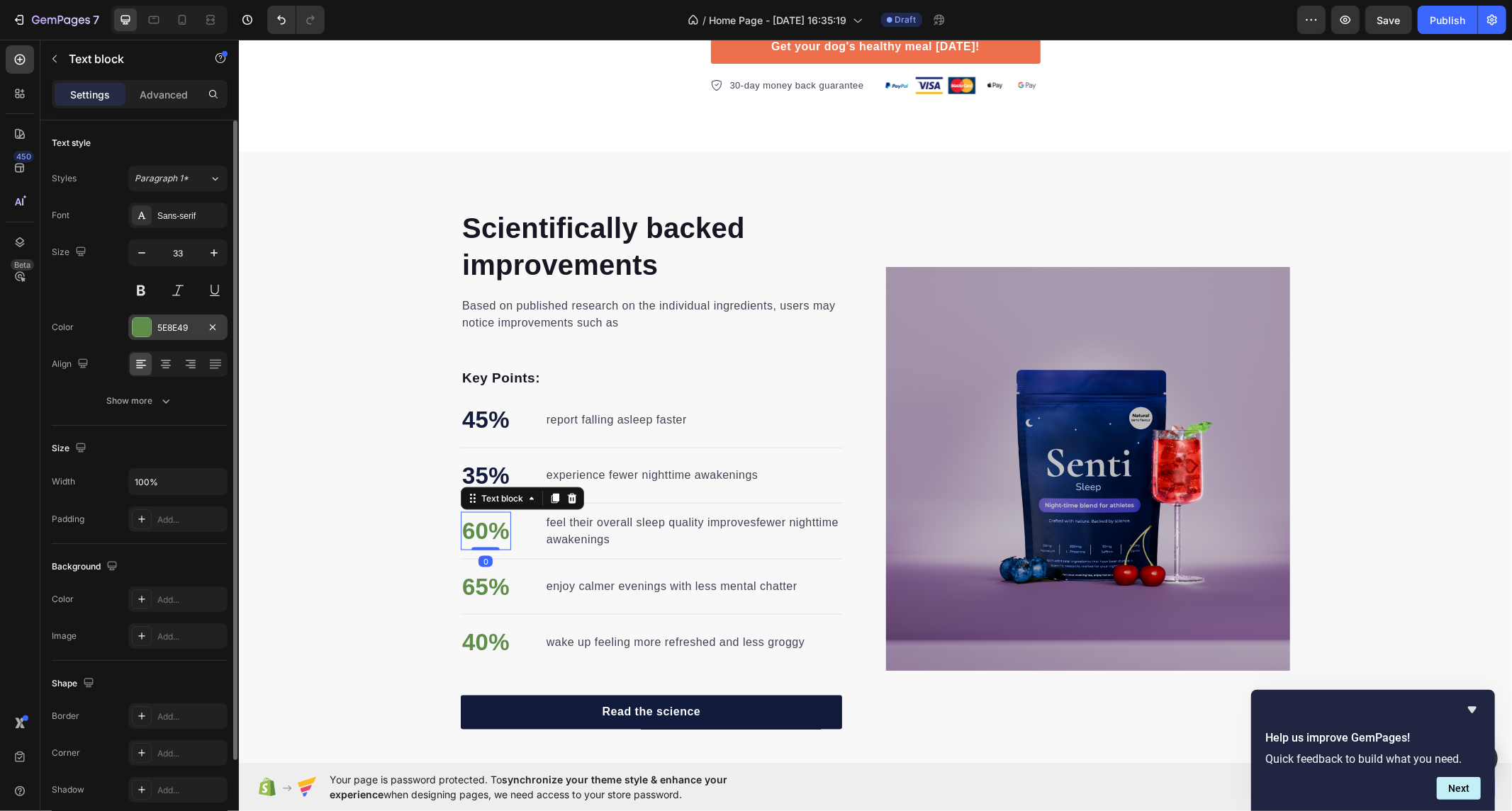
click at [142, 319] on div at bounding box center [142, 328] width 18 height 18
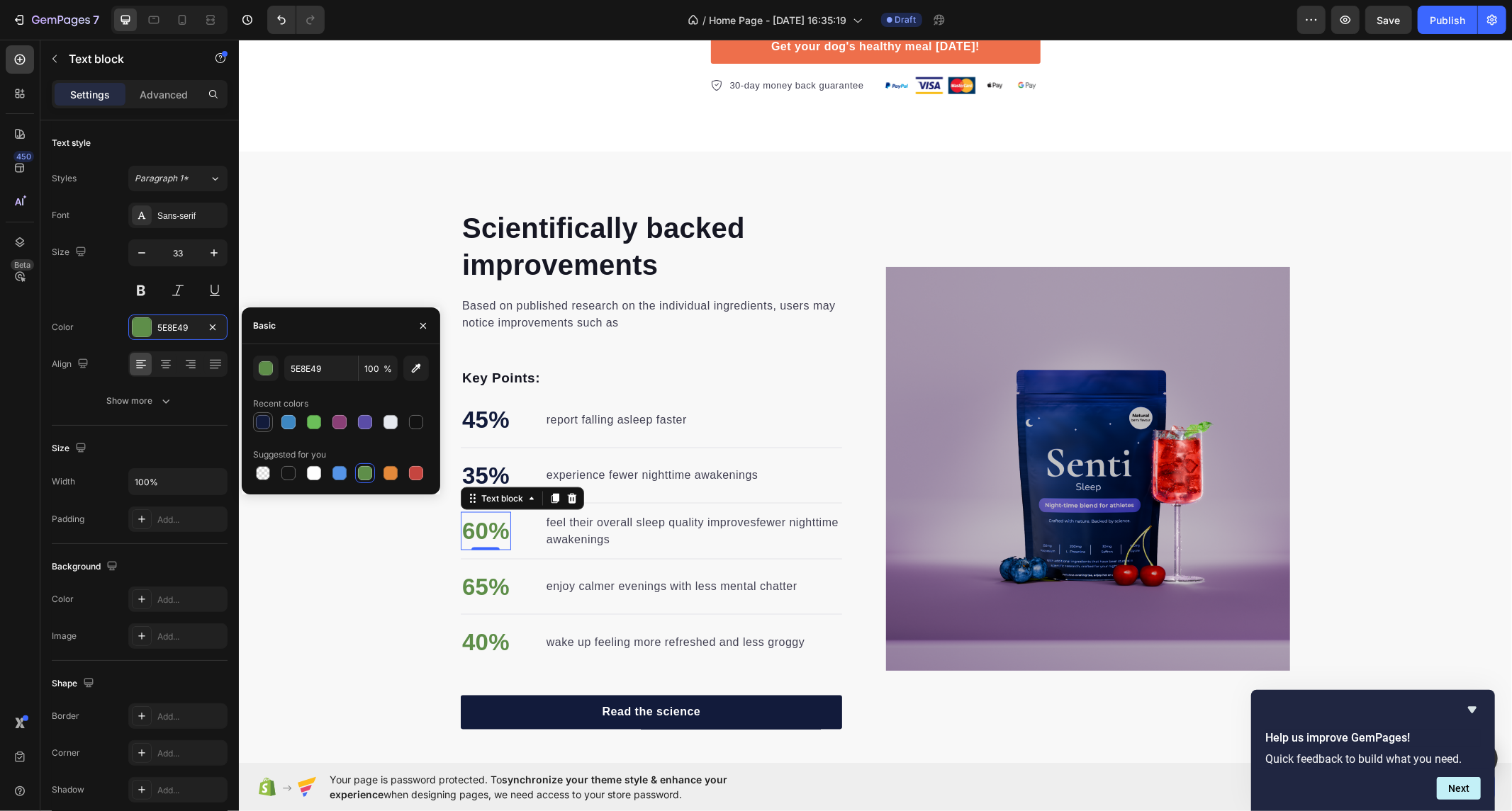
click at [264, 420] on div at bounding box center [262, 422] width 14 height 14
type input "121B3B"
click at [473, 589] on p "65%" at bounding box center [485, 587] width 48 height 35
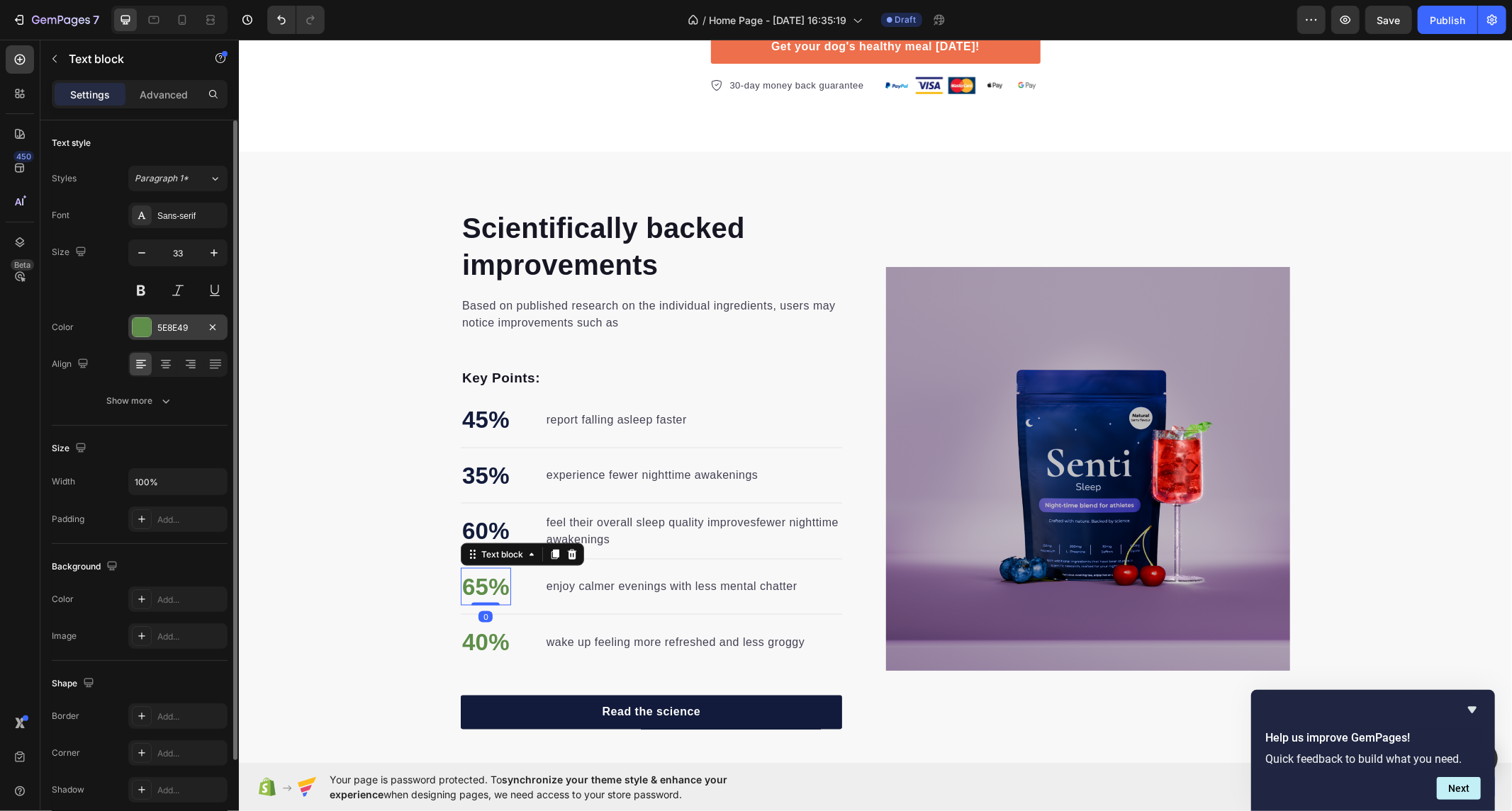
click at [149, 324] on div at bounding box center [142, 328] width 18 height 18
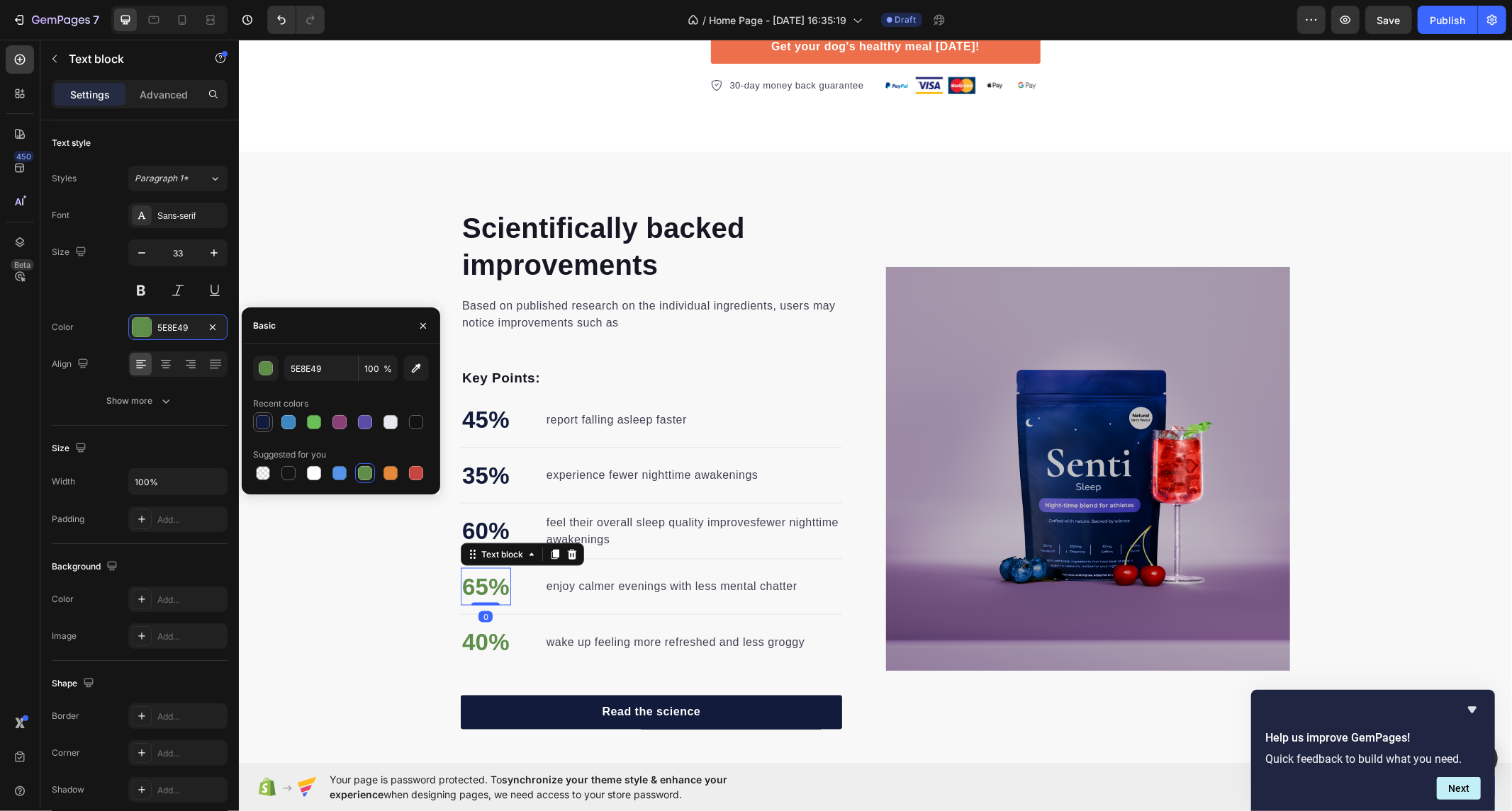
click at [261, 419] on div at bounding box center [262, 422] width 14 height 14
type input "121B3B"
click at [466, 644] on p "40%" at bounding box center [485, 642] width 48 height 35
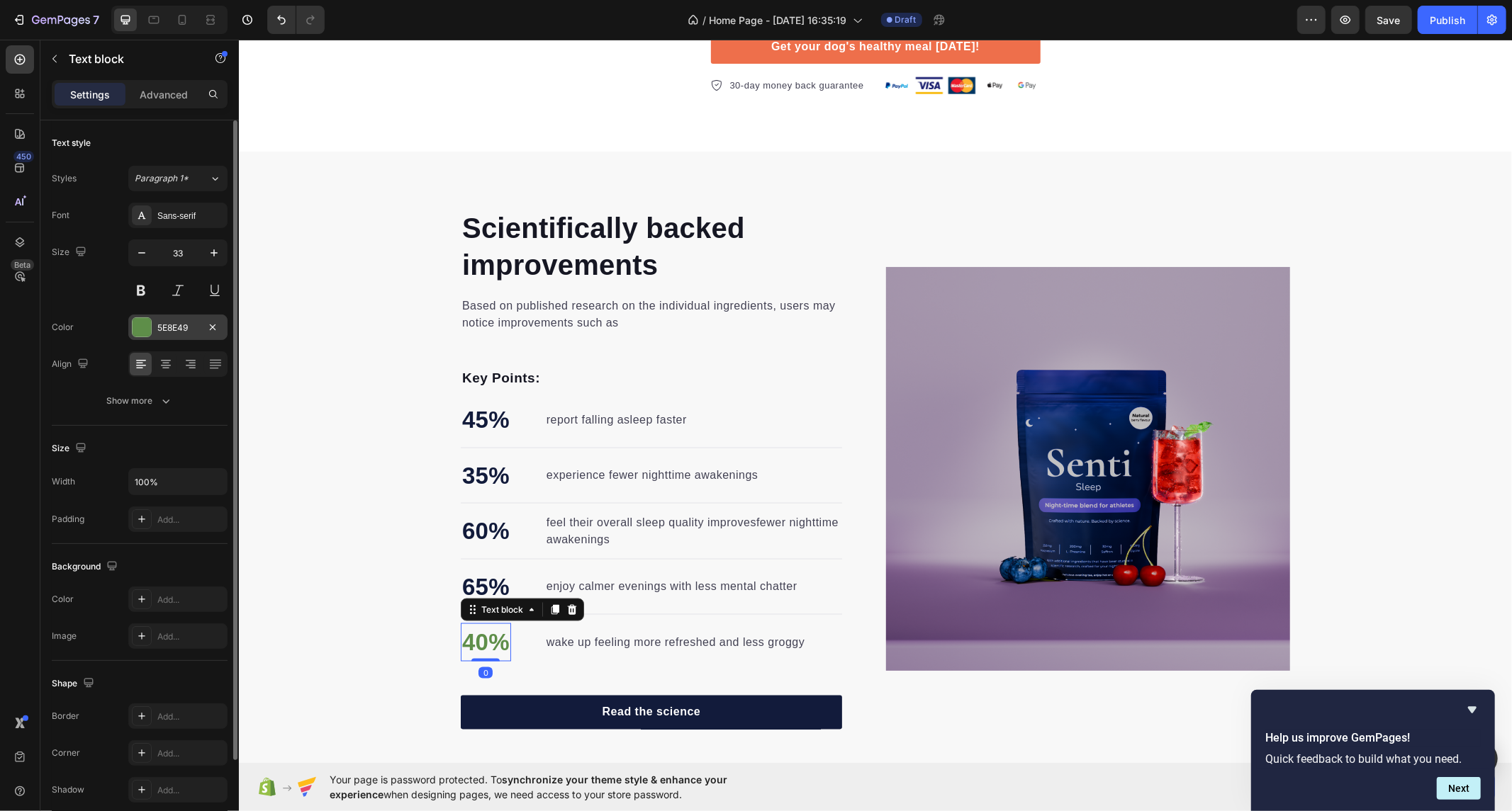
click at [136, 332] on div at bounding box center [142, 328] width 18 height 18
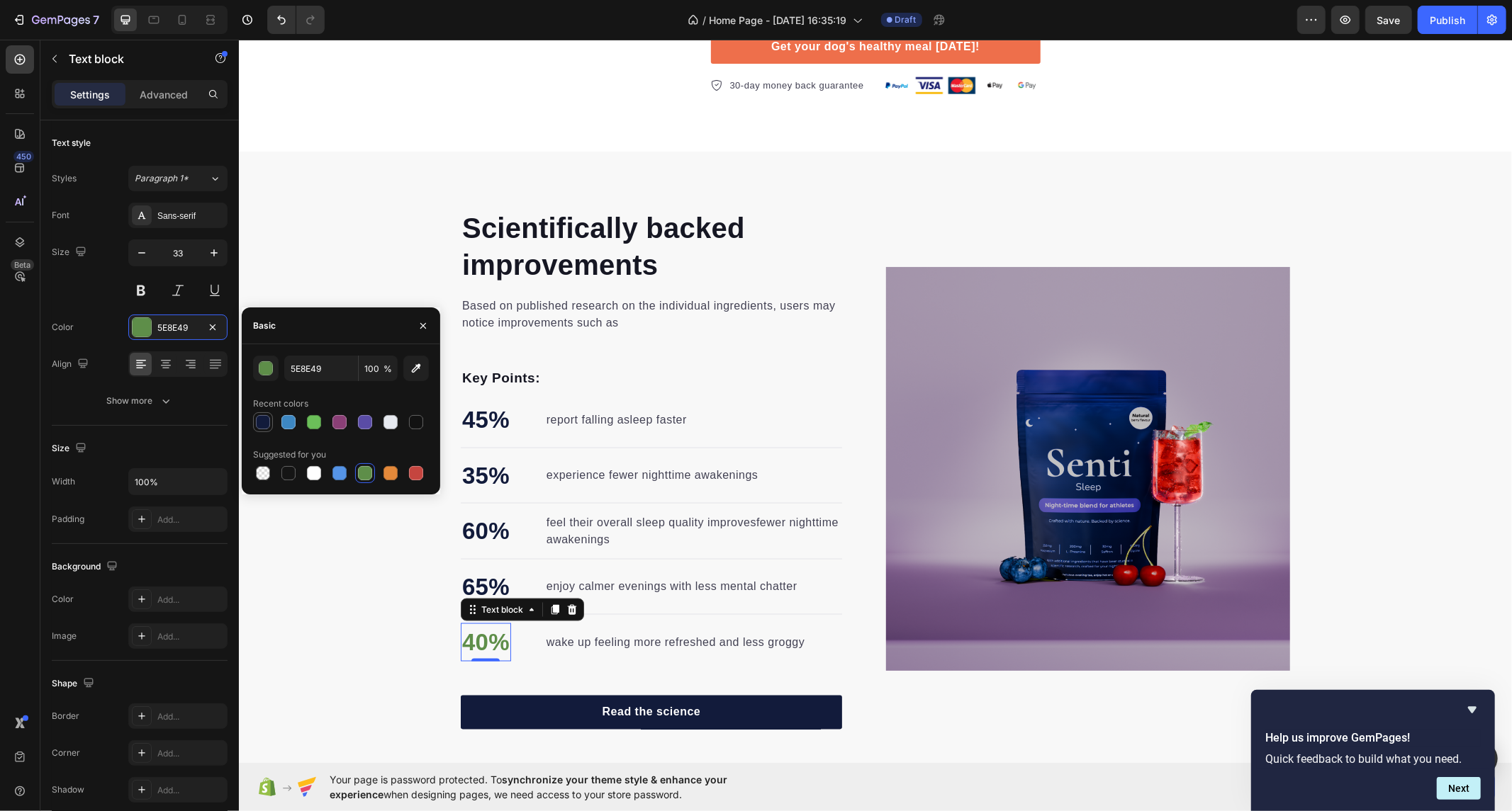
click at [264, 427] on div at bounding box center [262, 422] width 14 height 14
type input "121B3B"
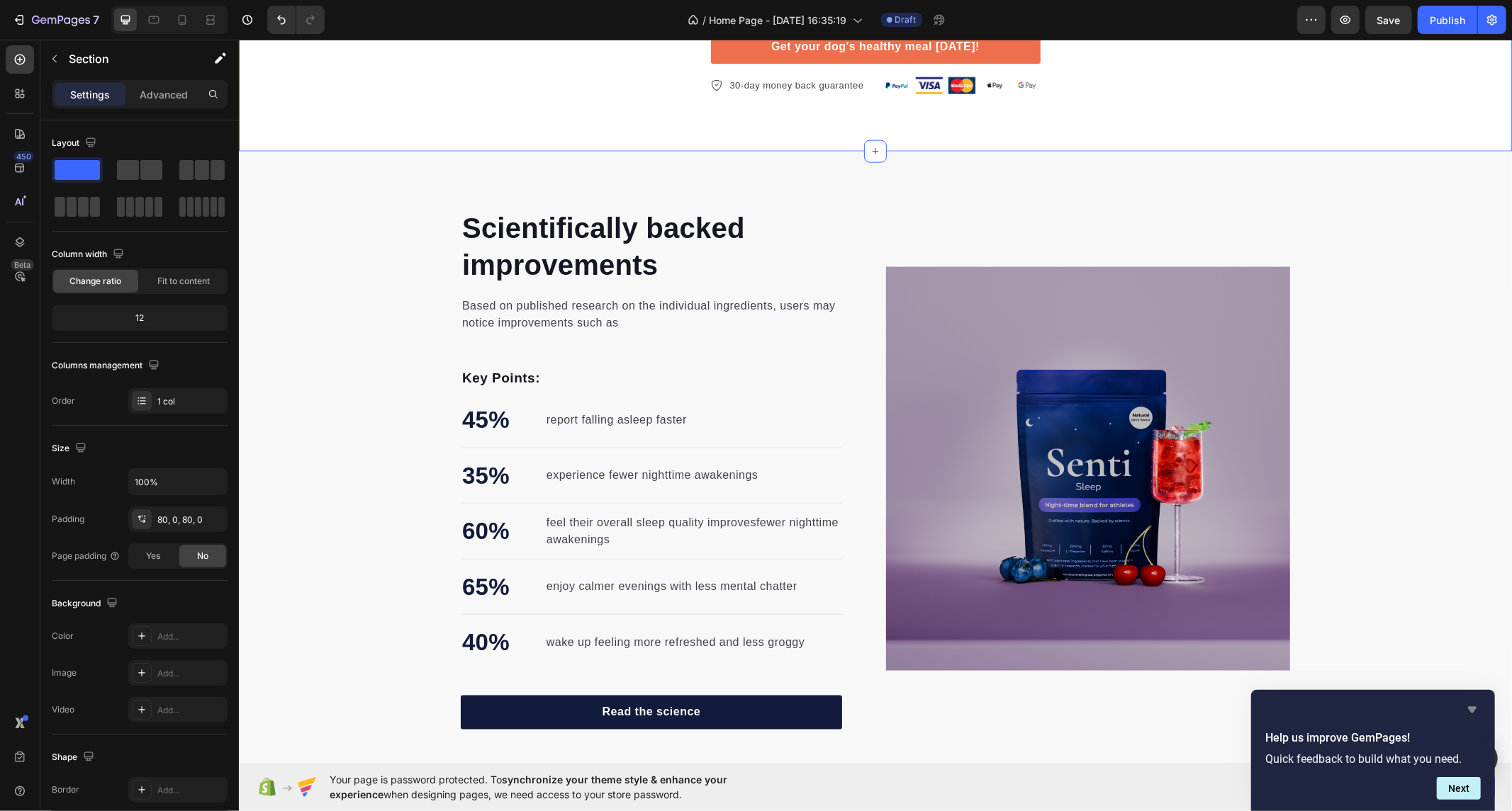
click at [1473, 710] on icon "Hide survey" at bounding box center [1472, 710] width 8 height 7
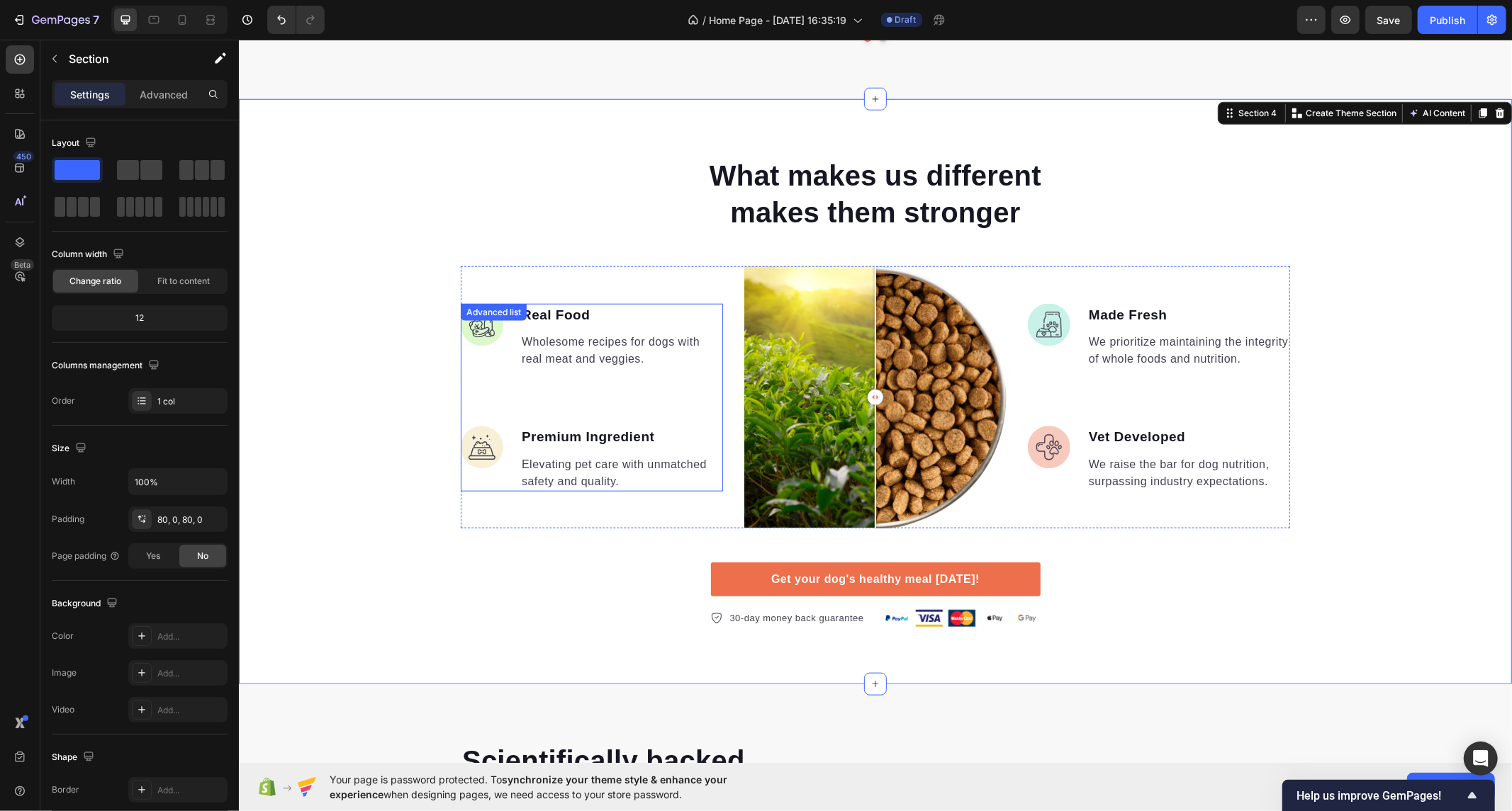
scroll to position [1067, 0]
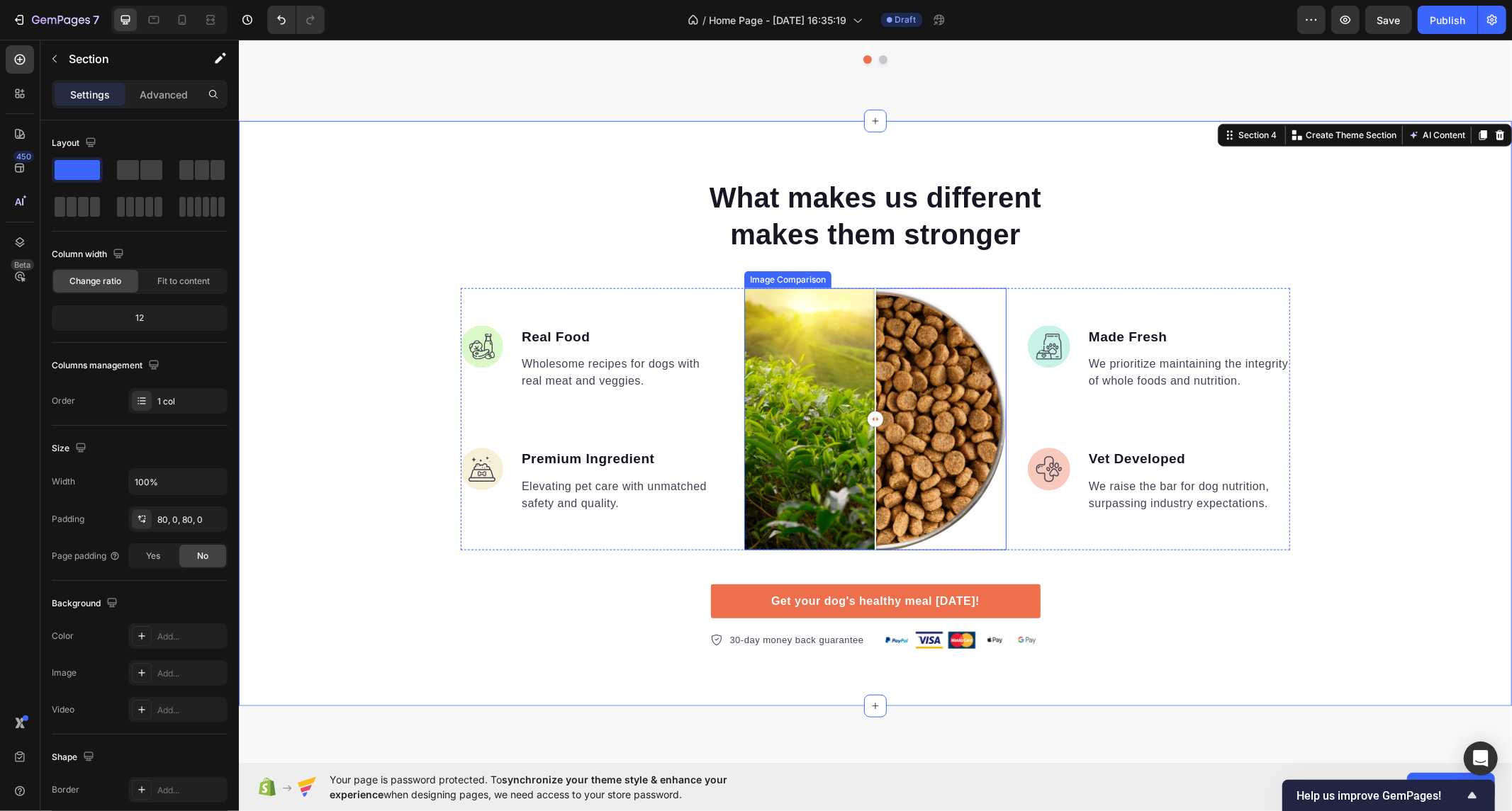
click at [891, 400] on div at bounding box center [875, 419] width 262 height 262
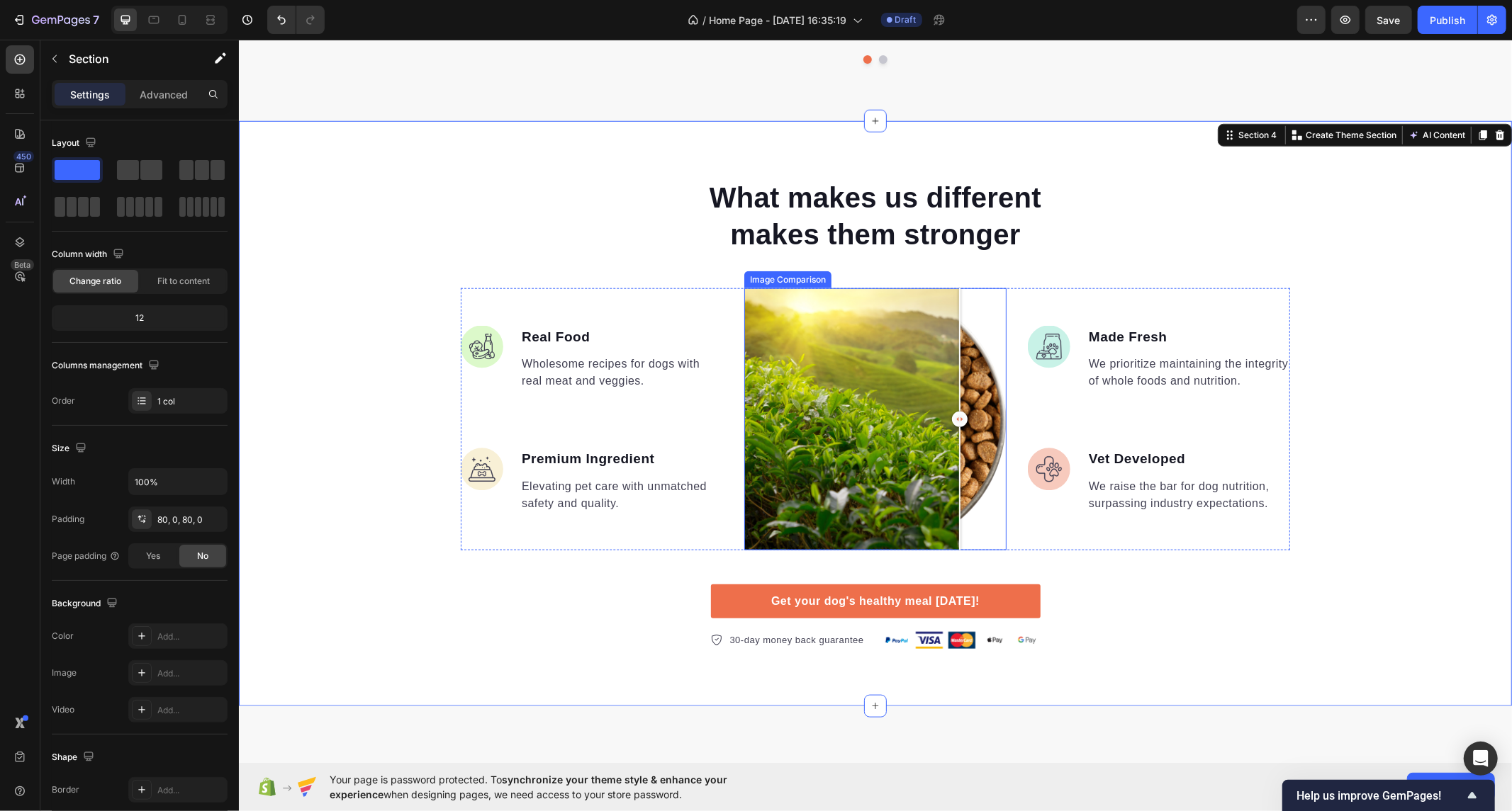
click at [953, 322] on div at bounding box center [875, 419] width 262 height 262
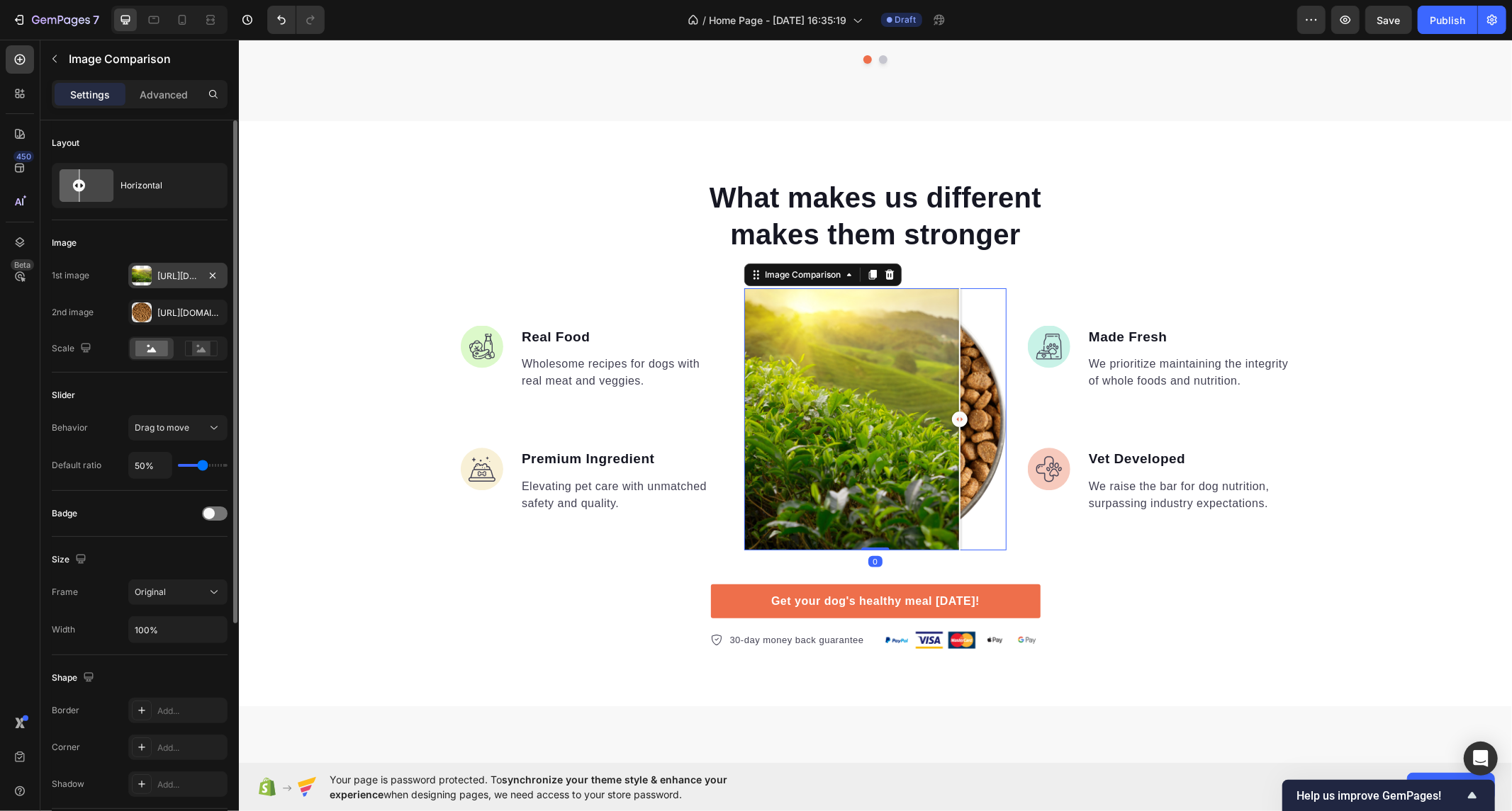
click at [158, 278] on div "[URL][DOMAIN_NAME]" at bounding box center [178, 276] width 41 height 12
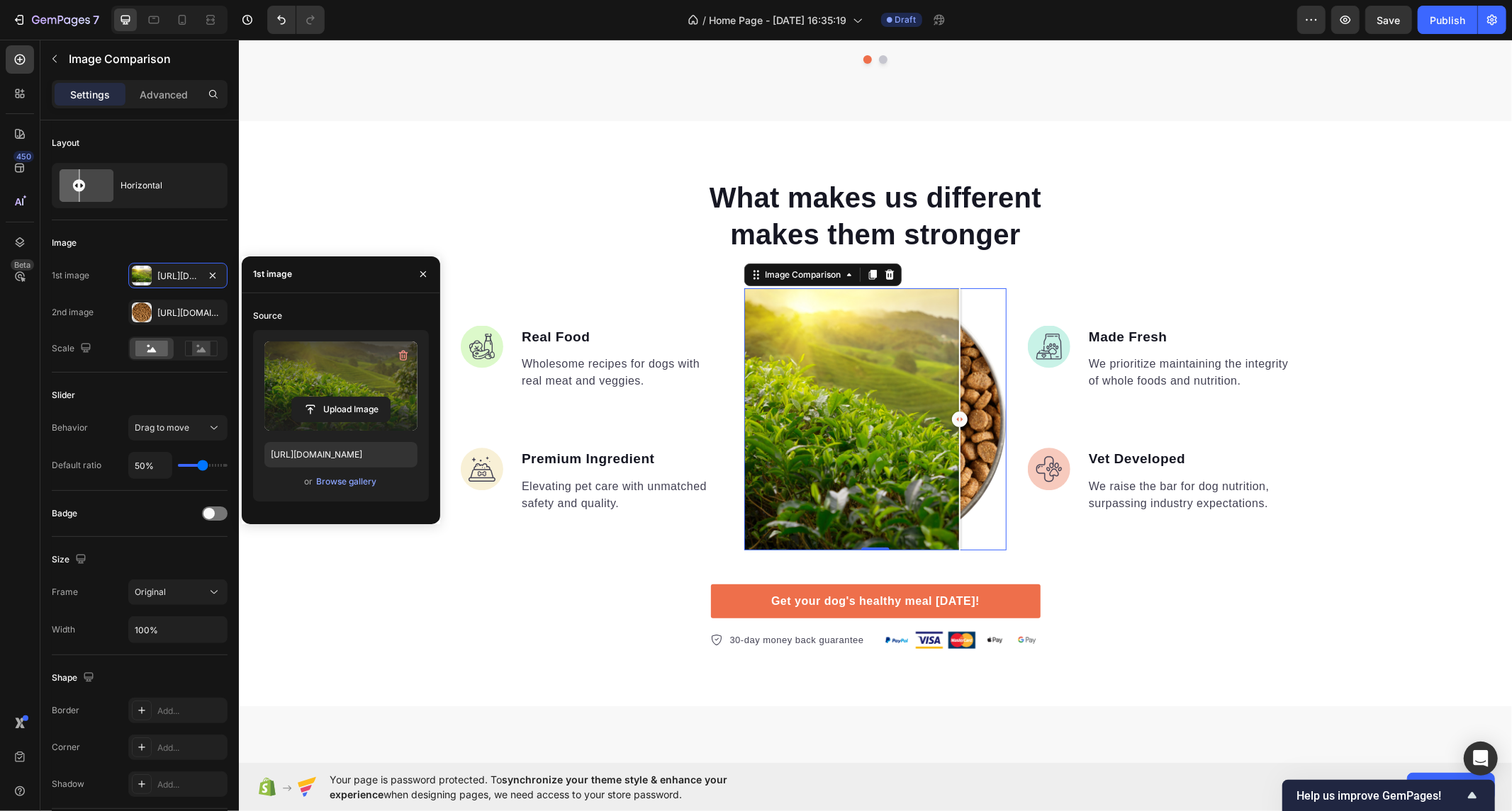
click at [309, 373] on label at bounding box center [341, 386] width 154 height 89
click at [309, 398] on input "file" at bounding box center [341, 409] width 98 height 24
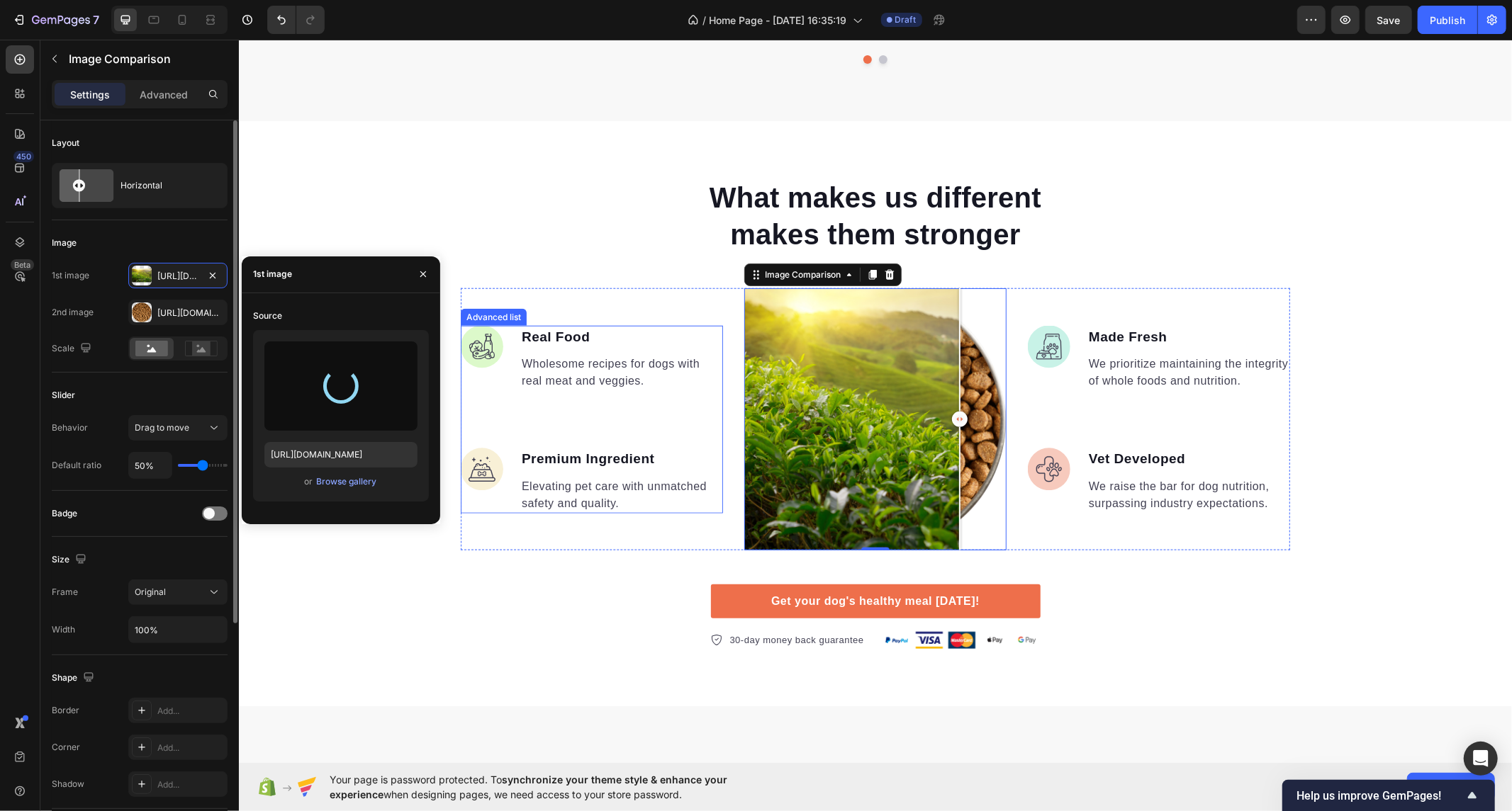
type input "[URL][DOMAIN_NAME]"
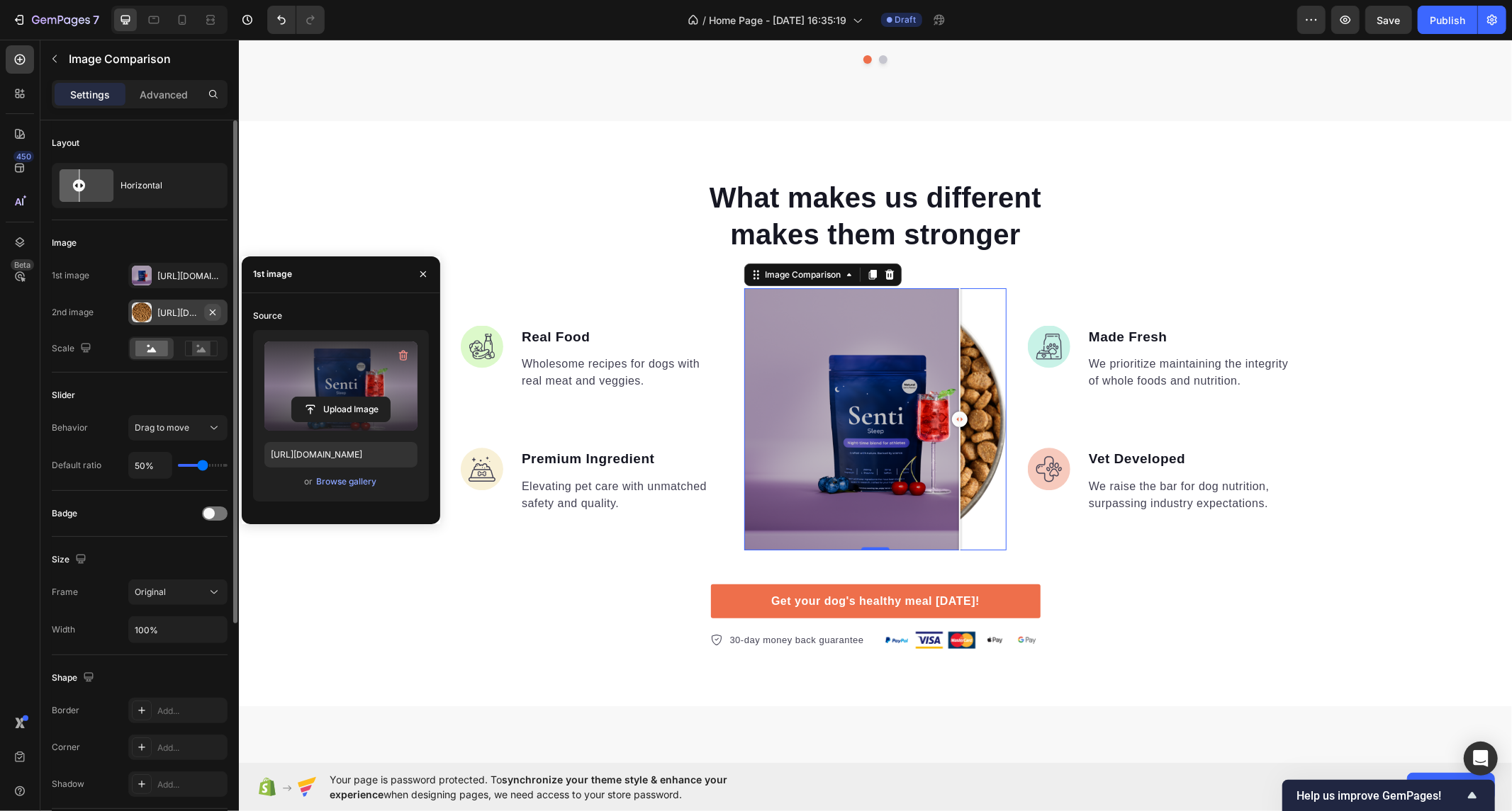
click at [214, 309] on icon "button" at bounding box center [212, 311] width 6 height 6
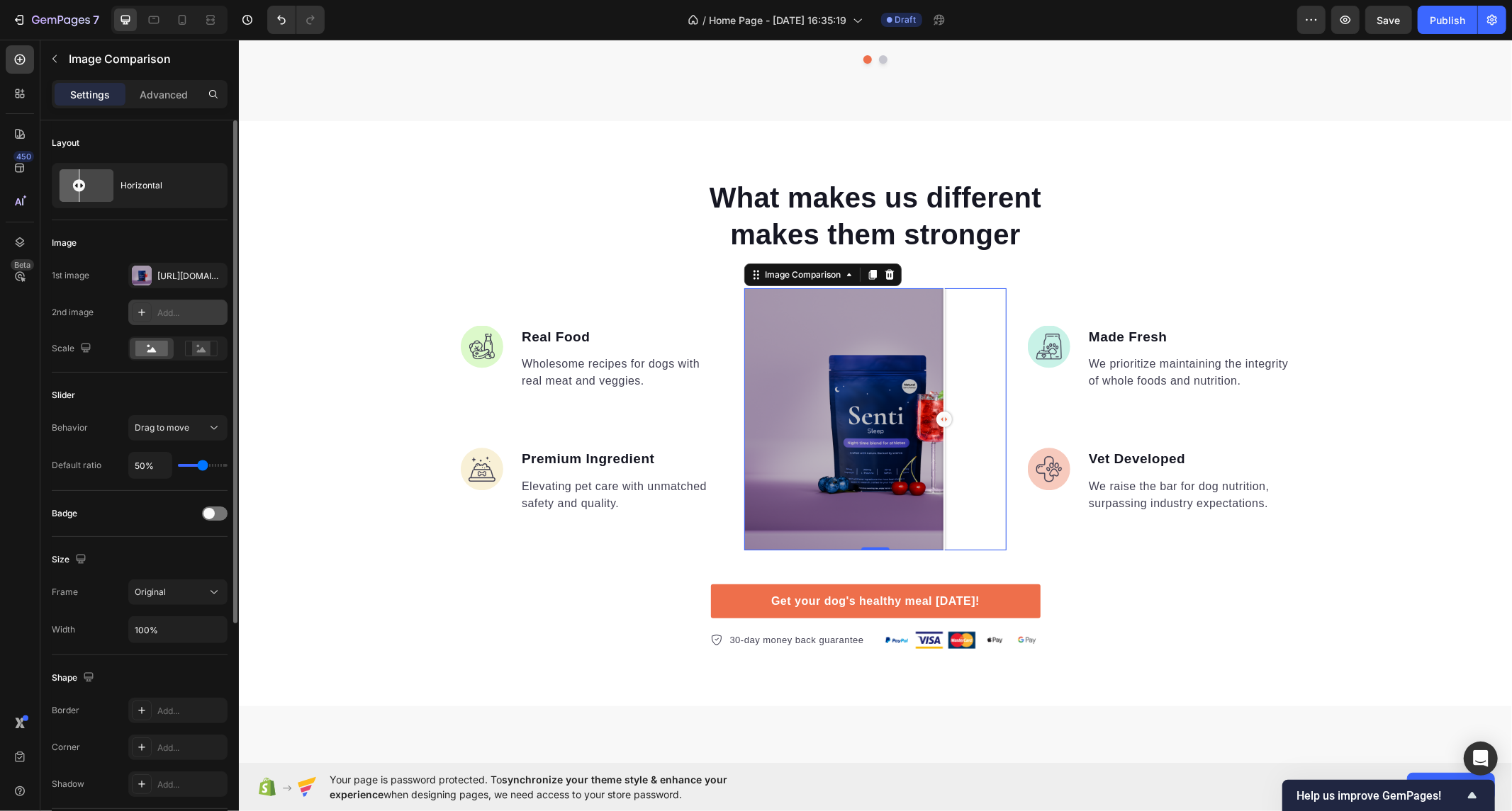
drag, startPoint x: 952, startPoint y: 417, endPoint x: 940, endPoint y: 414, distance: 12.4
click at [940, 414] on div at bounding box center [943, 418] width 16 height 16
click at [103, 182] on icon at bounding box center [86, 186] width 65 height 38
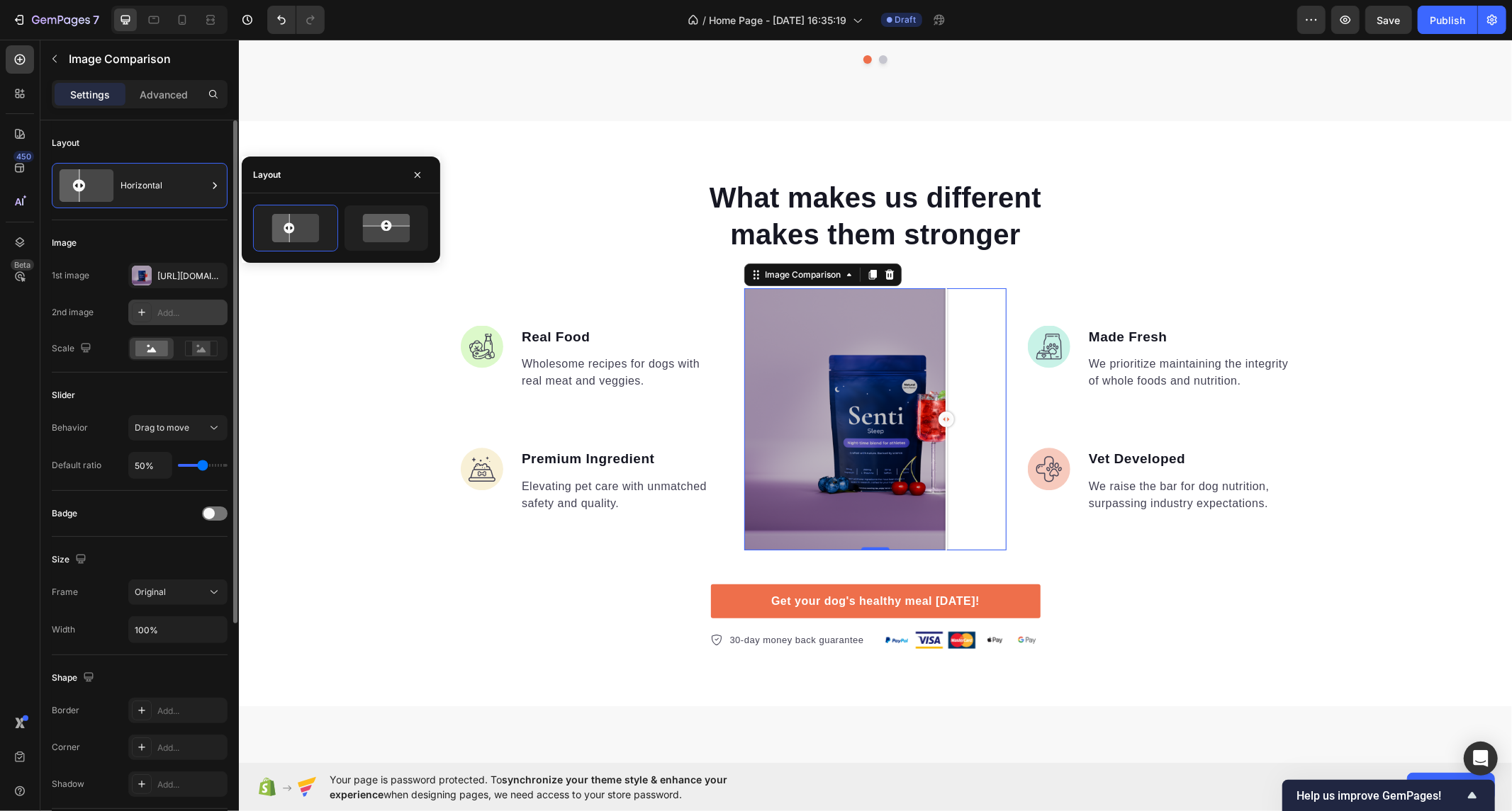
click at [106, 126] on div "Layout Horizontal" at bounding box center [139, 170] width 176 height 100
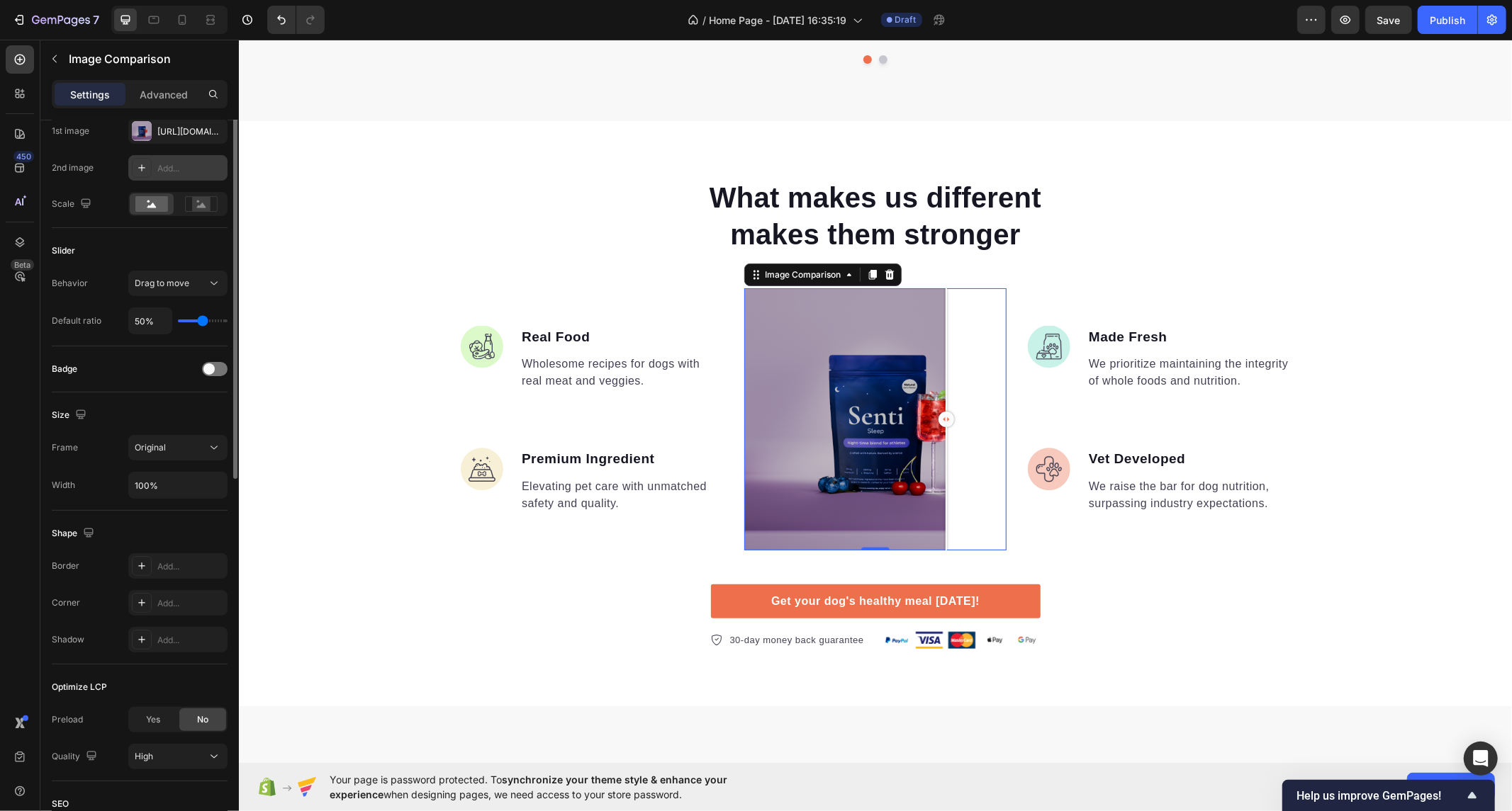
scroll to position [0, 0]
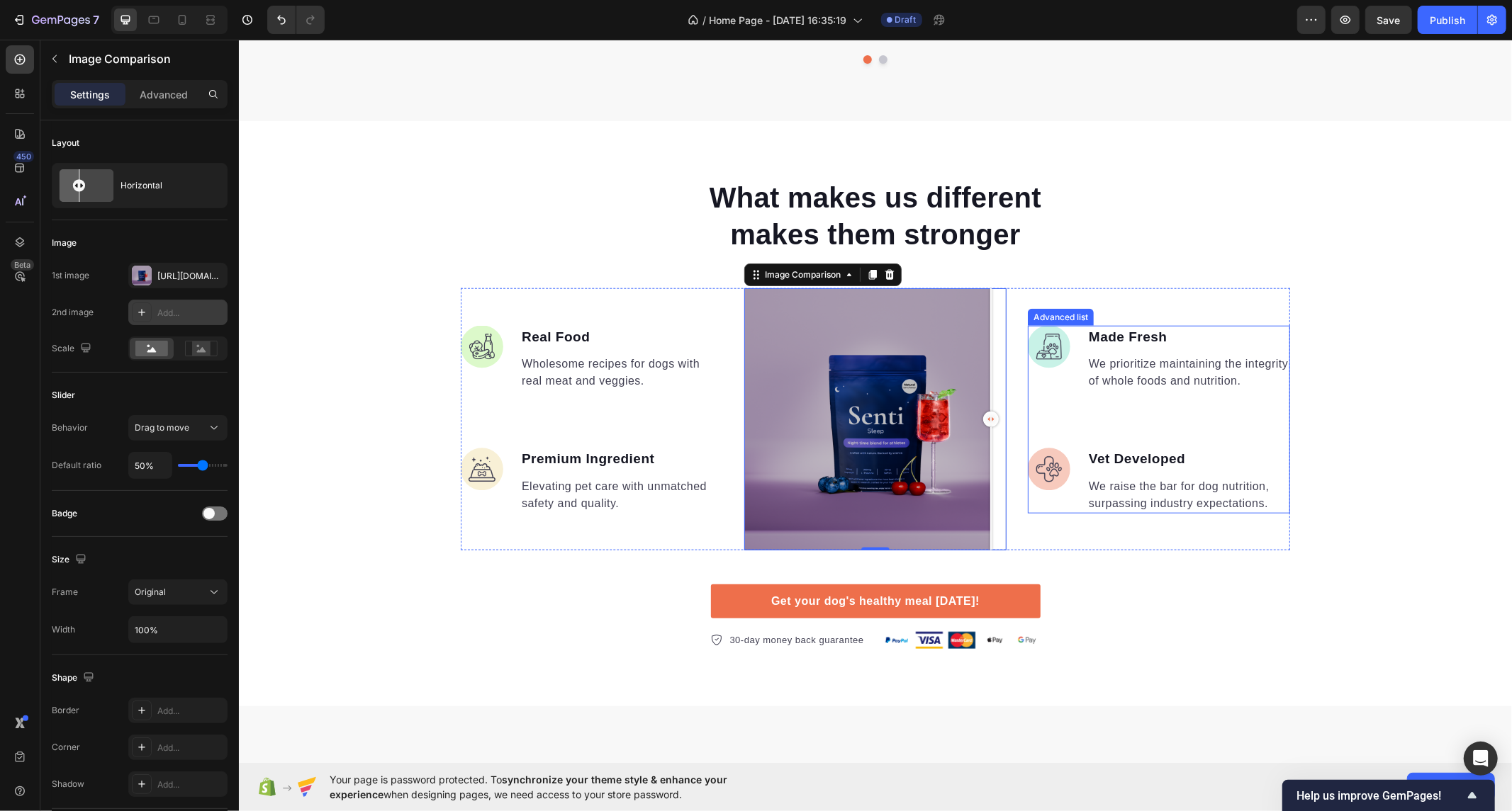
drag, startPoint x: 943, startPoint y: 420, endPoint x: 1108, endPoint y: 439, distance: 166.1
click at [1108, 439] on div "Image Real Food Text block Wholesome recipes for dogs with real meat and veggie…" at bounding box center [874, 419] width 829 height 262
click at [1394, 258] on div "What makes us different makes them stronger Heading Image Real Food Text block …" at bounding box center [875, 413] width 1273 height 472
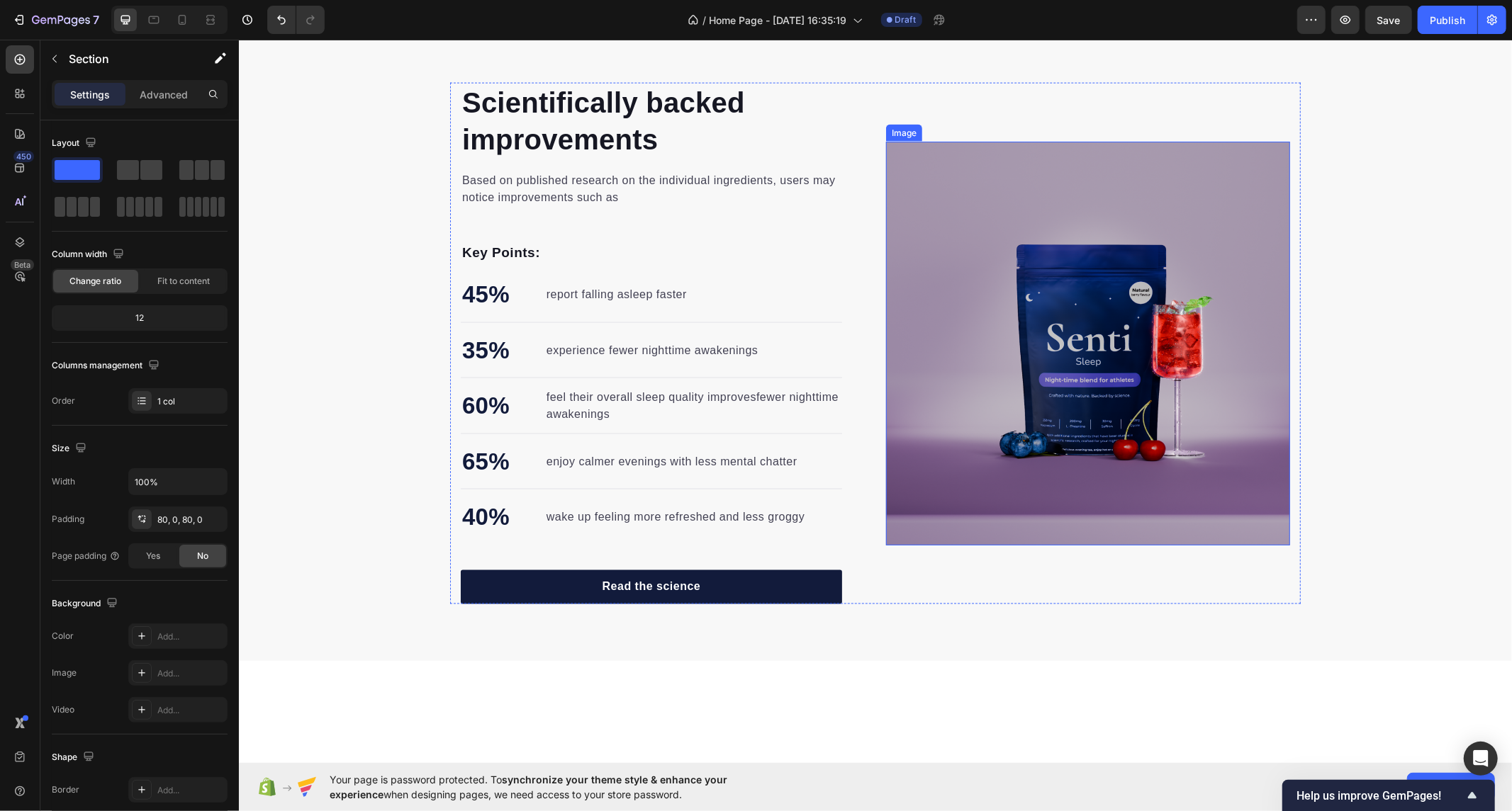
scroll to position [1564, 0]
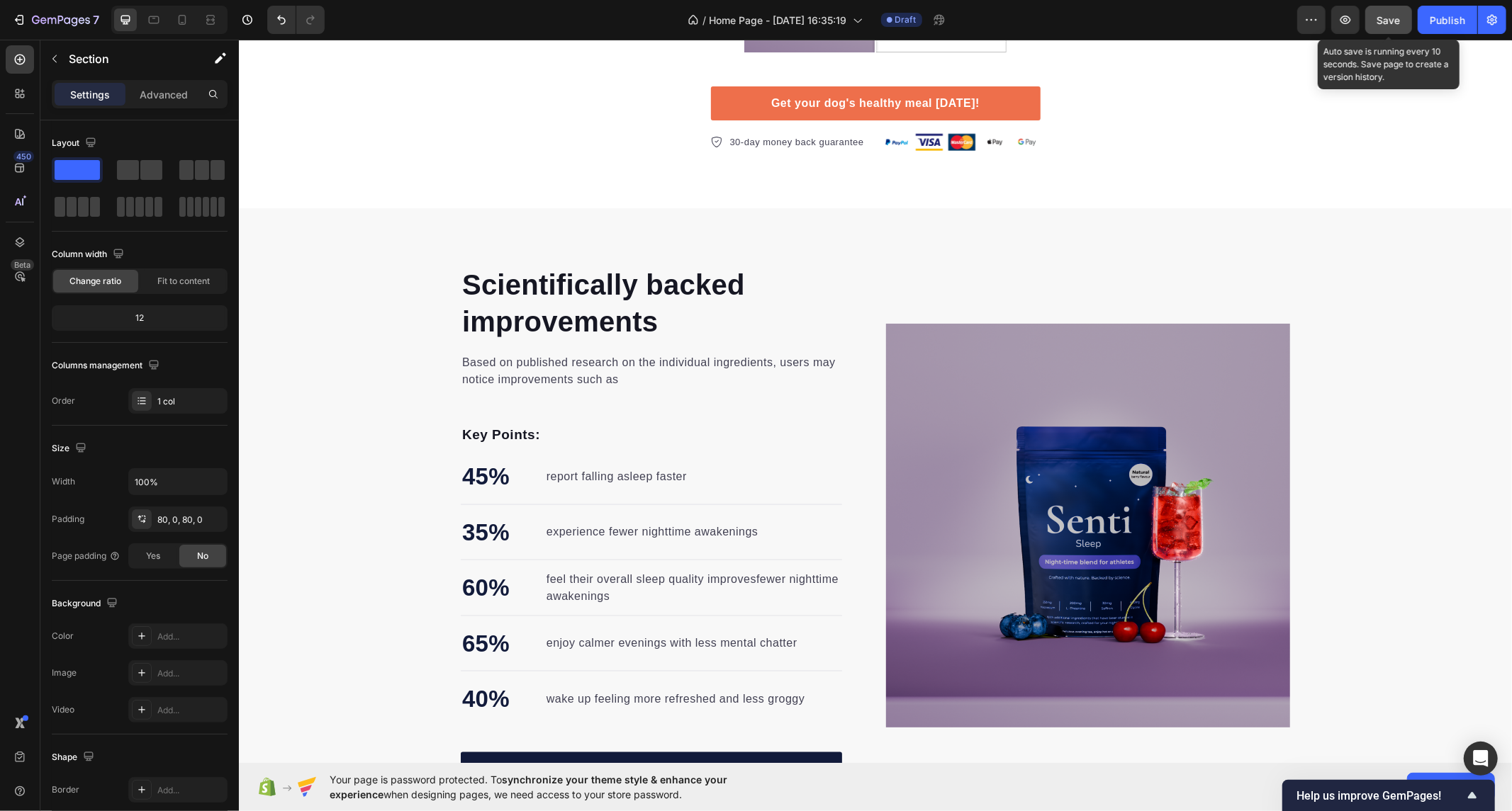
click at [1382, 17] on span "Save" at bounding box center [1389, 20] width 23 height 12
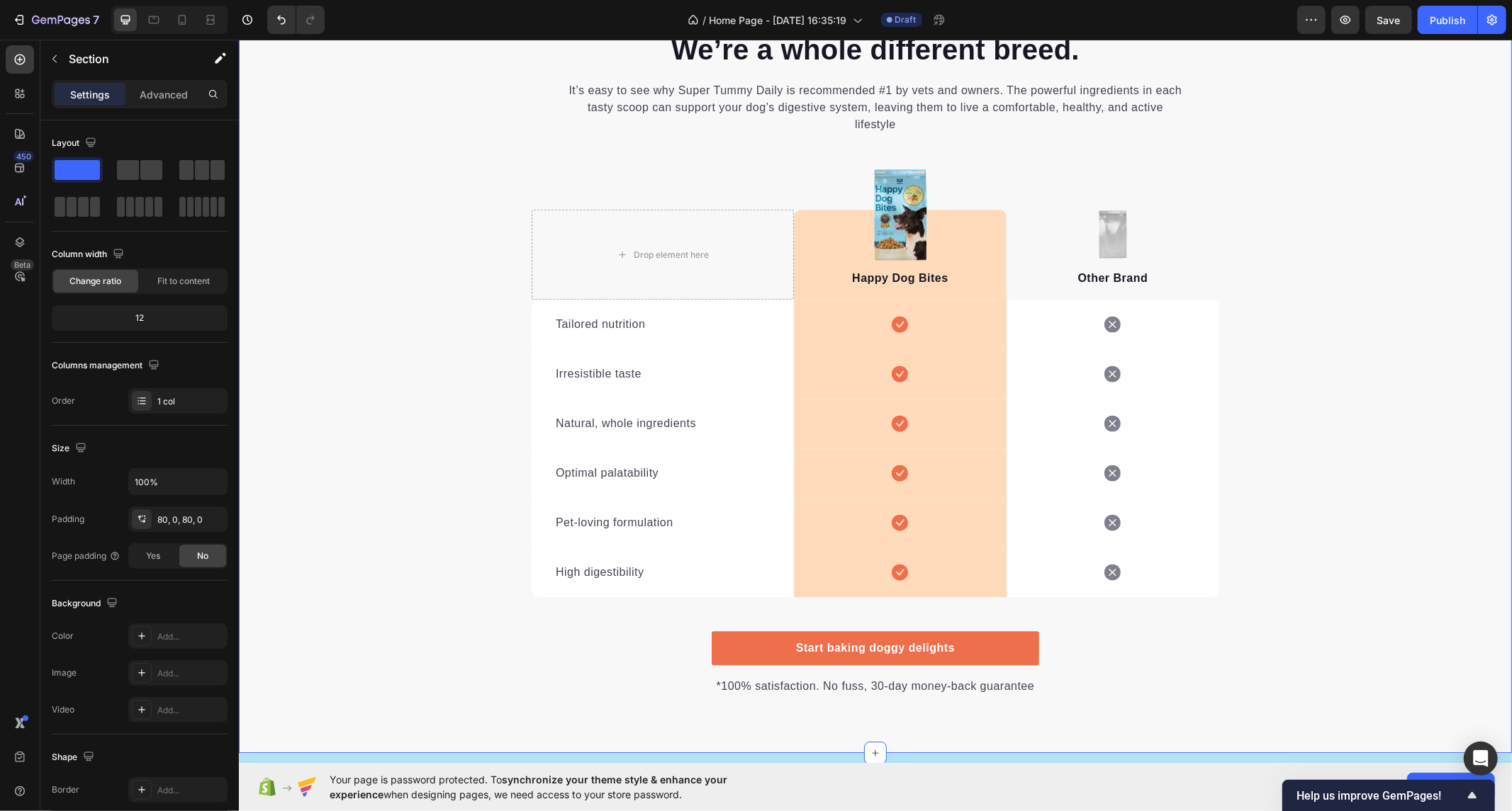
scroll to position [3275, 0]
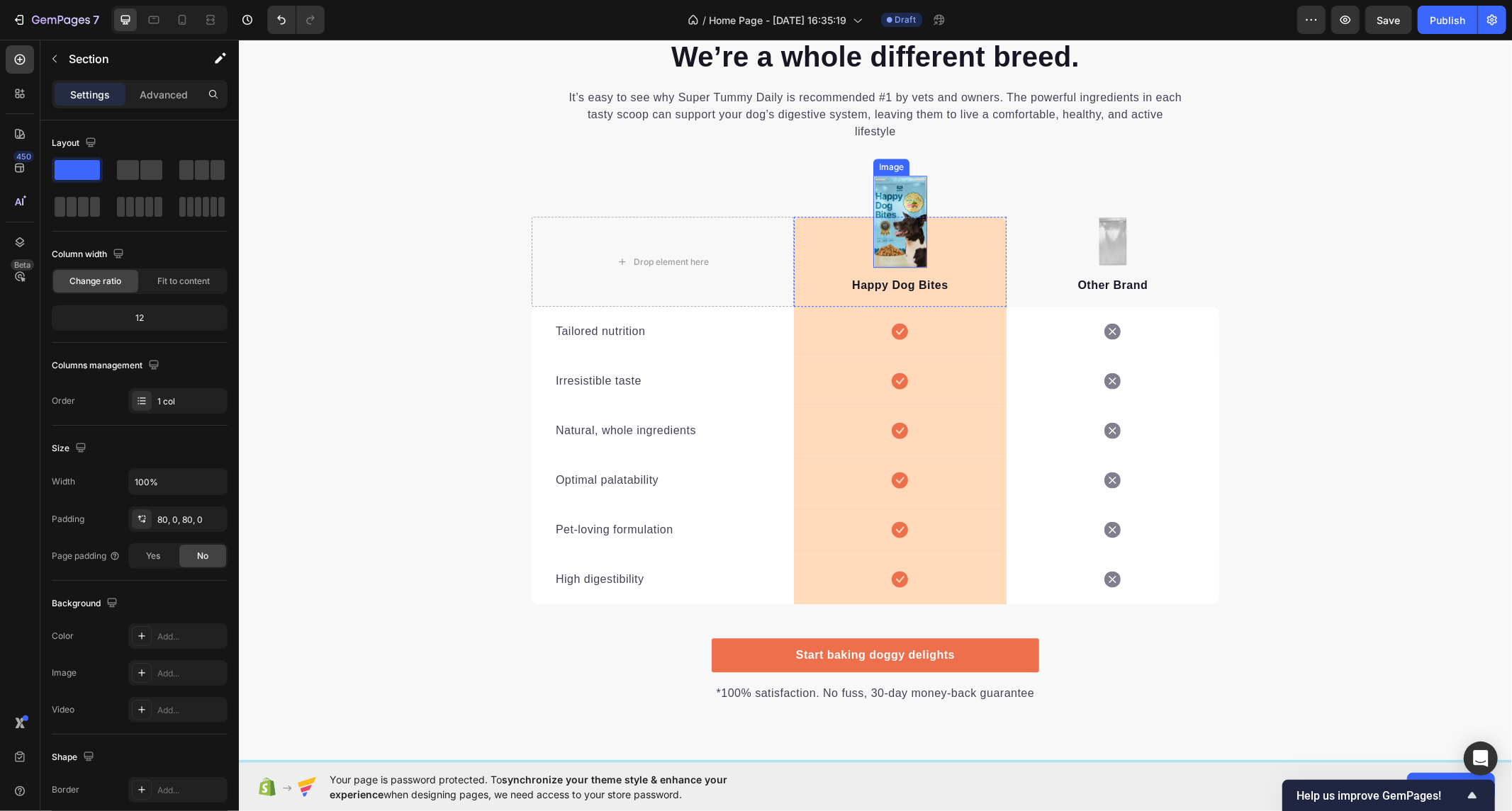
click at [900, 194] on img at bounding box center [899, 221] width 54 height 92
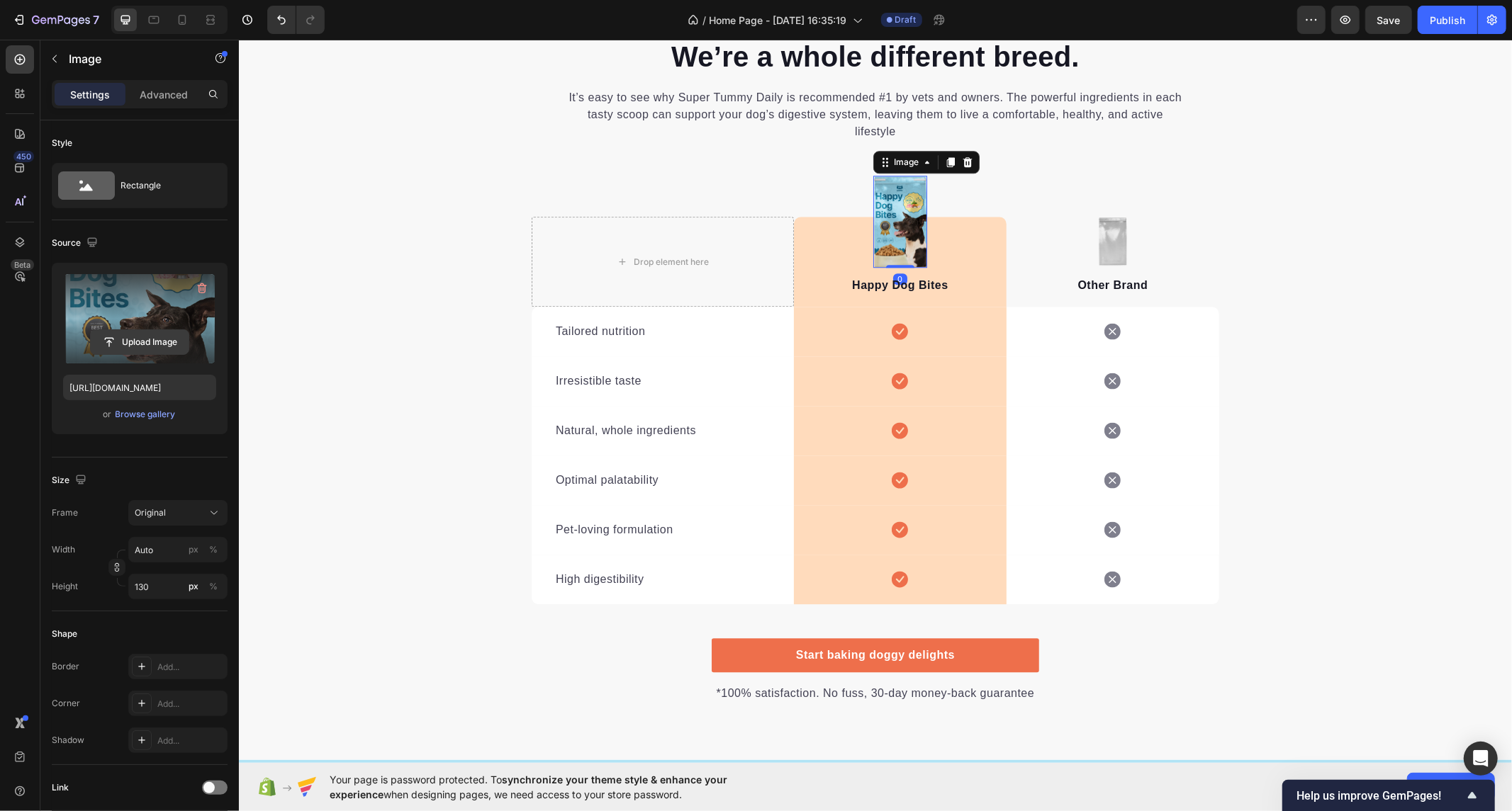
click at [133, 344] on input "file" at bounding box center [139, 342] width 98 height 24
type input "[URL][DOMAIN_NAME]"
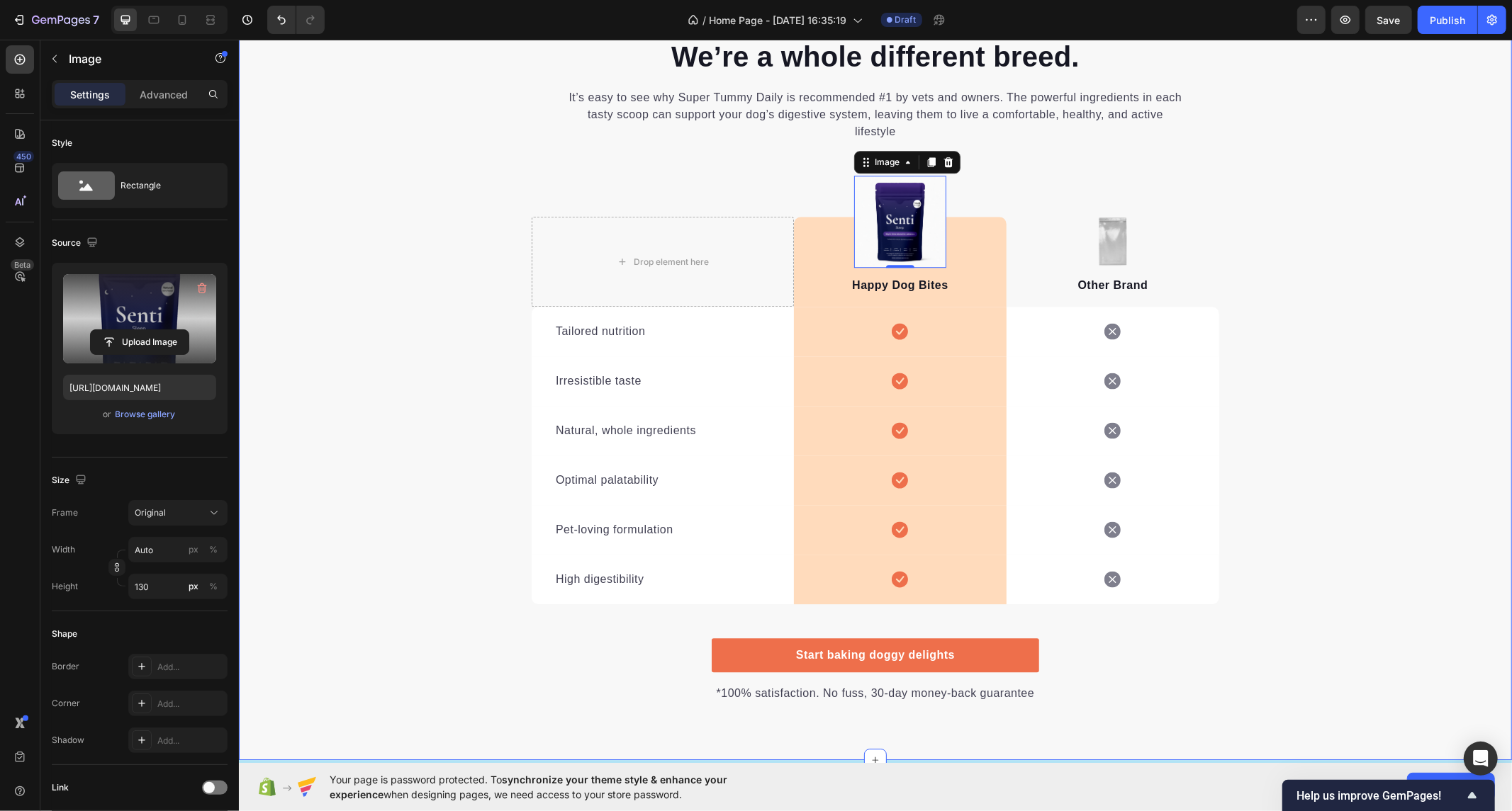
click at [1403, 279] on div "We’re a whole different breed. Heading It’s easy to see why Super Tummy Daily i…" at bounding box center [875, 370] width 1273 height 667
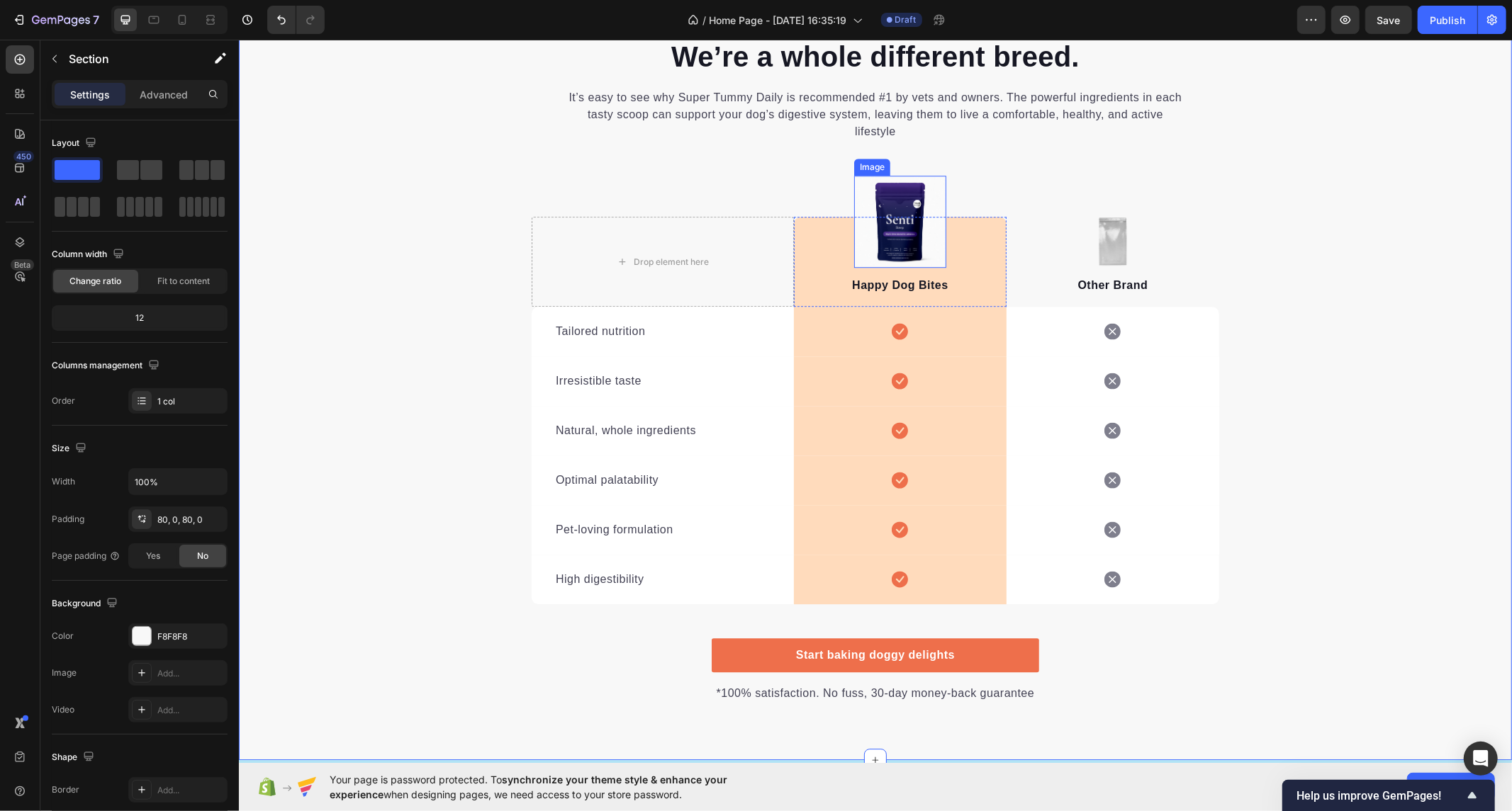
click at [891, 198] on img at bounding box center [900, 221] width 92 height 92
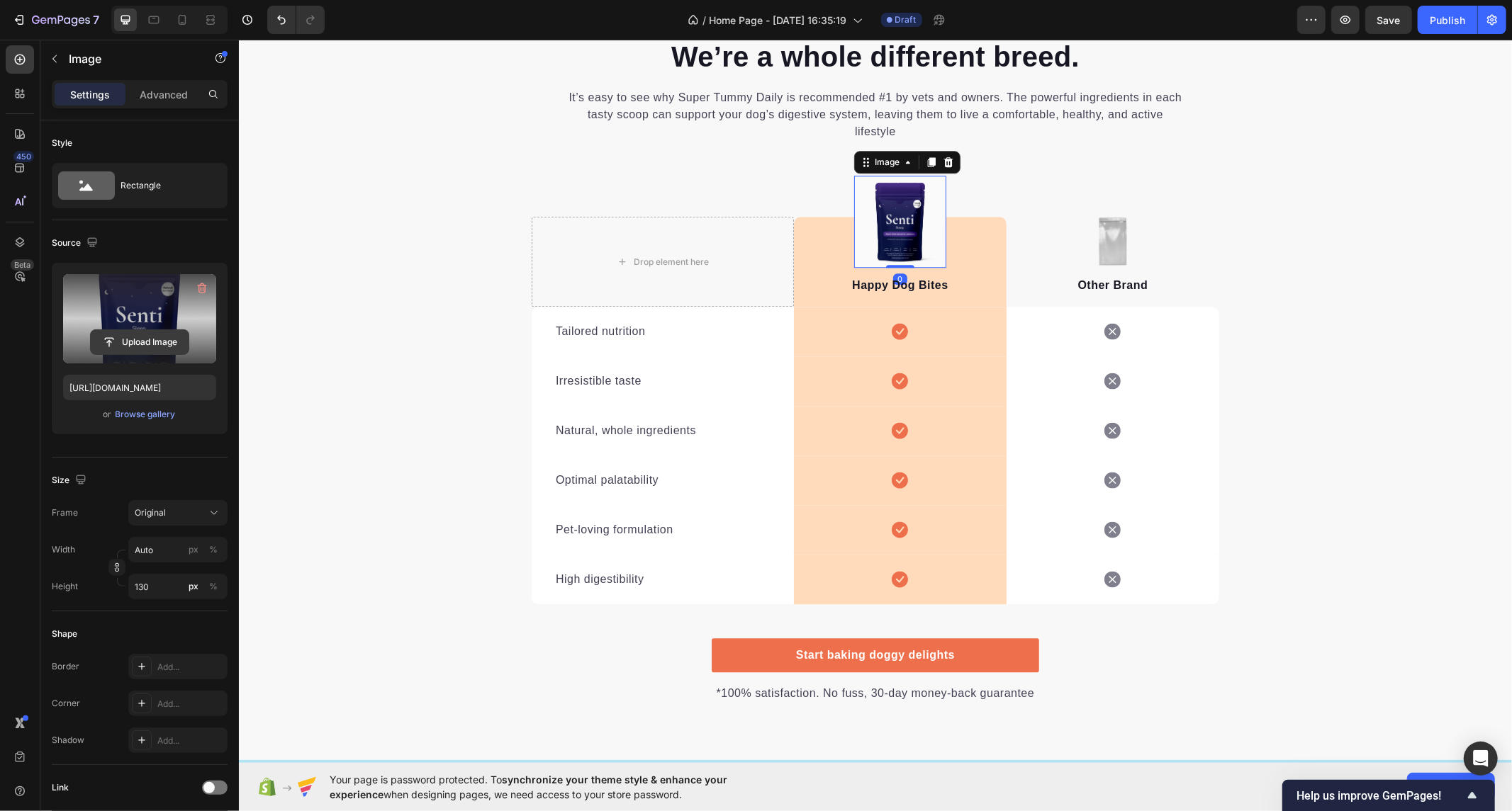
click at [132, 335] on input "file" at bounding box center [139, 342] width 98 height 24
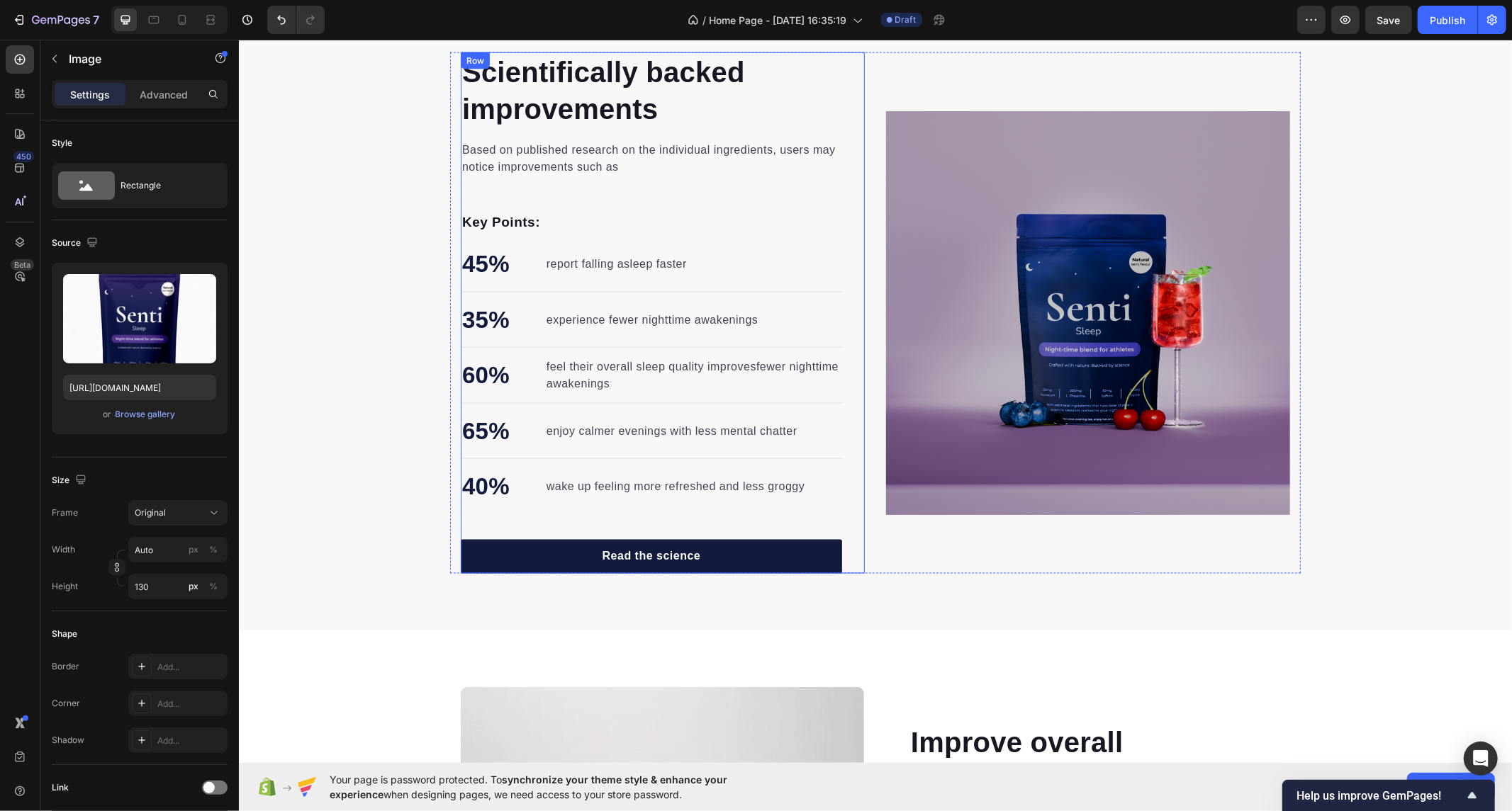
scroll to position [1624, 0]
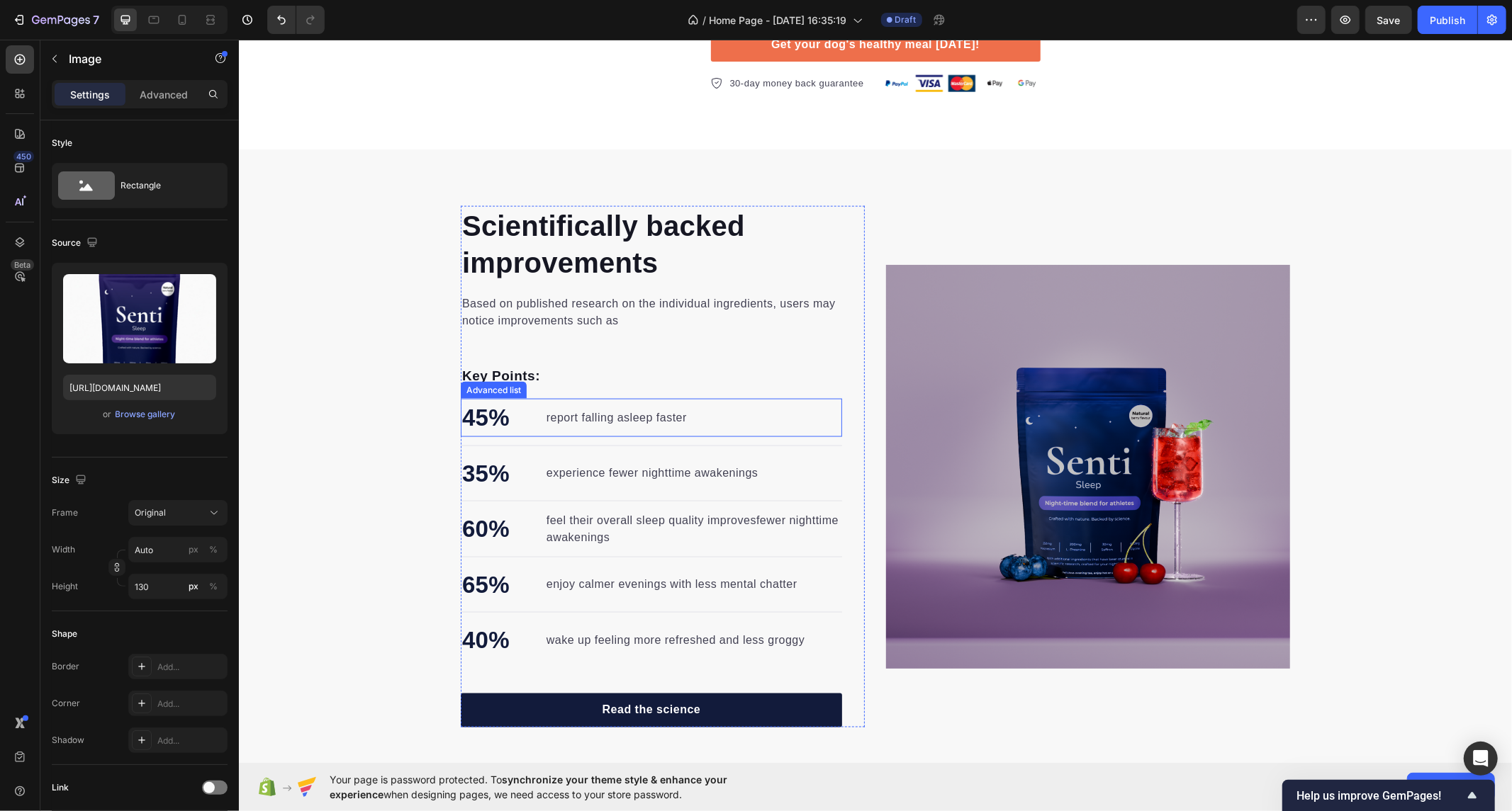
click at [660, 404] on li "45% Text block report falling asleep faster Text block" at bounding box center [574, 417] width 228 height 38
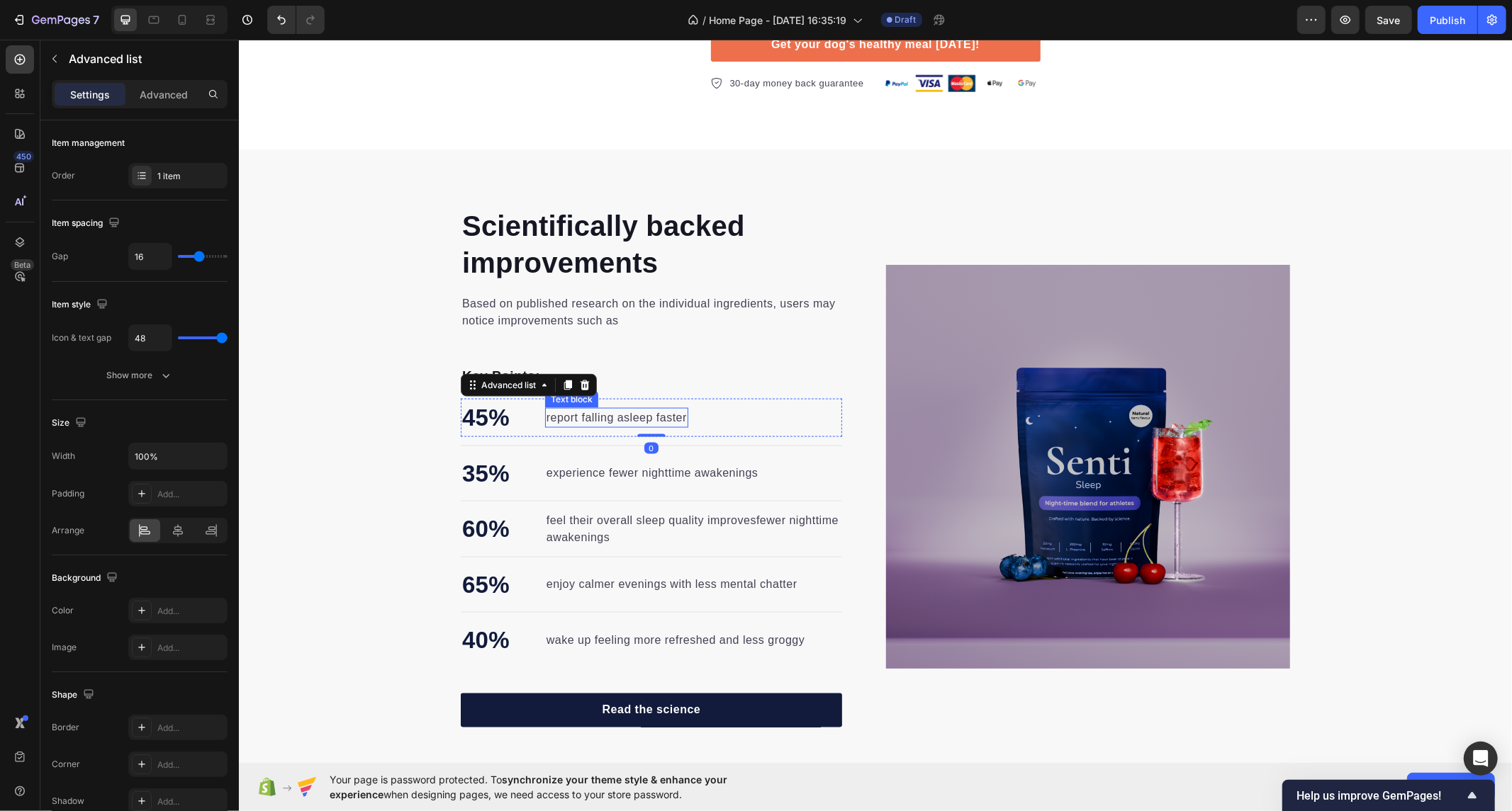
click at [636, 420] on p "report falling asleep faster" at bounding box center [616, 417] width 140 height 17
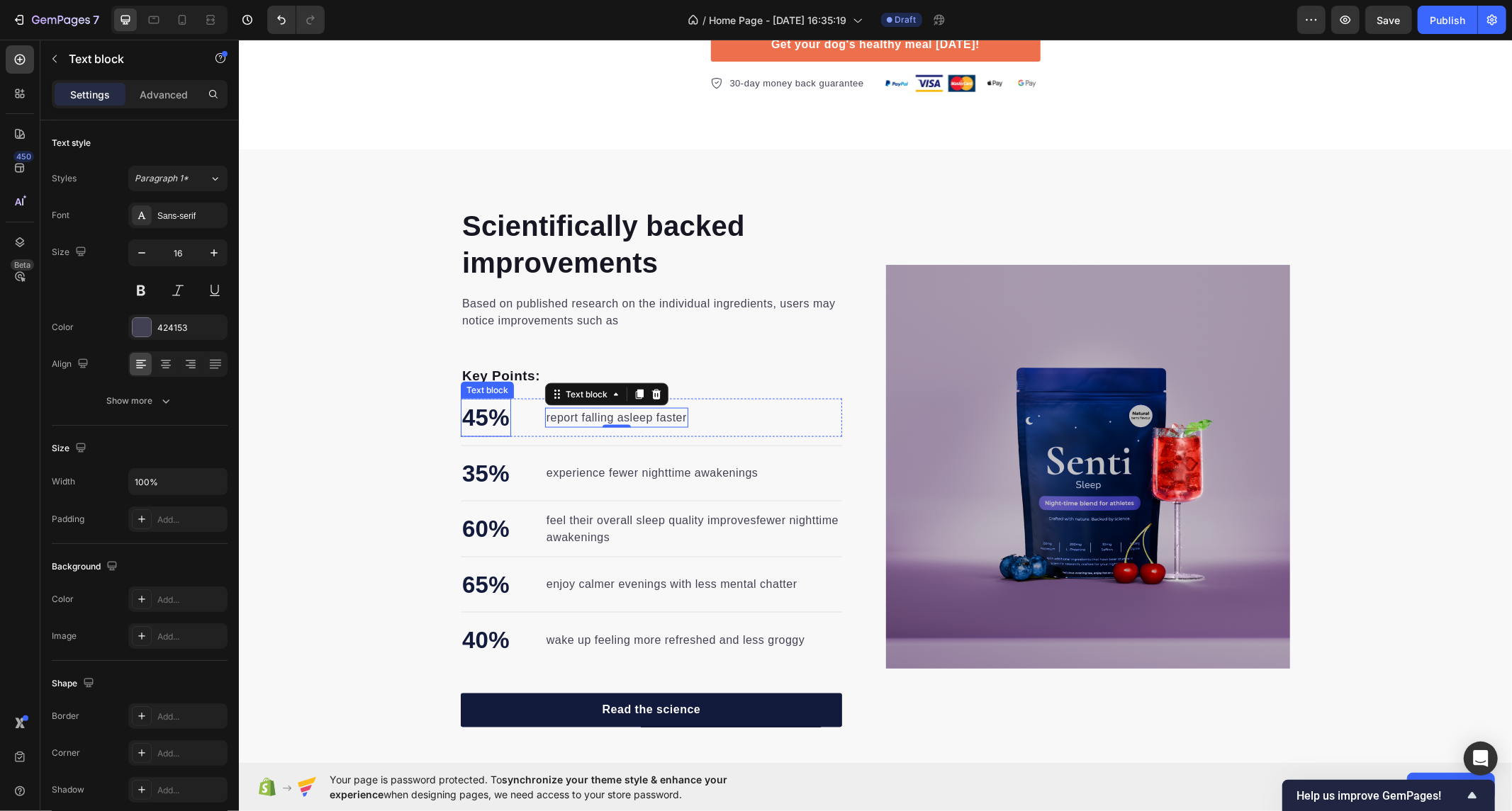
click at [480, 415] on p "45%" at bounding box center [485, 417] width 48 height 35
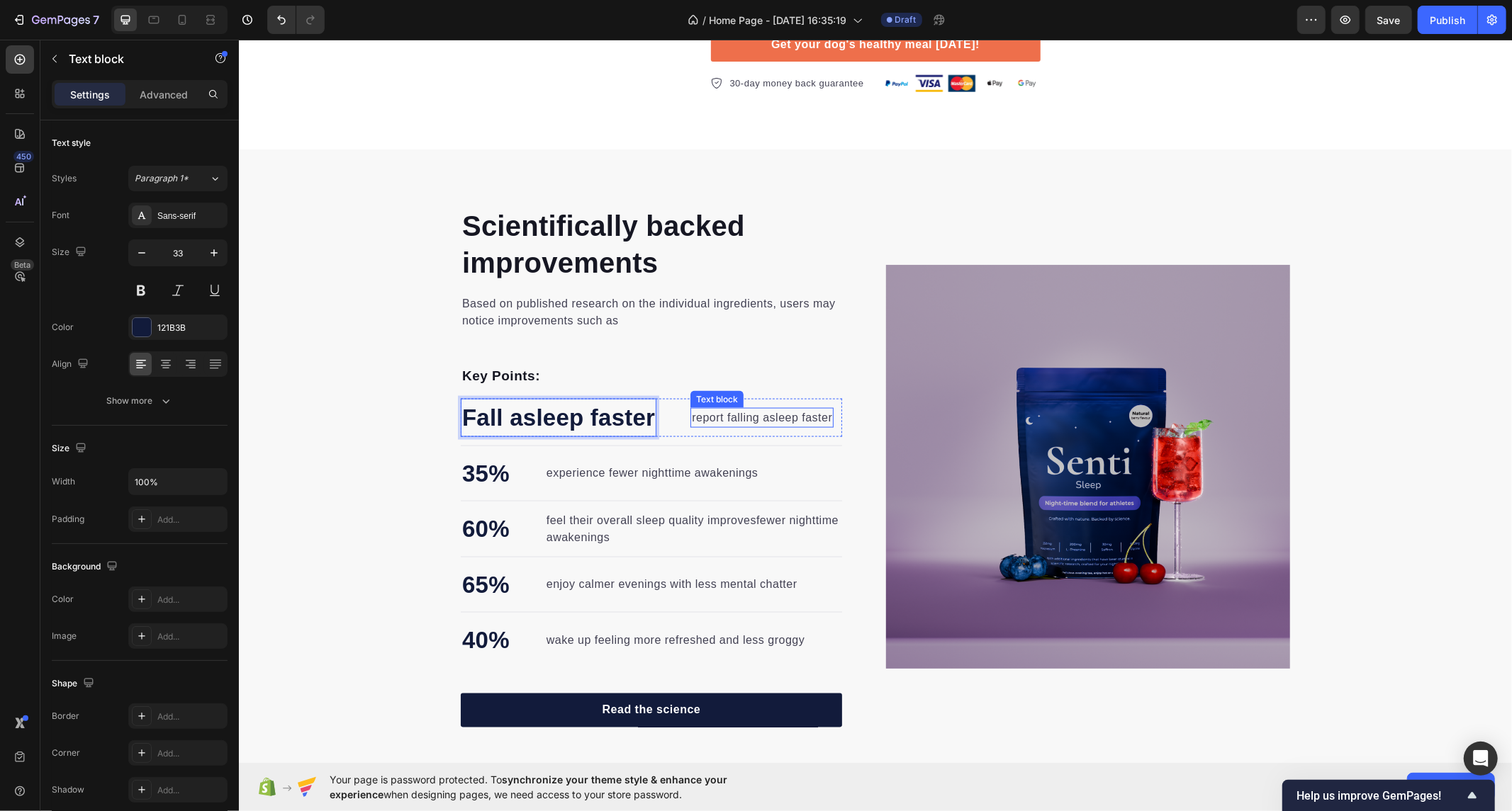
click at [741, 415] on p "report falling asleep faster" at bounding box center [761, 417] width 140 height 17
click at [470, 478] on p "35%" at bounding box center [485, 473] width 48 height 35
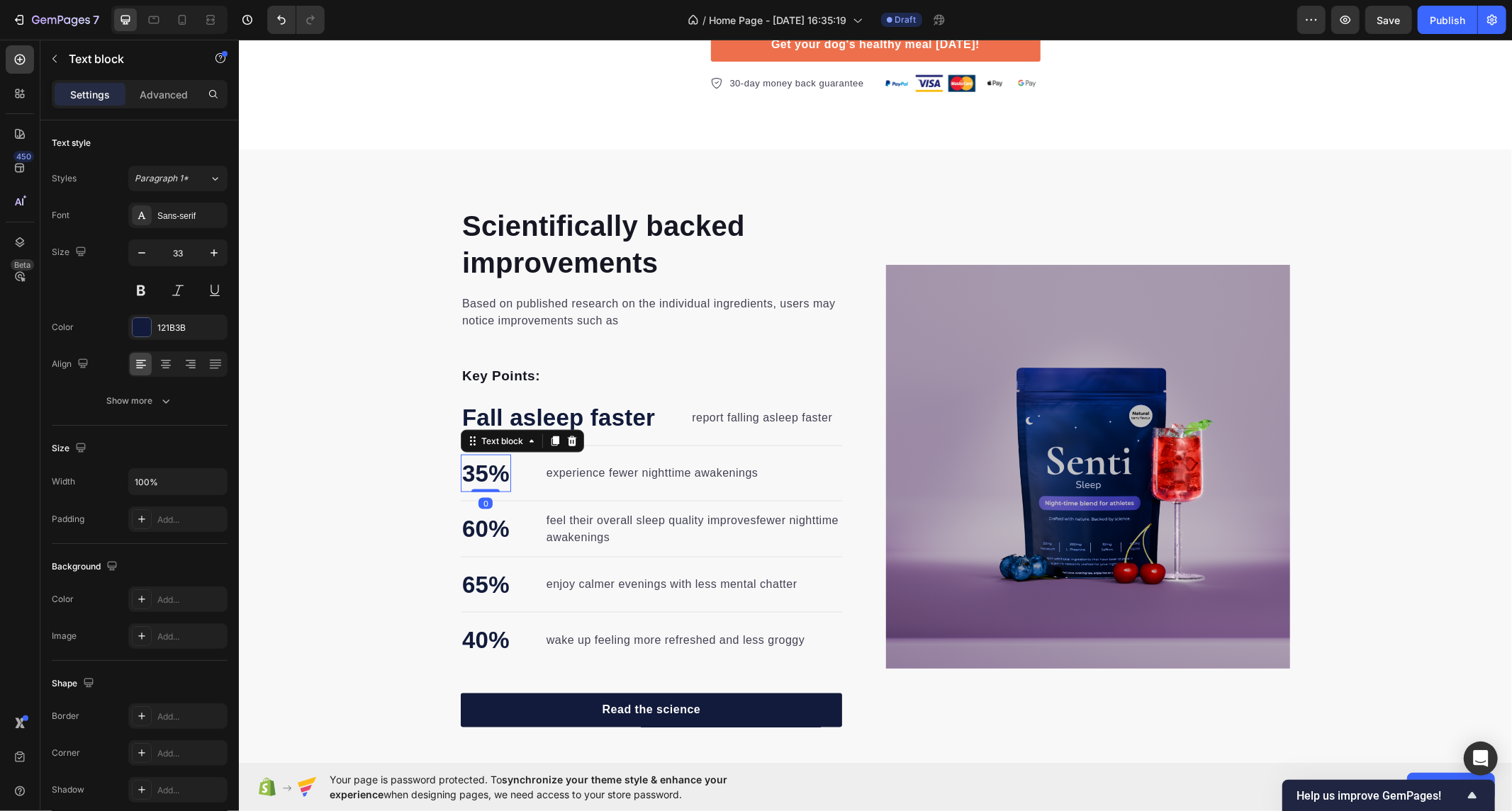
click at [475, 474] on p "35%" at bounding box center [485, 473] width 48 height 35
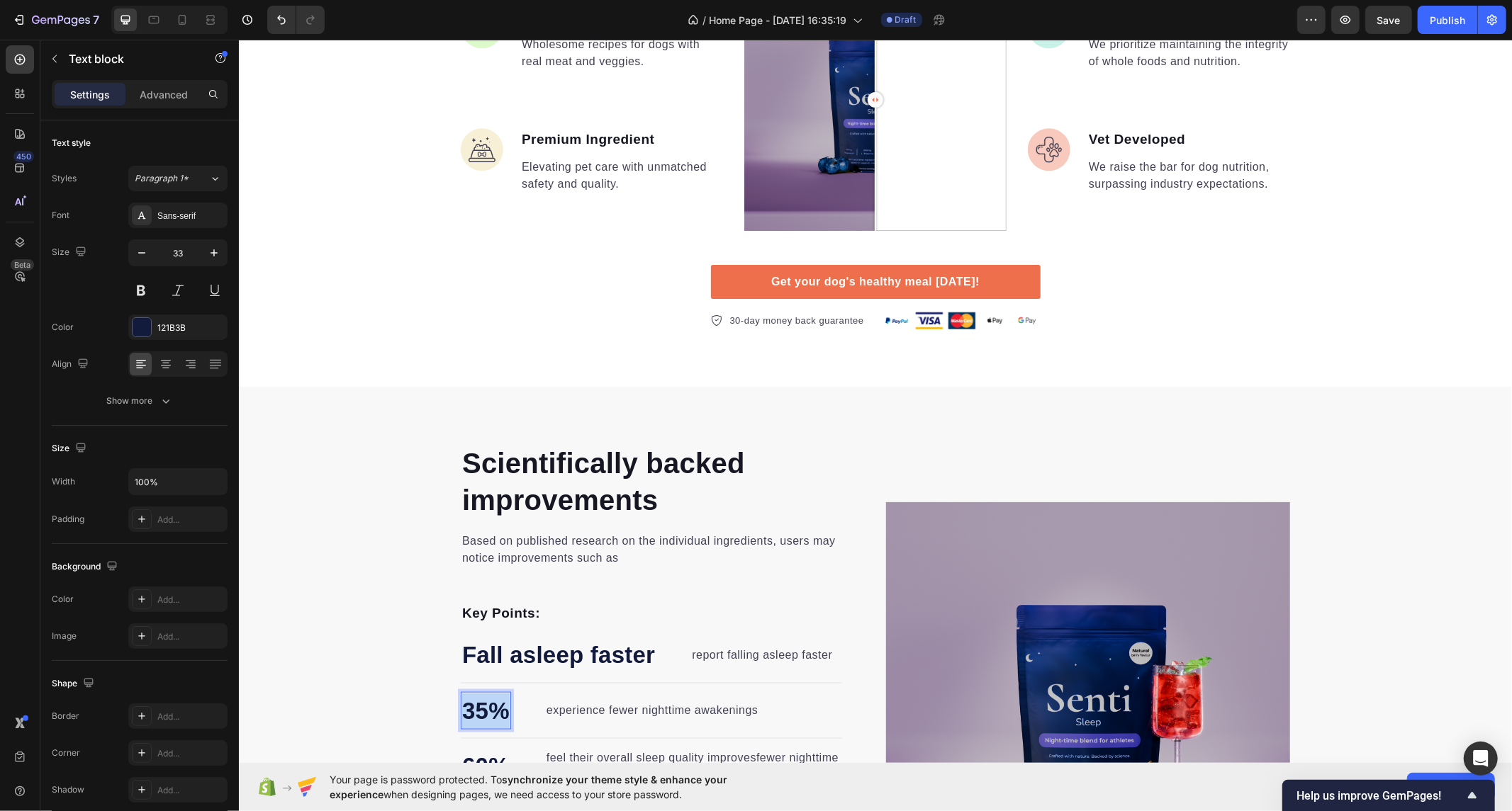
scroll to position [0, 0]
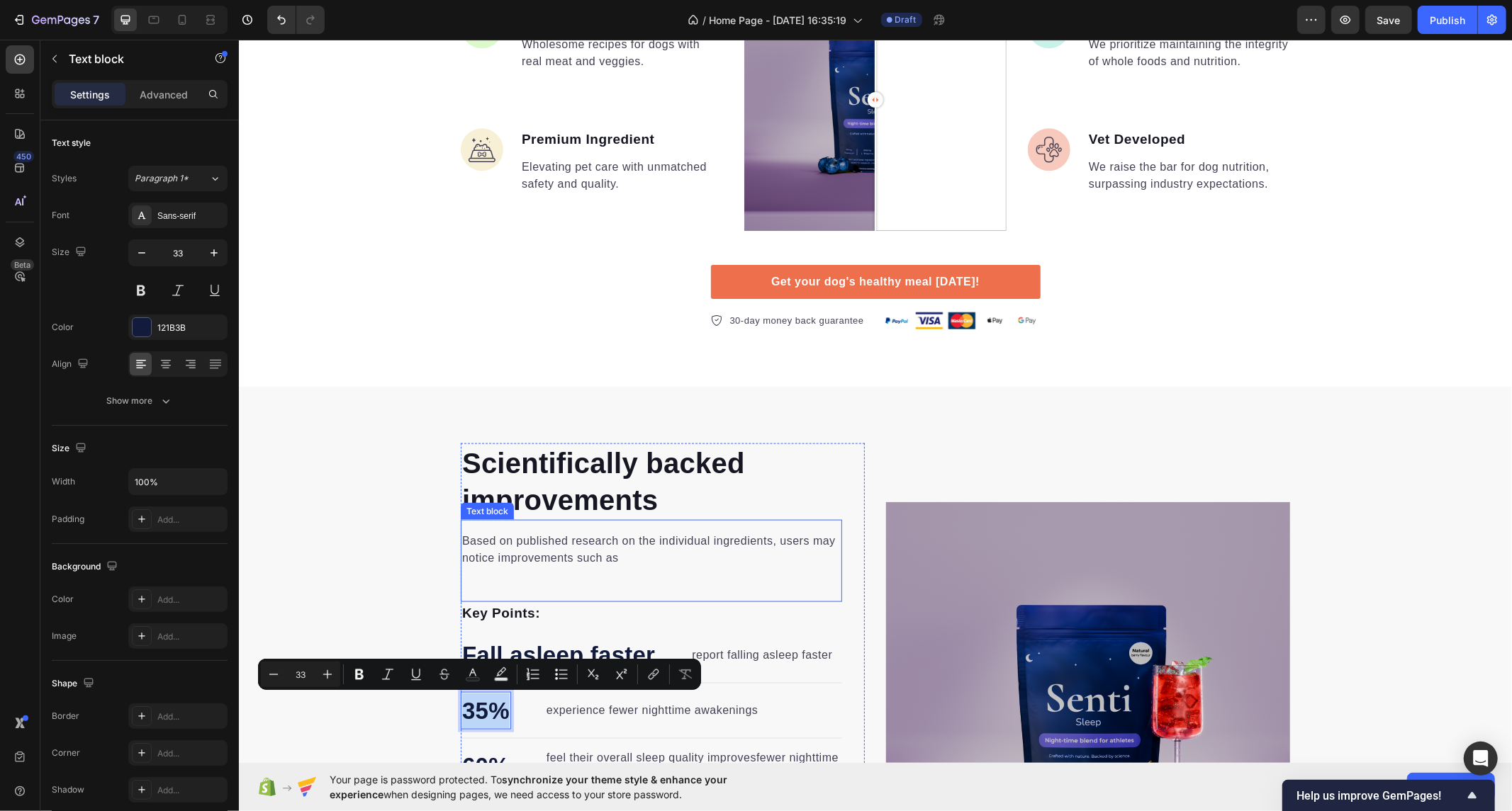
click at [555, 540] on p "Based on published research on the individual ingredients, users may notice imp…" at bounding box center [650, 549] width 379 height 34
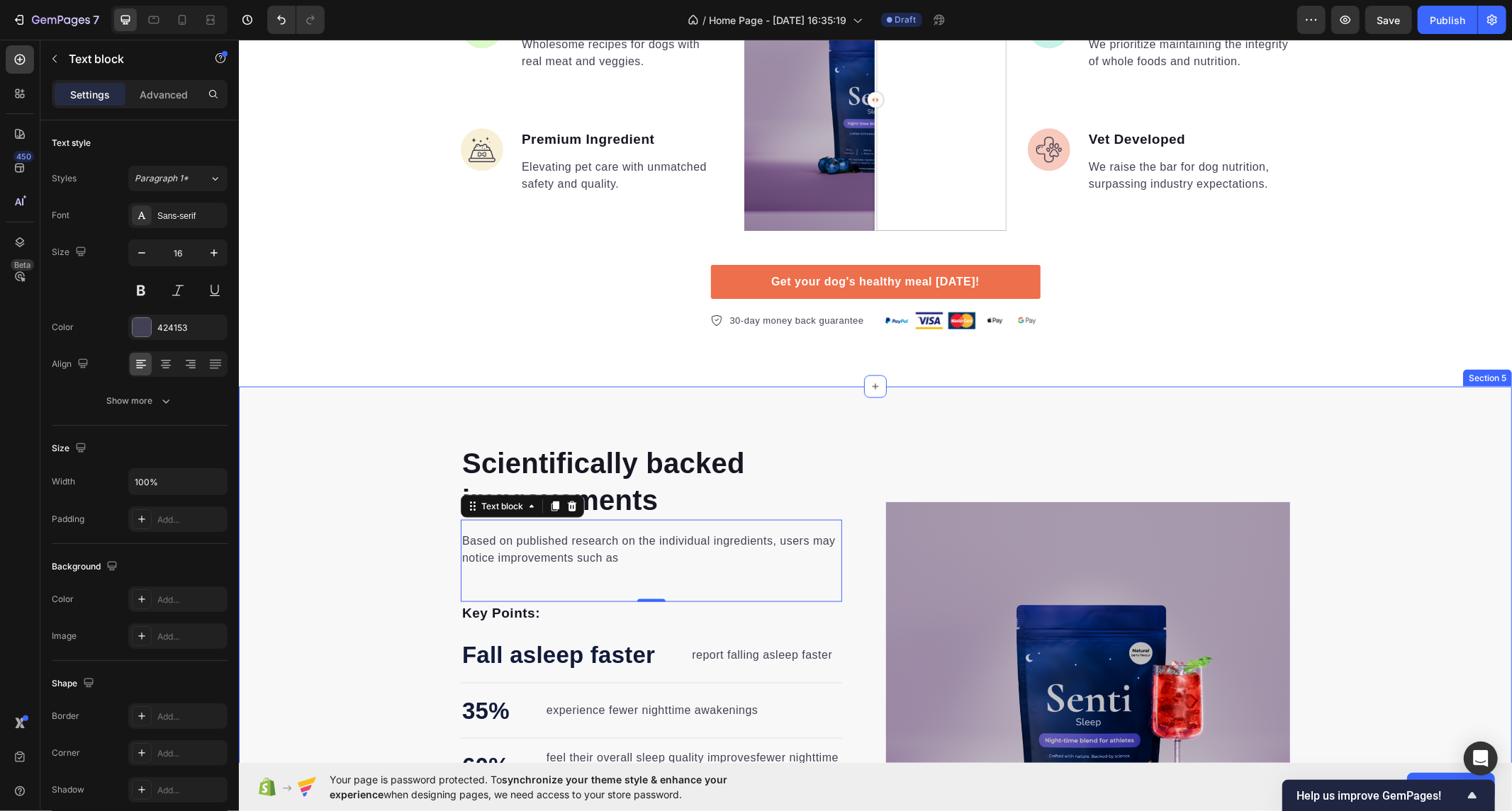
click at [394, 474] on div "Scientifically backed improvements Heading Based on published research on the i…" at bounding box center [875, 704] width 1273 height 521
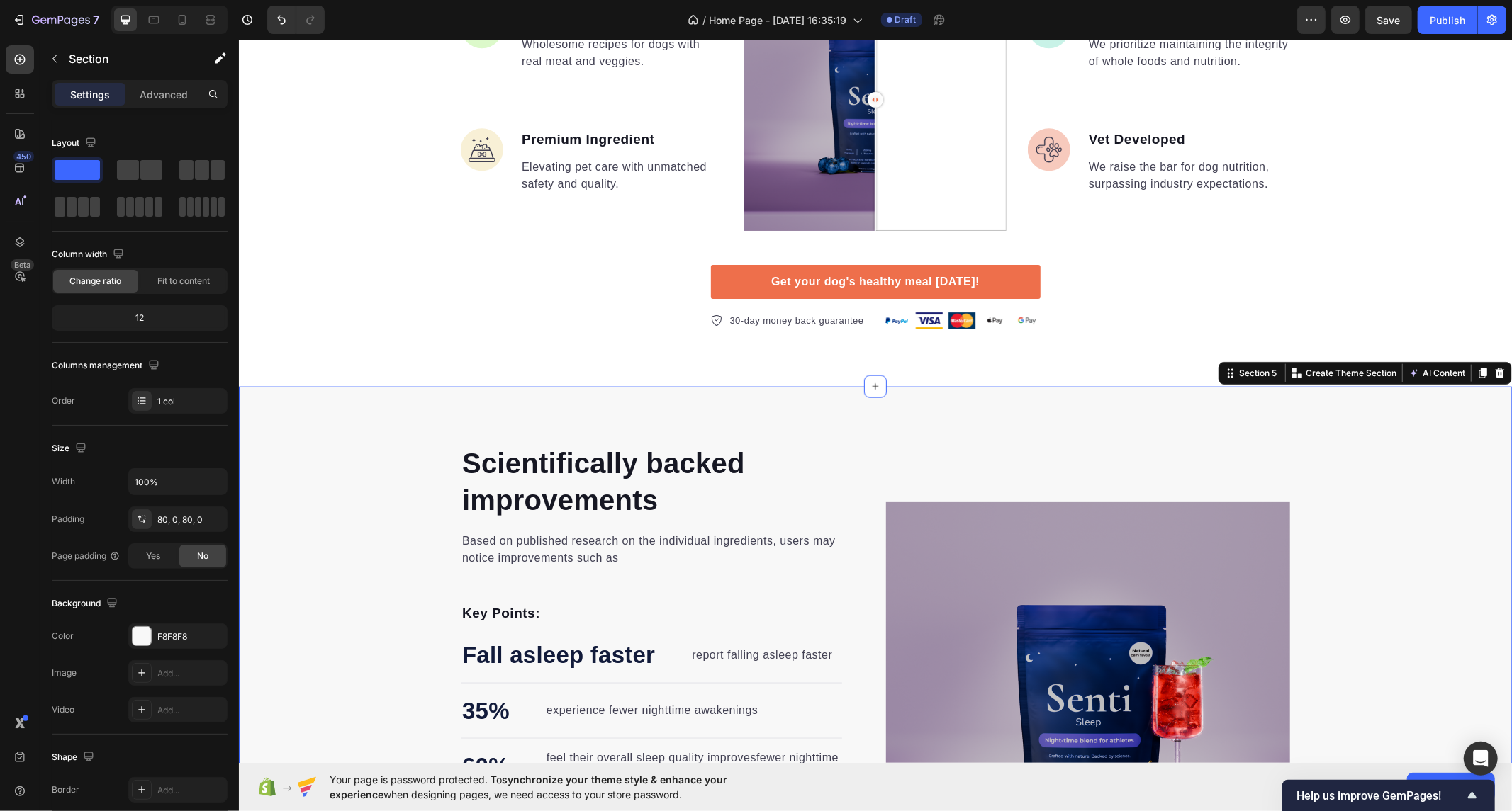
scroll to position [1554, 0]
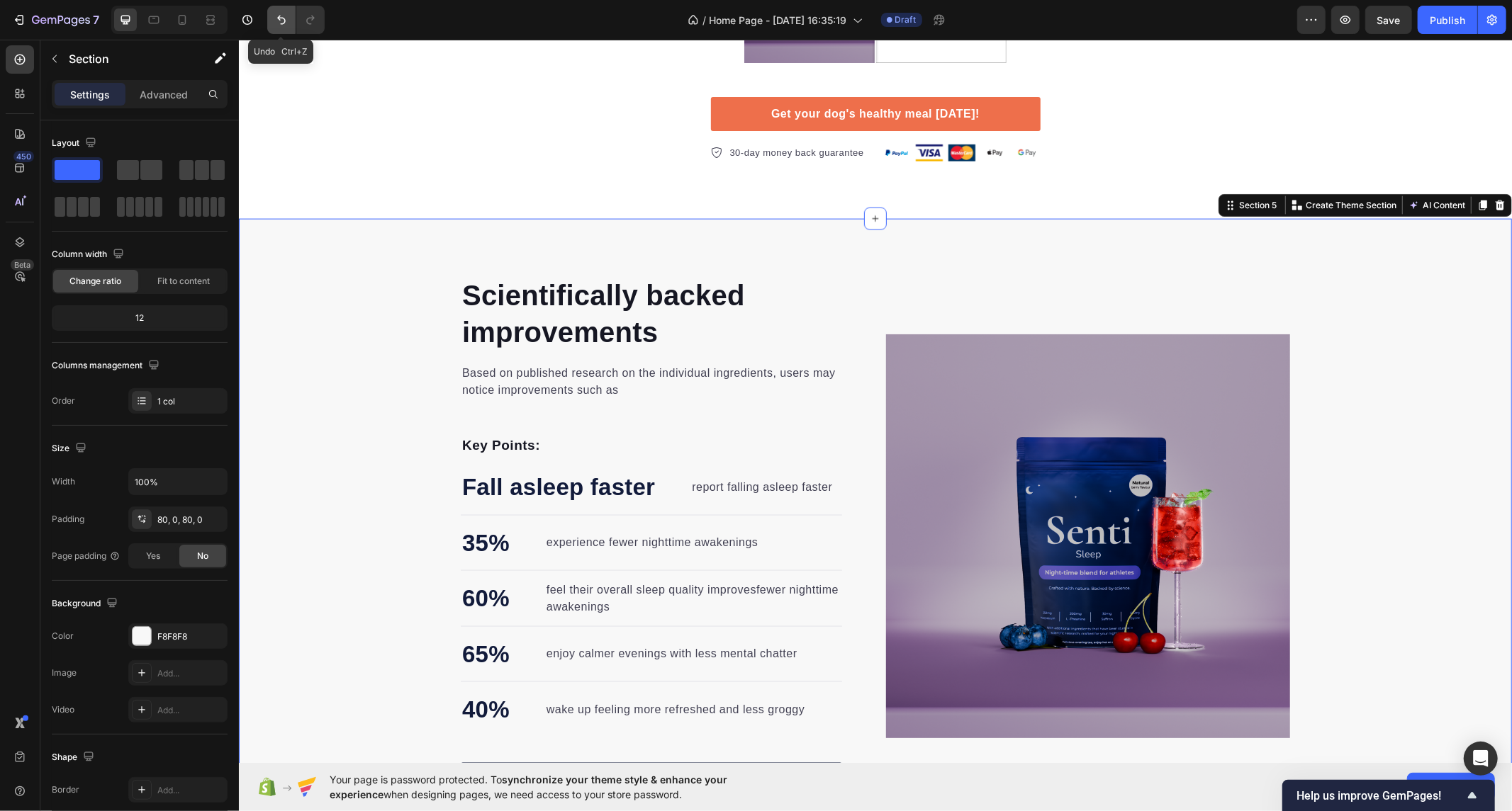
click at [279, 26] on icon "Undo/Redo" at bounding box center [281, 19] width 14 height 14
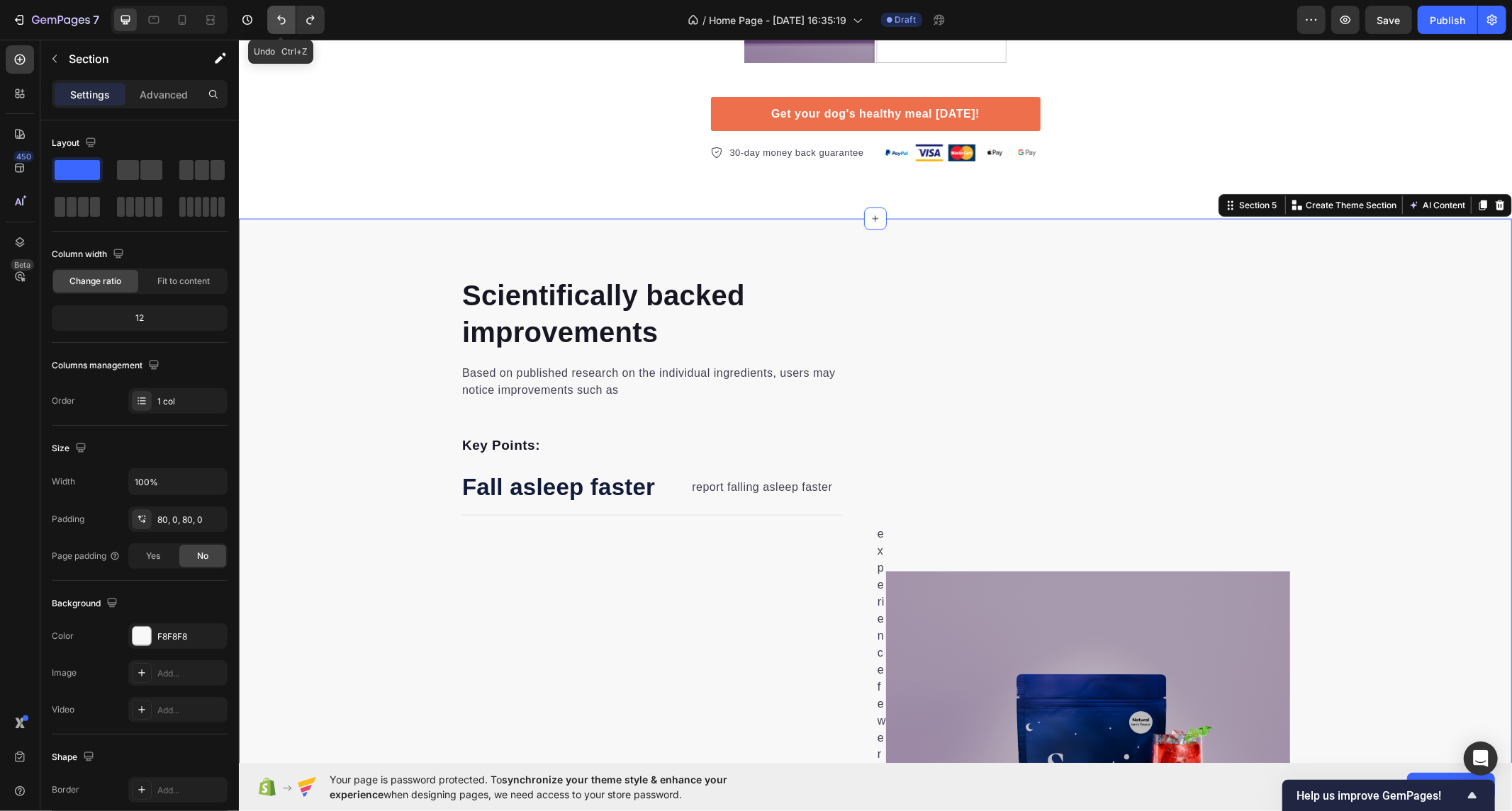
click at [279, 26] on icon "Undo/Redo" at bounding box center [281, 19] width 14 height 14
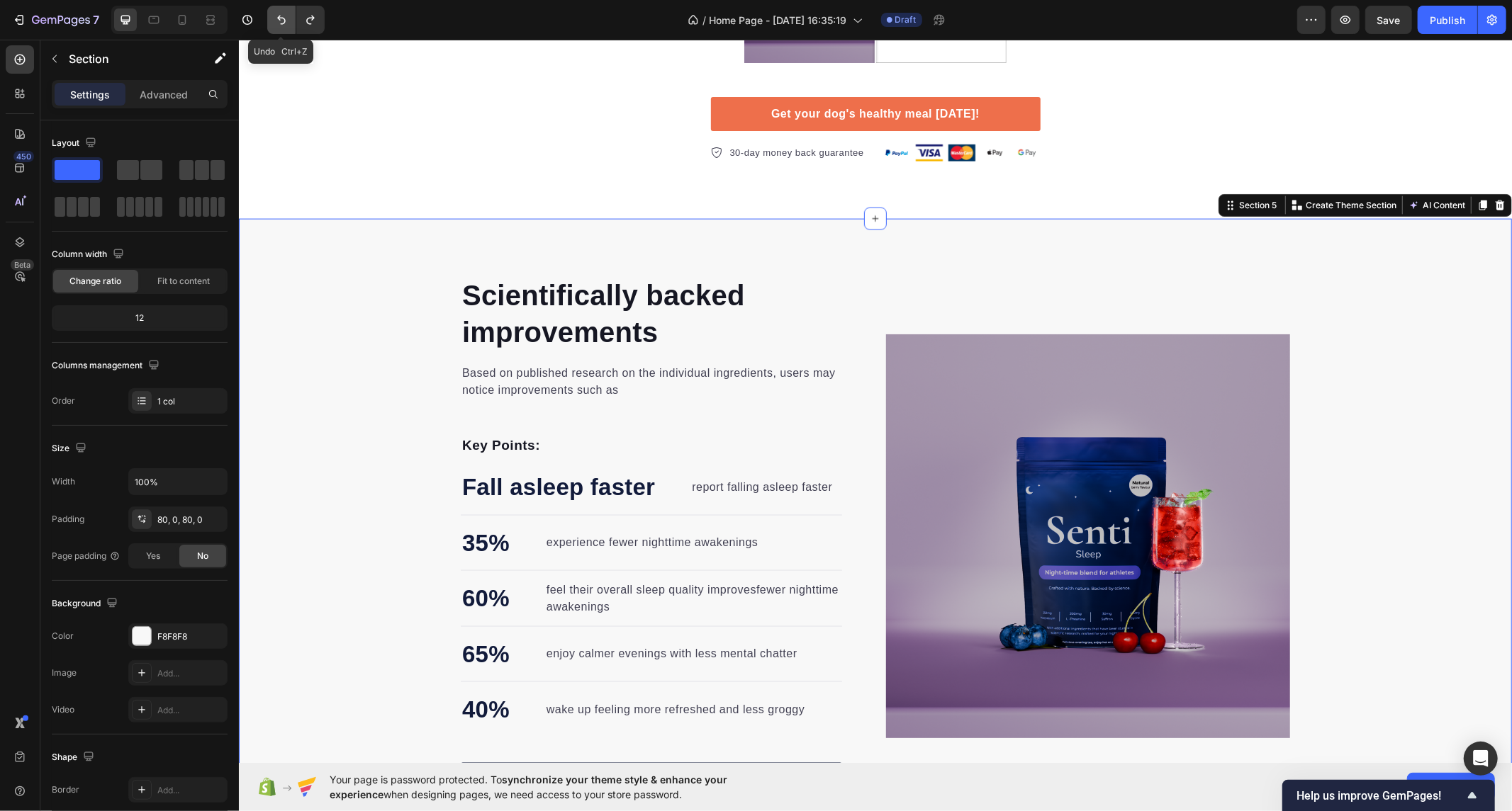
click at [279, 26] on icon "Undo/Redo" at bounding box center [281, 19] width 14 height 14
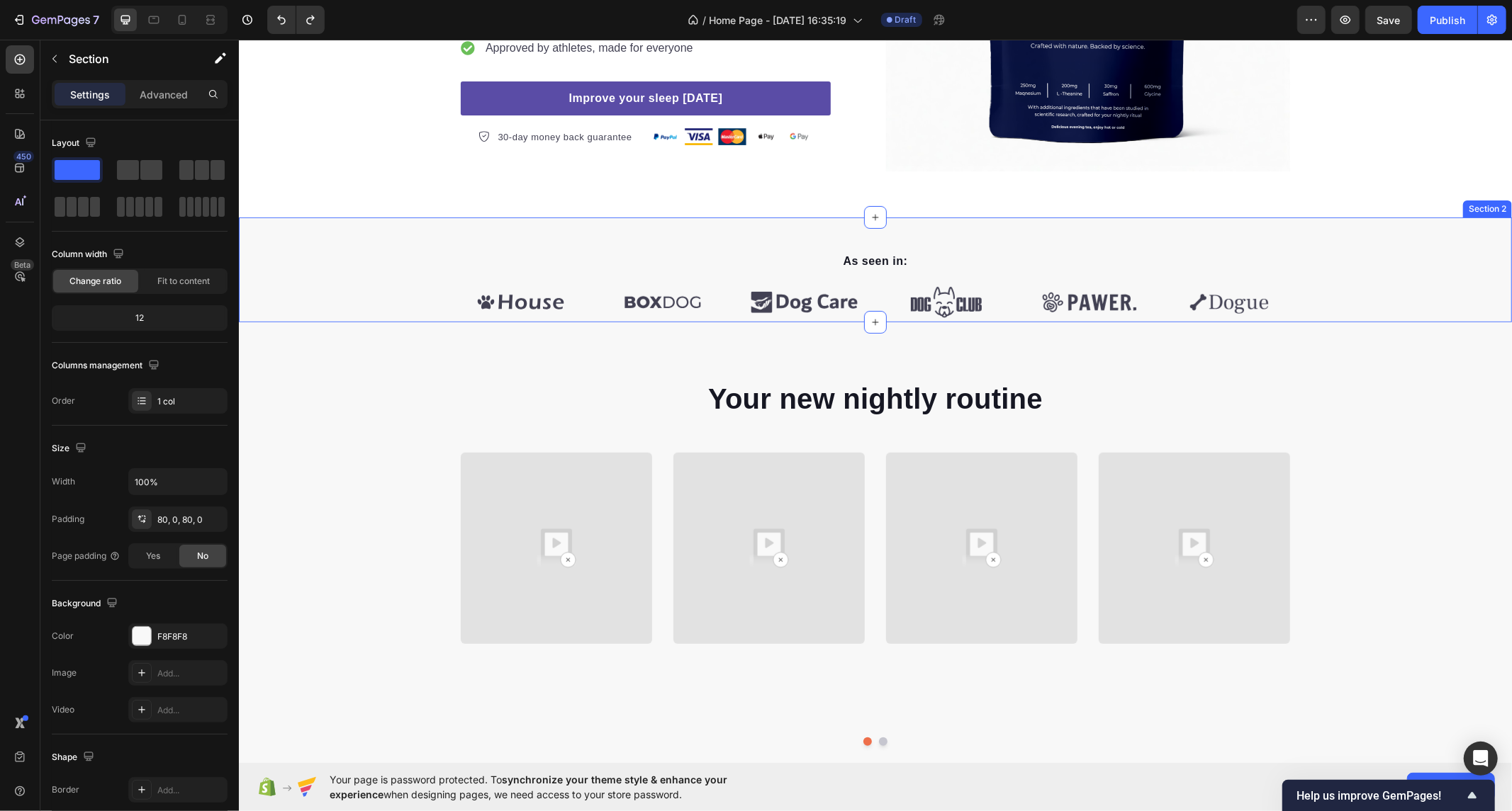
scroll to position [0, 0]
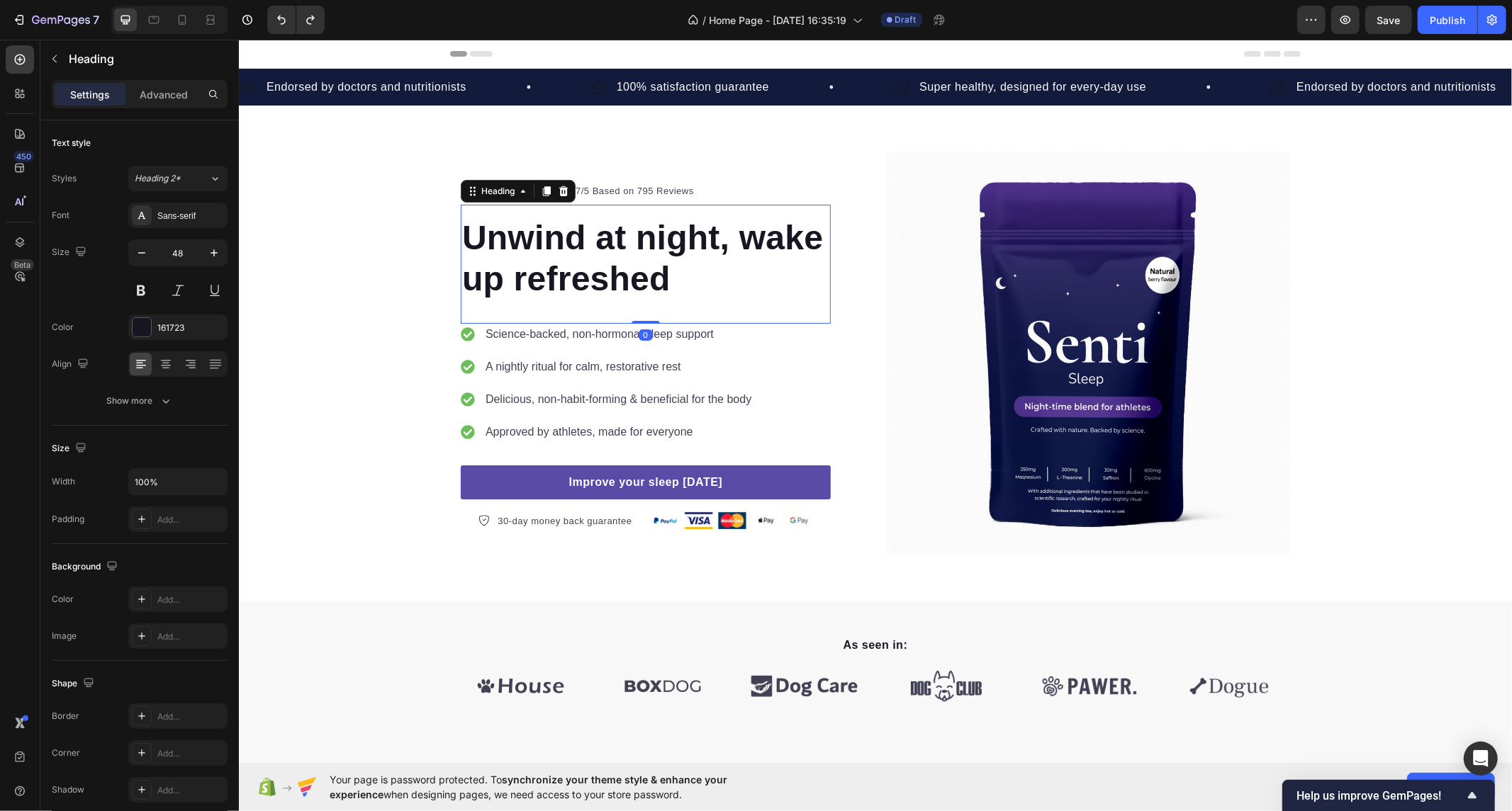
click at [654, 252] on h2 "Unwind at night, wake up refreshed" at bounding box center [645, 257] width 370 height 84
click at [645, 270] on h2 "Unwind at night, wake up refreshed" at bounding box center [645, 257] width 370 height 84
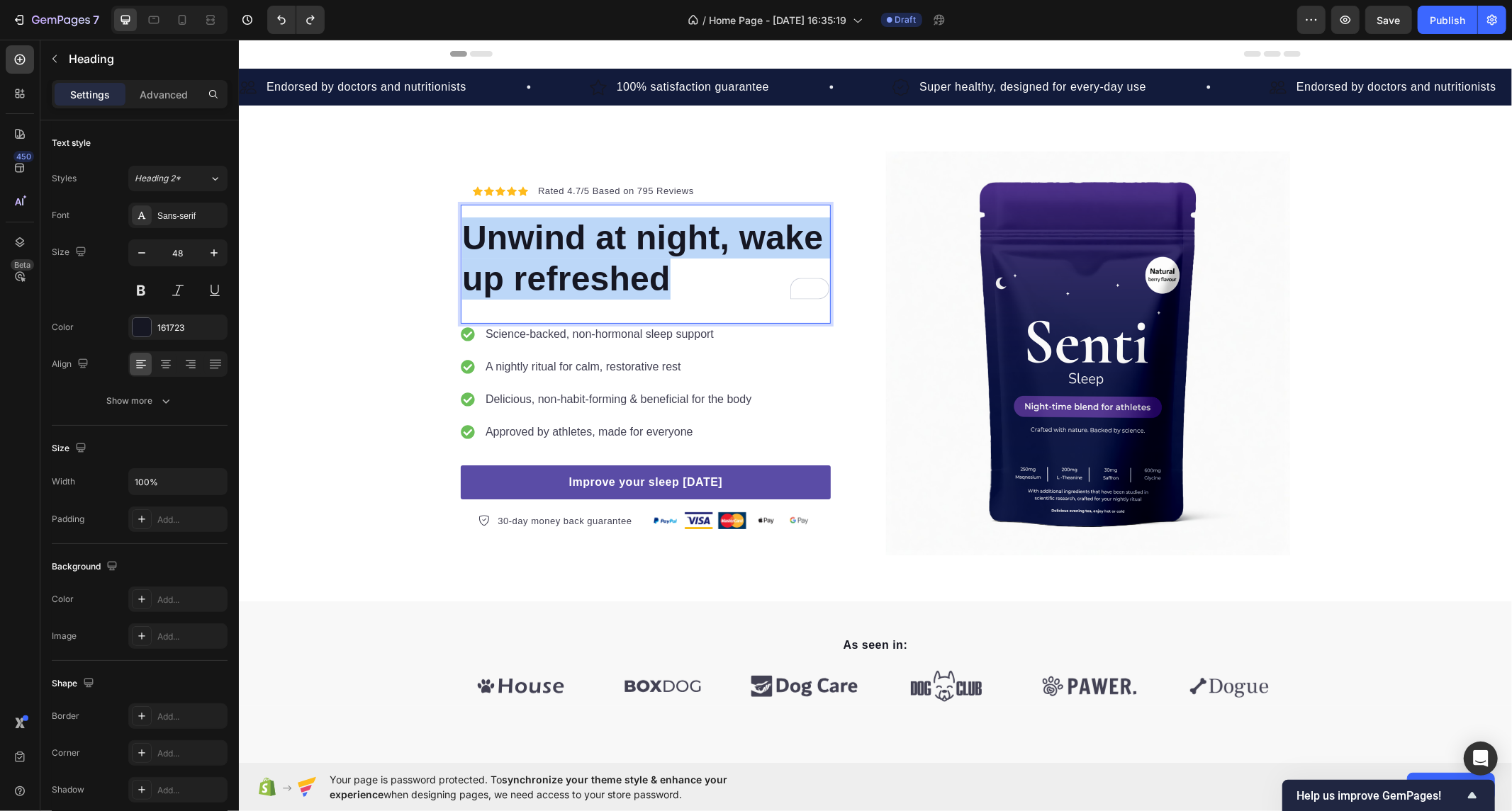
drag, startPoint x: 665, startPoint y: 274, endPoint x: 465, endPoint y: 234, distance: 204.0
click at [465, 234] on p "Unwind at night, wake up refreshed" at bounding box center [645, 257] width 367 height 82
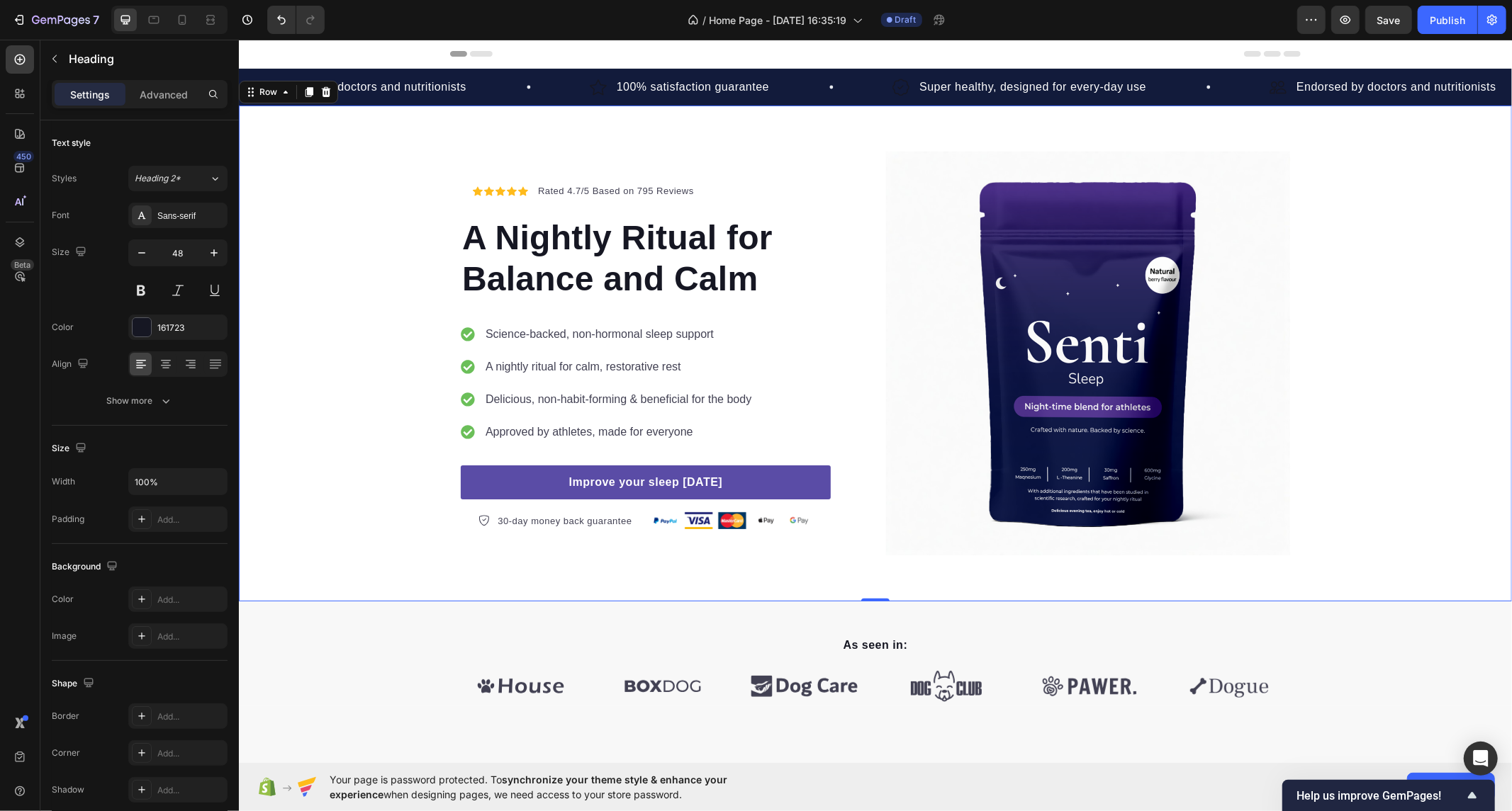
click at [354, 238] on div "Icon Icon Icon Icon Icon Icon List Hoz Rated 4.7/5 Based on 795 Reviews Text bl…" at bounding box center [875, 353] width 1273 height 404
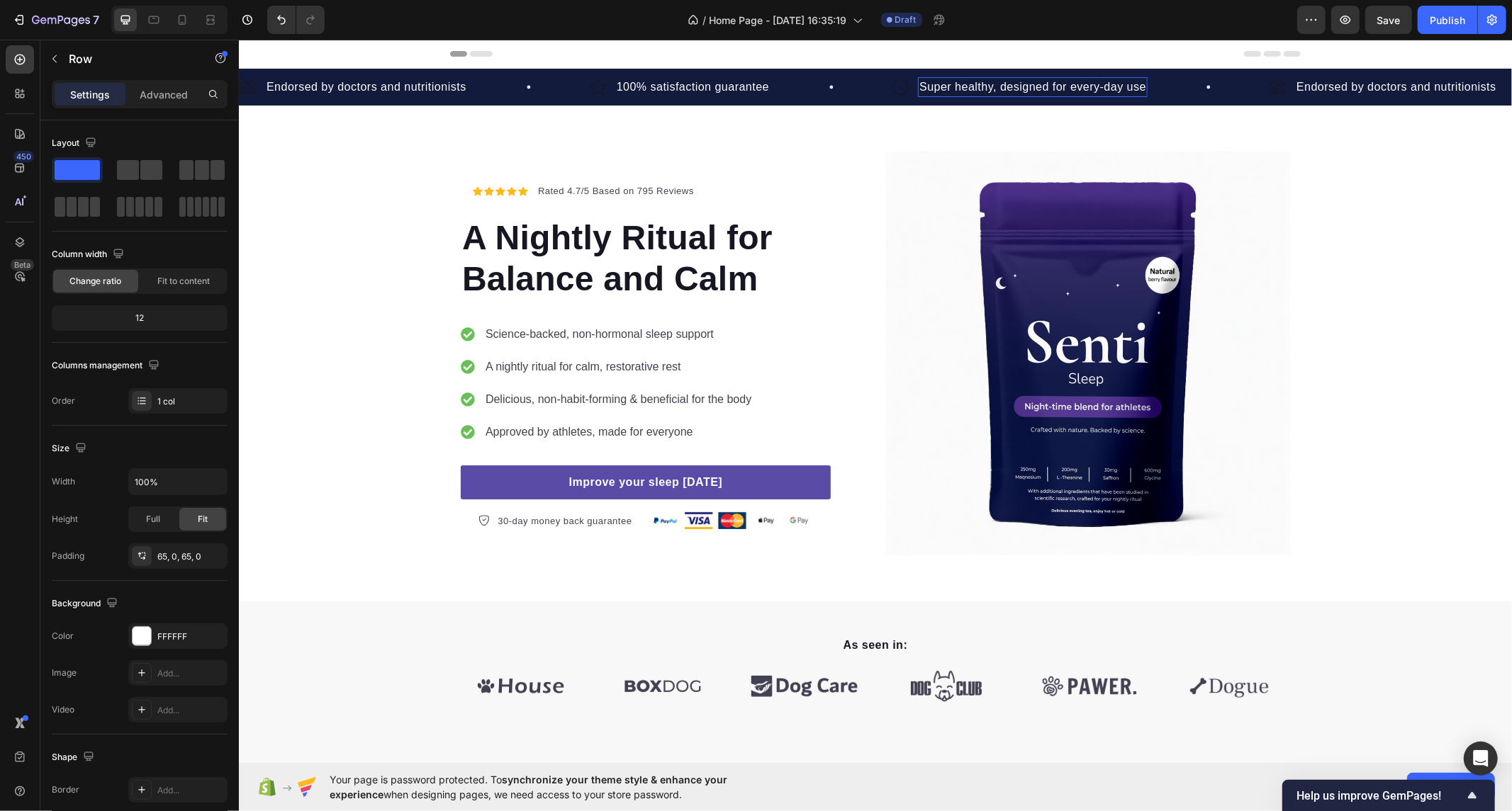
click at [1023, 93] on div "Super healthy, designed for every-day use Text Block 0" at bounding box center [1032, 87] width 229 height 20
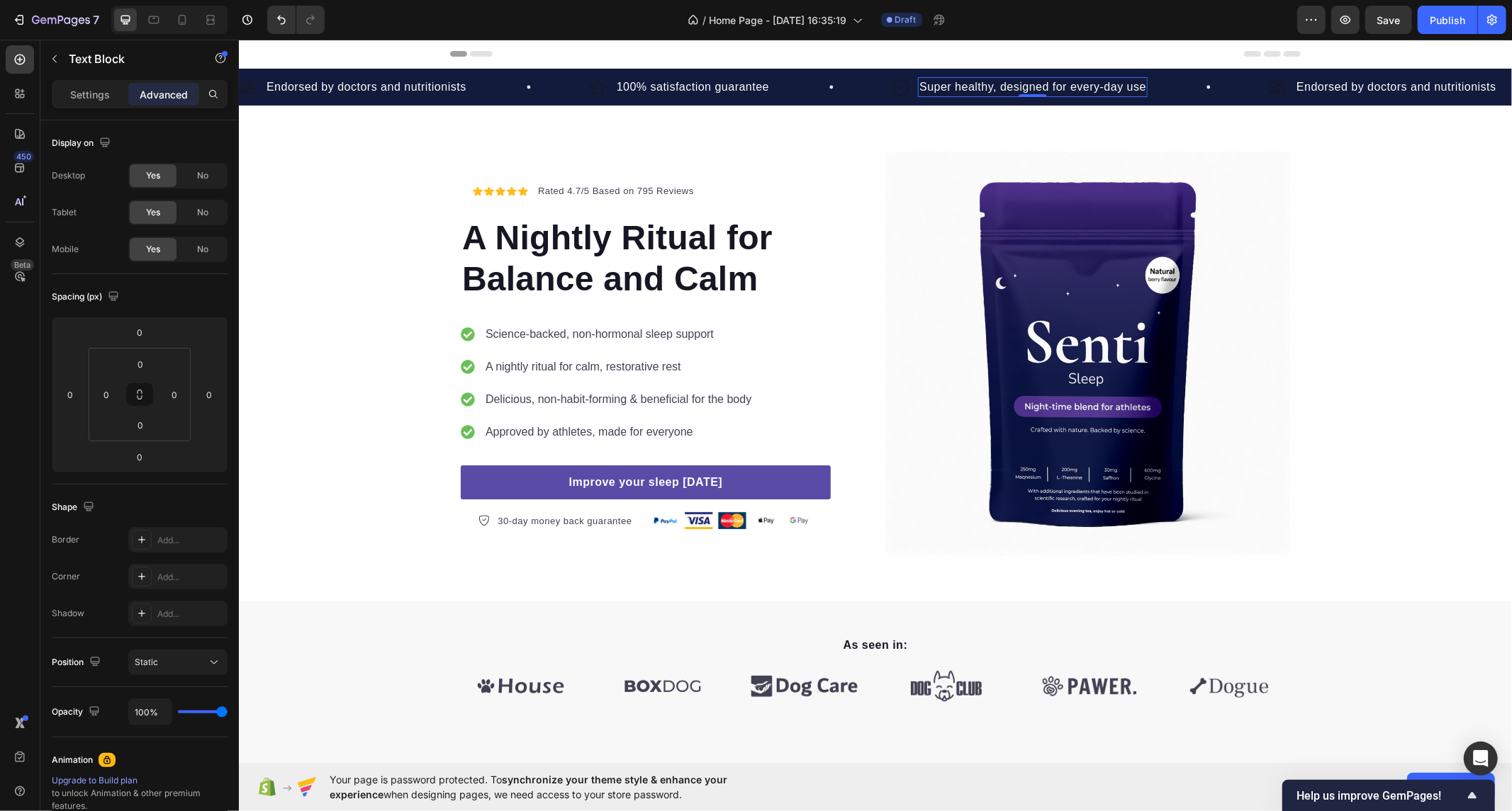
click at [1009, 83] on p "Super healthy, designed for every-day use" at bounding box center [1032, 86] width 227 height 17
click at [968, 89] on p "Super healthy, designed for every-day use" at bounding box center [1032, 86] width 227 height 17
drag, startPoint x: 957, startPoint y: 87, endPoint x: 912, endPoint y: 93, distance: 45.4
click at [912, 93] on div "Image Super healthy, designed for every-day use Text Block 0 Row" at bounding box center [1018, 87] width 255 height 20
drag, startPoint x: 961, startPoint y: 90, endPoint x: 903, endPoint y: 93, distance: 58.1
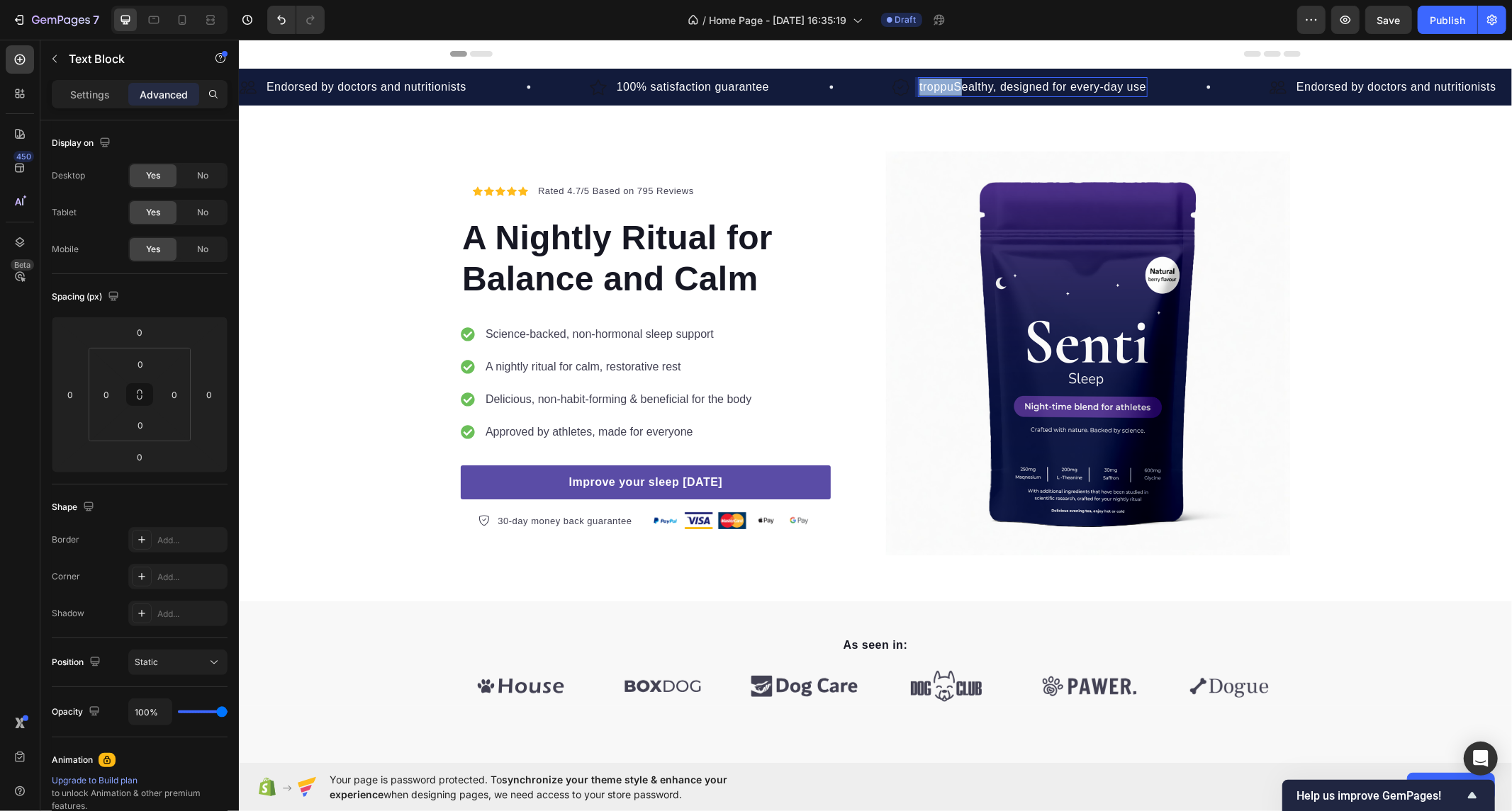
click at [903, 93] on div "Image troppuSealthy, designed for every-day use Text Block 0 Row" at bounding box center [1018, 87] width 255 height 20
click at [404, 309] on div "Icon Icon Icon Icon Icon Icon List Hoz Rated 4.7/5 Based on 795 Reviews Text bl…" at bounding box center [875, 353] width 1273 height 404
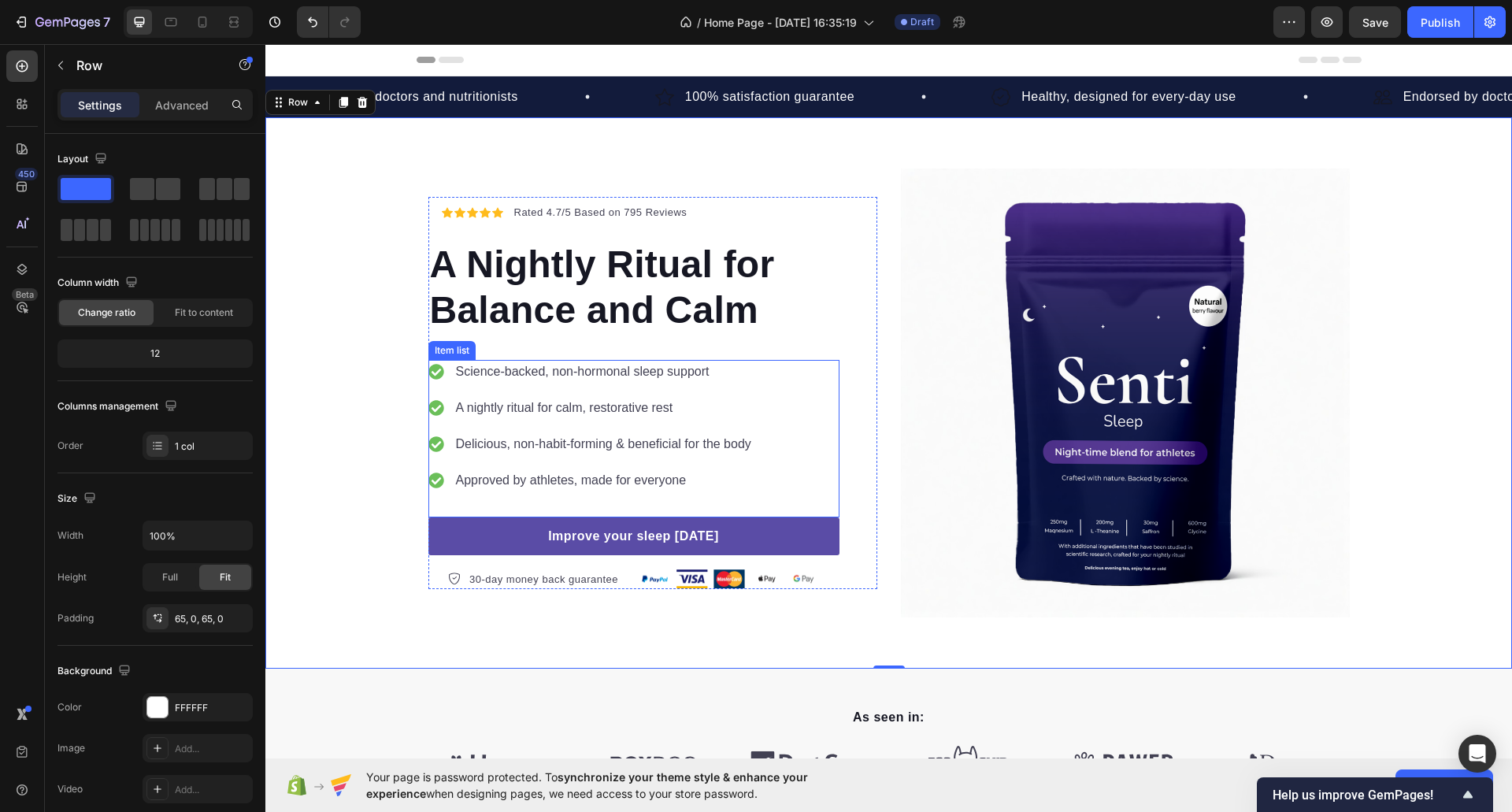
click at [544, 476] on p "Approved by athletes, made for everyone" at bounding box center [603, 480] width 295 height 19
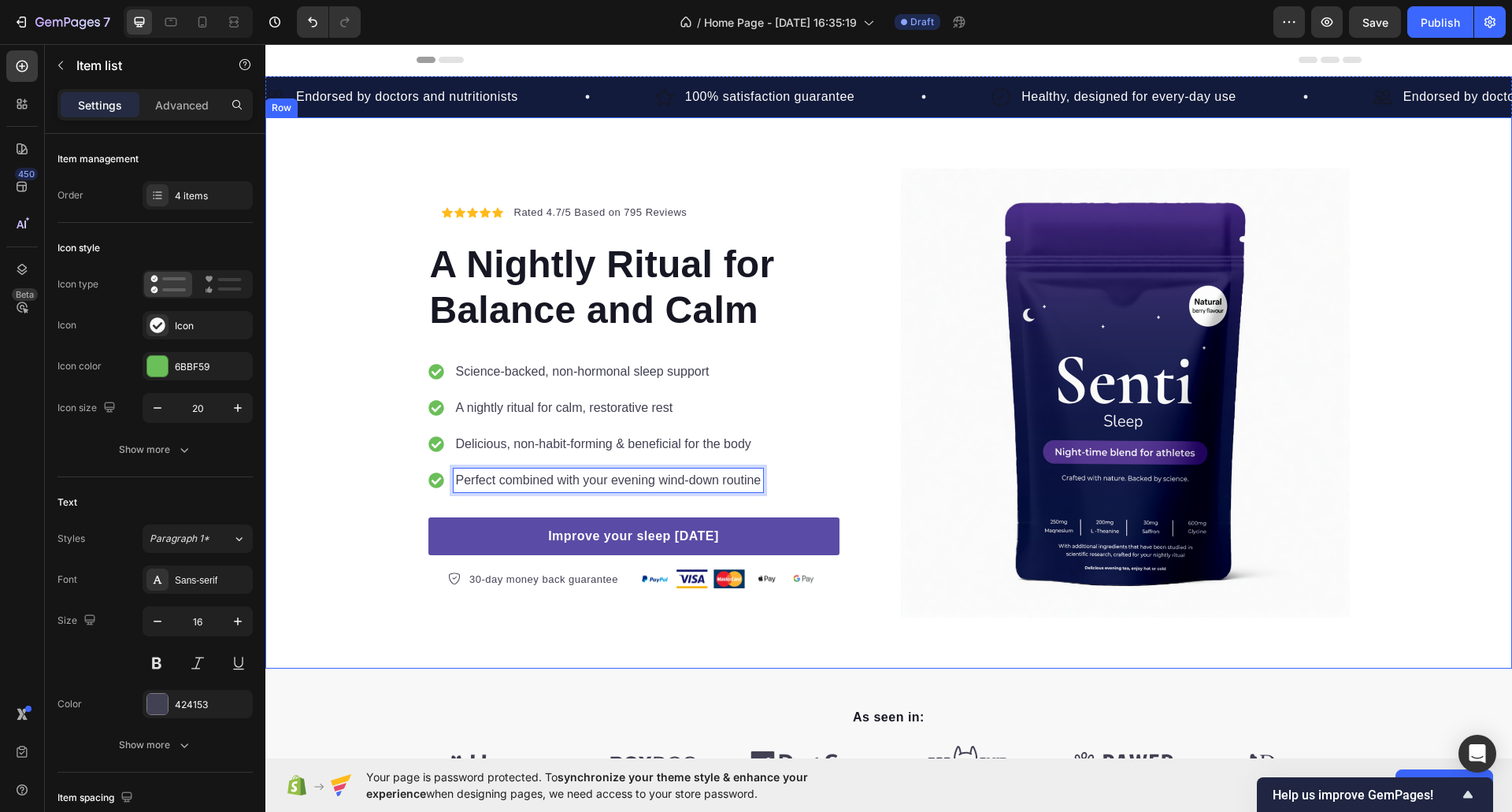
click at [341, 423] on div "Icon Icon Icon Icon Icon Icon List Hoz Rated 4.7/5 Based on 795 Reviews Text bl…" at bounding box center [888, 393] width 1247 height 449
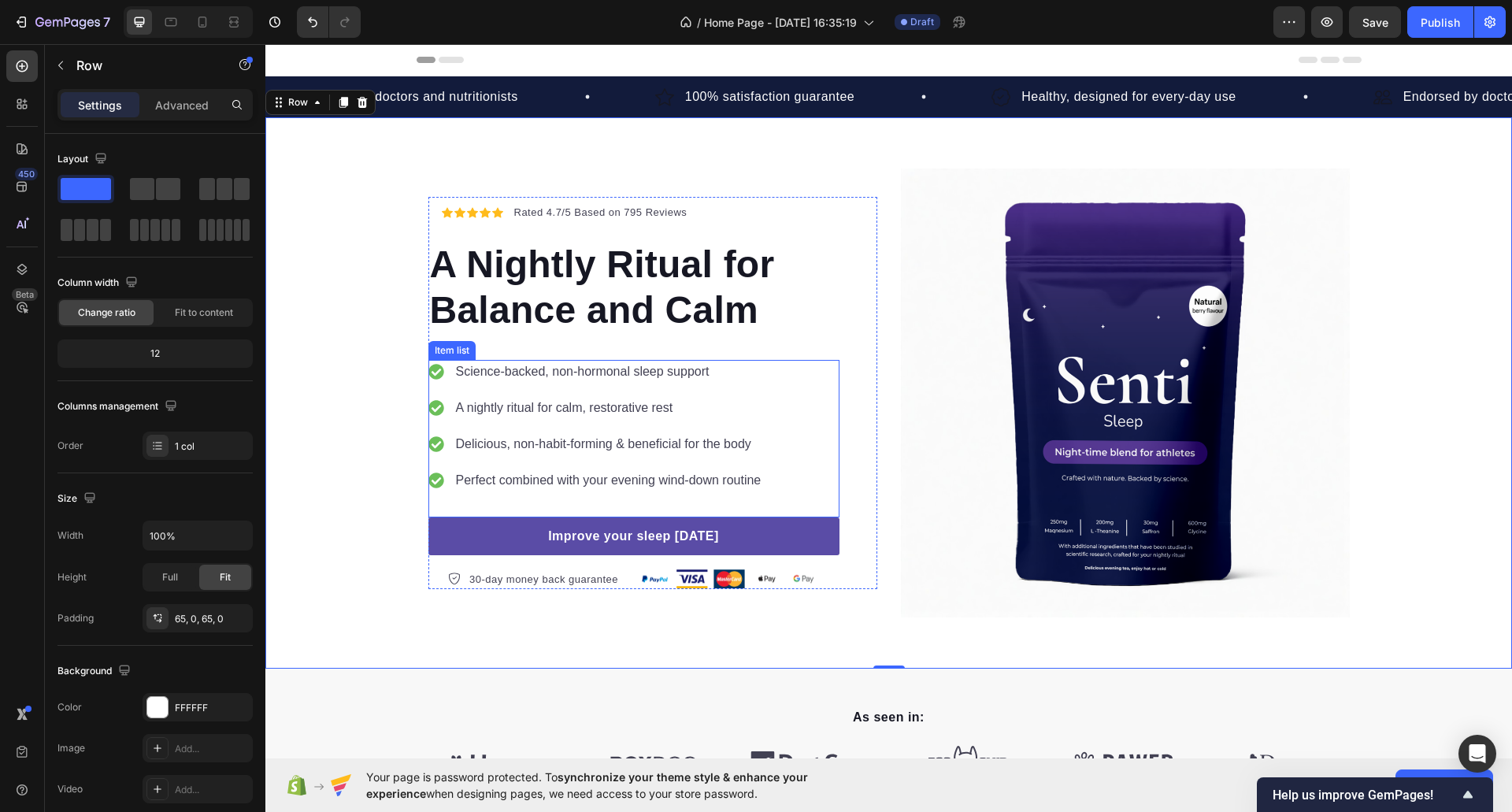
click at [538, 406] on p "A nightly ritual for calm, restorative rest" at bounding box center [608, 408] width 305 height 19
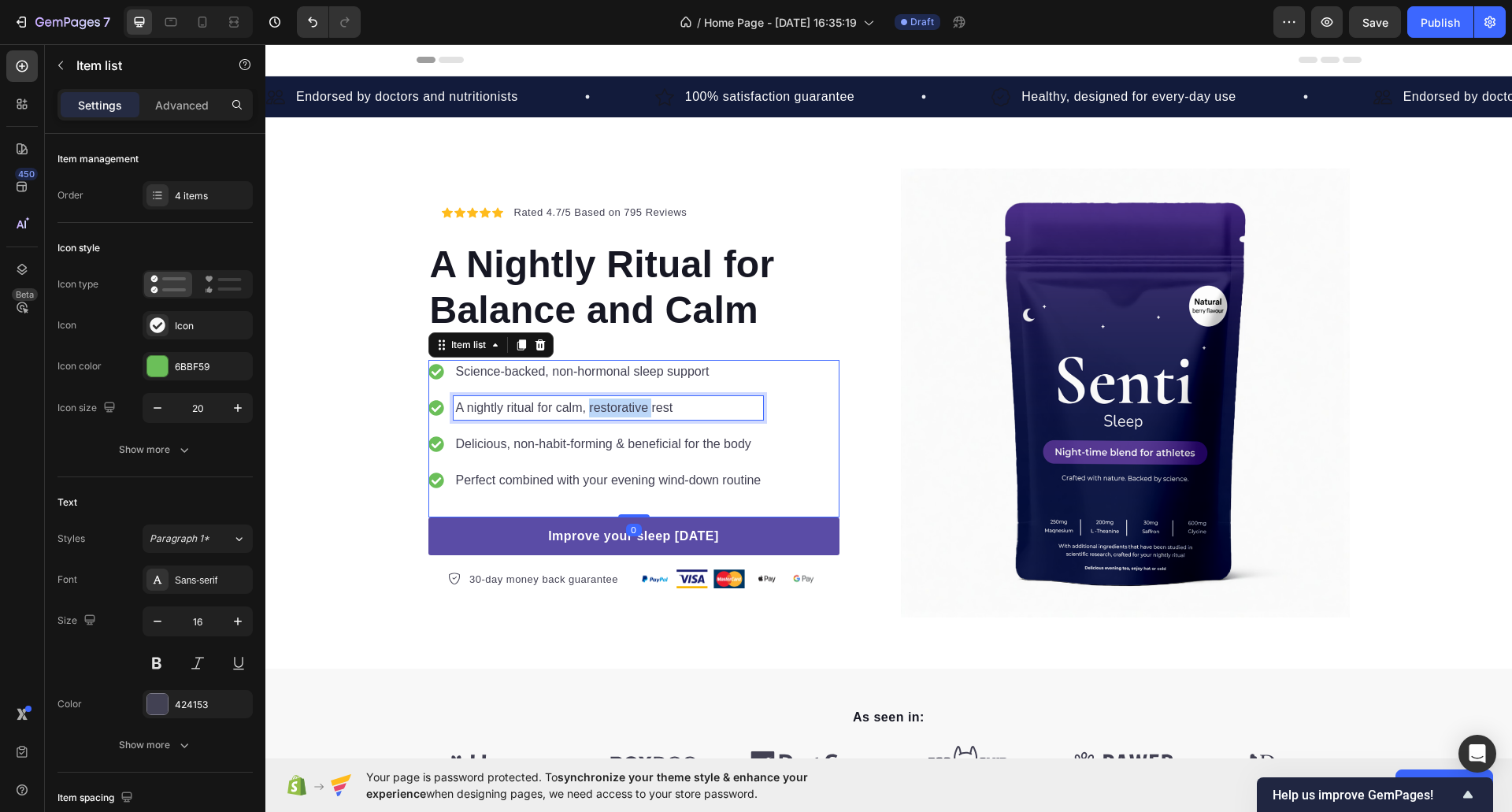
click at [584, 400] on p "A nightly ritual for calm, restorative rest" at bounding box center [608, 408] width 305 height 19
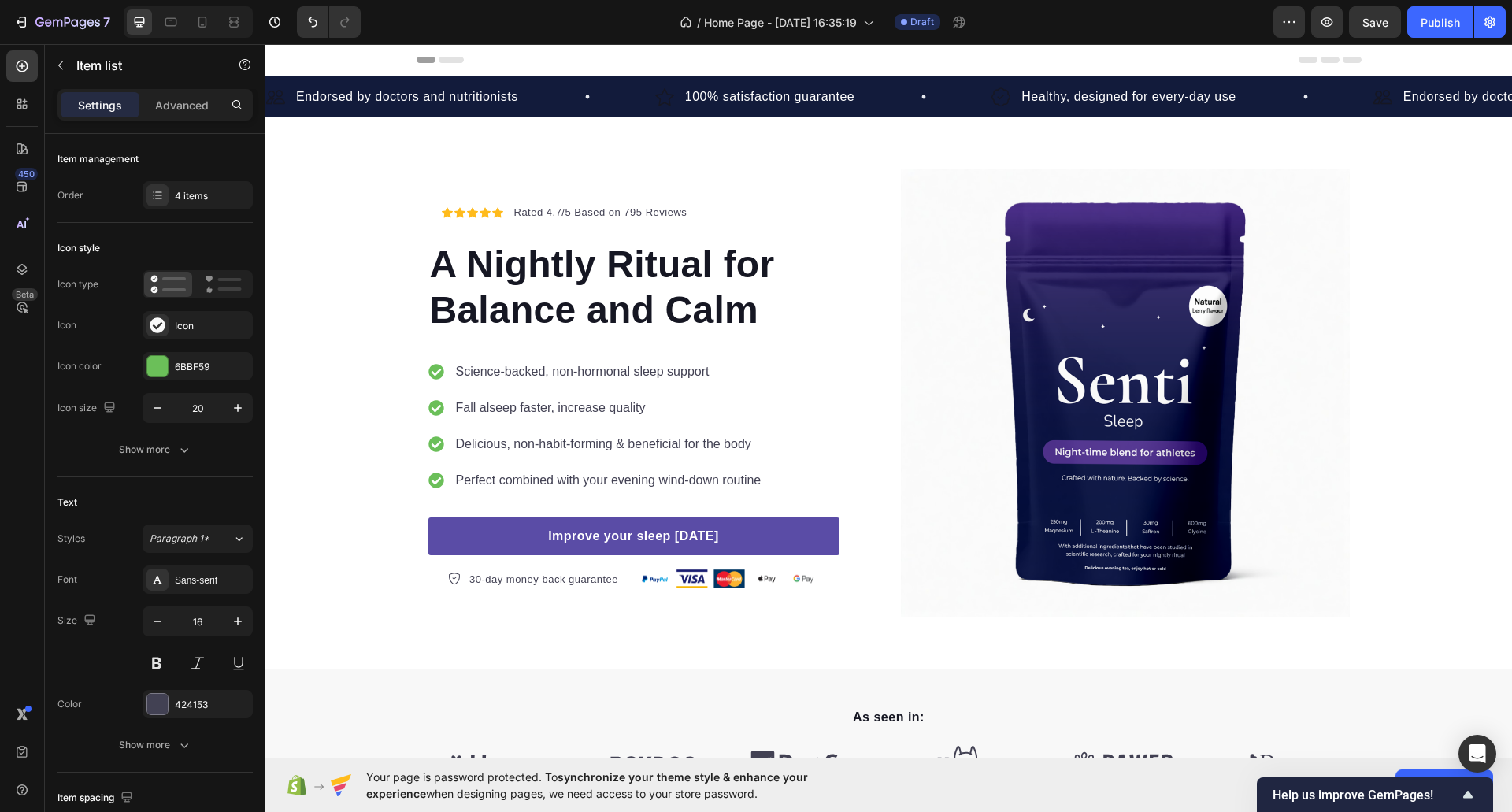
click at [646, 410] on p "Fall alseep faster, increase quality" at bounding box center [608, 408] width 305 height 19
click at [608, 369] on p "Science-backed, non-hormonal sleep support" at bounding box center [608, 371] width 305 height 19
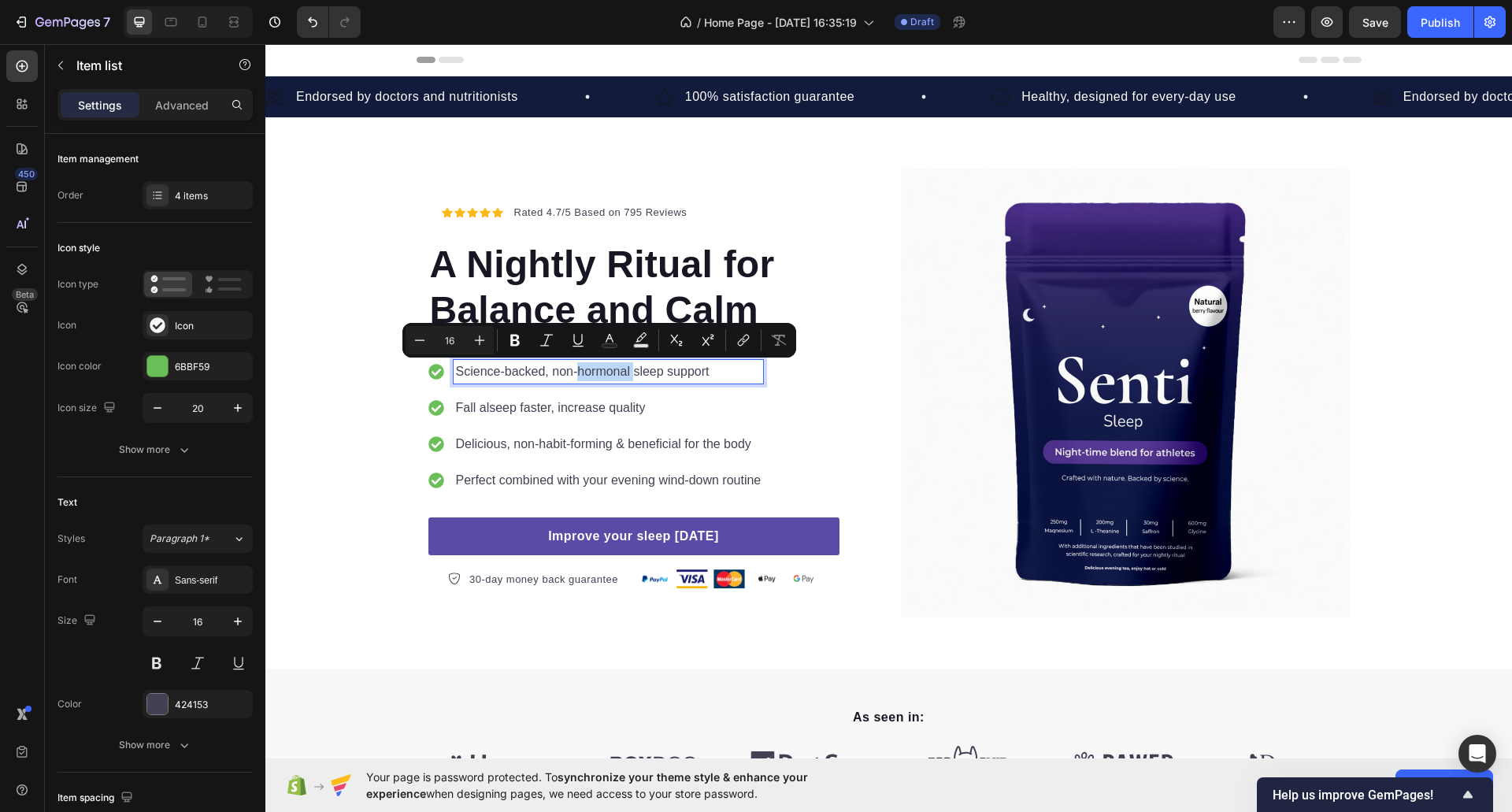
click at [579, 368] on p "Science-backed, non-hormonal sleep support" at bounding box center [608, 371] width 305 height 19
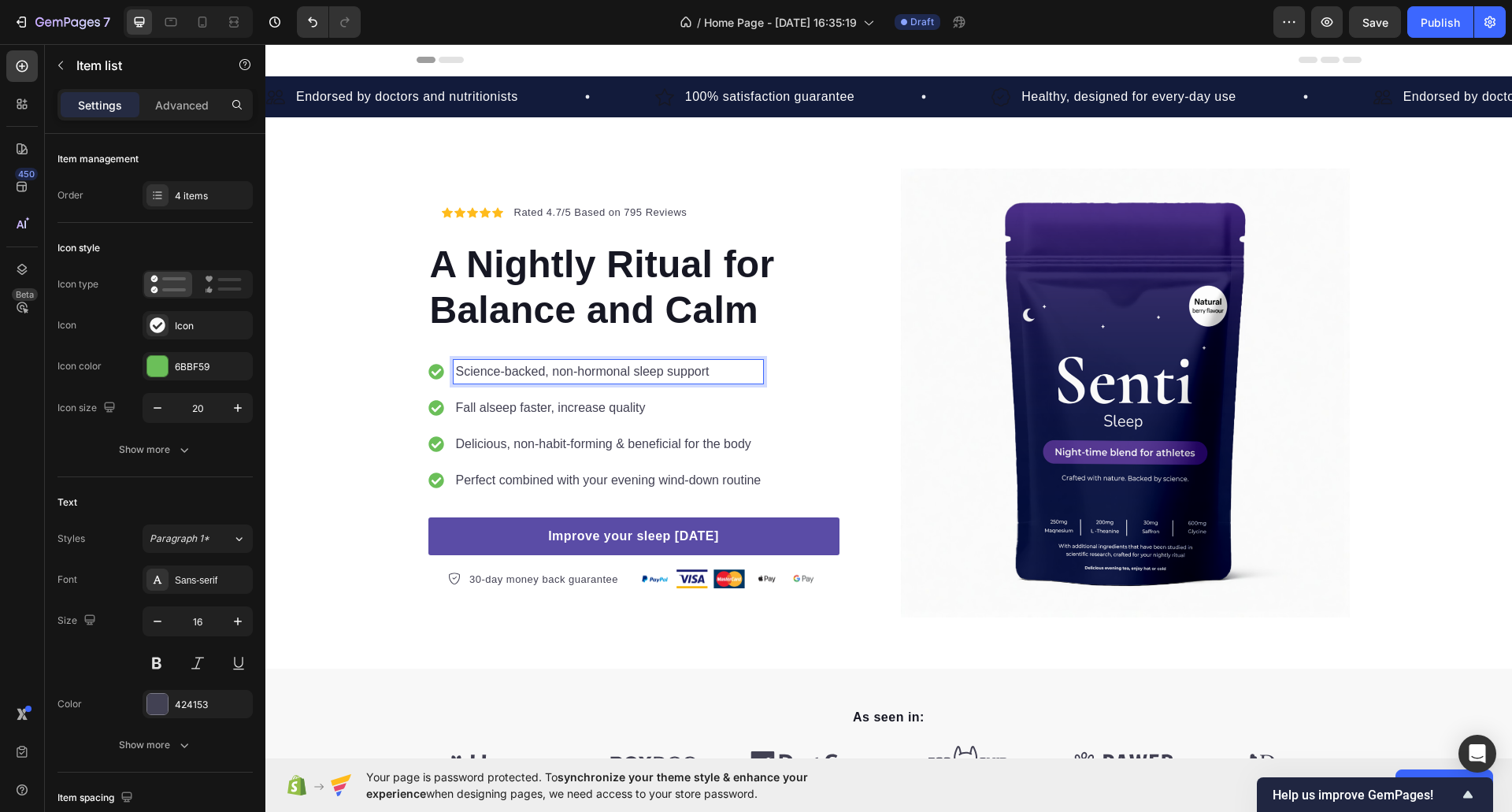
click at [628, 413] on p "Fall alseep faster, increase quality" at bounding box center [608, 408] width 305 height 19
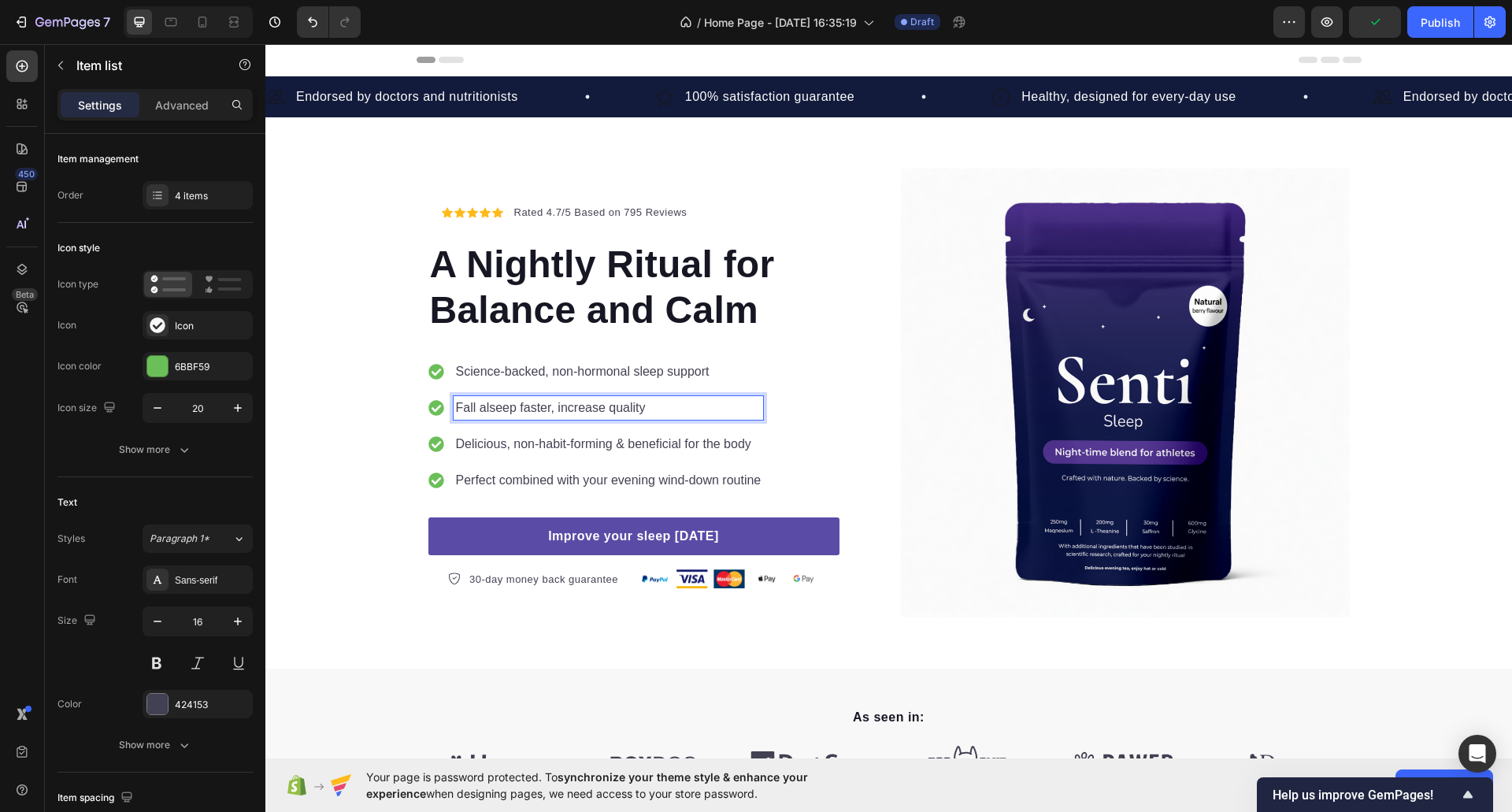
click at [653, 406] on p "Fall alseep faster, increase quality" at bounding box center [608, 408] width 305 height 19
drag, startPoint x: 656, startPoint y: 399, endPoint x: 516, endPoint y: 418, distance: 141.3
click at [516, 418] on div "Fall alseep faster, increase quality" at bounding box center [609, 408] width 310 height 24
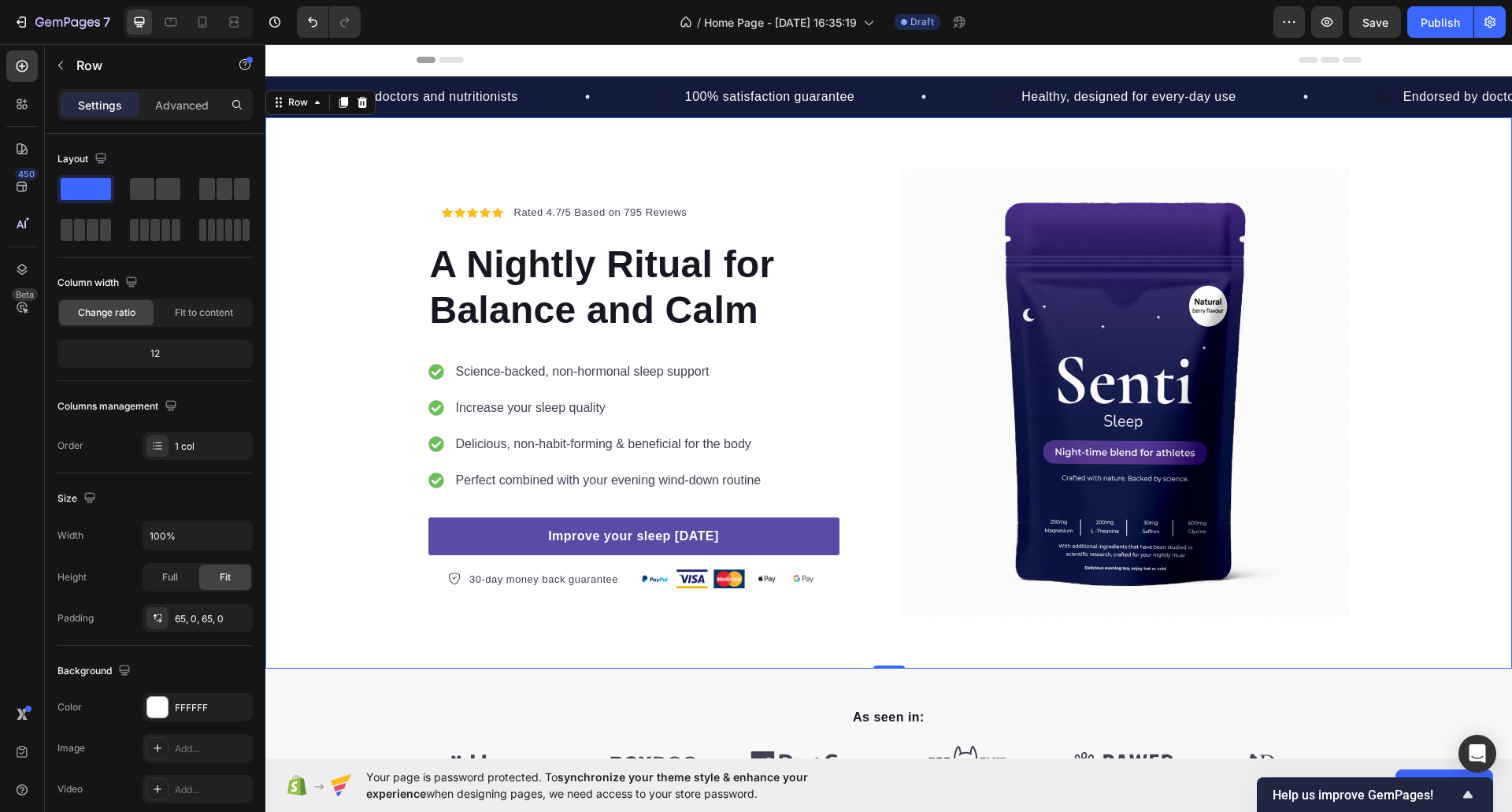
click at [342, 304] on div "Icon Icon Icon Icon Icon Icon List Hoz Rated 4.7/5 Based on 795 Reviews Text bl…" at bounding box center [888, 393] width 1247 height 449
click at [566, 437] on p "Delicious, non-habit-forming & beneficial for the body" at bounding box center [608, 444] width 305 height 19
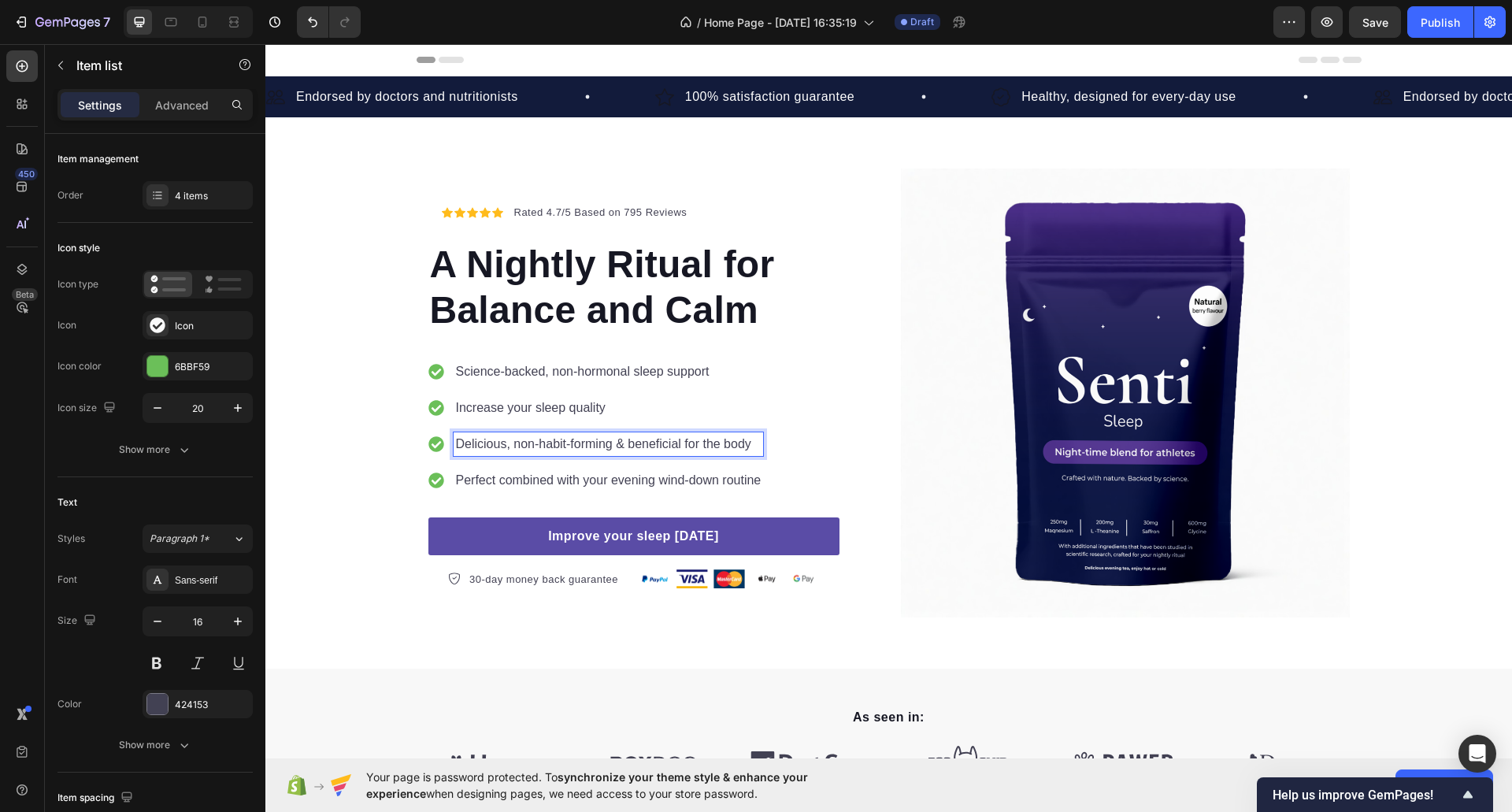
click at [603, 427] on div "Science-backed, non-hormonal sleep support Increase your sleep quality Deliciou…" at bounding box center [596, 426] width 336 height 132
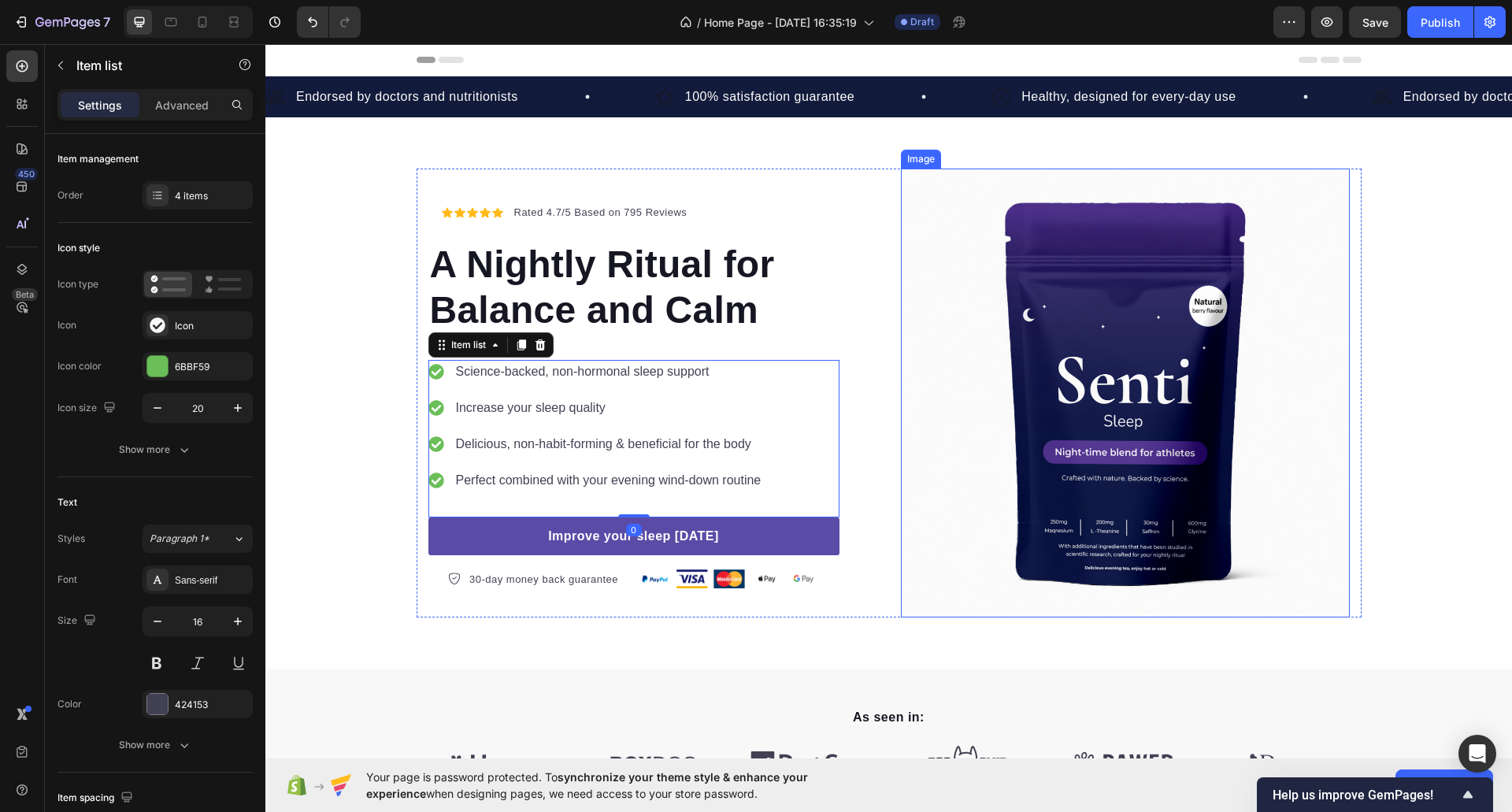
click at [929, 292] on img at bounding box center [1126, 393] width 449 height 449
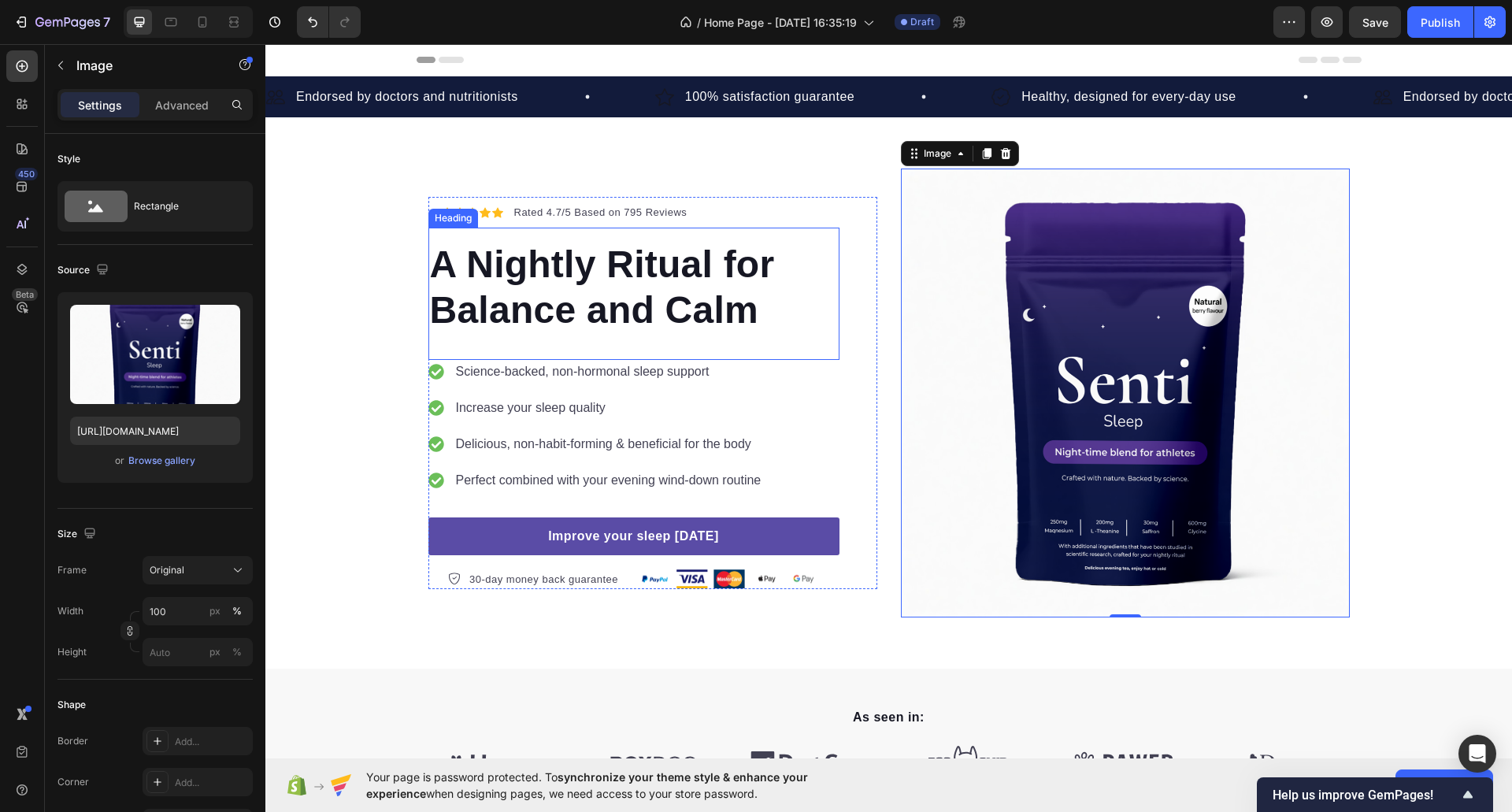
click at [511, 321] on p "A Nightly Ritual for Balance and Calm" at bounding box center [634, 287] width 408 height 91
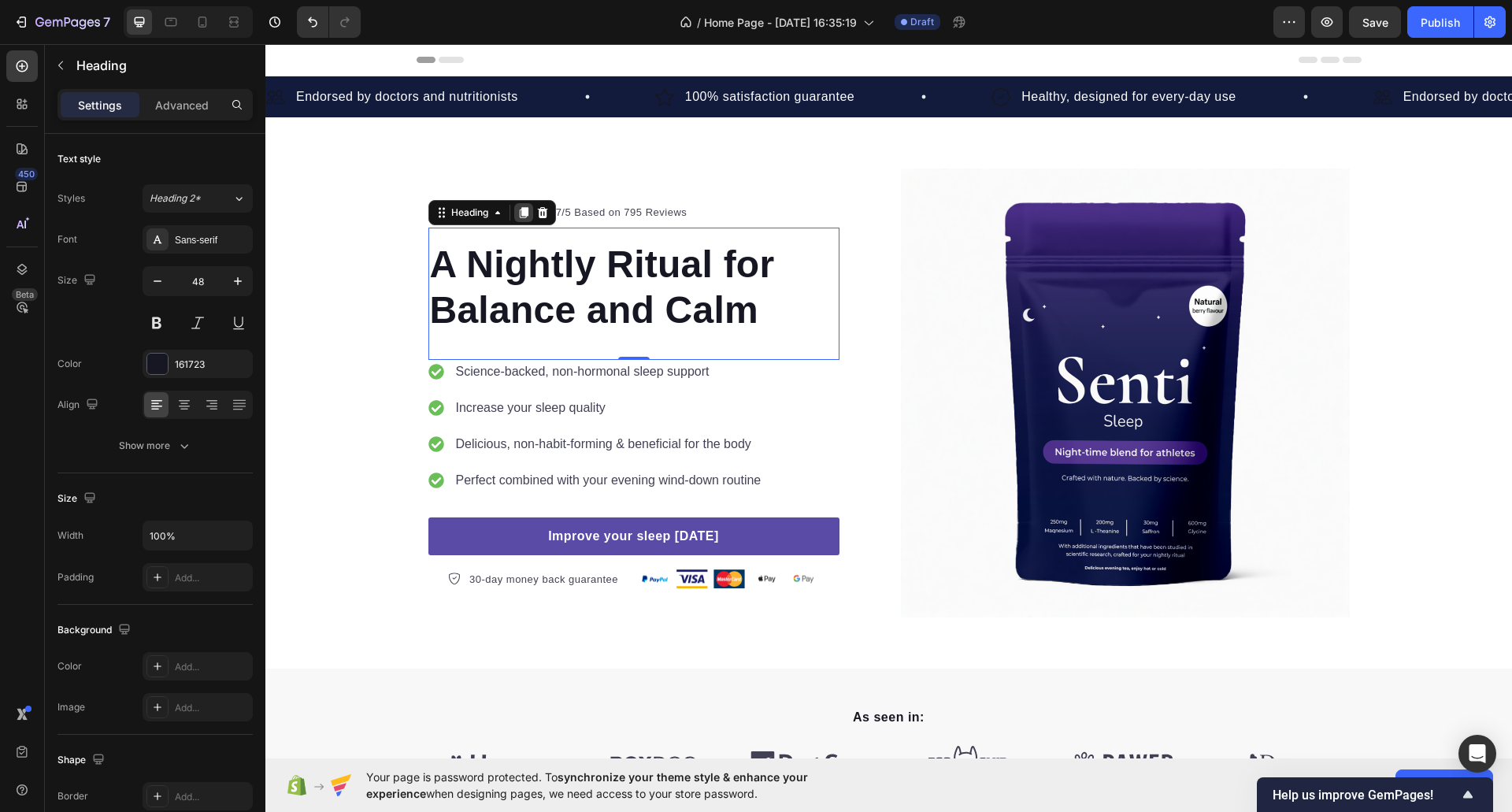
click at [517, 214] on icon at bounding box center [524, 213] width 13 height 13
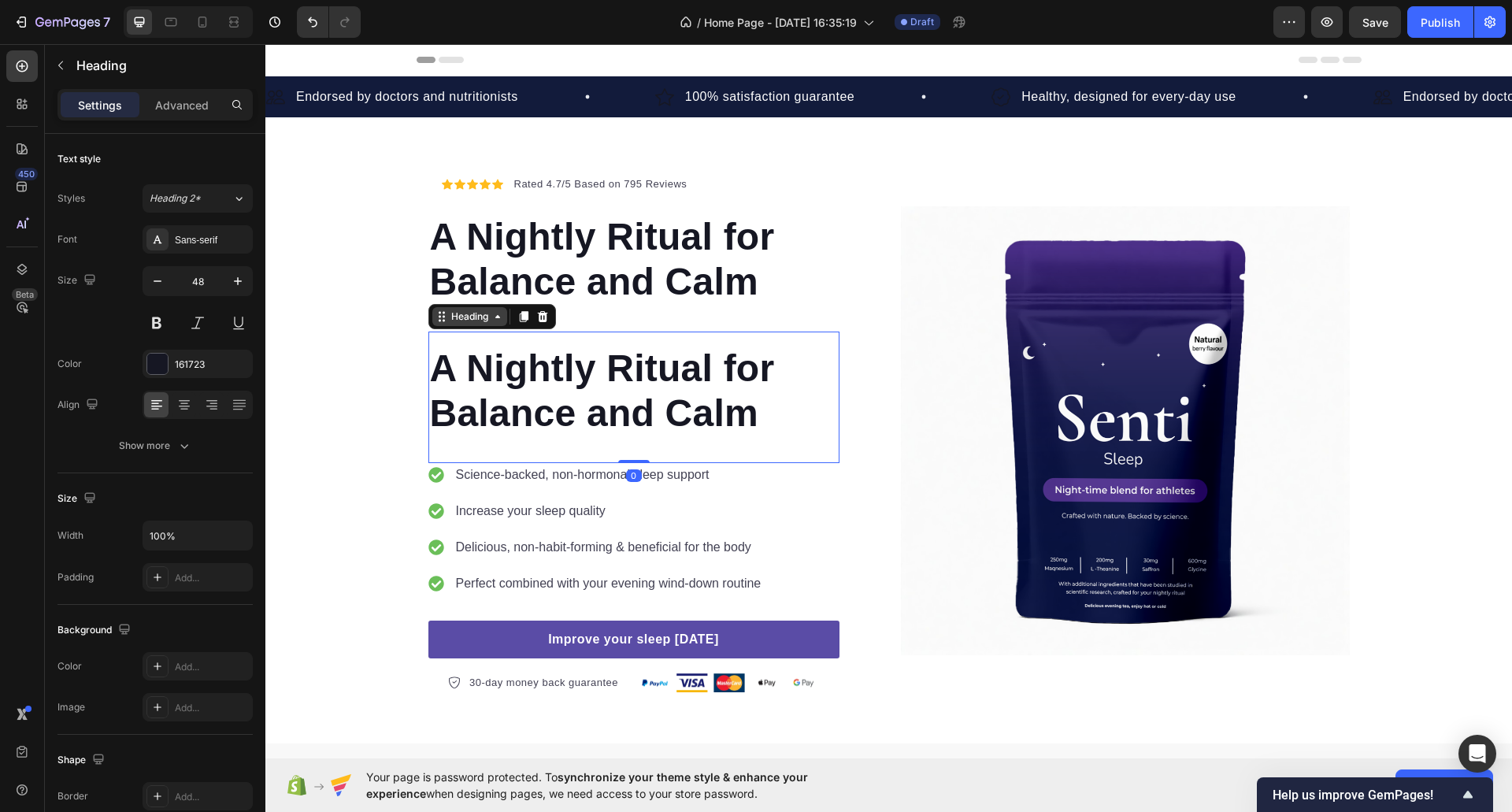
click at [491, 313] on icon at bounding box center [498, 316] width 13 height 13
click at [502, 408] on h2 "A Nightly Ritual for Balance and Calm" at bounding box center [634, 390] width 411 height 93
click at [500, 364] on p "A Nightly Ritual for Balance and Calm" at bounding box center [634, 390] width 408 height 91
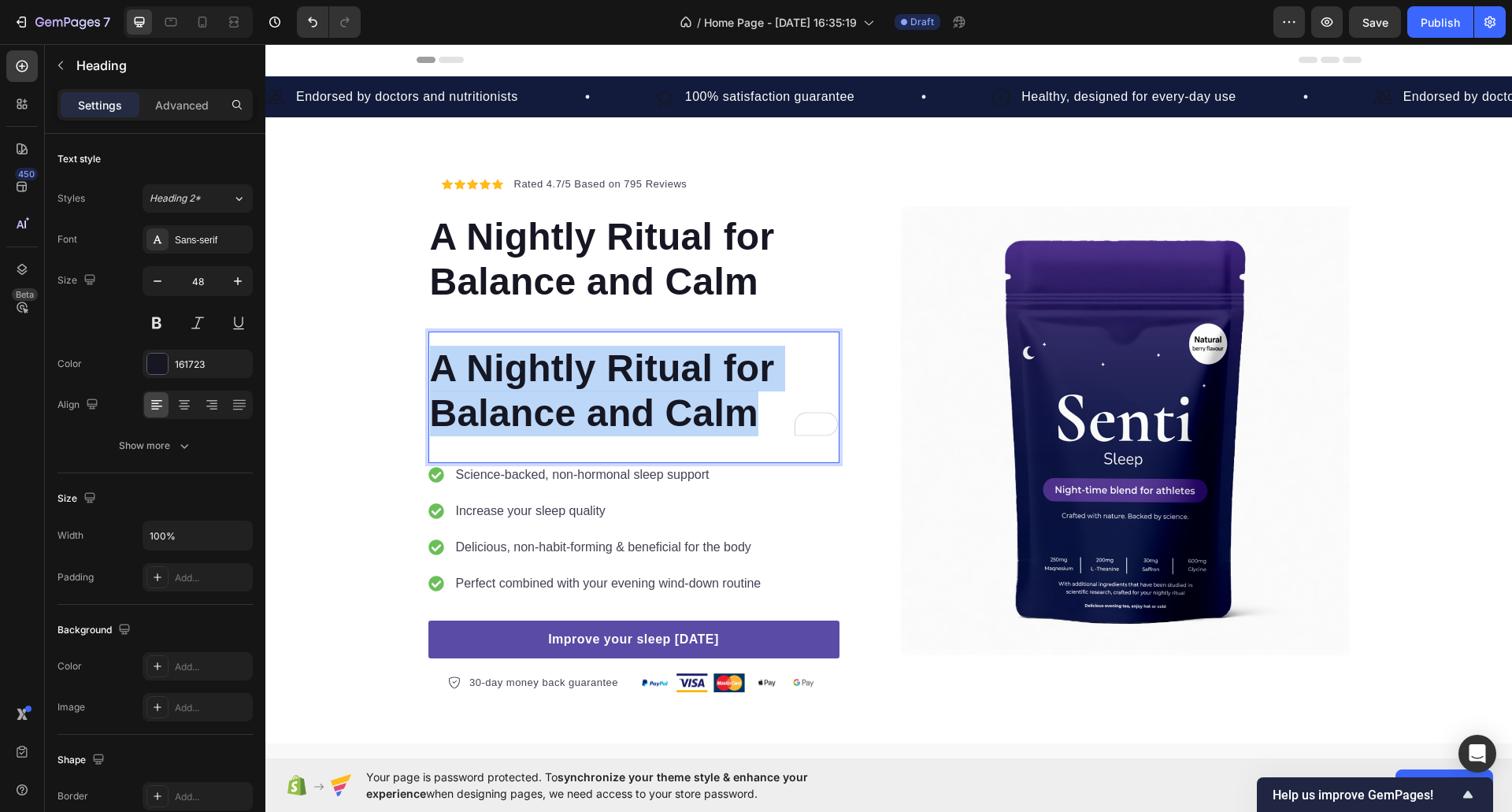
drag, startPoint x: 430, startPoint y: 361, endPoint x: 745, endPoint y: 422, distance: 320.9
click at [745, 422] on p "A Nightly Ritual for Balance and Calm" at bounding box center [634, 390] width 408 height 91
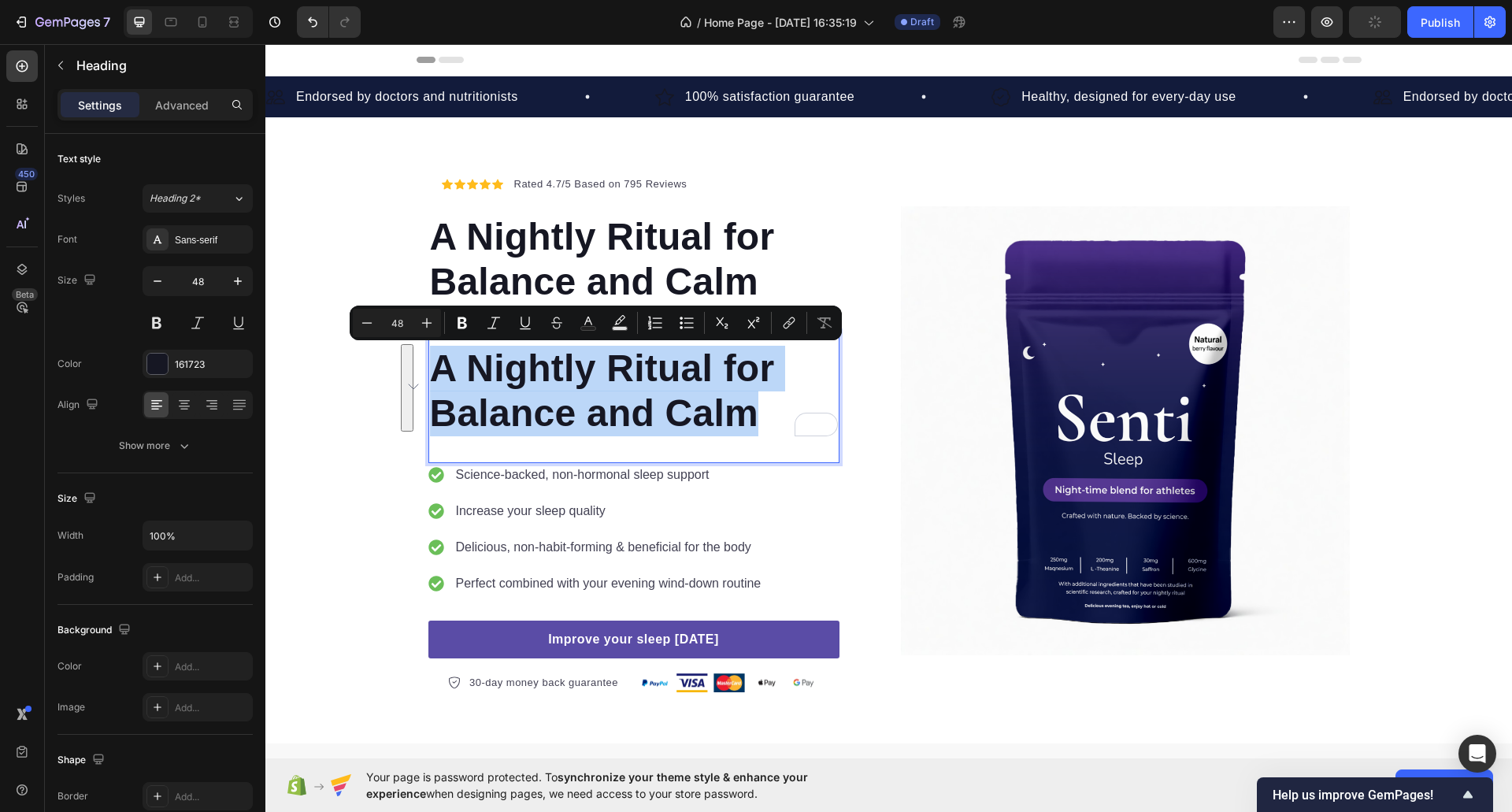
click at [500, 411] on p "A Nightly Ritual for Balance and Calm" at bounding box center [634, 390] width 408 height 91
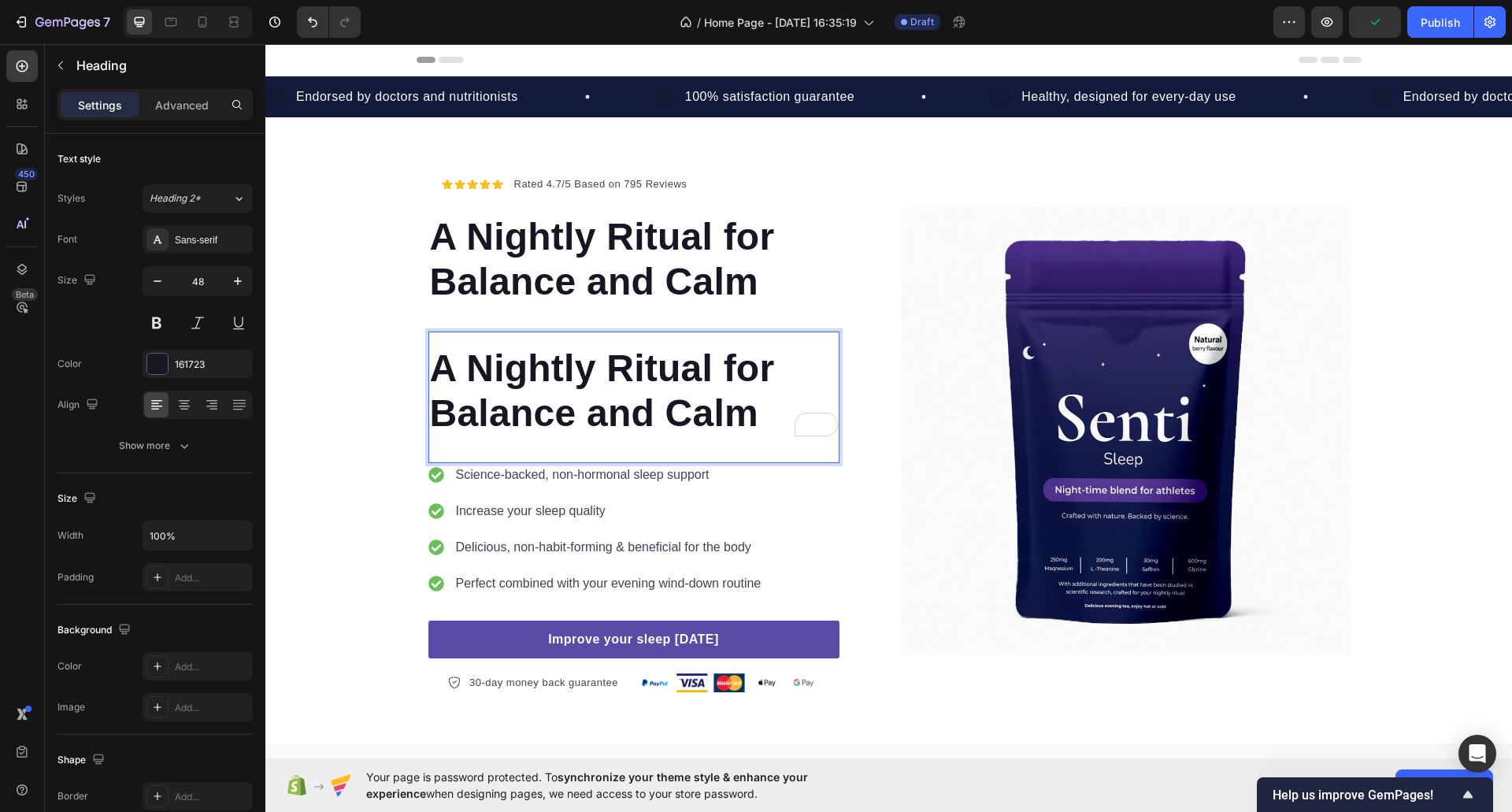
click at [480, 378] on p "A Nightly Ritual for Balance and Calm" at bounding box center [634, 390] width 408 height 91
click at [517, 325] on div "A Nightly Ritual for Balance and Calm Heading" at bounding box center [634, 265] width 411 height 131
click at [518, 343] on div "A Nightly Ritual for Balance and Calm Heading" at bounding box center [634, 397] width 411 height 131
click at [491, 319] on icon at bounding box center [498, 316] width 13 height 13
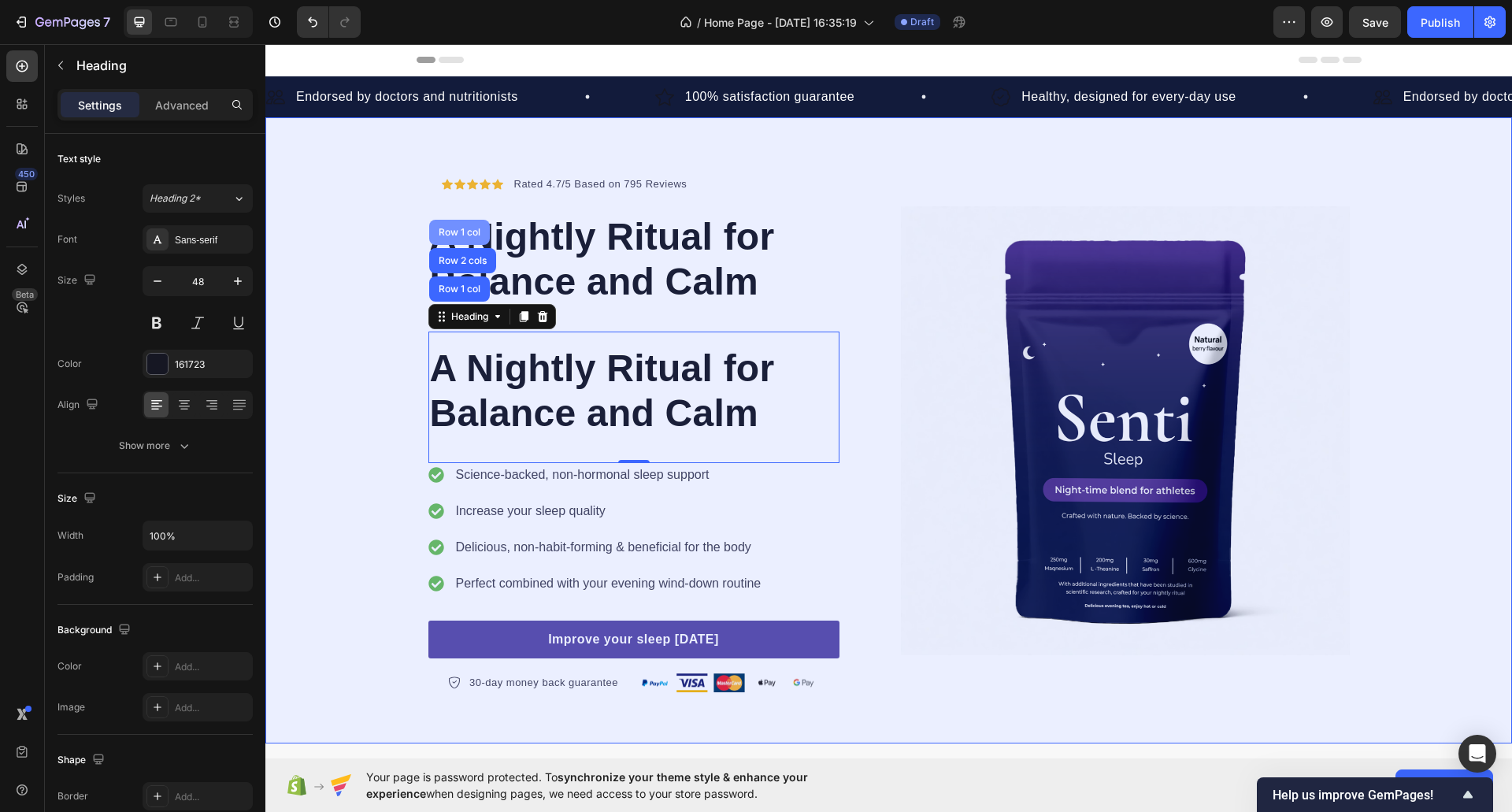
click at [456, 235] on div "Row 1 col" at bounding box center [459, 232] width 48 height 9
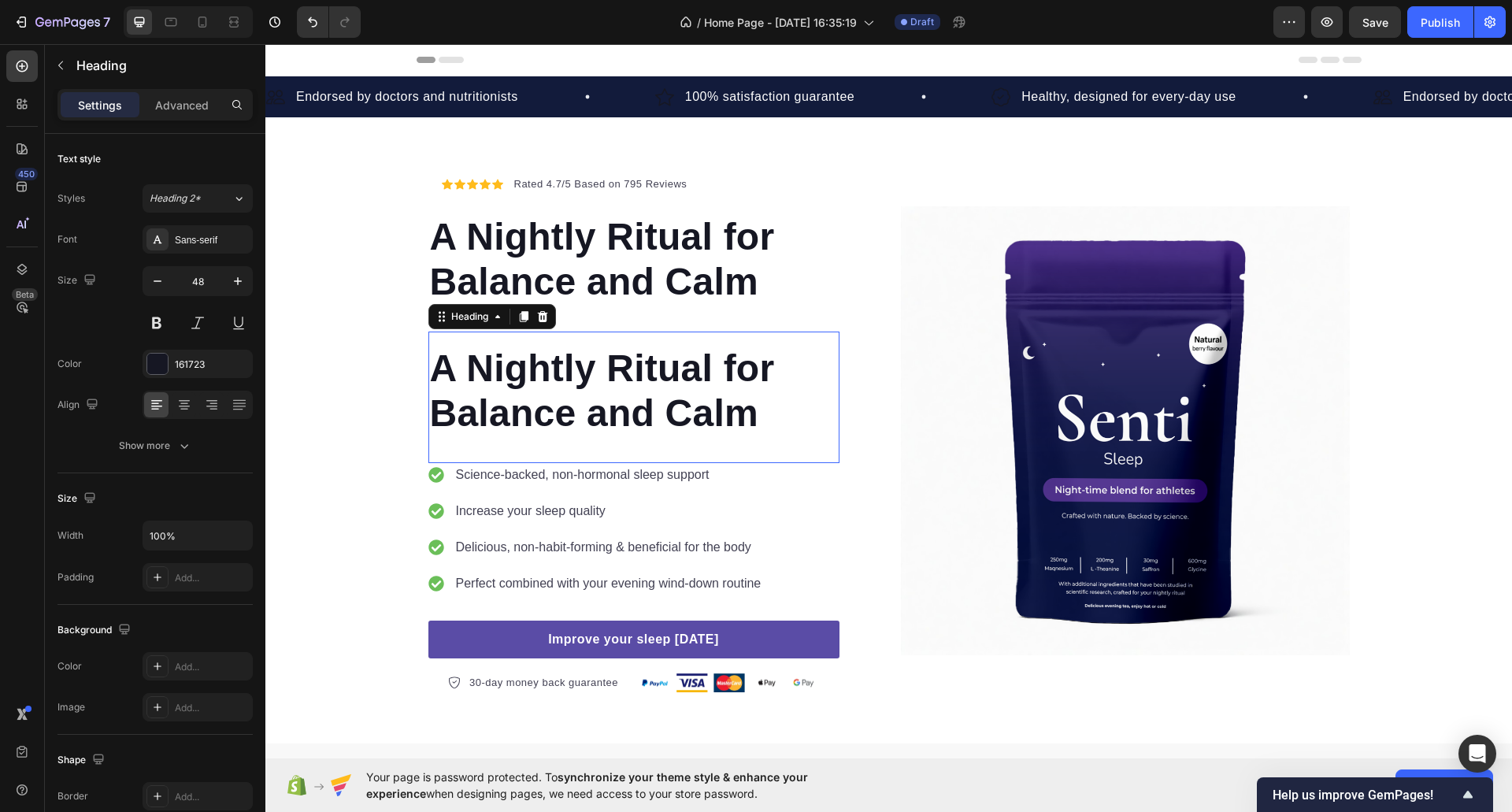
click at [500, 352] on p "A Nightly Ritual for Balance and Calm" at bounding box center [634, 390] width 408 height 91
click at [541, 315] on icon at bounding box center [542, 316] width 10 height 11
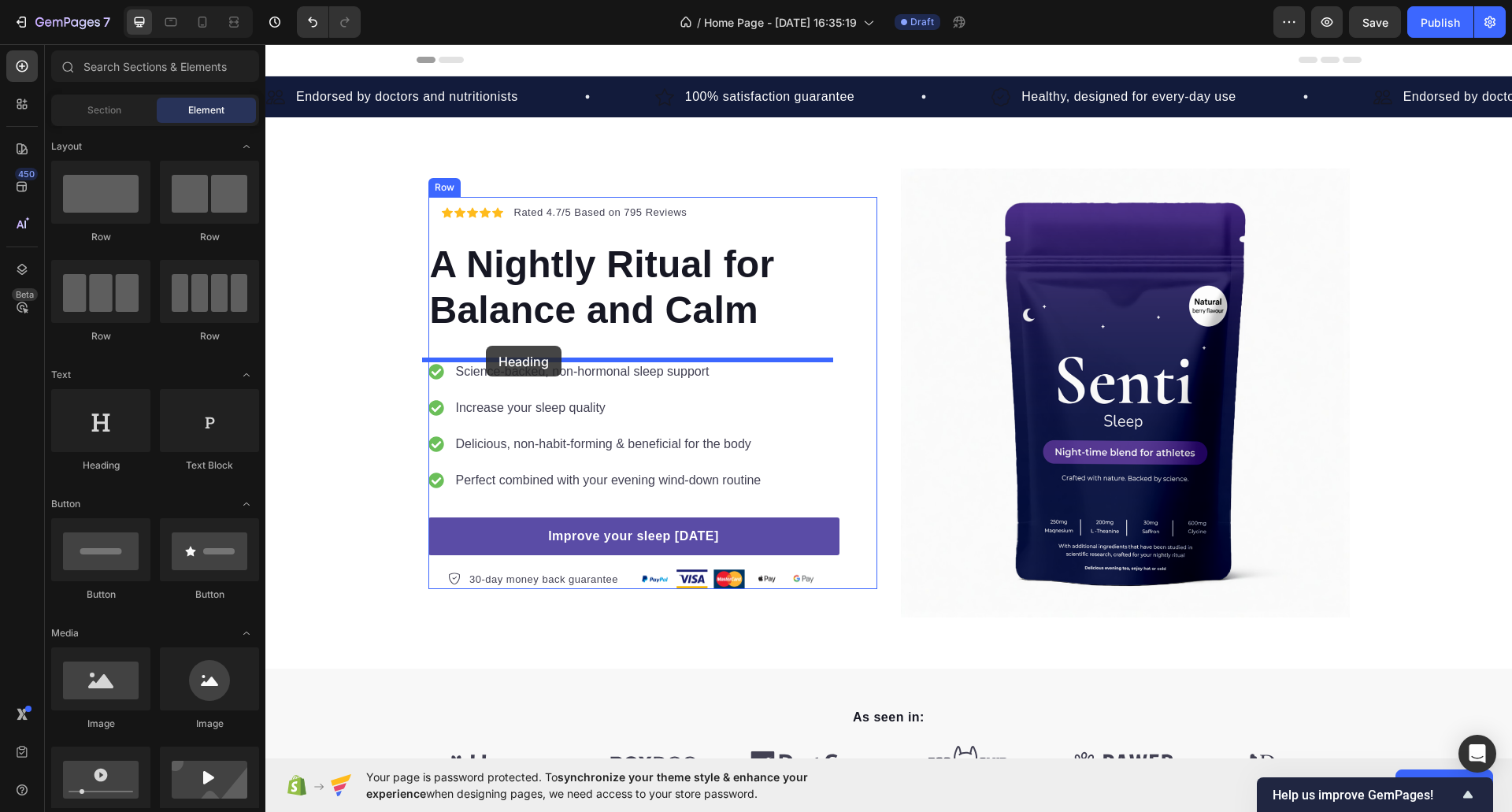
drag, startPoint x: 400, startPoint y: 477, endPoint x: 486, endPoint y: 346, distance: 156.7
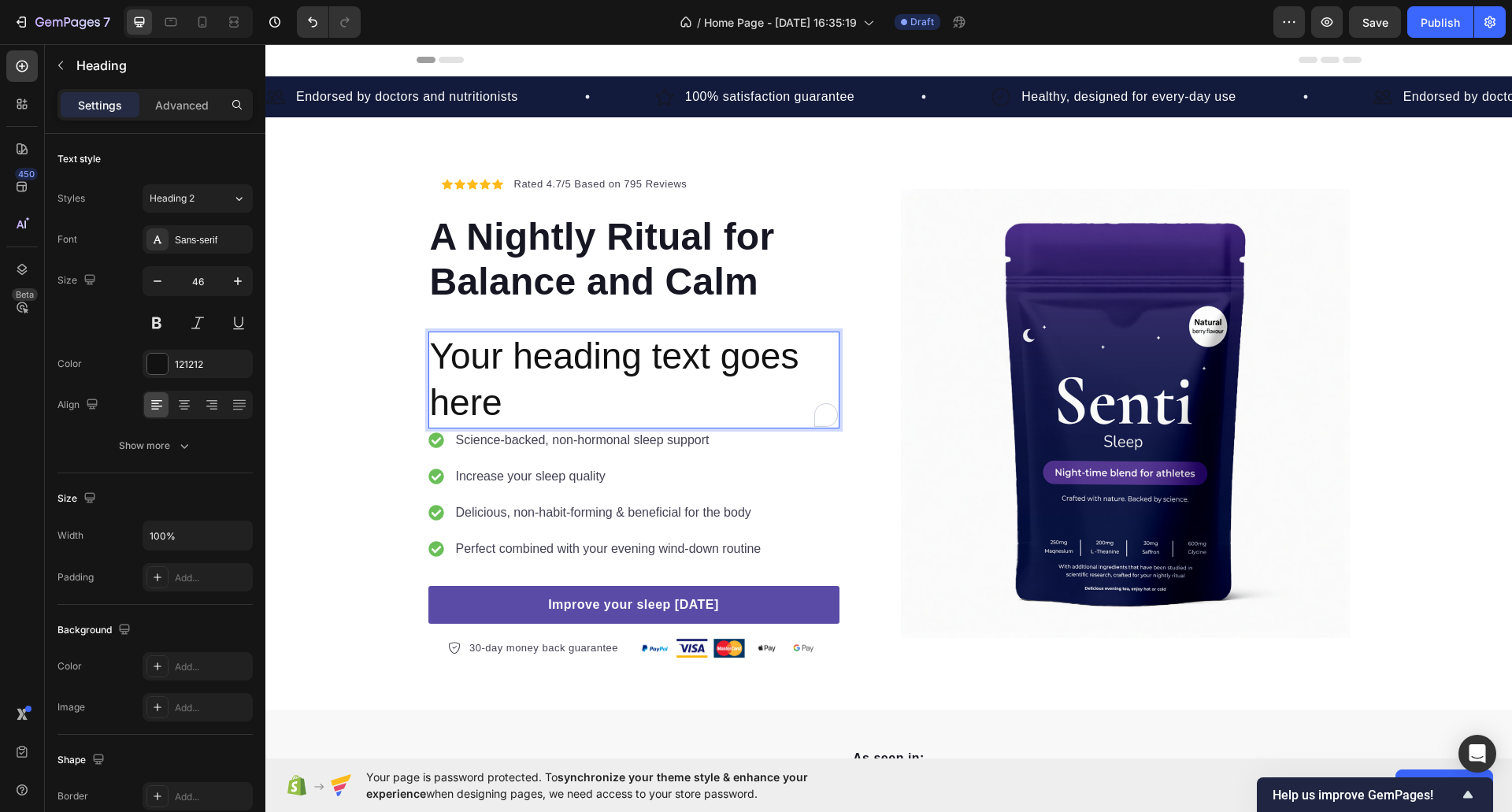
click at [495, 365] on h2 "Your heading text goes here" at bounding box center [634, 380] width 411 height 98
click at [578, 337] on p "Your heading text goes here" at bounding box center [634, 379] width 408 height 94
click at [73, 403] on div "Align" at bounding box center [80, 404] width 44 height 21
click at [475, 390] on p "Your heading text goes here" at bounding box center [634, 379] width 408 height 94
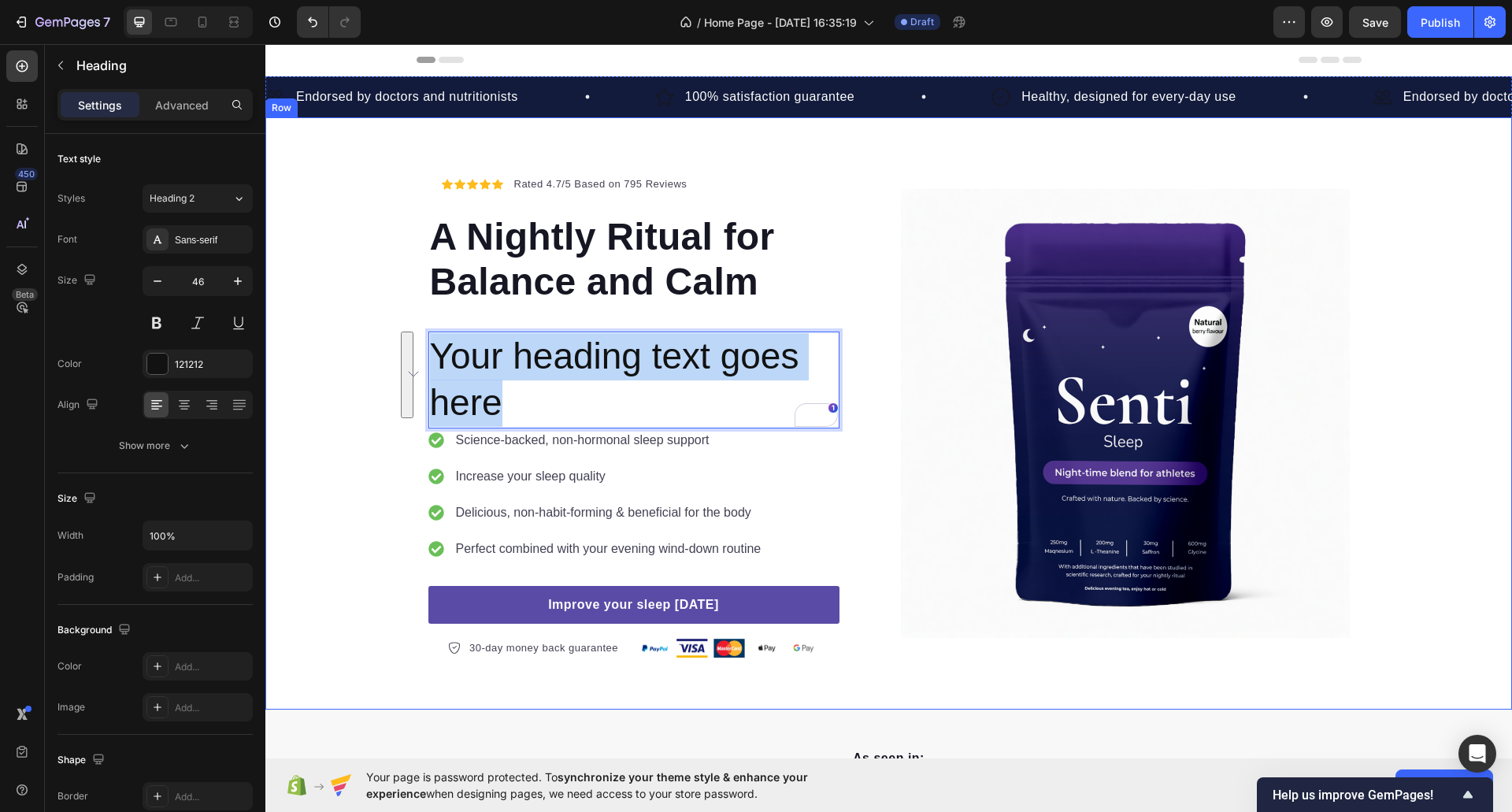
drag, startPoint x: 515, startPoint y: 401, endPoint x: 403, endPoint y: 333, distance: 131.0
click at [403, 333] on div "Icon Icon Icon Icon Icon Icon List Hoz Rated 4.7/5 Based on 795 Reviews Text bl…" at bounding box center [888, 413] width 1247 height 489
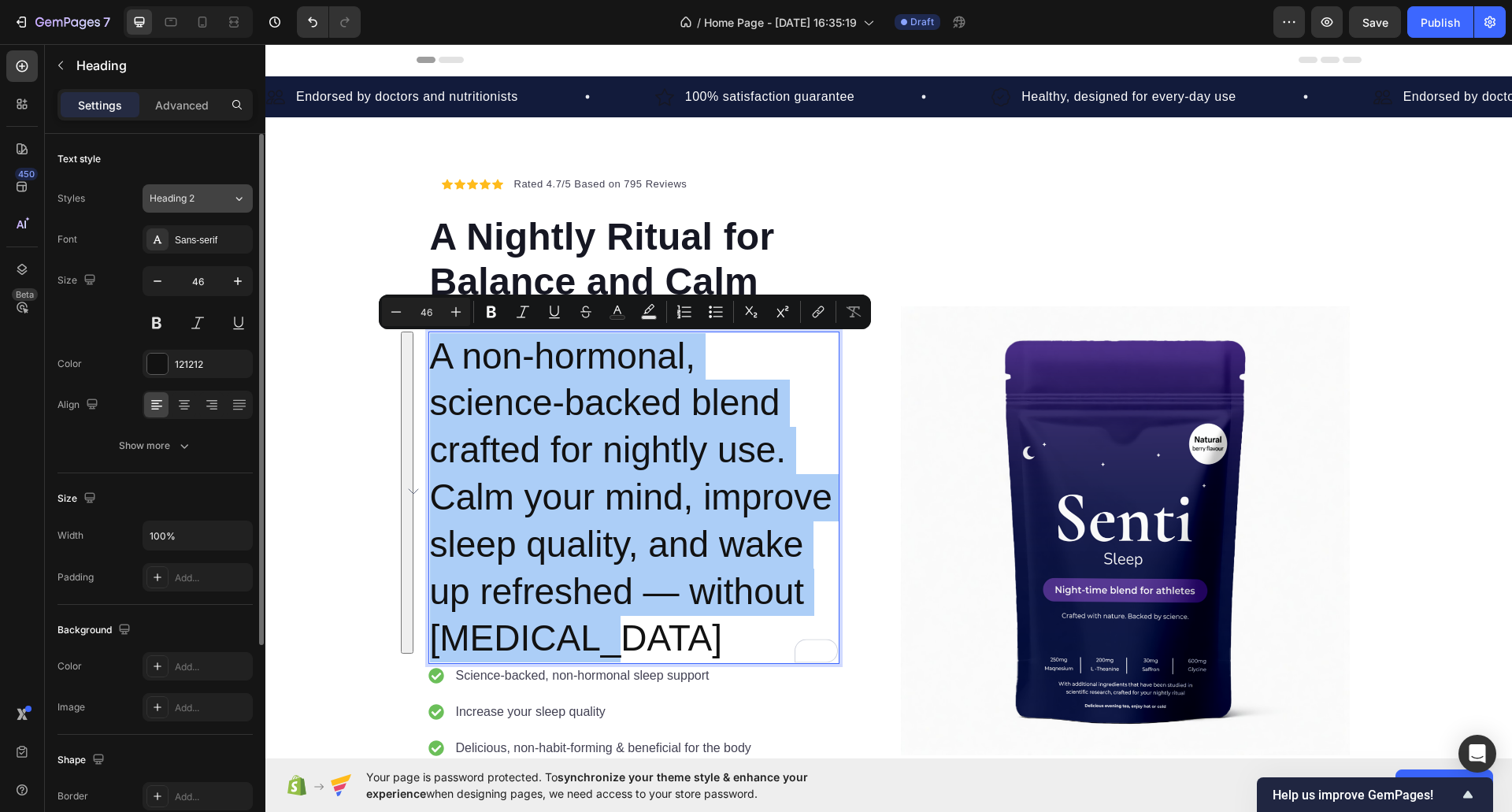
click at [233, 204] on icon at bounding box center [238, 198] width 14 height 16
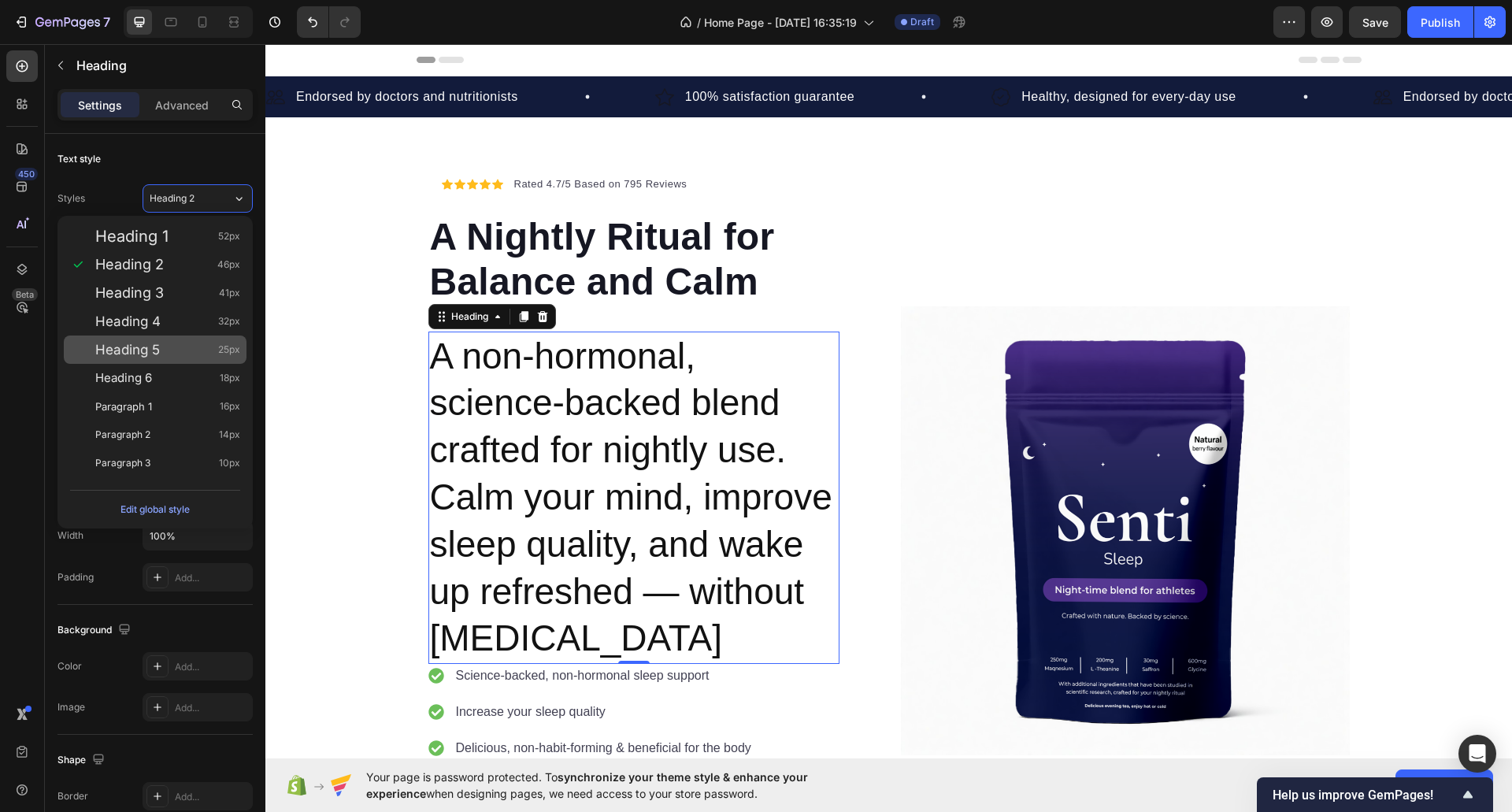
click at [147, 348] on span "Heading 5" at bounding box center [127, 349] width 64 height 16
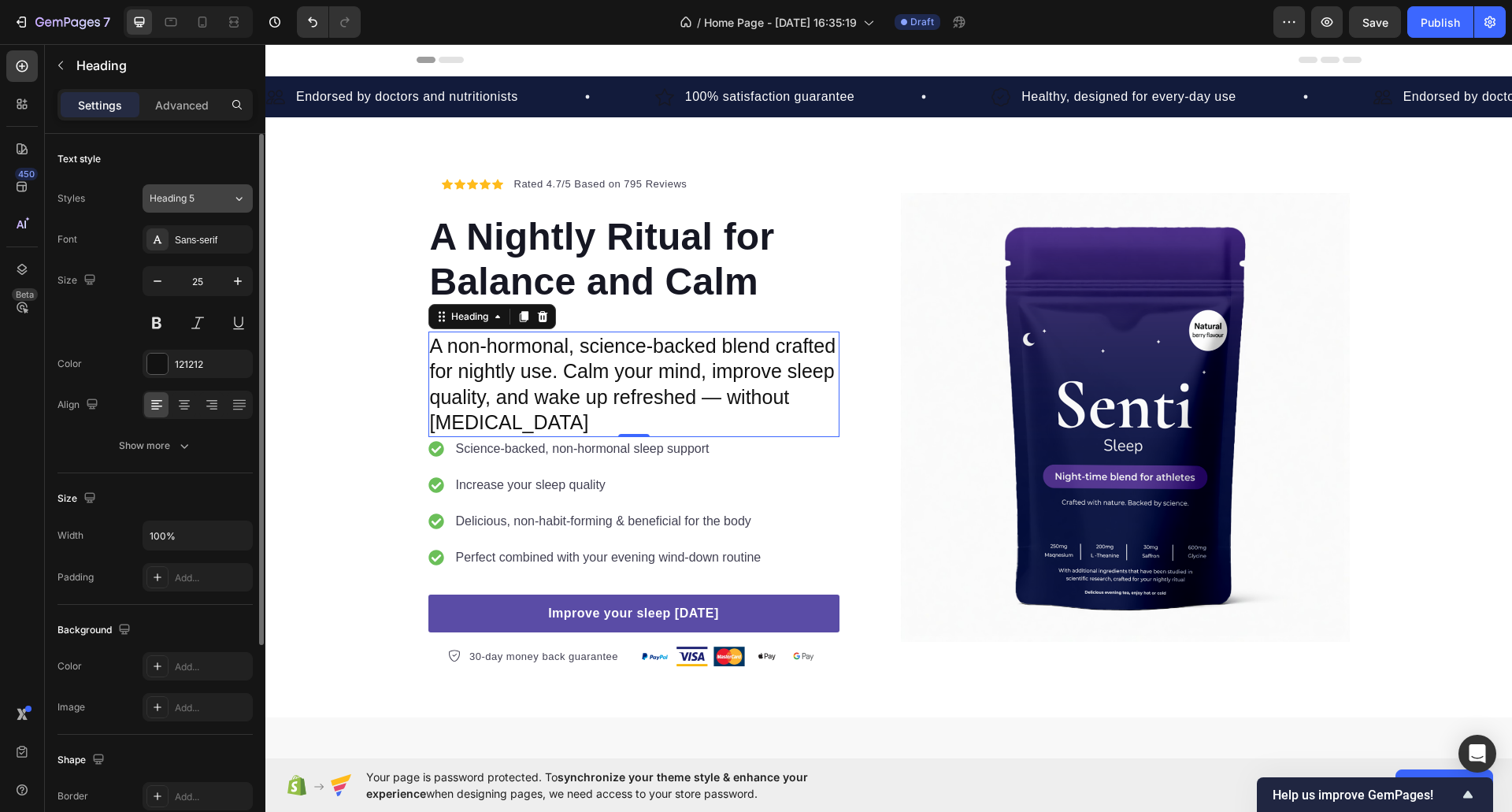
click at [232, 199] on div "Heading 5" at bounding box center [191, 198] width 83 height 14
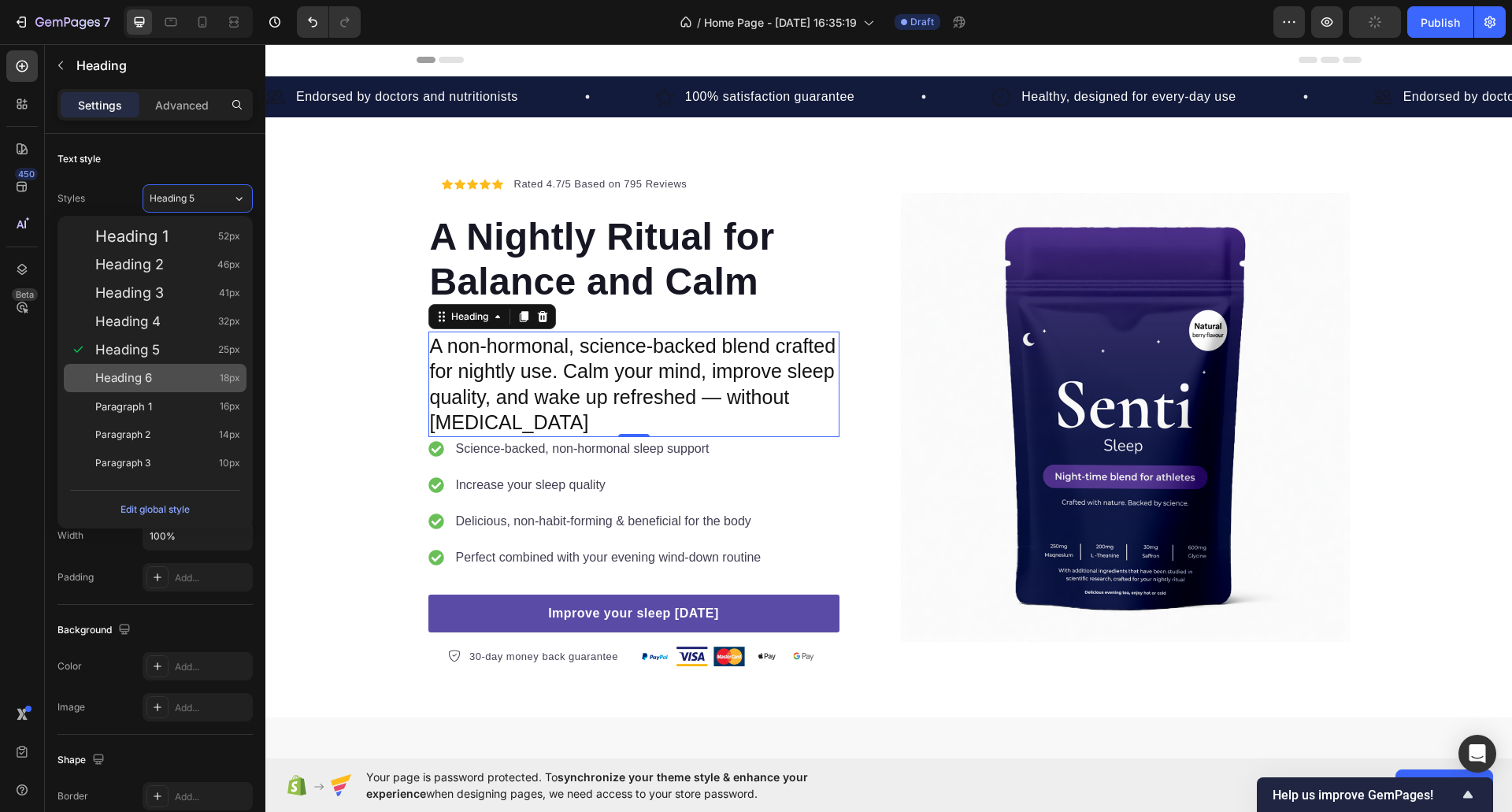
click at [135, 385] on span "Heading 6" at bounding box center [124, 378] width 57 height 16
type input "18"
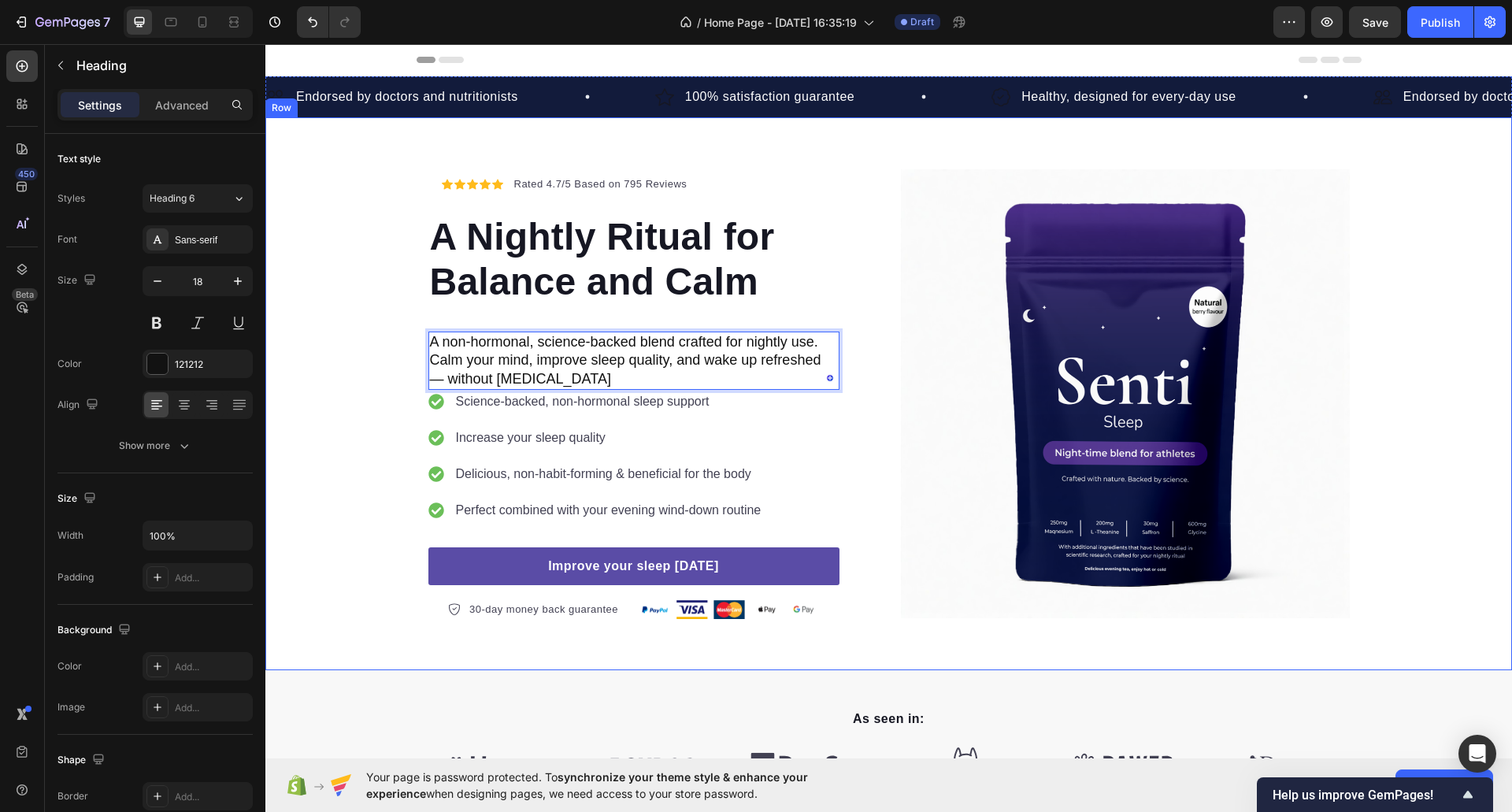
click at [329, 313] on div "Icon Icon Icon Icon Icon Icon List Hoz Rated 4.7/5 Based on 795 Reviews Text bl…" at bounding box center [888, 393] width 1247 height 450
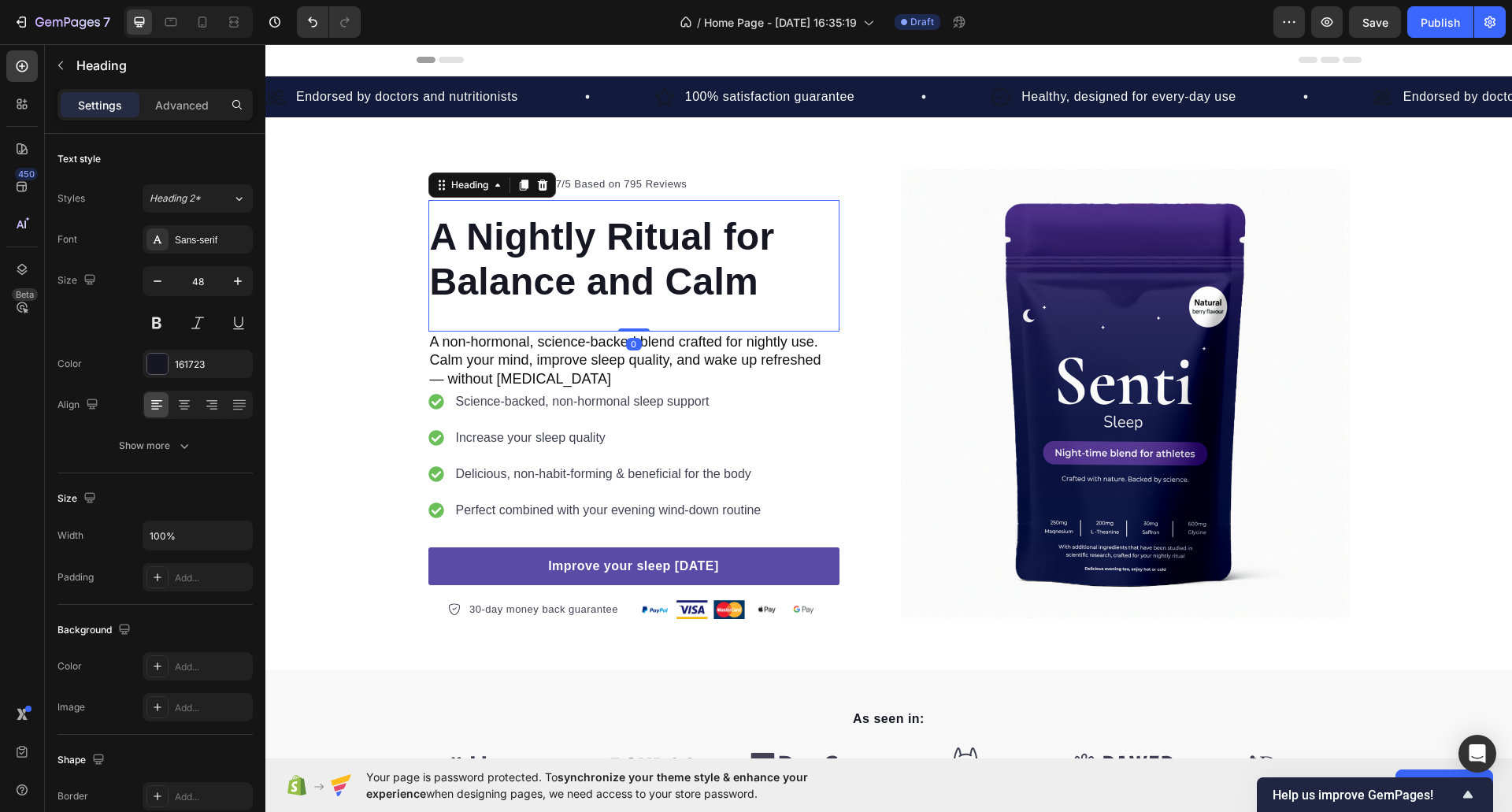
click at [470, 312] on div "A Nightly Ritual for Balance and Calm Heading 0" at bounding box center [634, 265] width 411 height 131
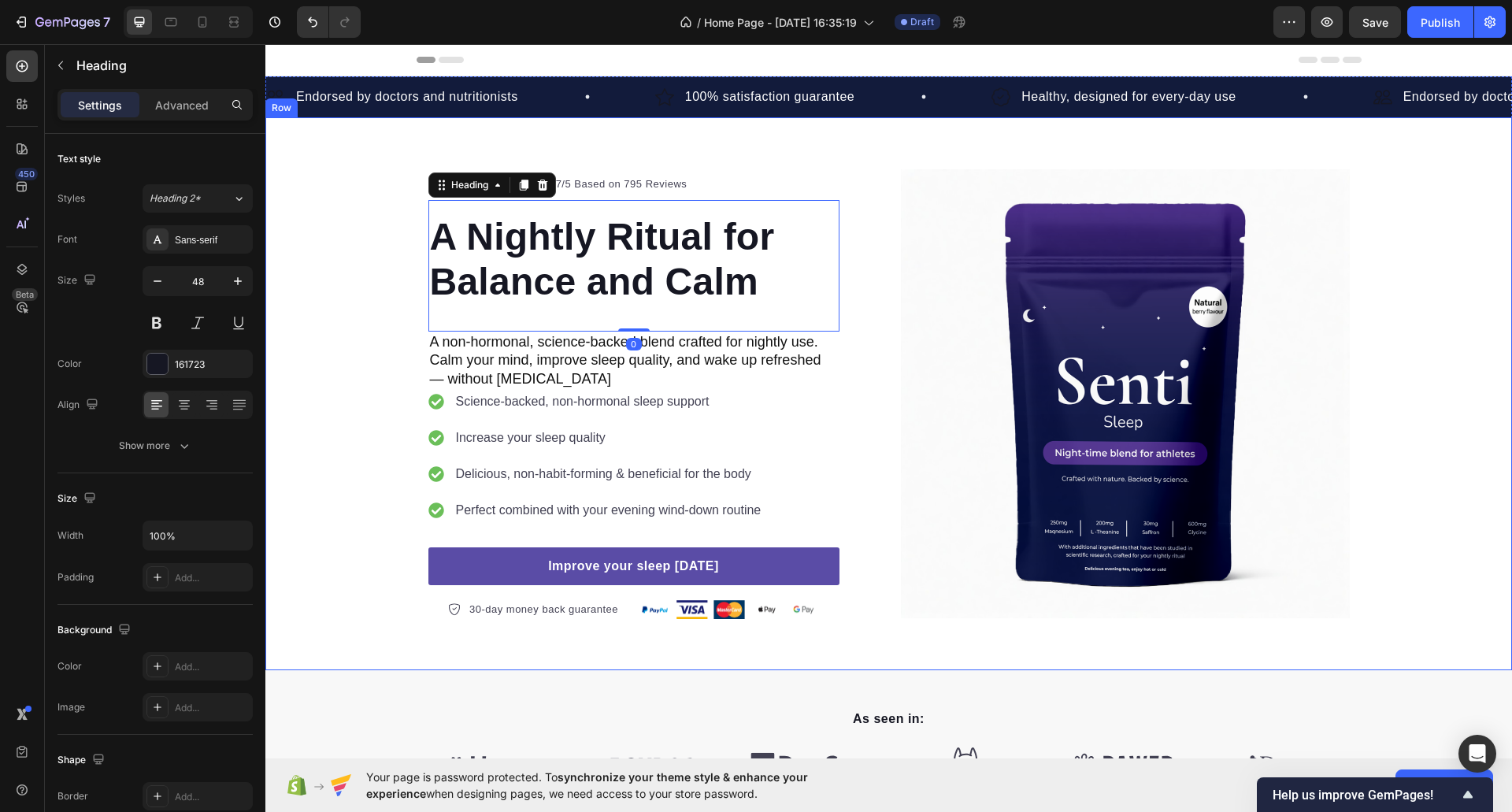
click at [315, 352] on div "Icon Icon Icon Icon Icon Icon List Hoz Rated 4.7/5 Based on 795 Reviews Text bl…" at bounding box center [888, 393] width 1247 height 450
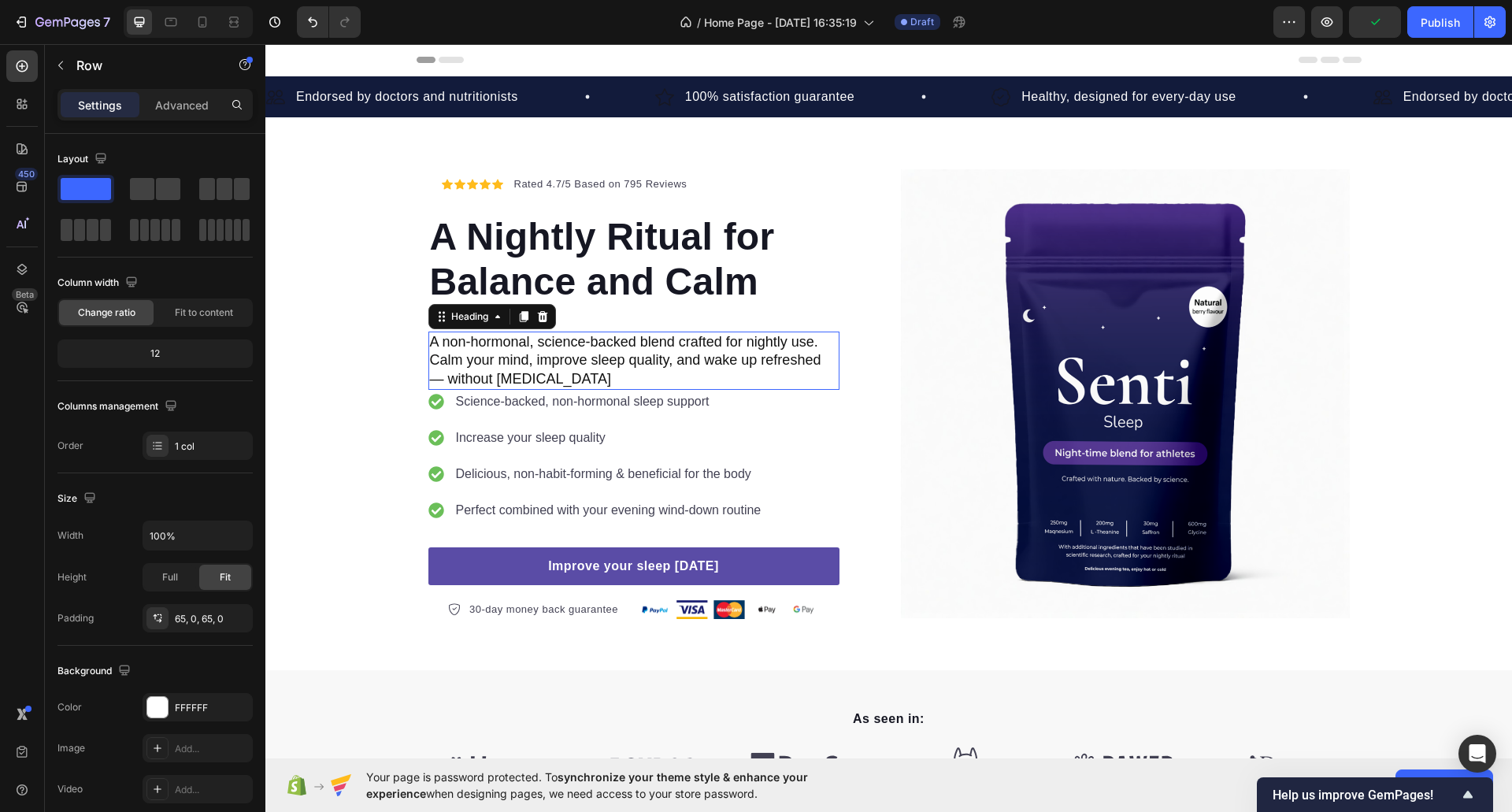
click at [572, 379] on p "A non-hormonal, science-backed blend crafted for nightly use. Calm your mind, i…" at bounding box center [634, 360] width 408 height 55
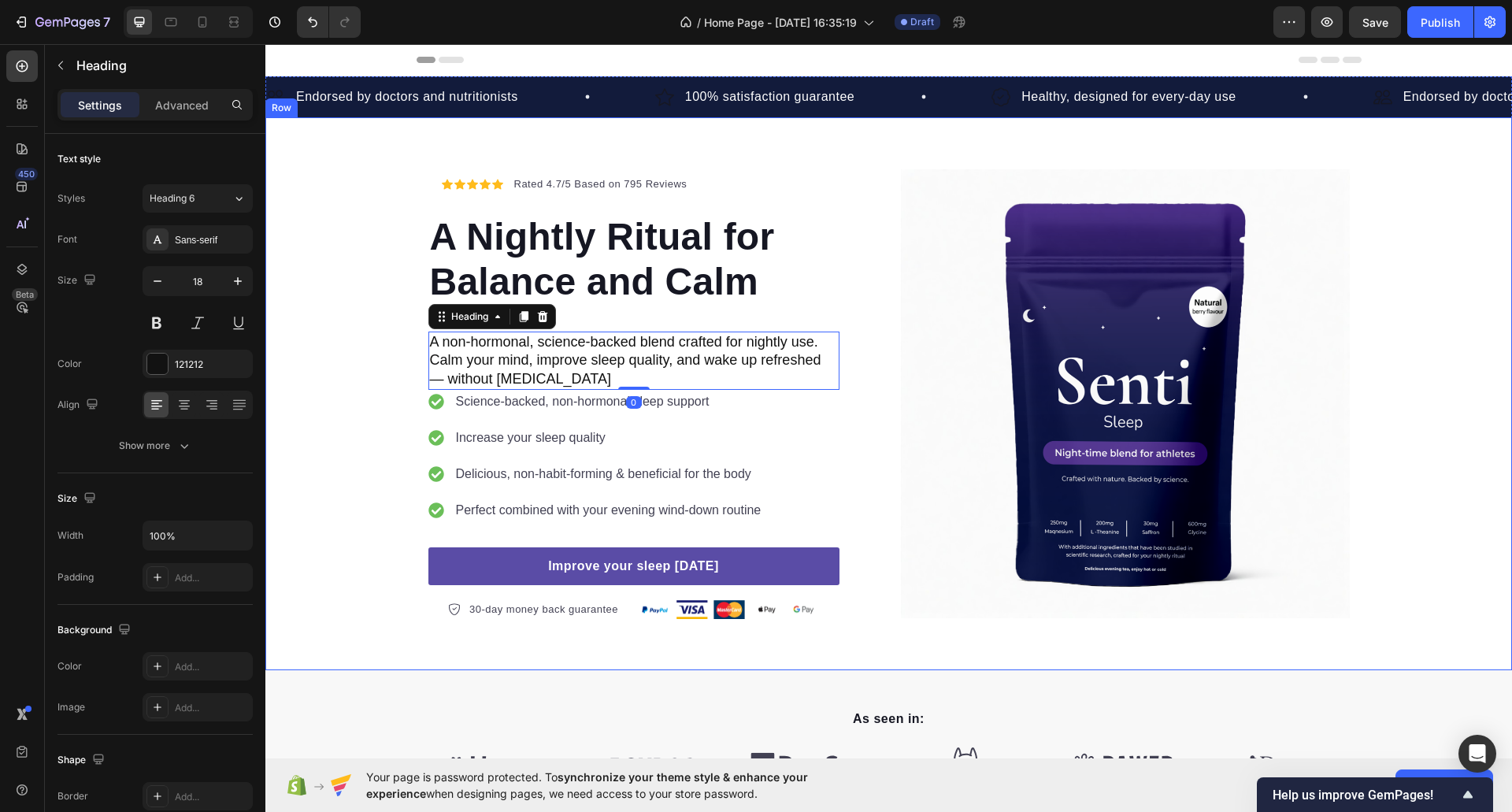
click at [326, 410] on div "Icon Icon Icon Icon Icon Icon List Hoz Rated 4.7/5 Based on 795 Reviews Text bl…" at bounding box center [888, 393] width 1247 height 450
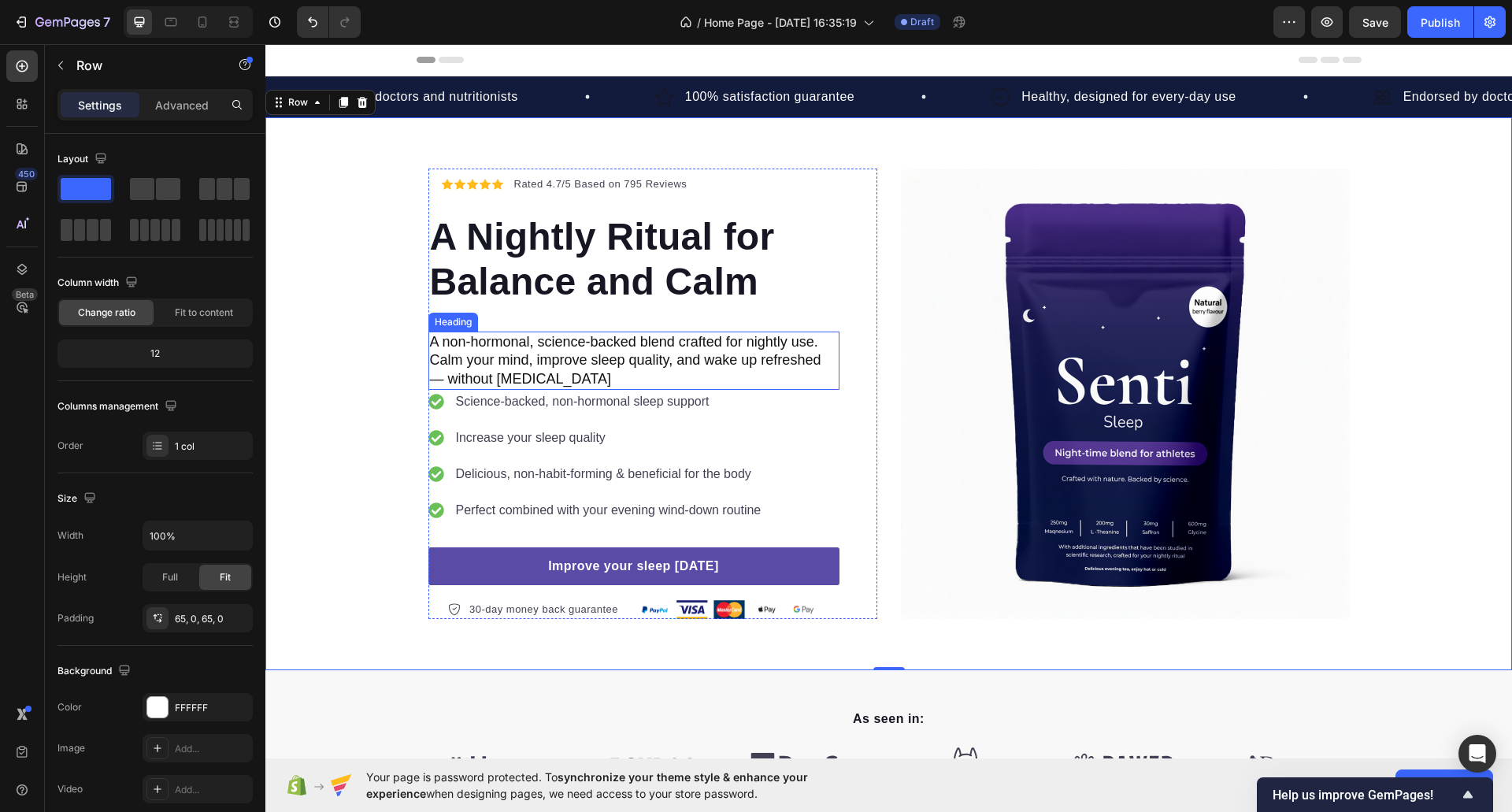
click at [561, 379] on p "A non-hormonal, science-backed blend crafted for nightly use. Calm your mind, i…" at bounding box center [634, 360] width 408 height 55
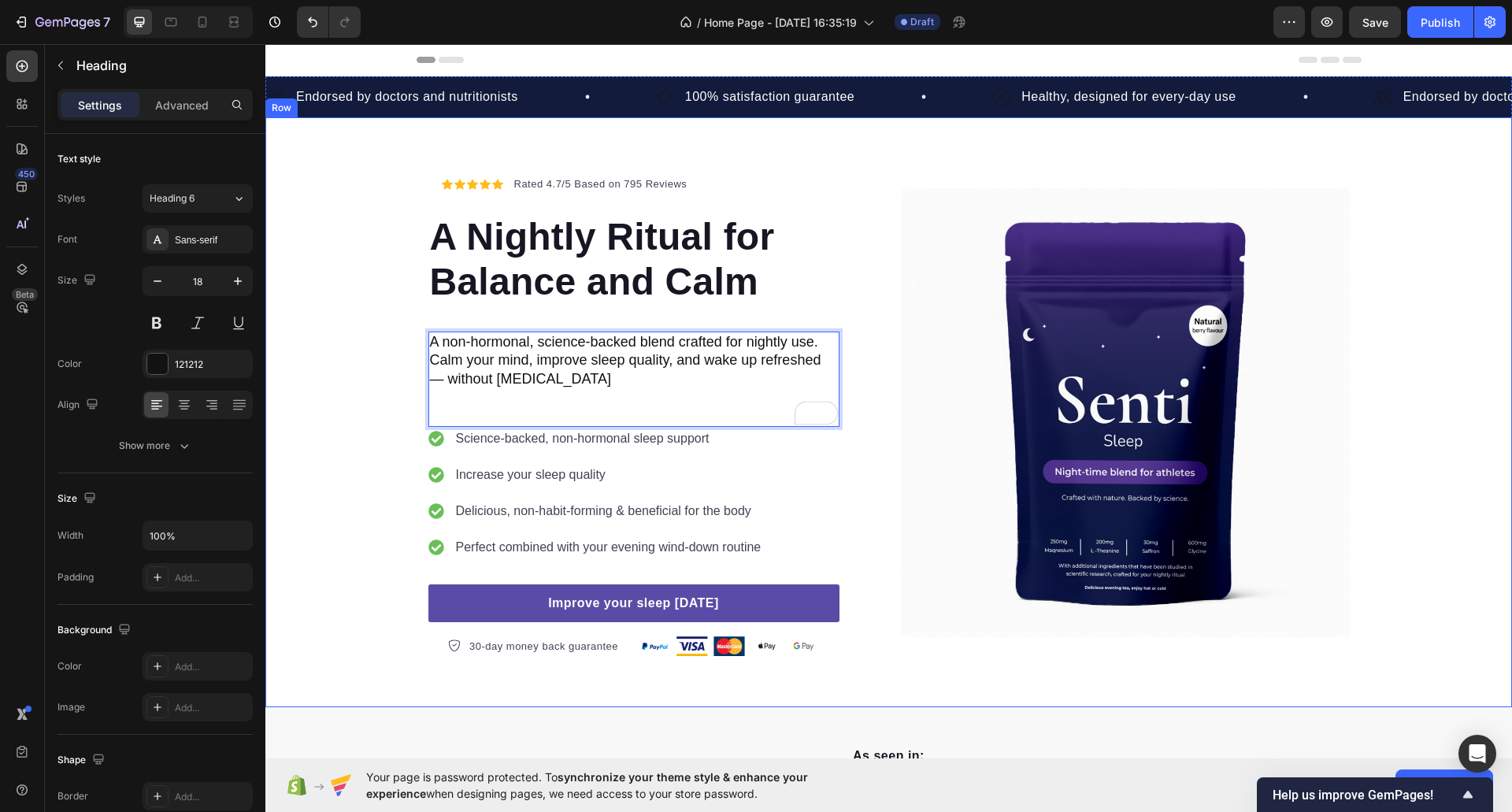
click at [396, 422] on div "Icon Icon Icon Icon Icon Icon List Hoz Rated 4.7/5 Based on 795 Reviews Text bl…" at bounding box center [888, 412] width 1247 height 488
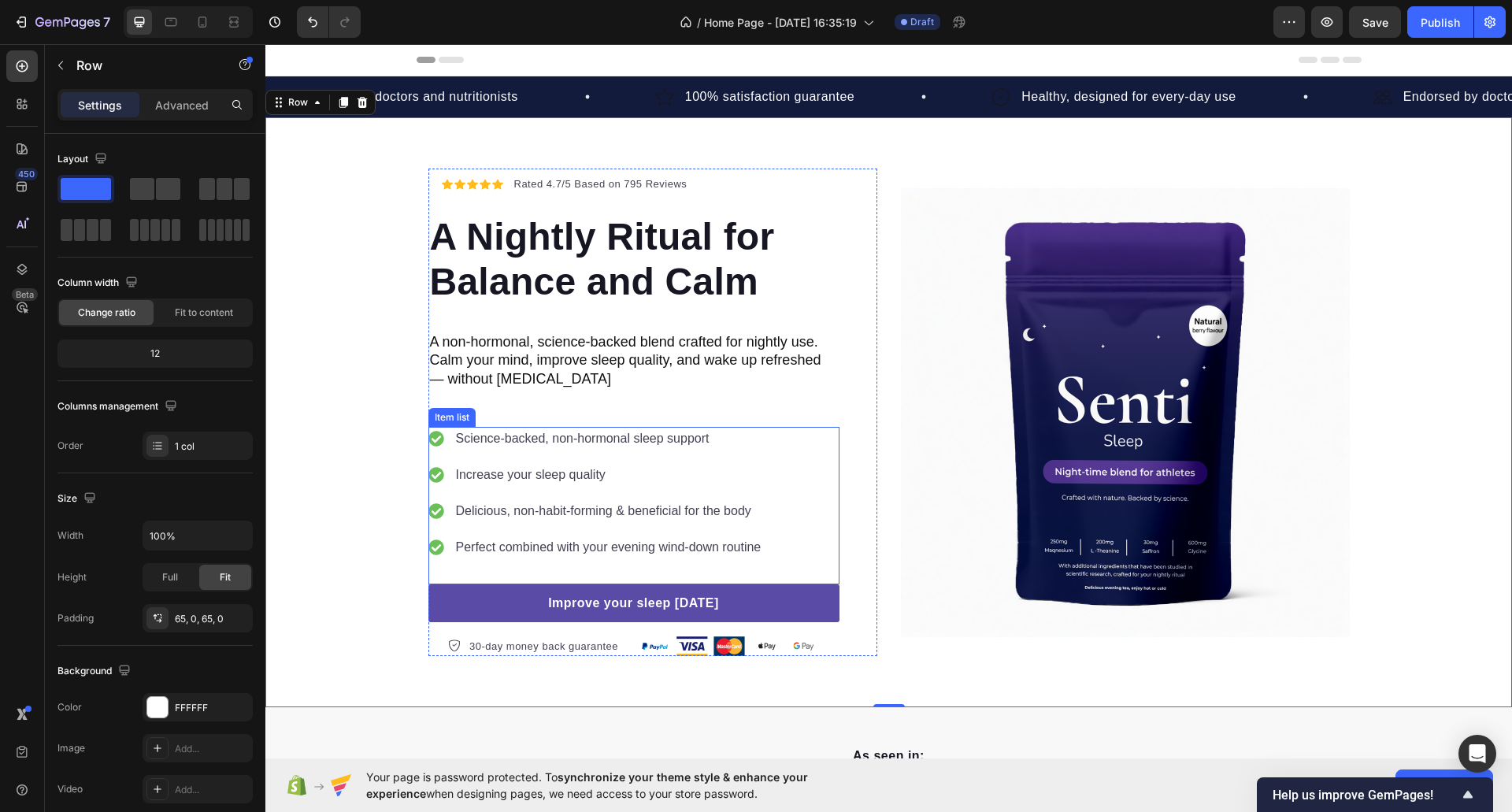
click at [544, 476] on p "Increase your sleep quality" at bounding box center [608, 475] width 305 height 19
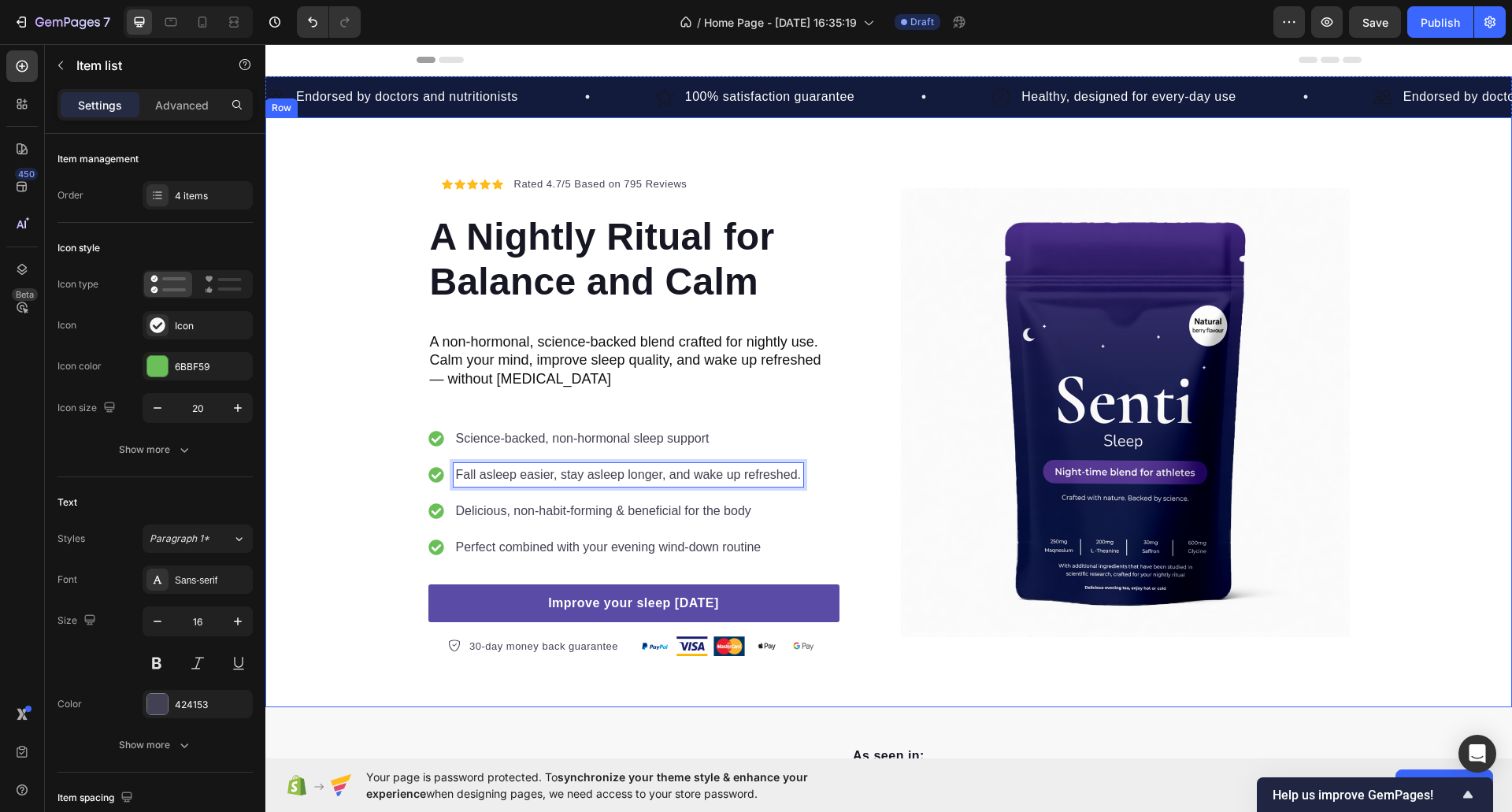
click at [358, 396] on div "Icon Icon Icon Icon Icon Icon List Hoz Rated 4.7/5 Based on 795 Reviews Text bl…" at bounding box center [888, 412] width 1247 height 488
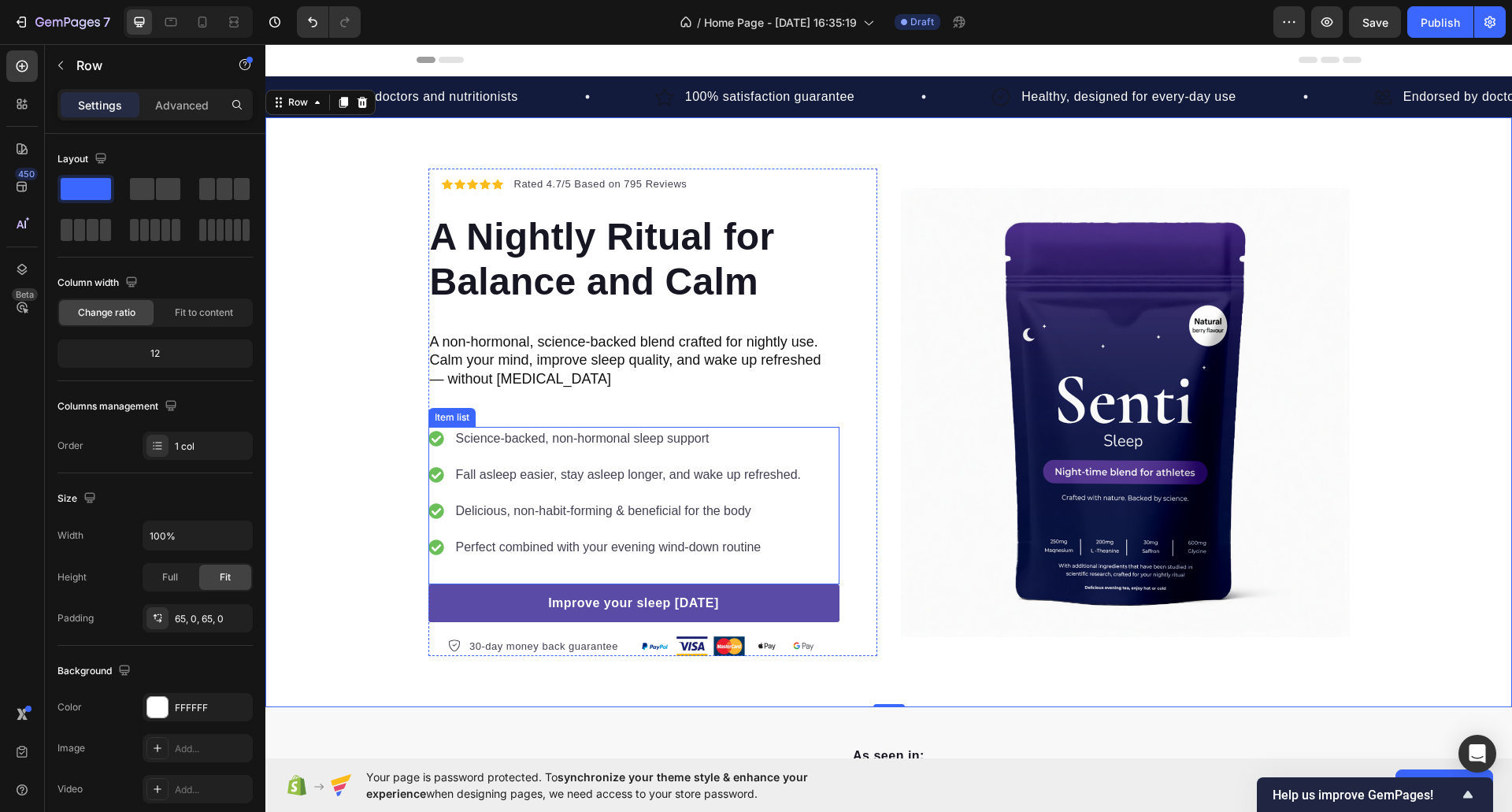
click at [536, 538] on p "Perfect combined with your evening wind-down routine" at bounding box center [628, 547] width 346 height 19
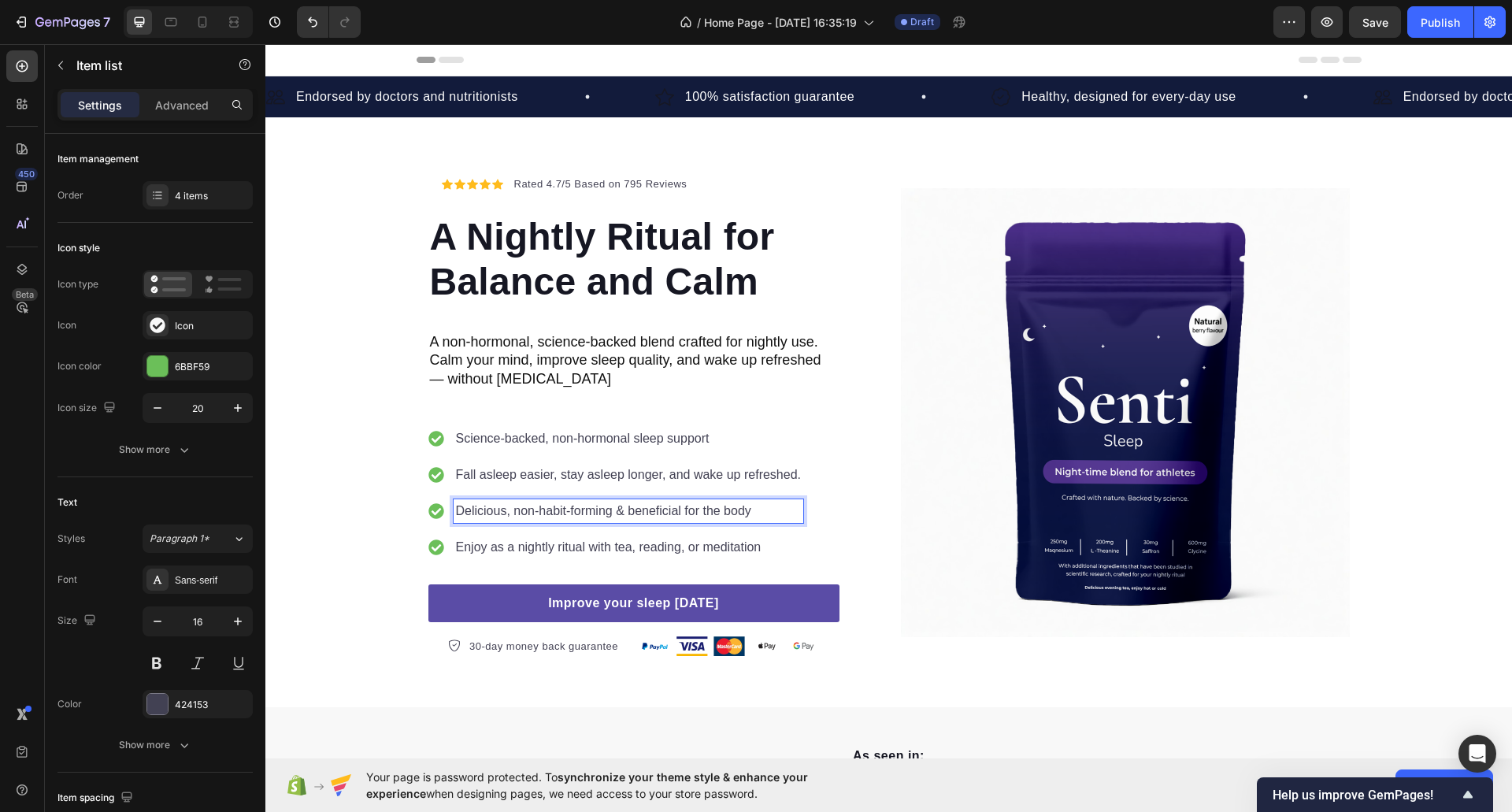
click at [589, 515] on p "Delicious, non-habit-forming & beneficial for the body" at bounding box center [628, 510] width 346 height 19
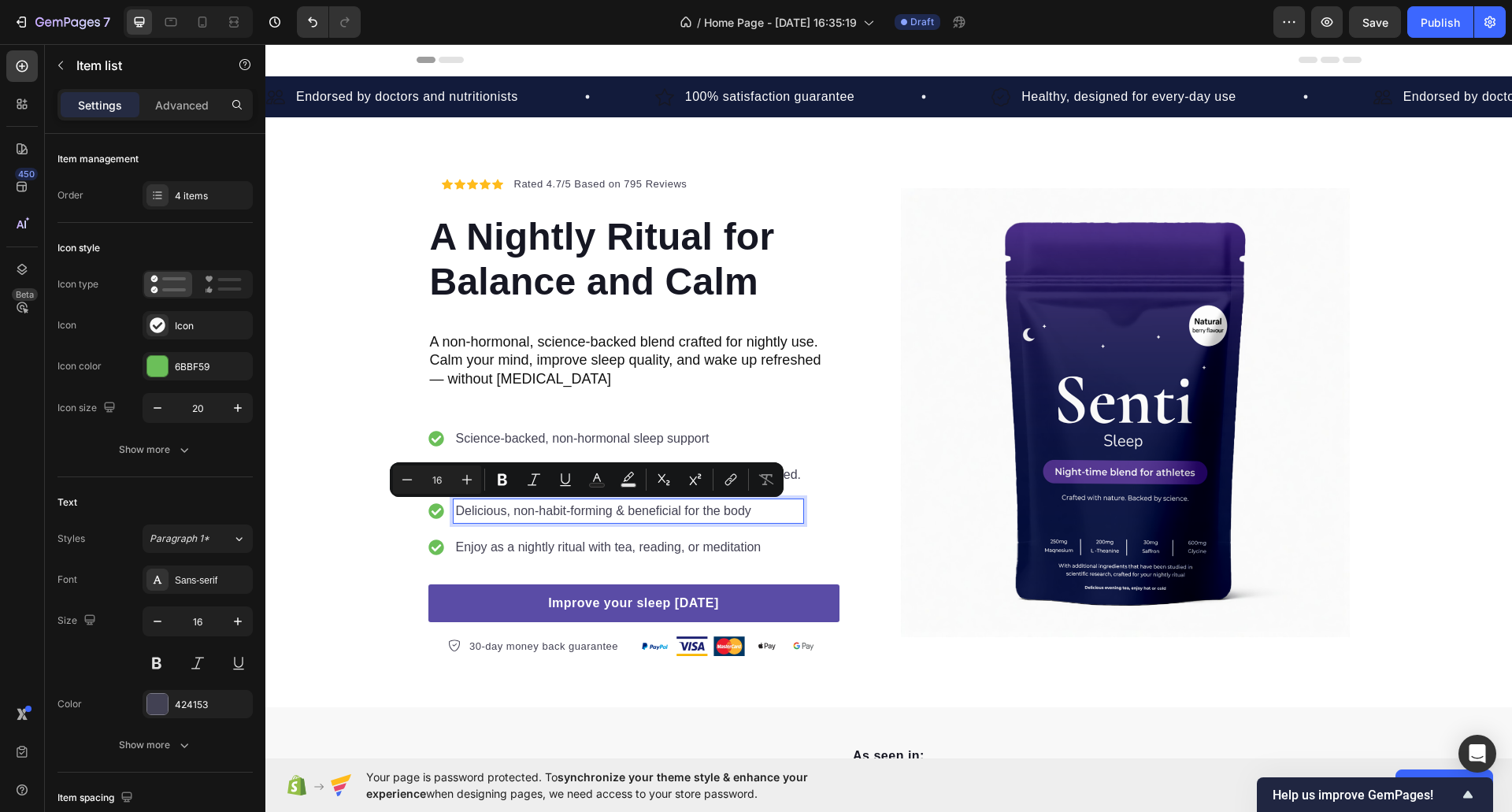
click at [519, 504] on p "Delicious, non-habit-forming & beneficial for the body" at bounding box center [628, 510] width 346 height 19
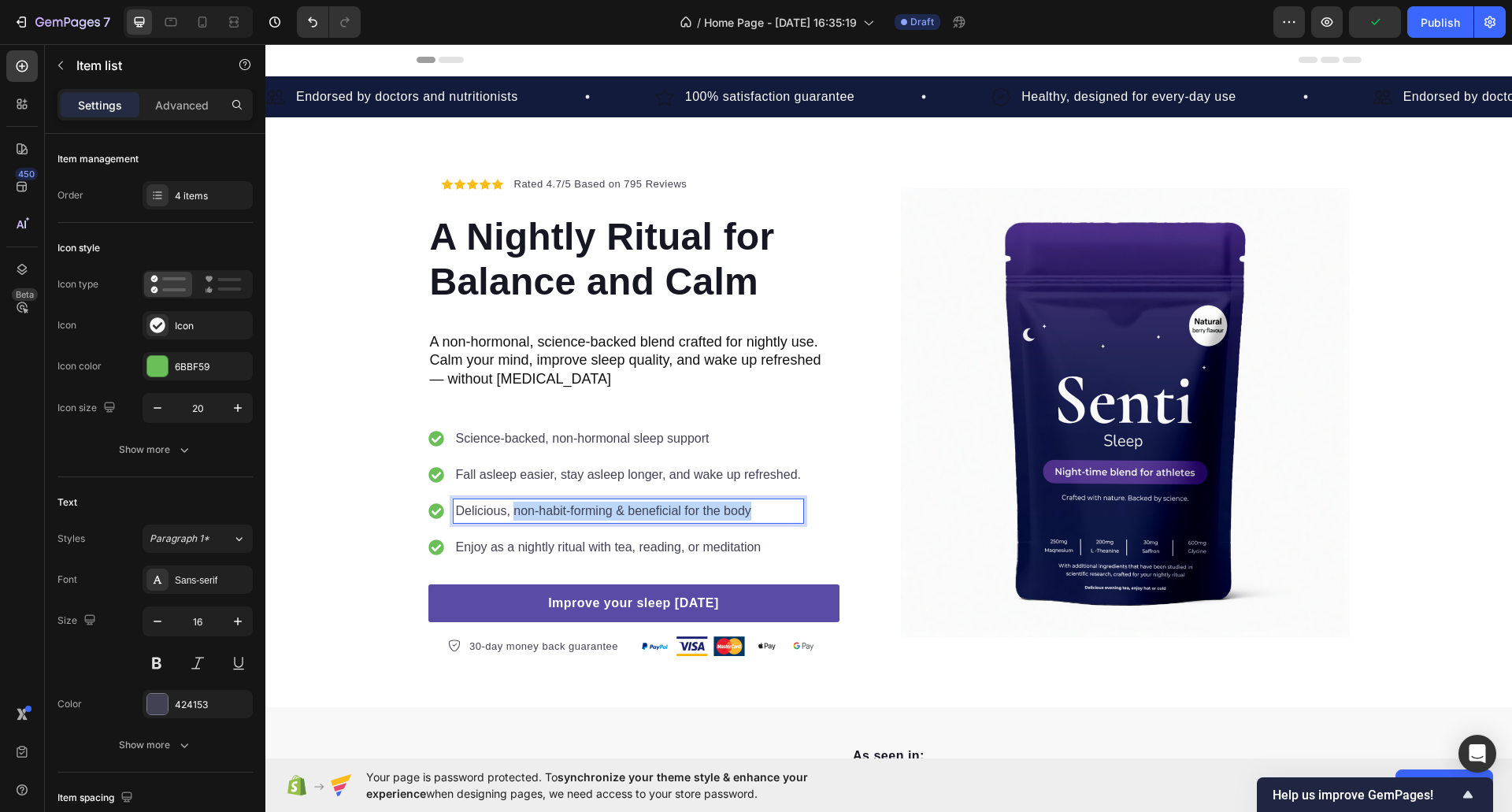
drag, startPoint x: 508, startPoint y: 510, endPoint x: 773, endPoint y: 491, distance: 265.7
click at [773, 491] on div "Science-backed, non-hormonal sleep support Fall asleep easier, stay asleep long…" at bounding box center [616, 493] width 376 height 132
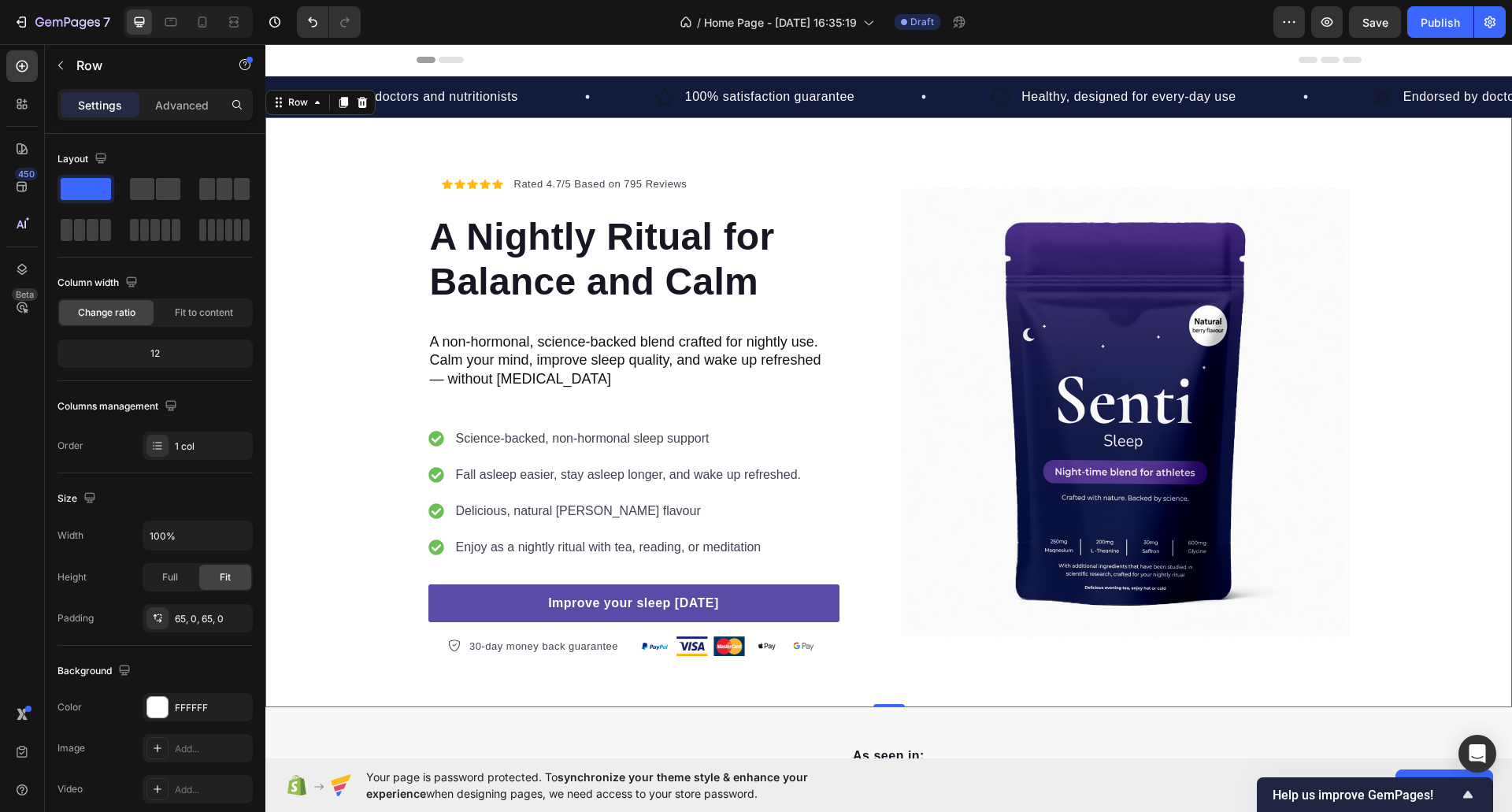
click at [347, 312] on div "Icon Icon Icon Icon Icon Icon List Hoz Rated 4.7/5 Based on 795 Reviews Text bl…" at bounding box center [888, 412] width 1247 height 488
click at [583, 435] on p "Science-backed, non-hormonal sleep support" at bounding box center [628, 438] width 346 height 19
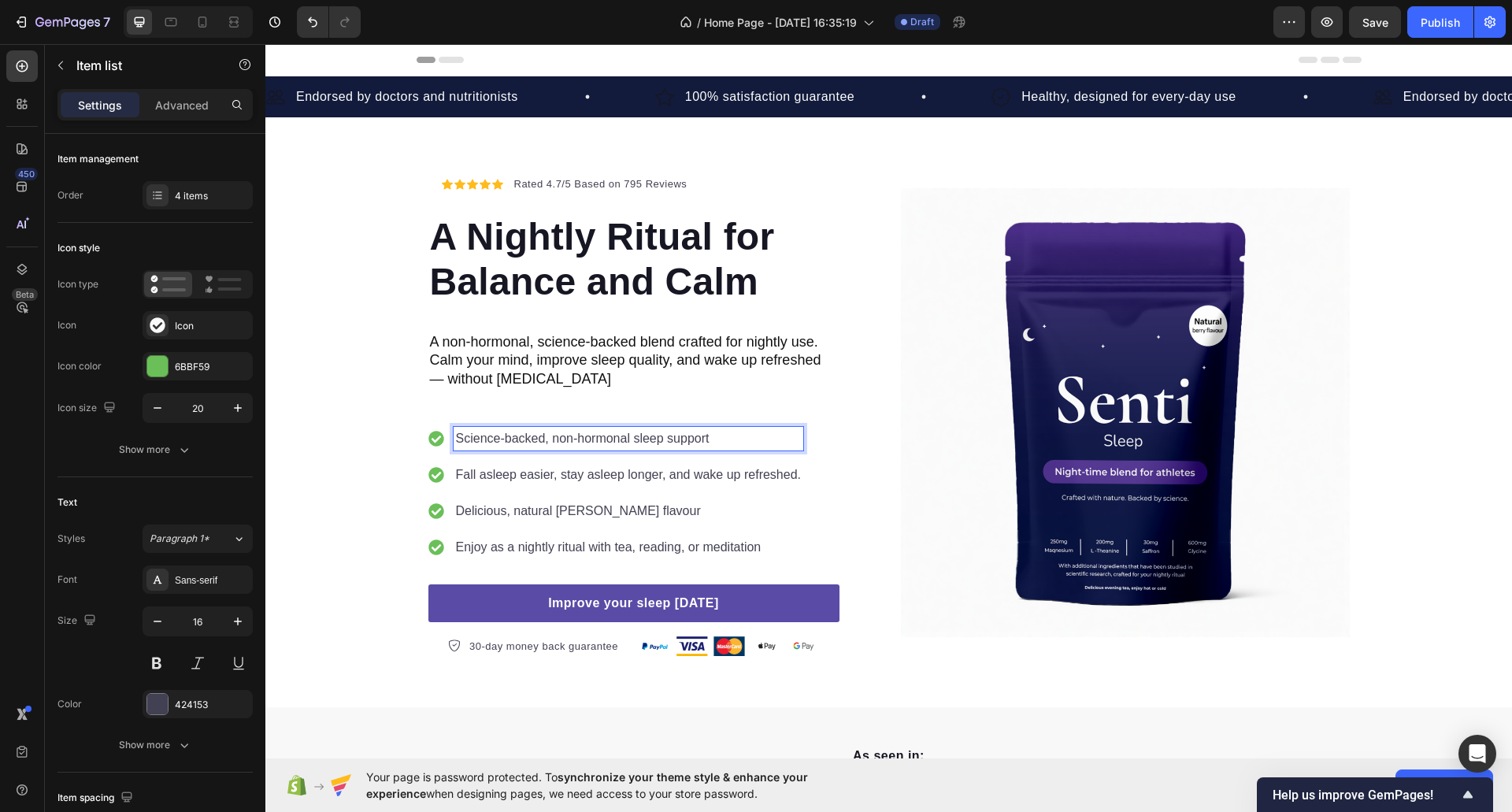
click at [505, 512] on p "Delicious, natural berry flavour" at bounding box center [628, 510] width 346 height 19
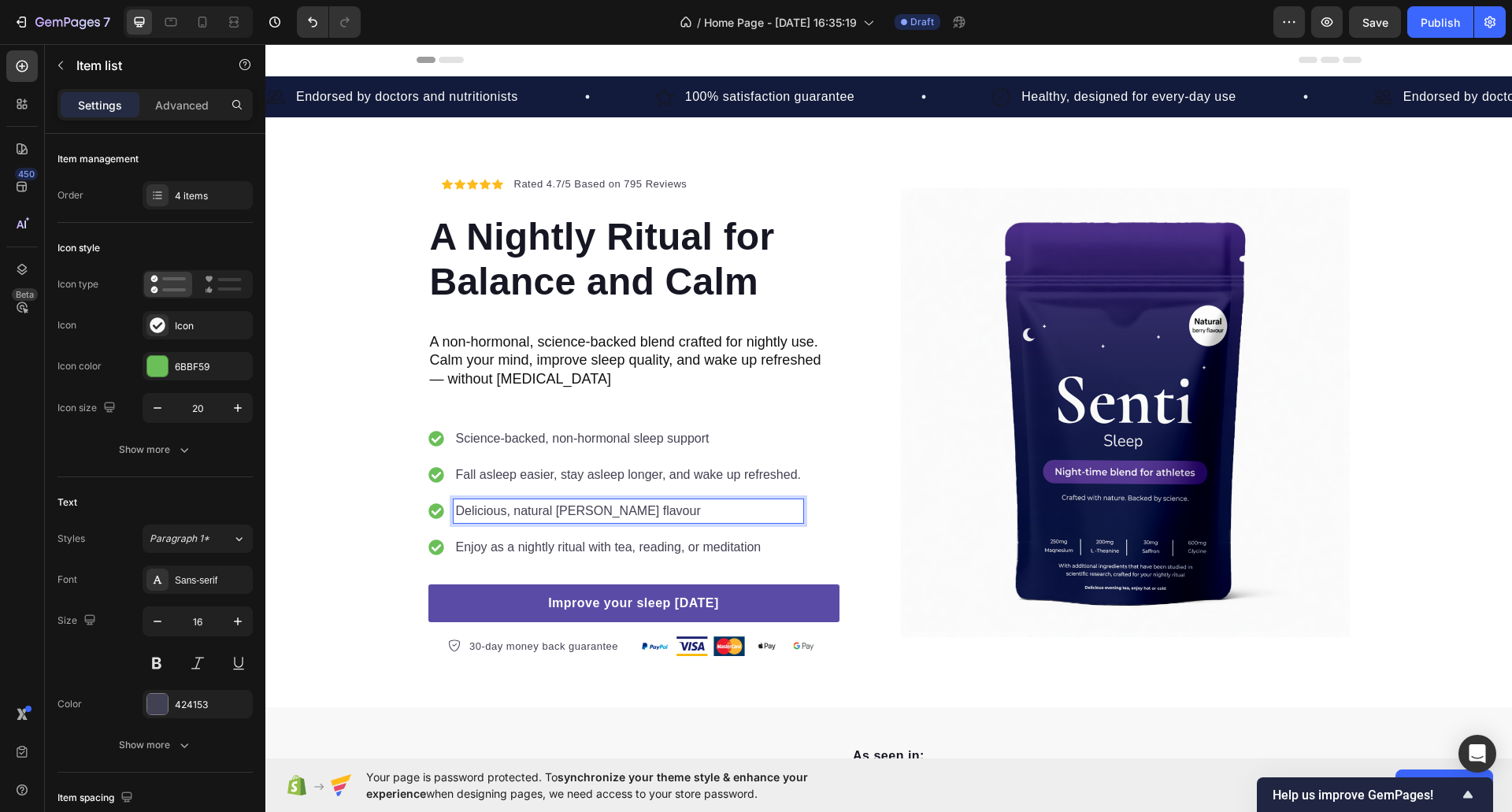
click at [505, 512] on p "Delicious, natural berry flavour" at bounding box center [628, 510] width 346 height 19
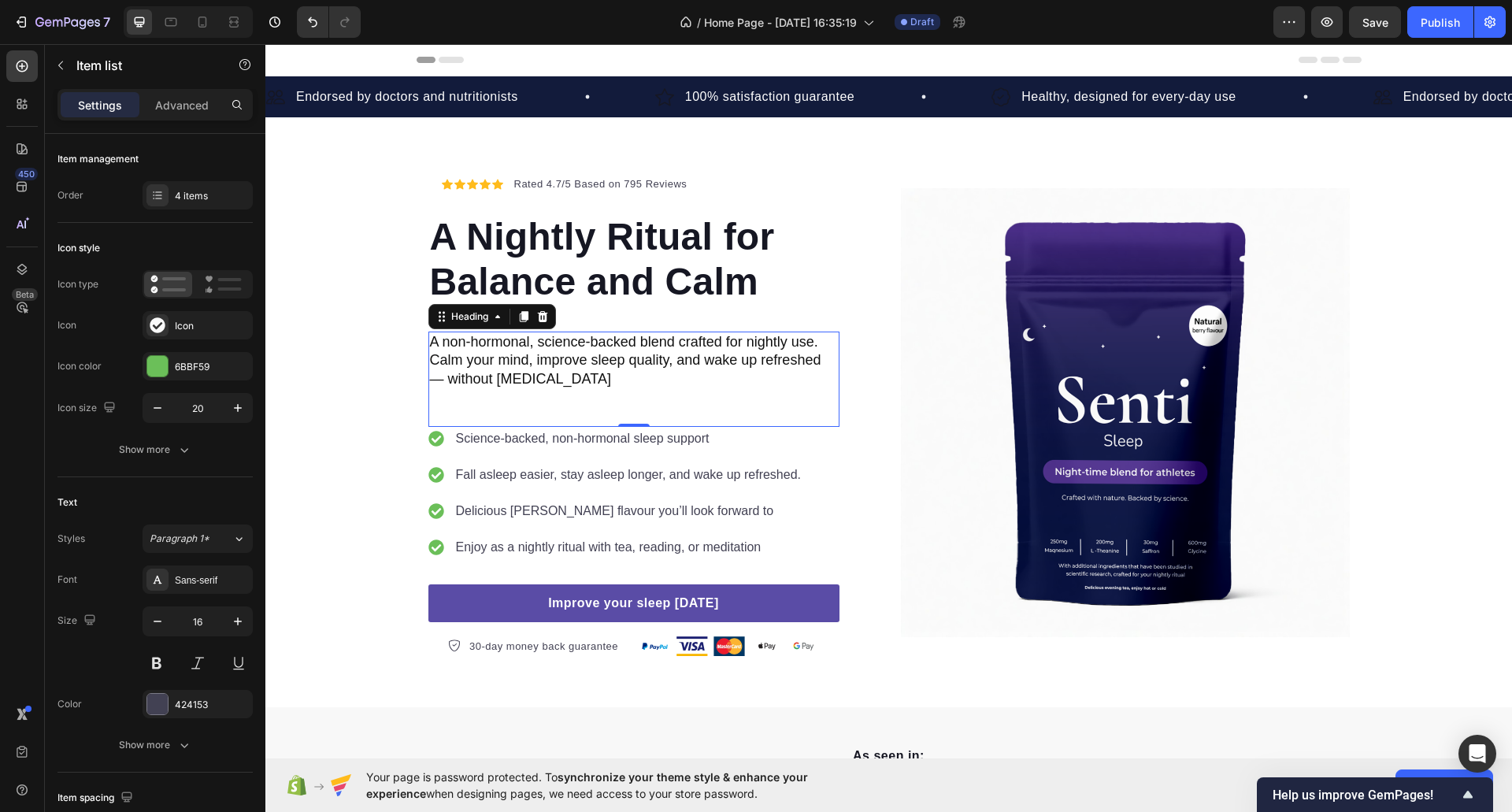
click at [507, 401] on p "A non-hormonal, science-backed blend crafted for nightly use. Calm your mind, i…" at bounding box center [634, 379] width 408 height 92
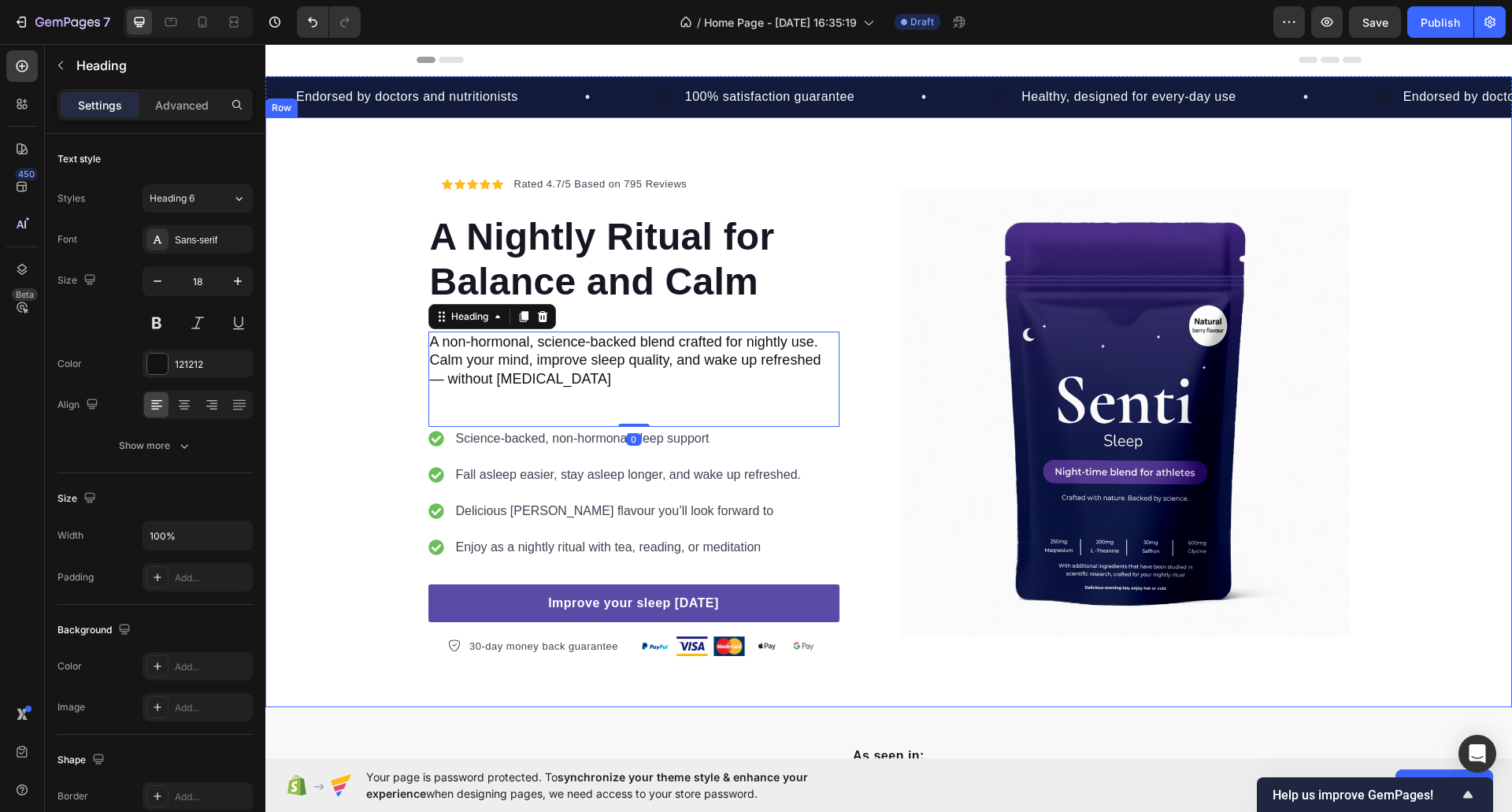
click at [343, 445] on div "Icon Icon Icon Icon Icon Icon List Hoz Rated 4.7/5 Based on 795 Reviews Text bl…" at bounding box center [888, 412] width 1247 height 488
click at [534, 356] on p "A non-hormonal, science-backed blend crafted for nightly use. Calm your mind, i…" at bounding box center [634, 379] width 408 height 92
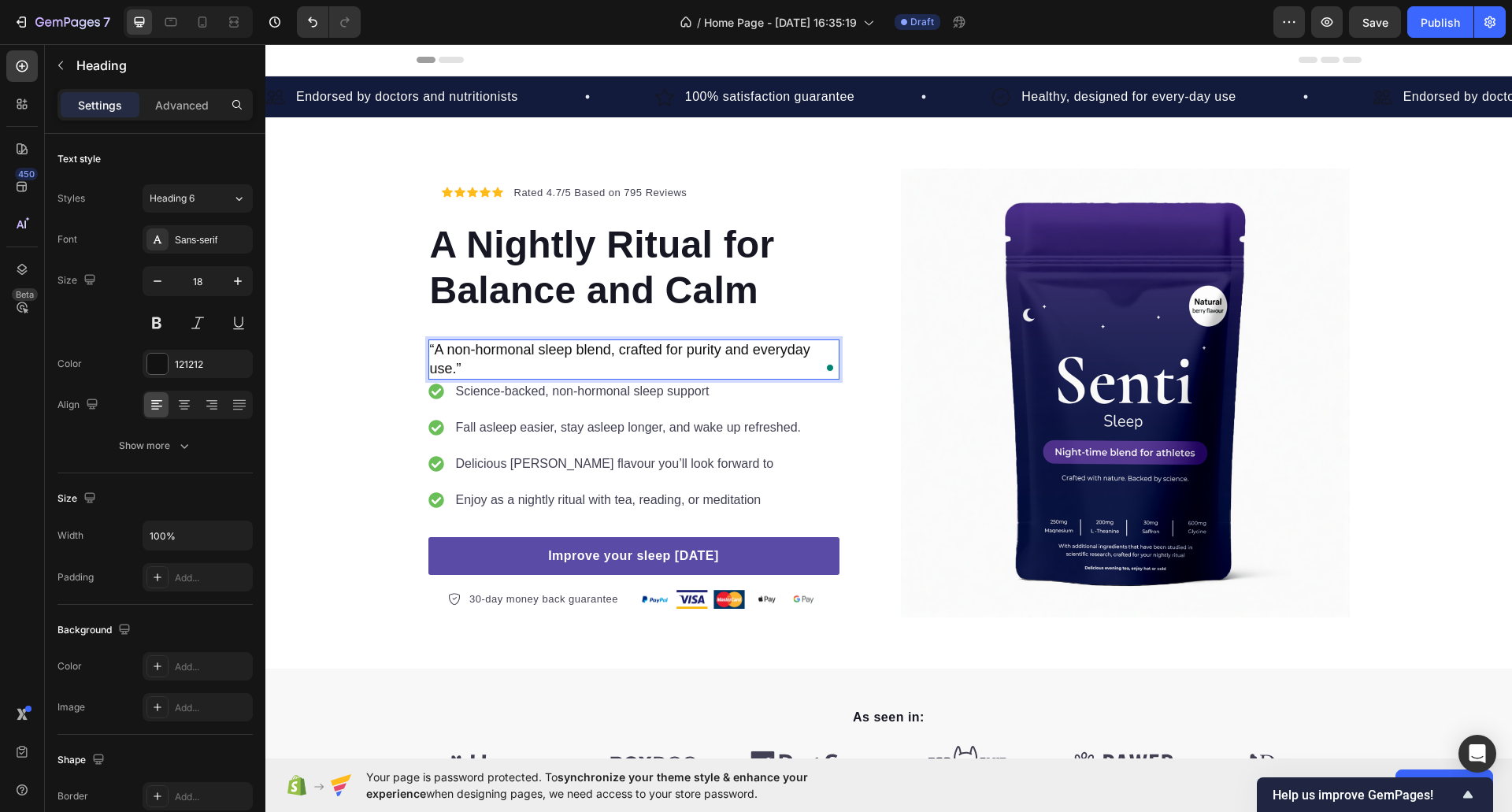
click at [430, 354] on p "“A non-hormonal sleep blend, crafted for purity and everyday use.”" at bounding box center [634, 359] width 408 height 37
click at [458, 368] on p "A non-hormonal sleep blend, crafted for purity and everyday use.”" at bounding box center [634, 359] width 408 height 37
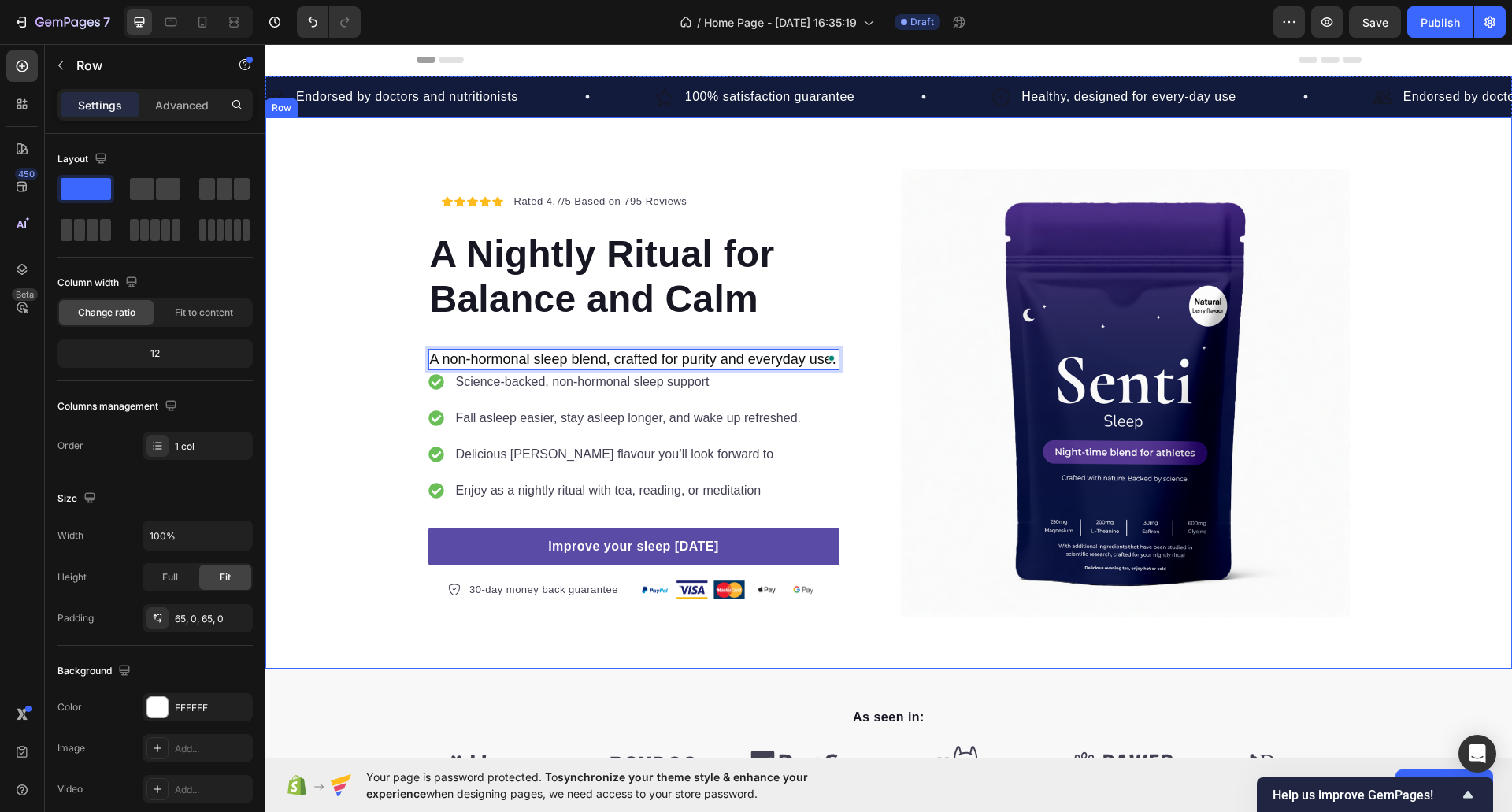
click at [339, 340] on div "Icon Icon Icon Icon Icon Icon List Hoz Rated 4.7/5 Based on 795 Reviews Text bl…" at bounding box center [888, 393] width 1247 height 449
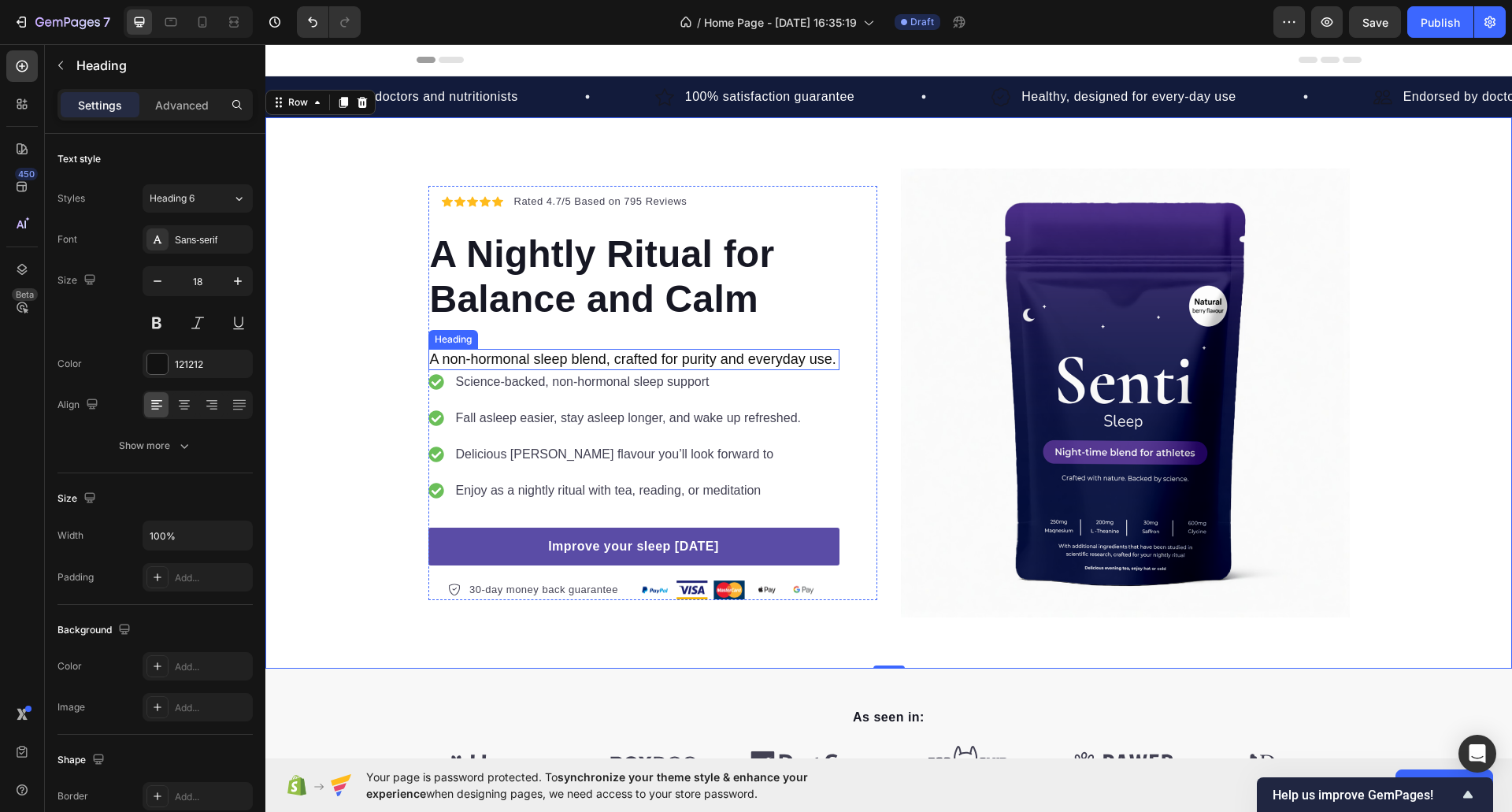
click at [452, 354] on p "A non-hormonal sleep blend, crafted for purity and everyday use." at bounding box center [634, 359] width 408 height 18
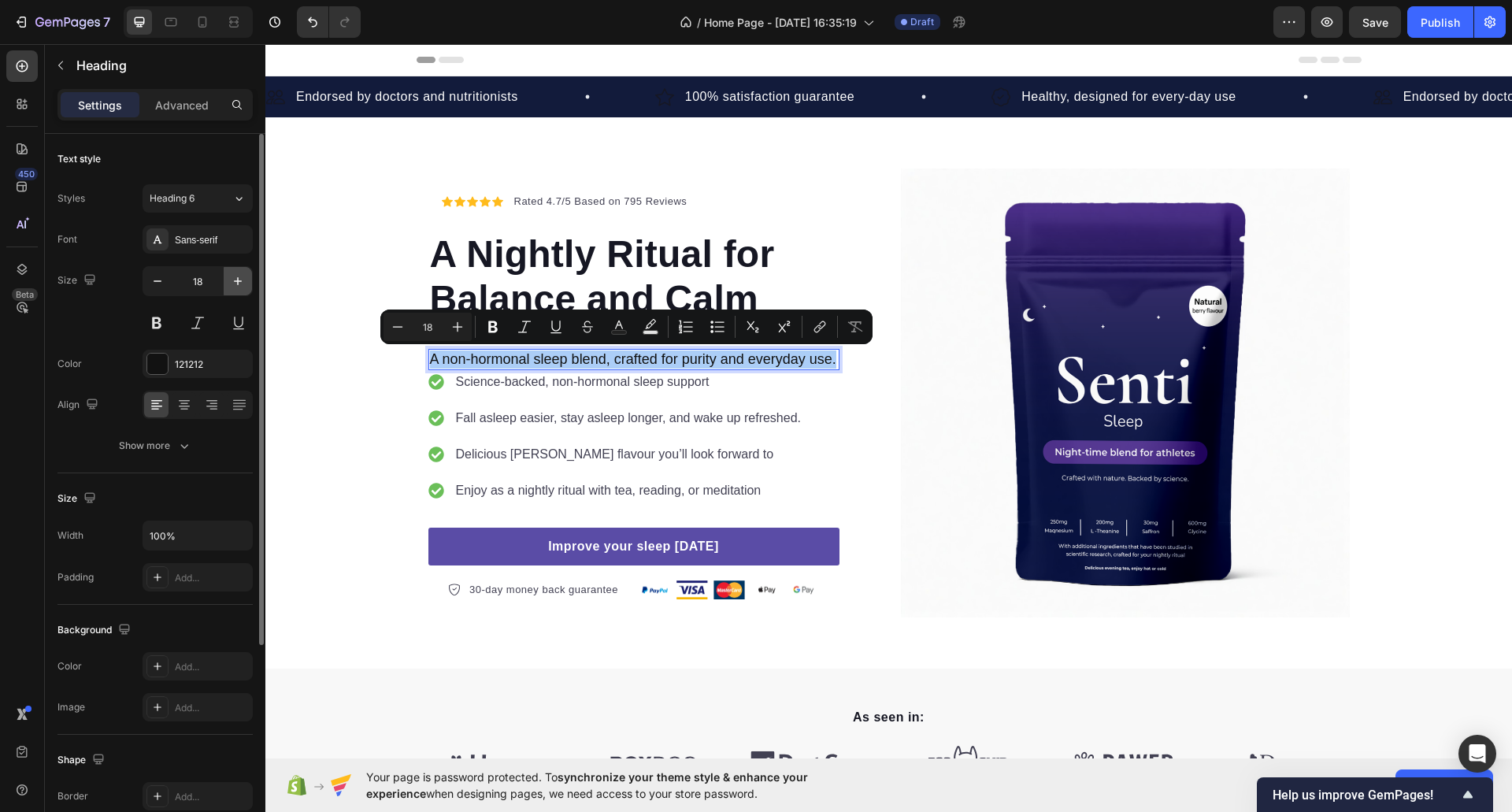
click at [228, 286] on button "button" at bounding box center [237, 280] width 28 height 28
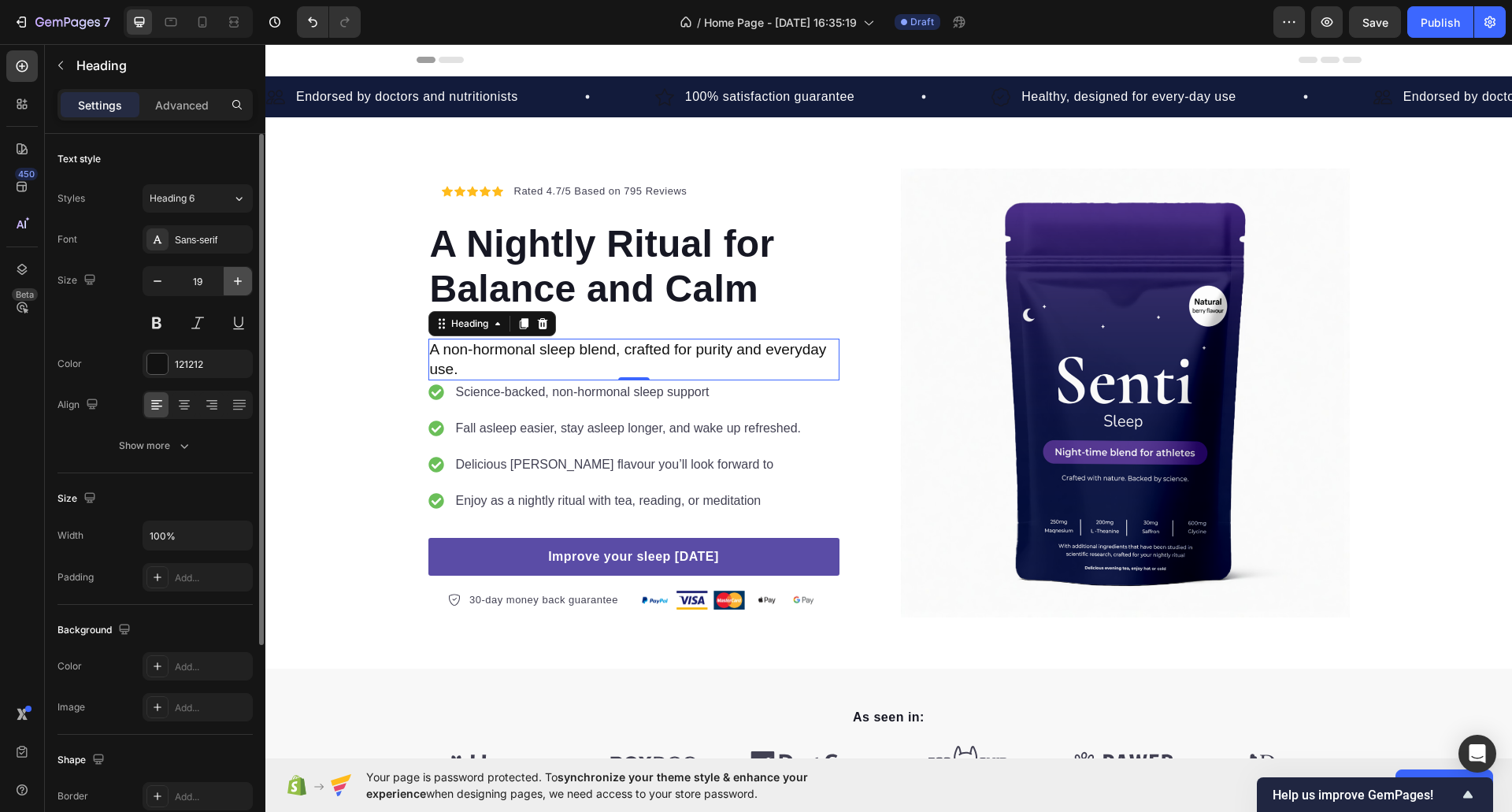
click at [228, 286] on button "button" at bounding box center [237, 280] width 28 height 28
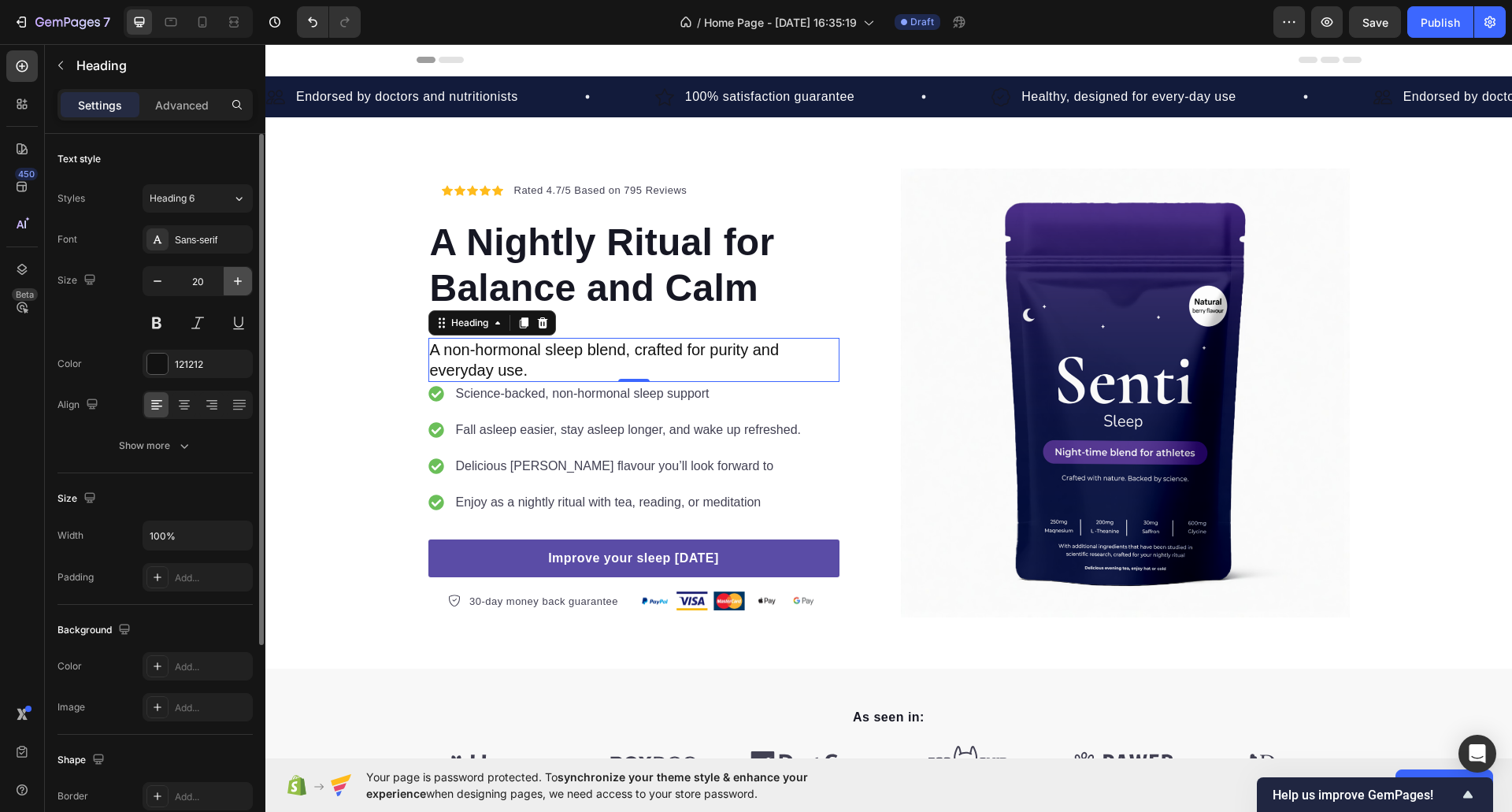
click at [228, 286] on button "button" at bounding box center [237, 280] width 28 height 28
type input "22"
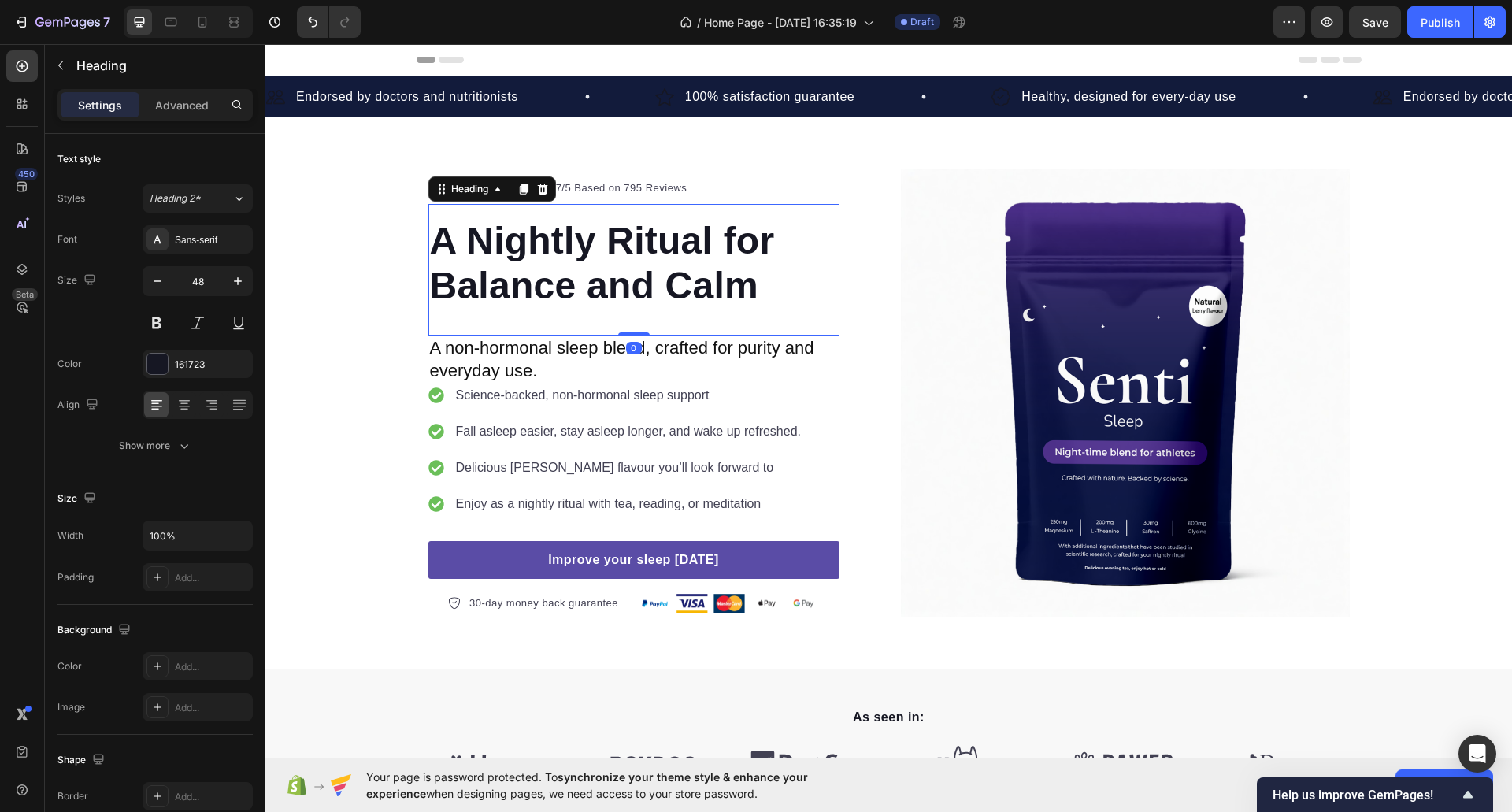
click at [513, 280] on p "A Nightly Ritual for Balance and Calm" at bounding box center [634, 263] width 408 height 91
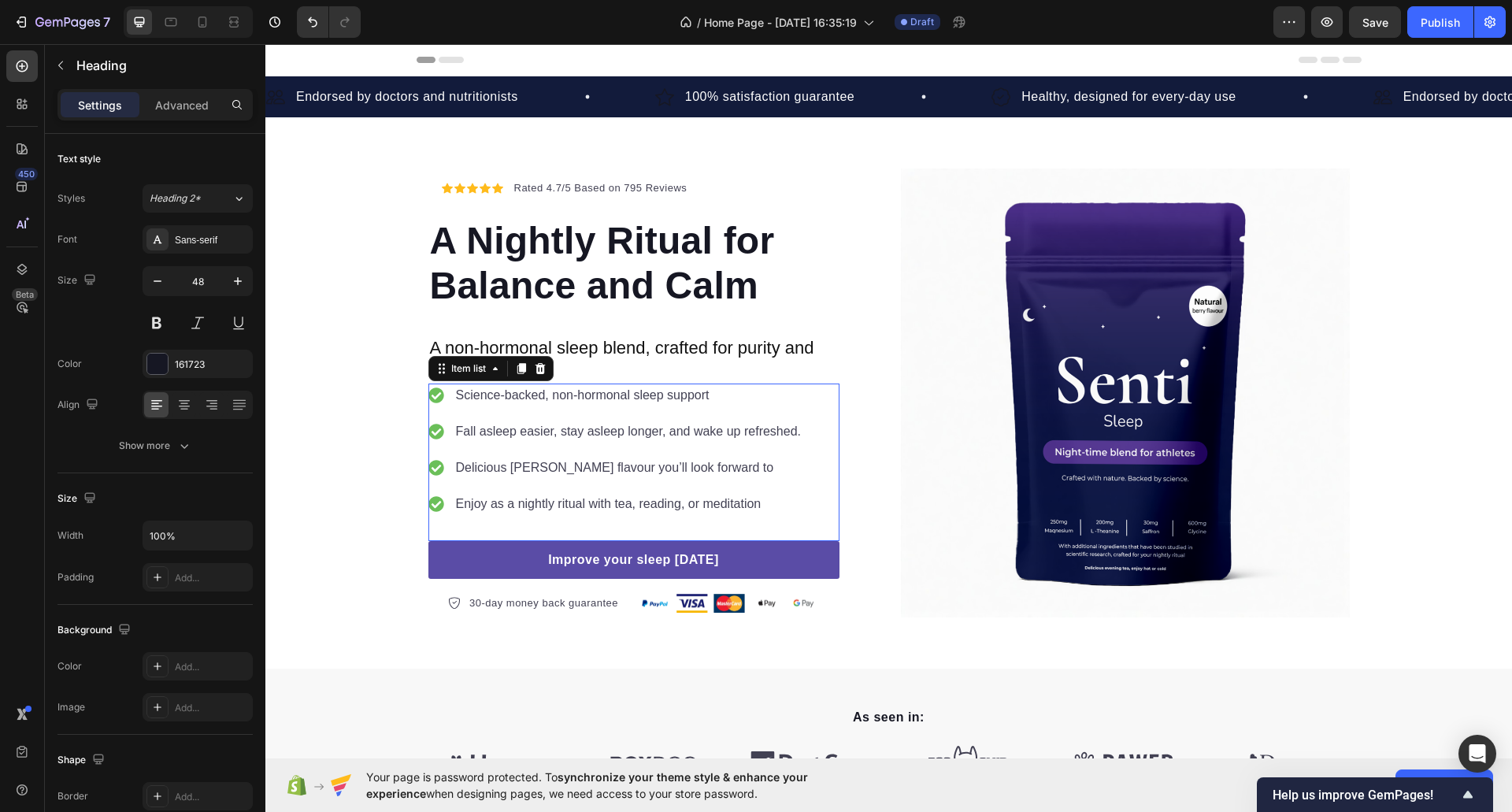
click at [533, 405] on div "Science-backed, non-hormonal sleep support" at bounding box center [629, 395] width 350 height 24
click at [535, 236] on p "A Nightly Ritual for Balance and Calm" at bounding box center [634, 263] width 408 height 91
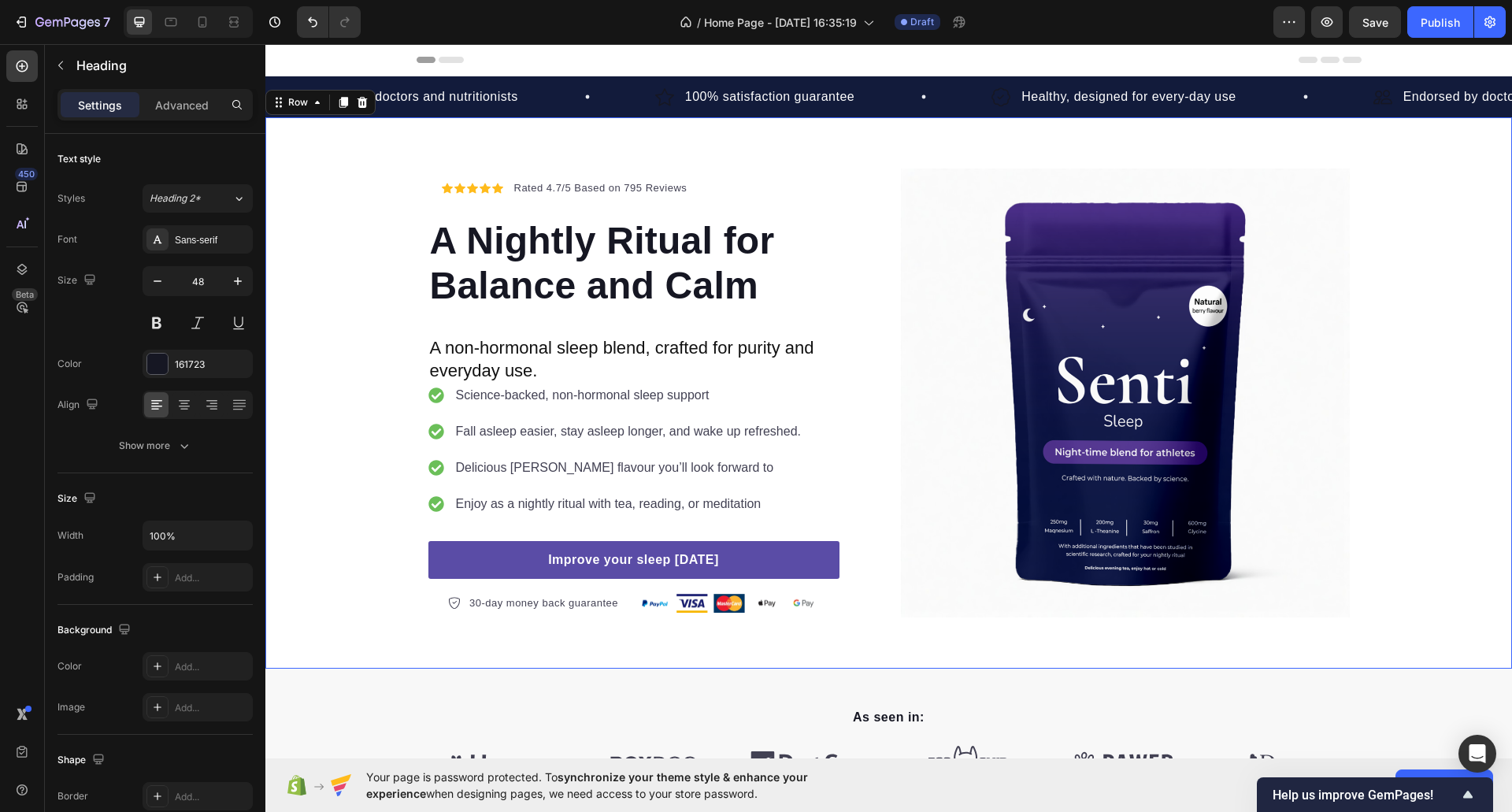
click at [388, 358] on div "Icon Icon Icon Icon Icon Icon List Hoz Rated 4.7/5 Based on 795 Reviews Text bl…" at bounding box center [888, 393] width 1247 height 449
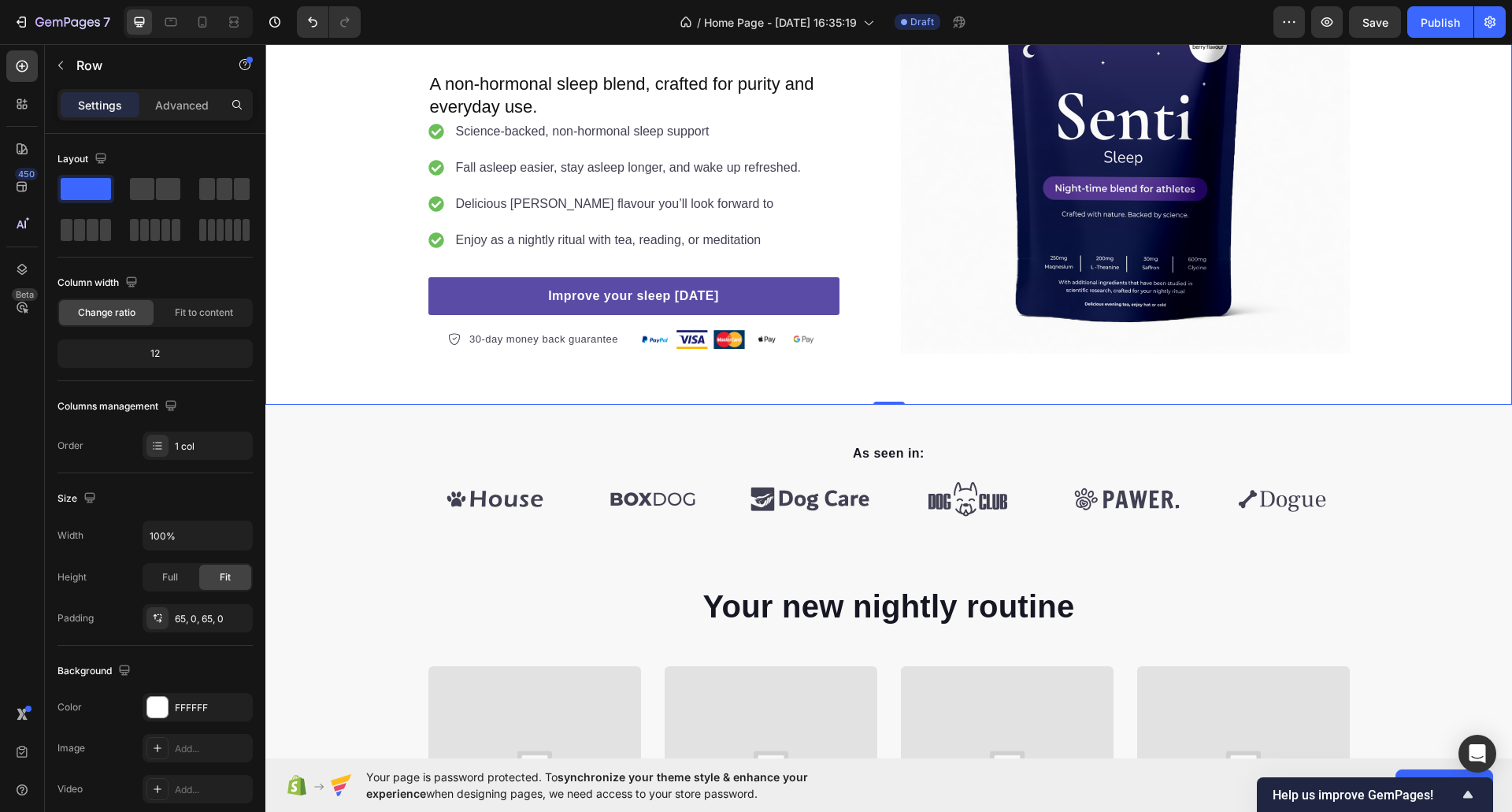
scroll to position [265, 0]
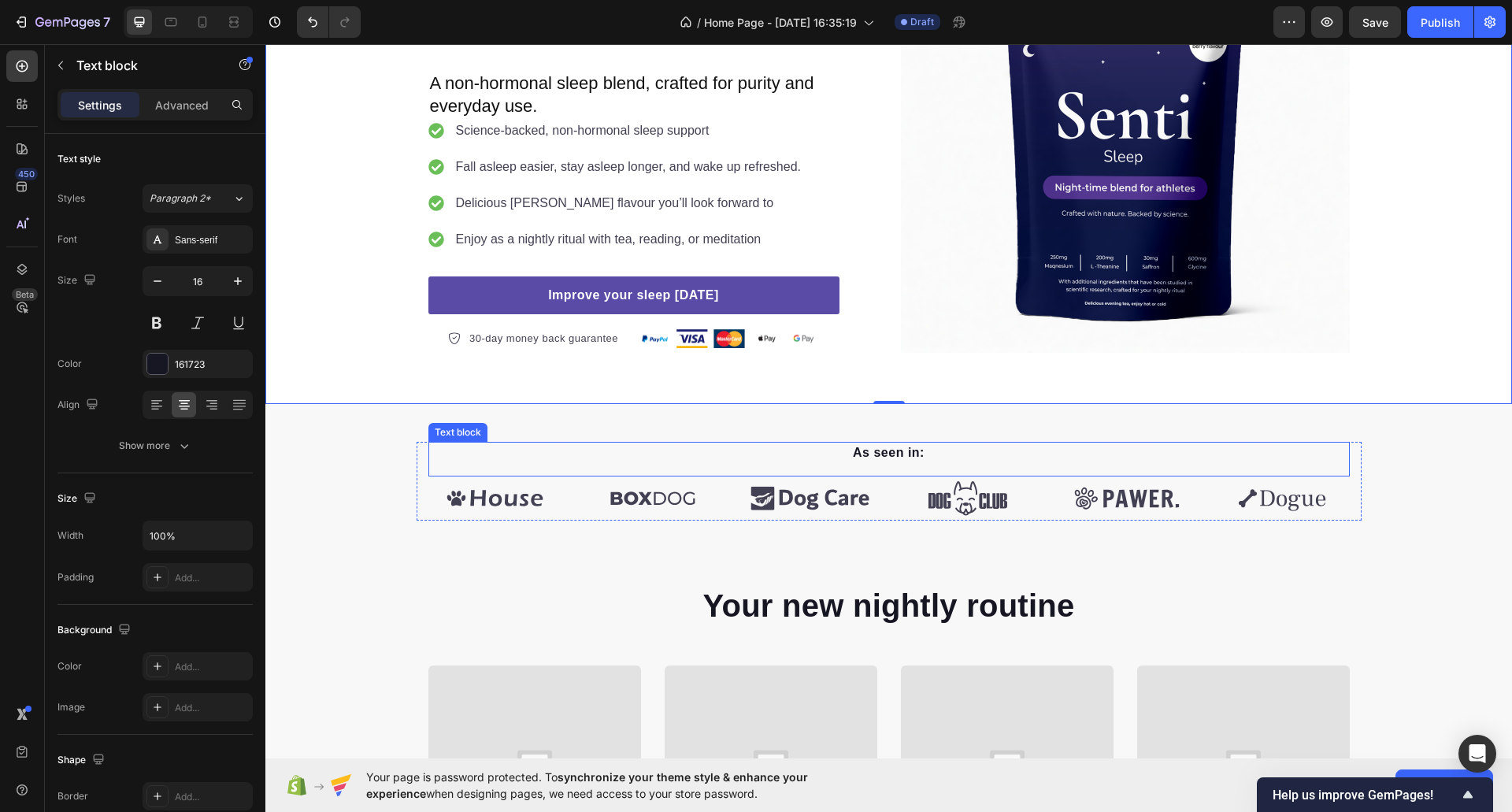
click at [870, 457] on p "As seen in:" at bounding box center [888, 453] width 918 height 19
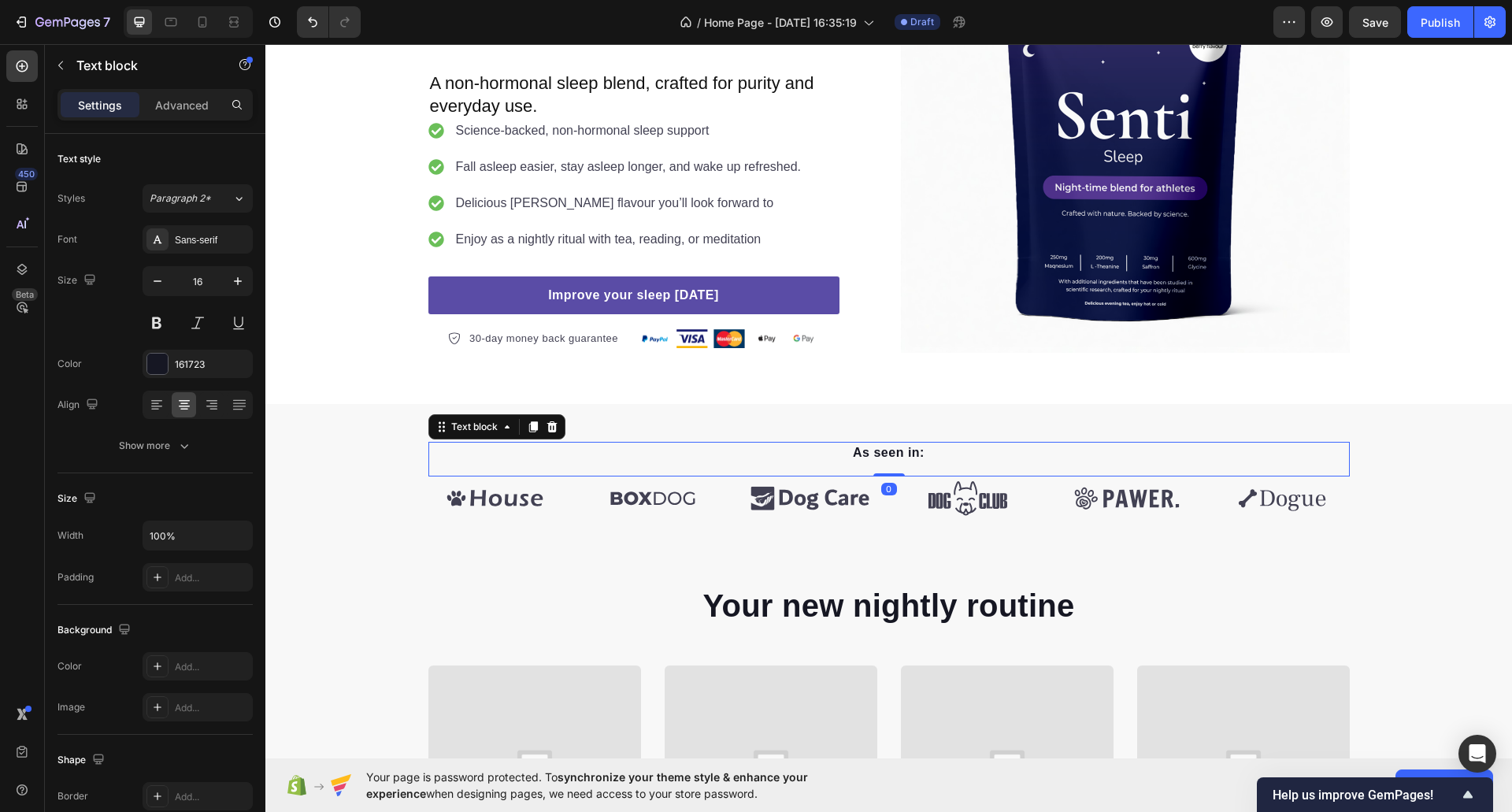
click at [892, 449] on p "As seen in:" at bounding box center [888, 453] width 918 height 19
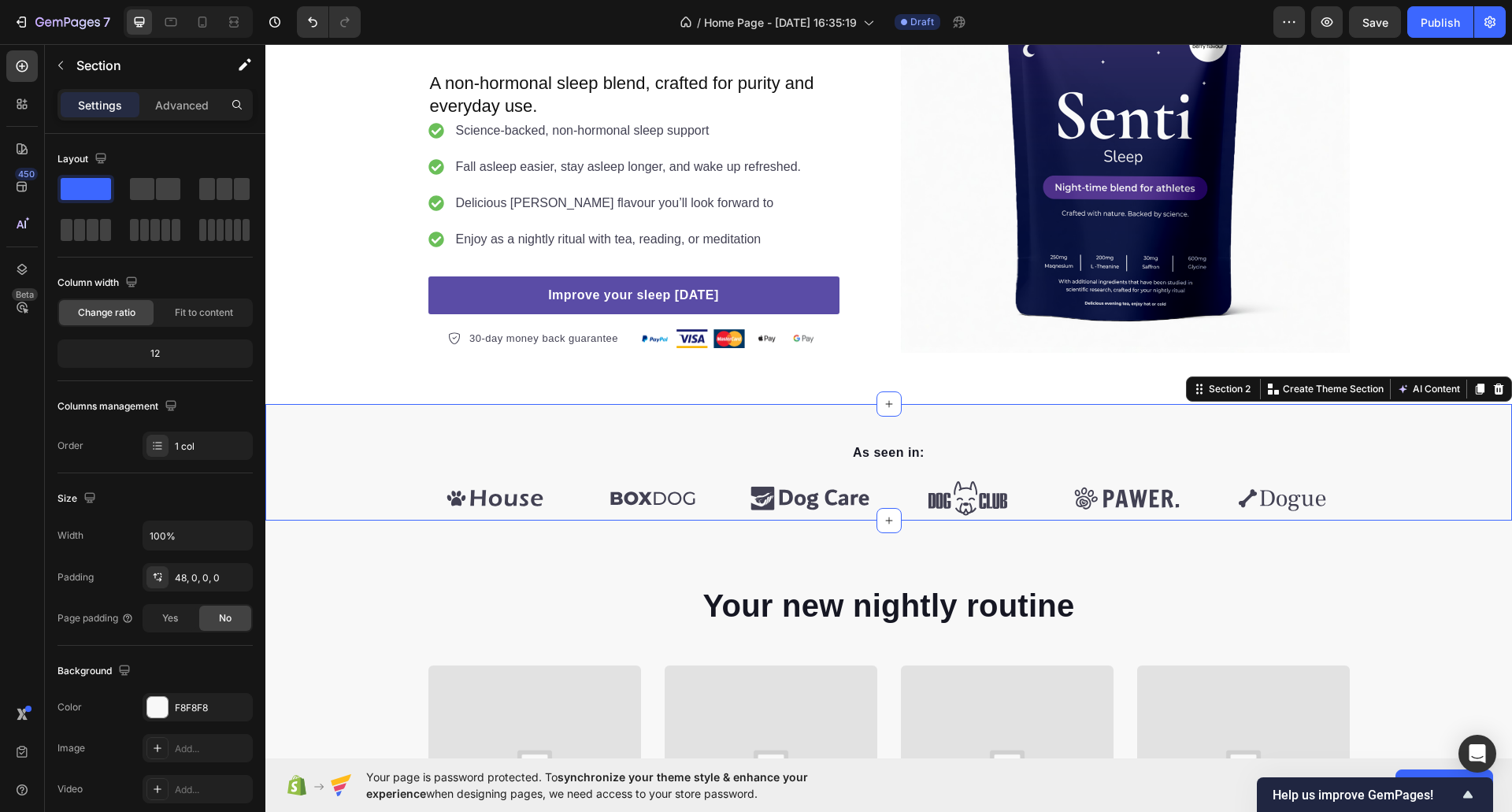
click at [360, 472] on div "As seen in: Text block Image Image Image Image Image Image Carousel Row" at bounding box center [888, 481] width 1247 height 79
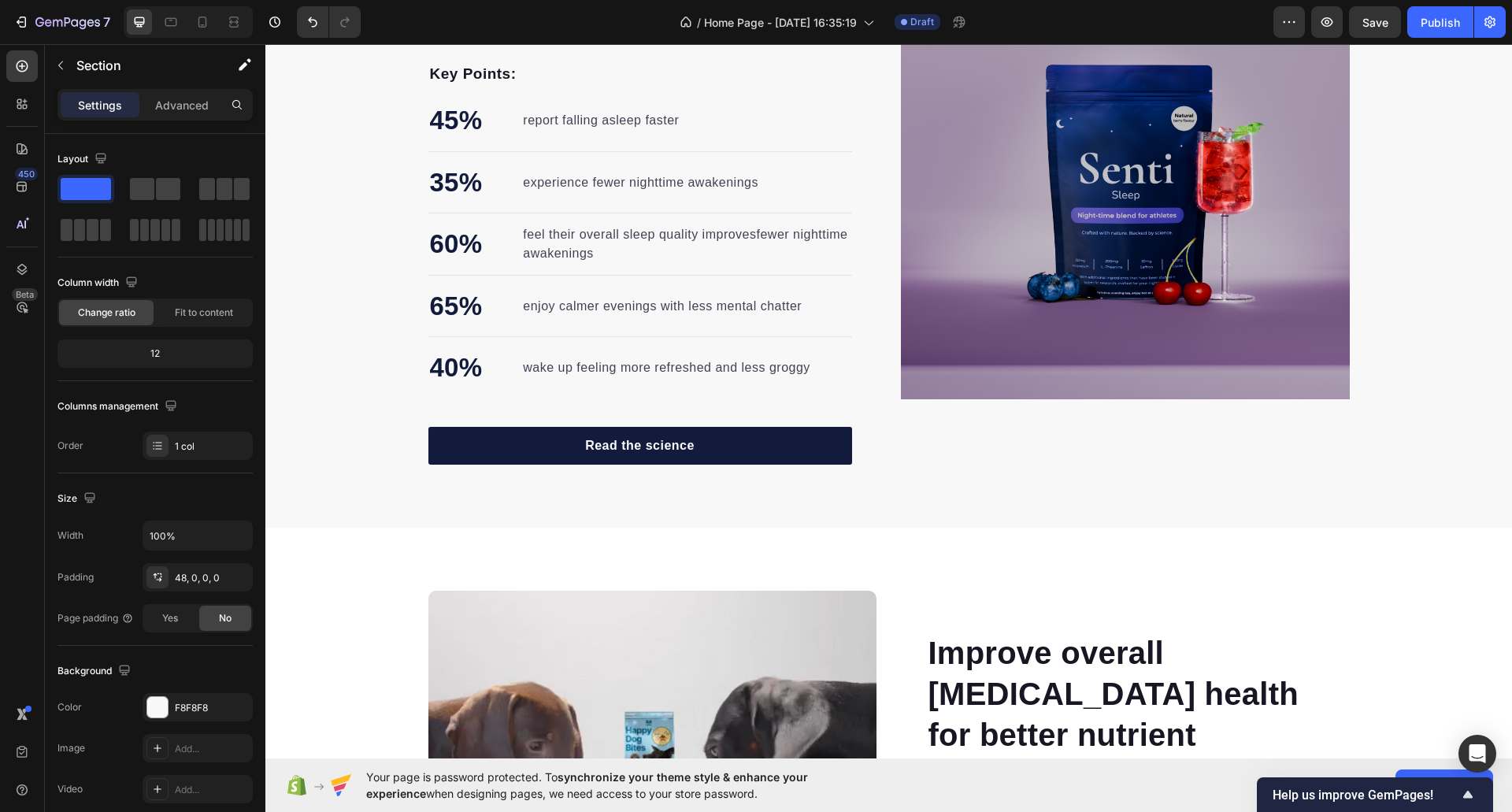
scroll to position [2148, 0]
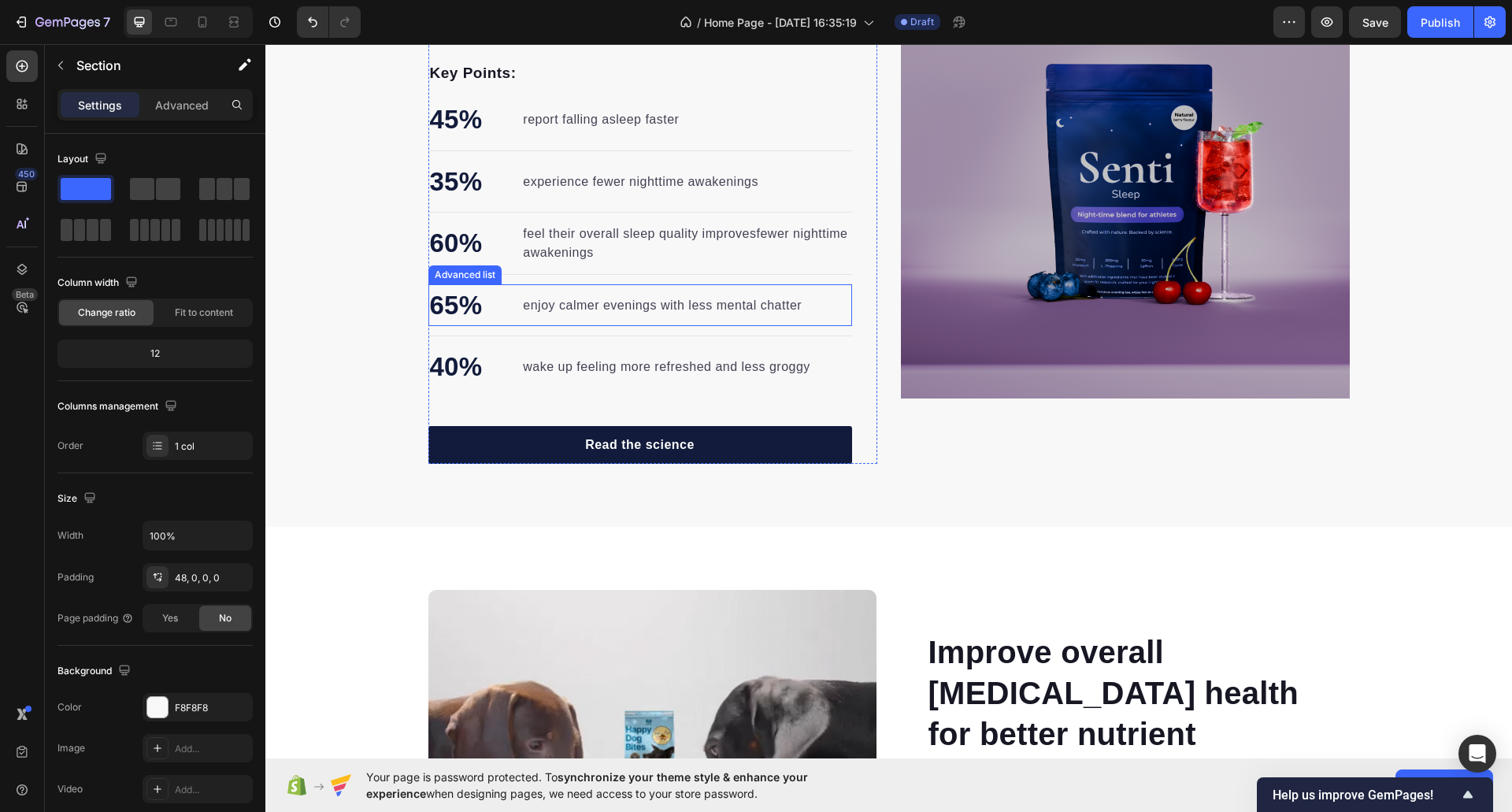
click at [497, 287] on li "65% Text block enjoy calmer evenings with less mental chatter Text block" at bounding box center [616, 305] width 376 height 42
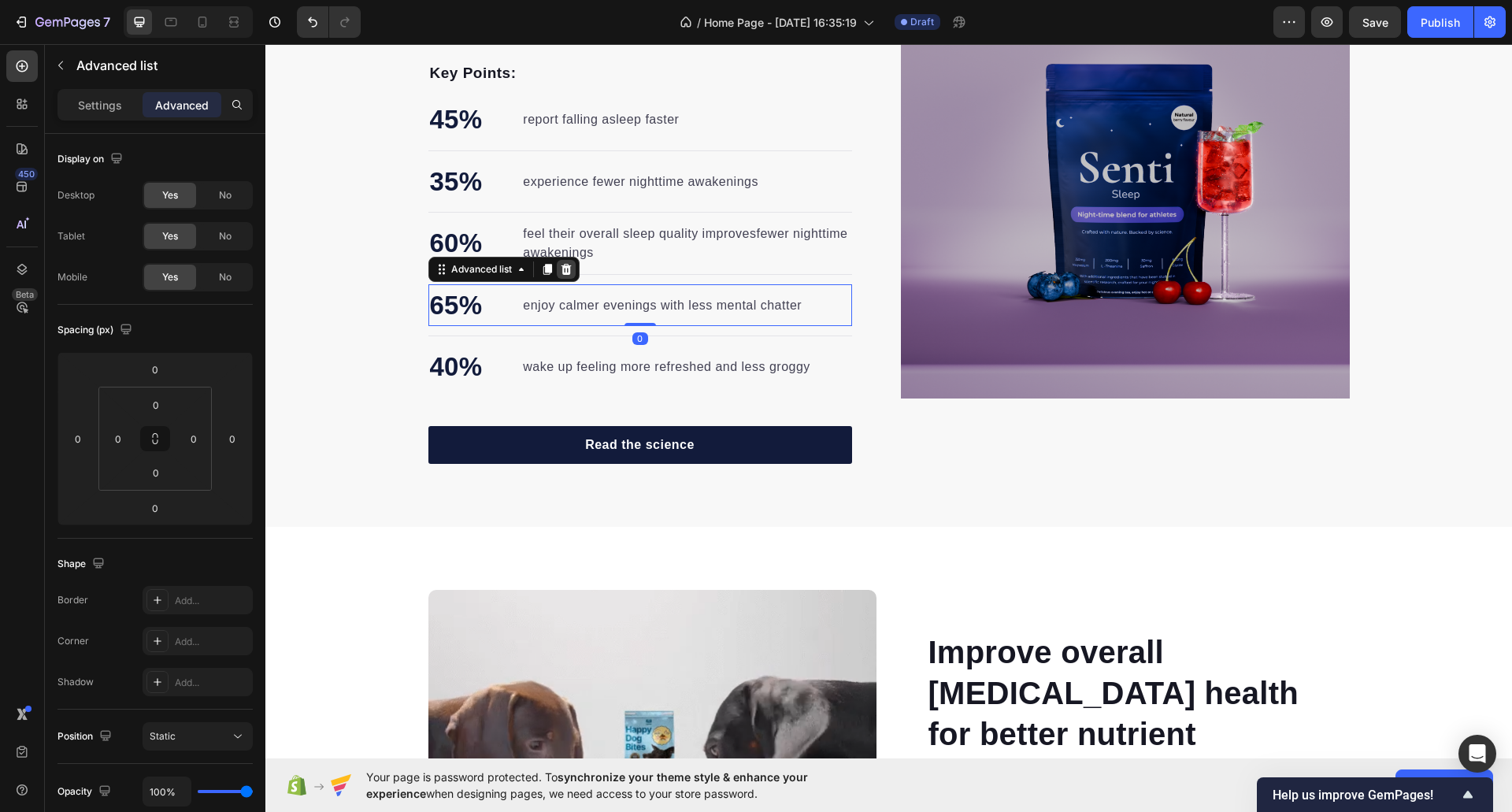
click at [560, 272] on icon at bounding box center [567, 269] width 13 height 13
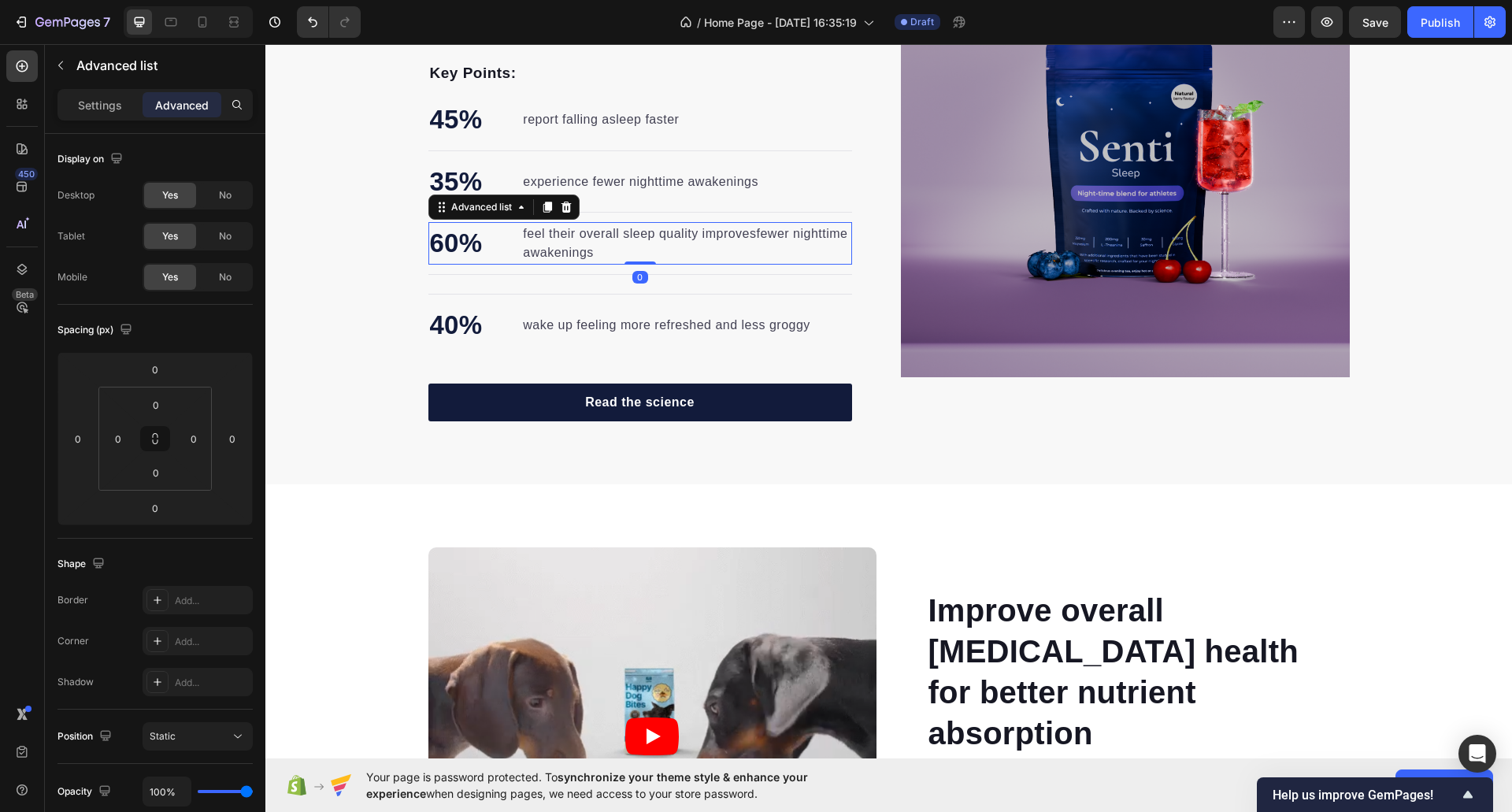
click at [485, 232] on li "60% Text block feel their overall sleep quality improvesfewer nighttime awakeni…" at bounding box center [640, 243] width 424 height 42
click at [565, 210] on icon at bounding box center [566, 207] width 10 height 11
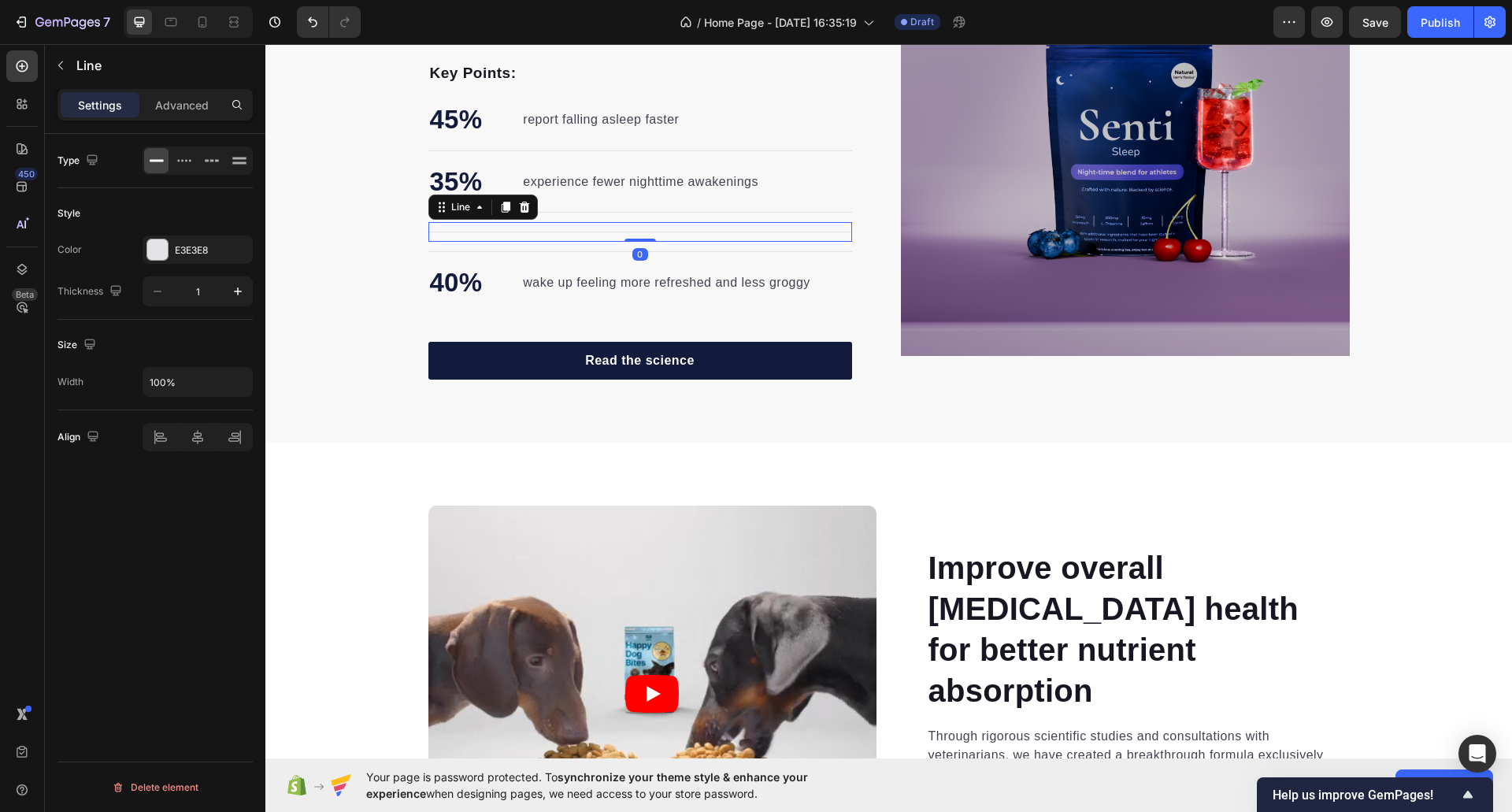
click at [477, 236] on div "Title Line 0" at bounding box center [640, 231] width 424 height 19
click at [519, 211] on icon at bounding box center [524, 207] width 10 height 11
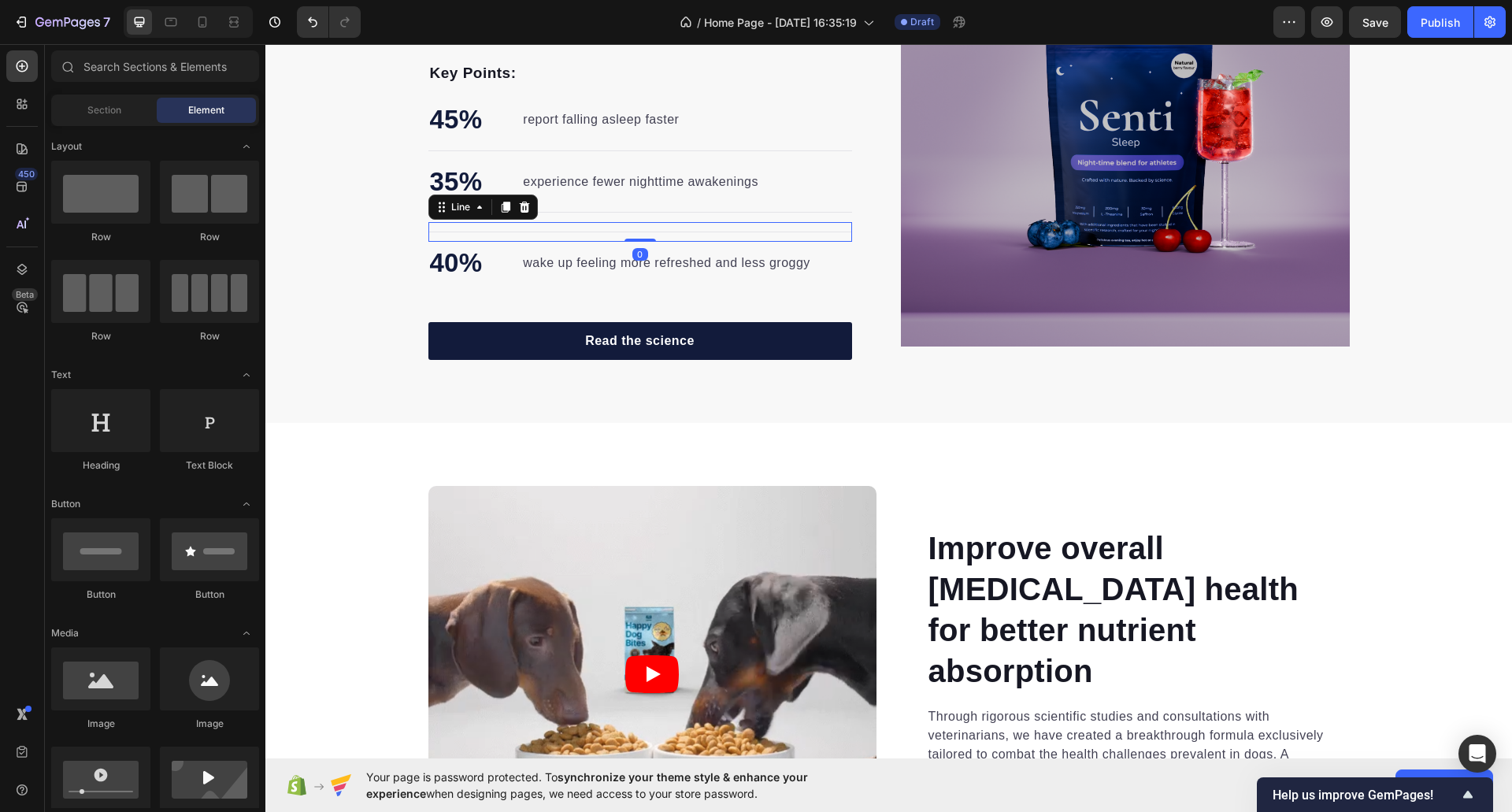
click at [469, 227] on div "Title Line 0" at bounding box center [640, 231] width 424 height 19
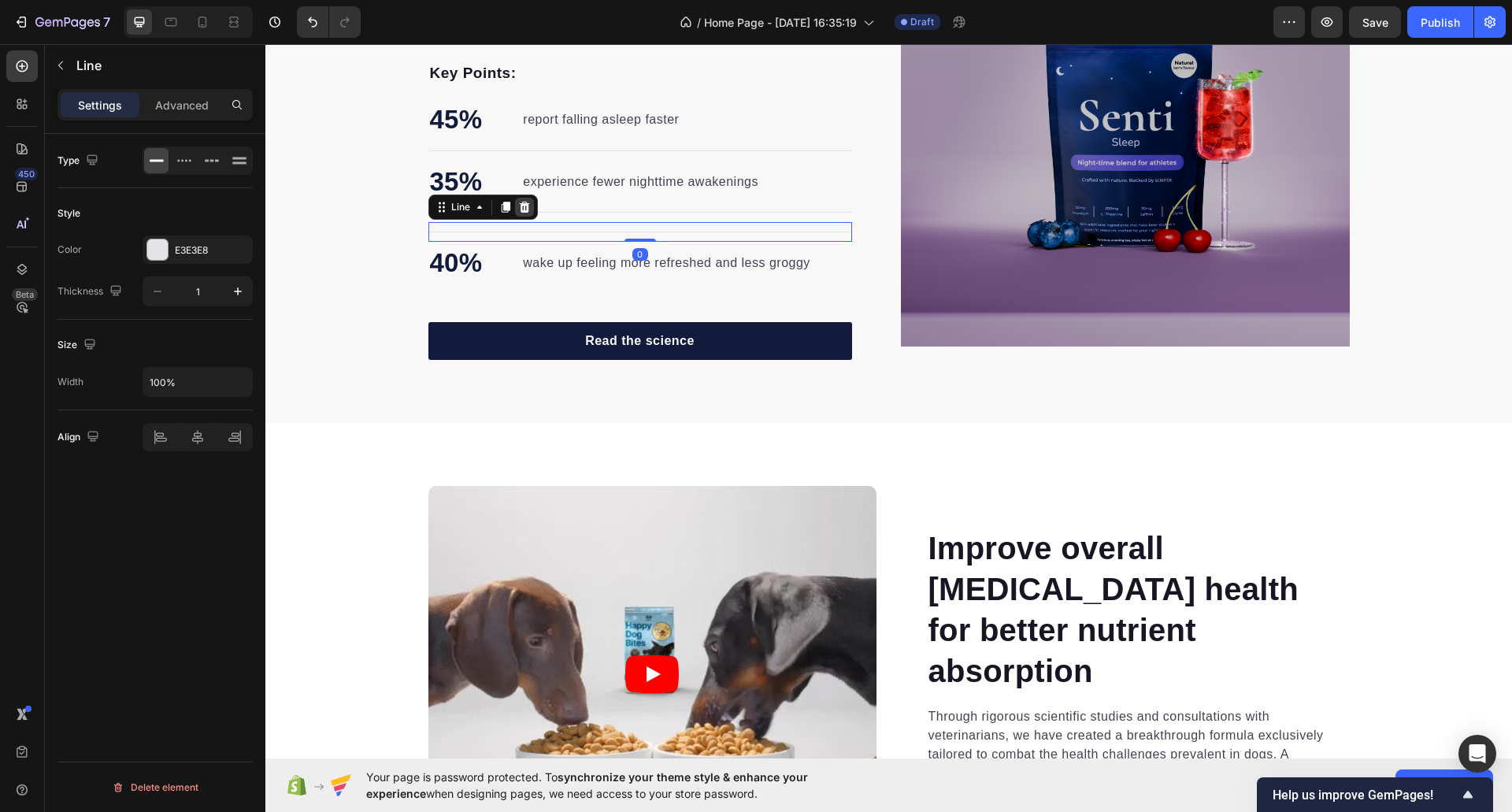
click at [518, 209] on icon at bounding box center [524, 207] width 13 height 13
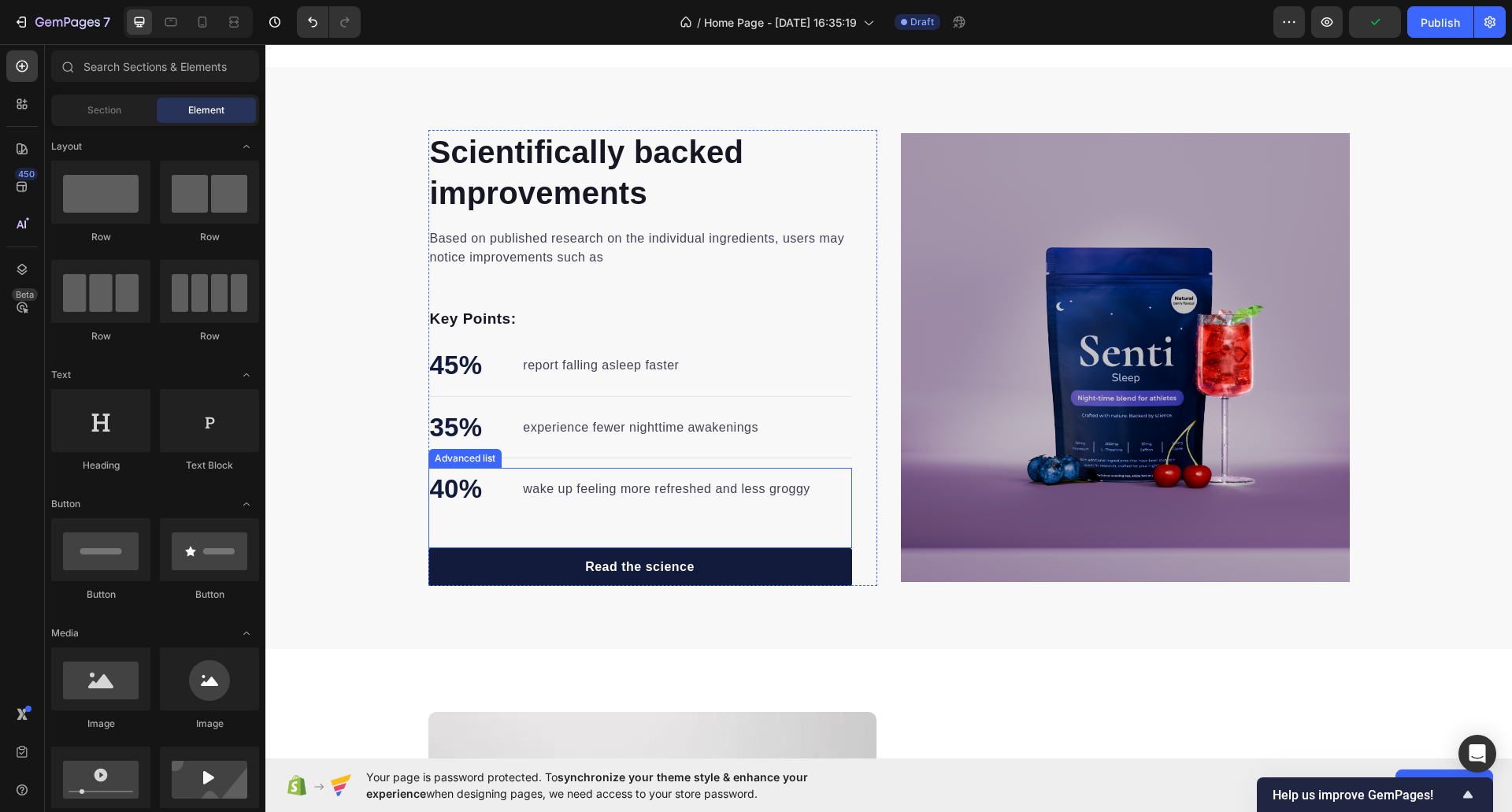
scroll to position [1902, 0]
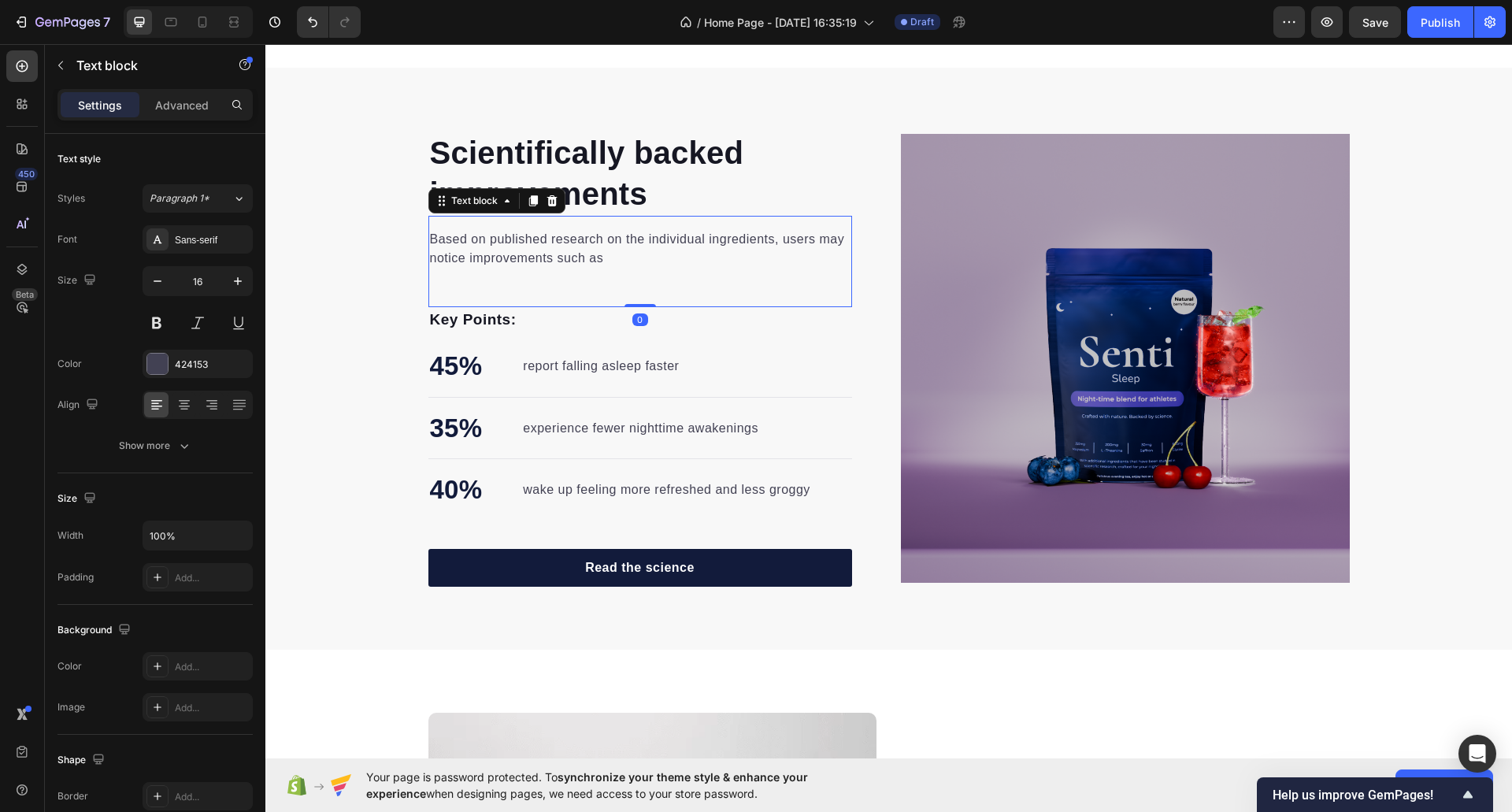
click at [441, 293] on div "Based on published research on the individual ingredients, users may notice imp…" at bounding box center [640, 261] width 424 height 92
click at [494, 281] on div "Based on published research on the individual ingredients, users may notice imp…" at bounding box center [640, 261] width 424 height 92
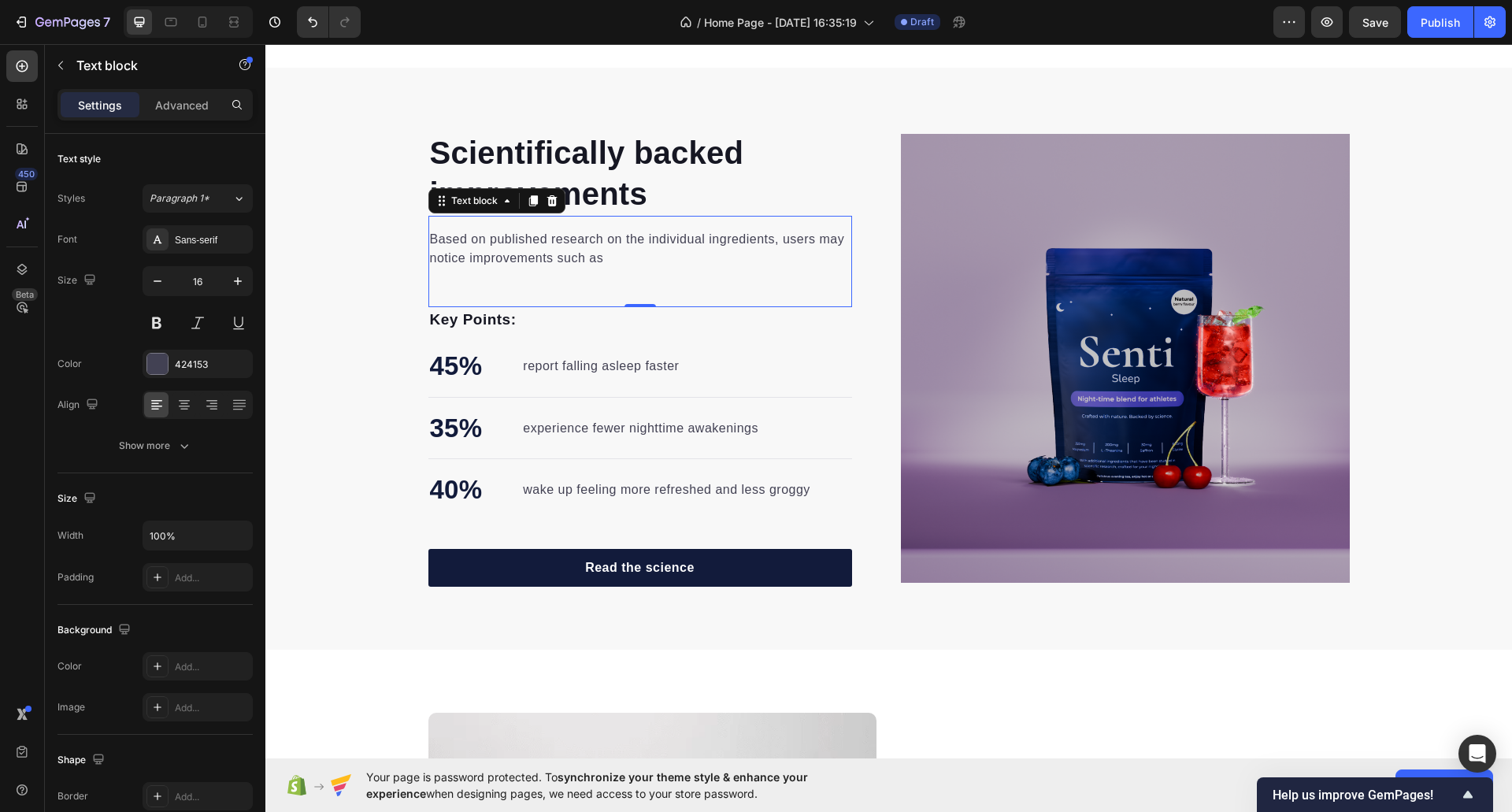
click at [447, 288] on div "Based on published research on the individual ingredients, users may notice imp…" at bounding box center [640, 261] width 424 height 92
click at [600, 263] on p "Based on published research on the individual ingredients, users may notice imp…" at bounding box center [640, 248] width 421 height 38
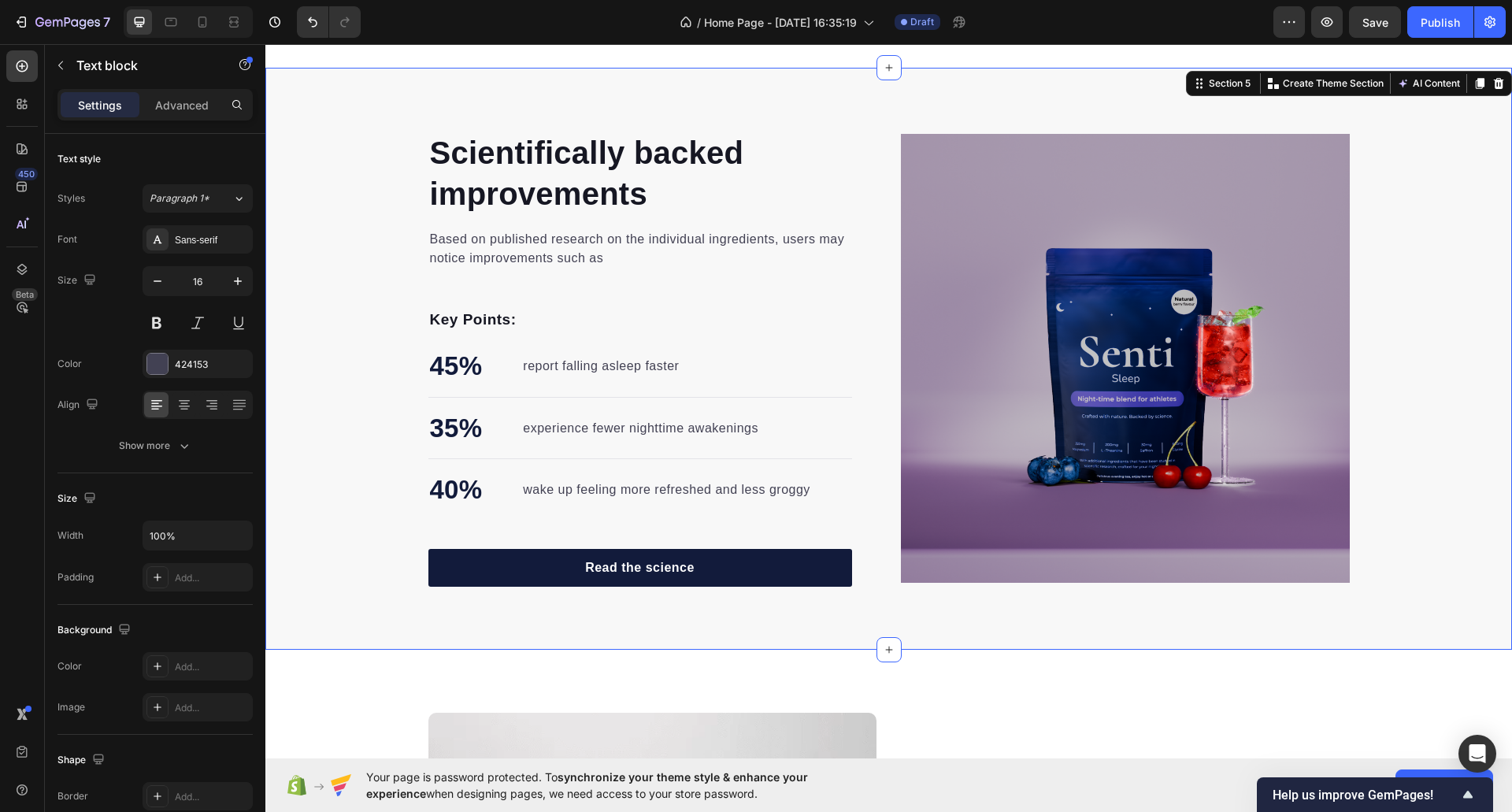
click at [360, 252] on div "Scientifically backed improvements Heading Based on published research on the i…" at bounding box center [888, 358] width 1247 height 455
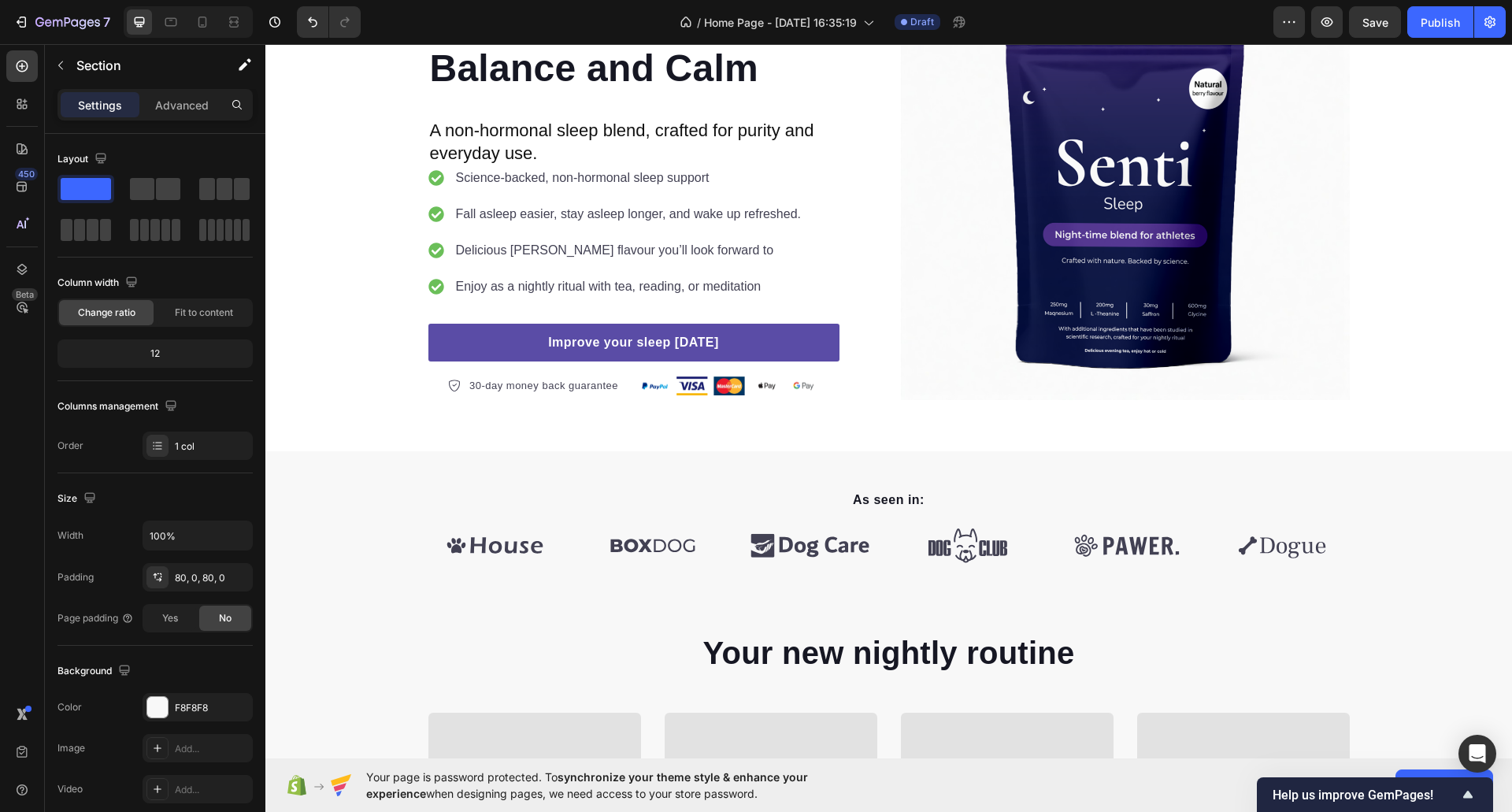
scroll to position [0, 0]
